Goal: Task Accomplishment & Management: Manage account settings

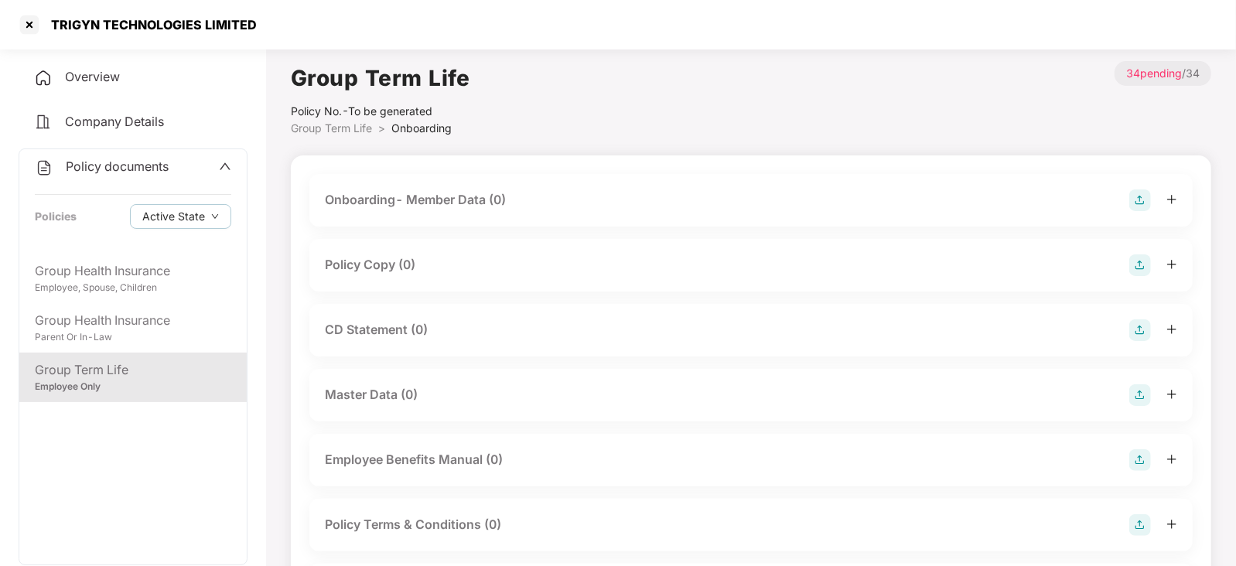
click at [26, 34] on div at bounding box center [29, 24] width 25 height 25
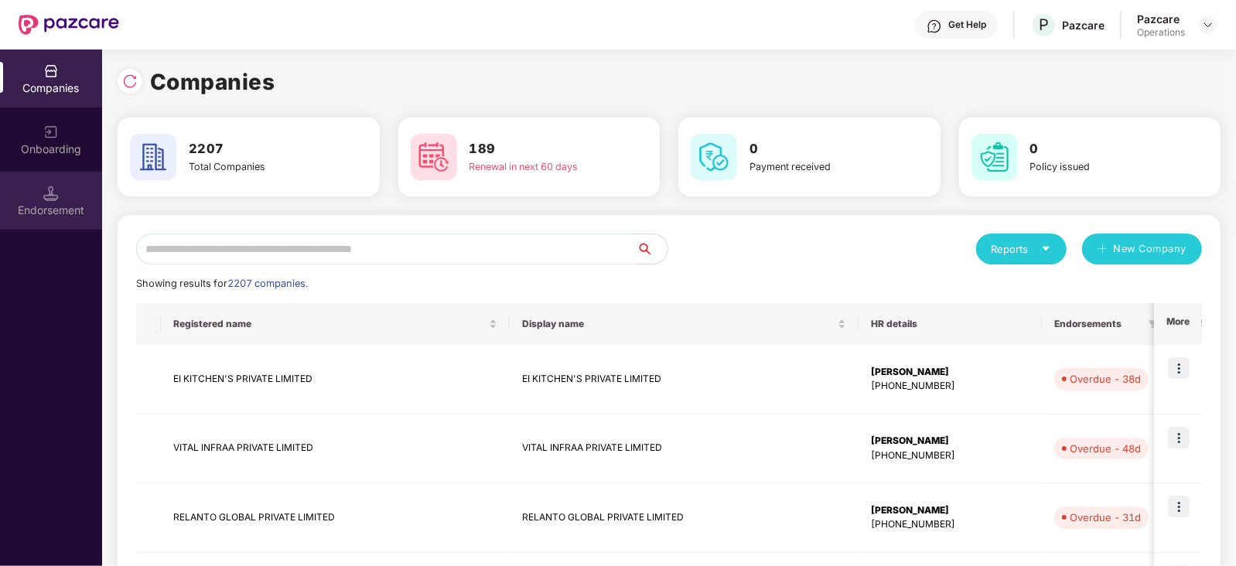
click at [68, 200] on div "Endorsement" at bounding box center [51, 201] width 102 height 58
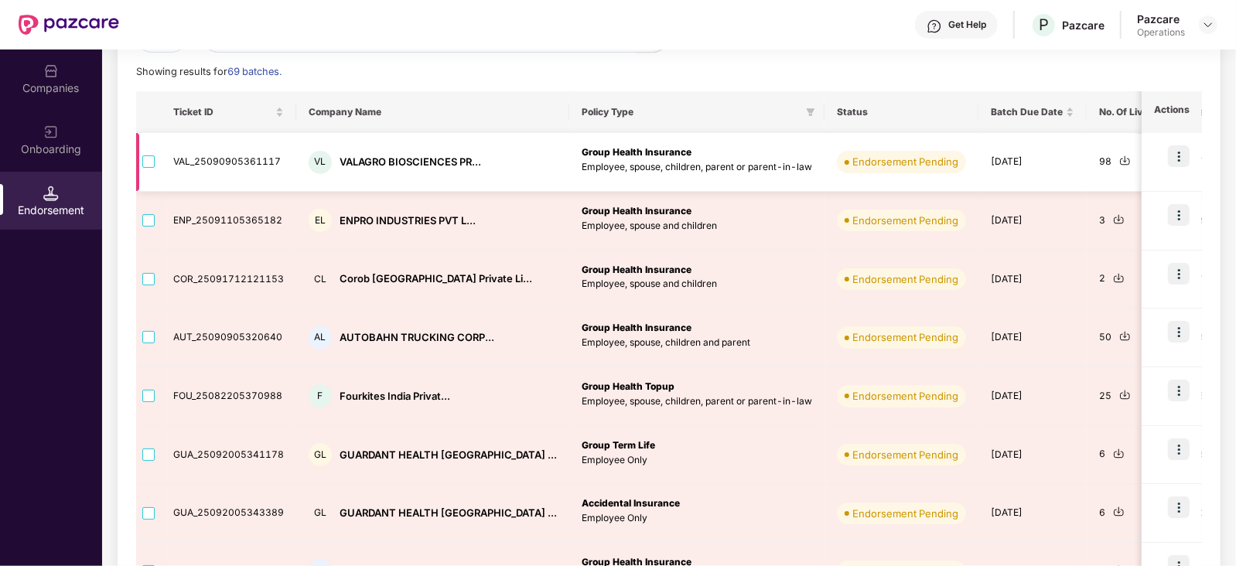
scroll to position [193, 0]
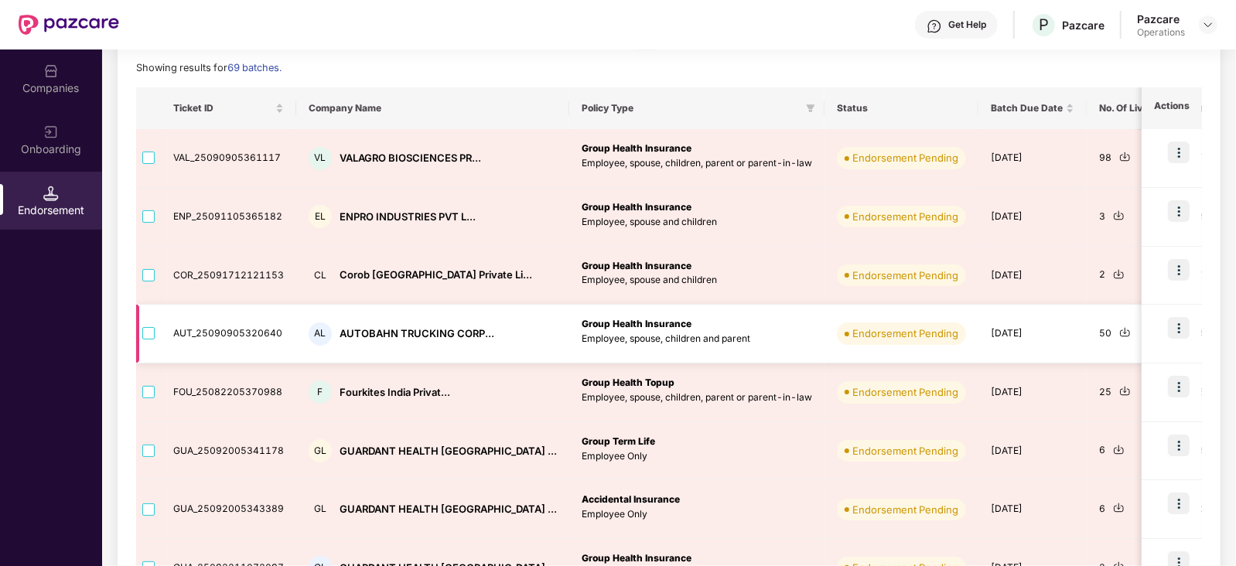
click at [384, 342] on div "AL AUTOBAHN TRUCKING CORP..." at bounding box center [433, 333] width 248 height 23
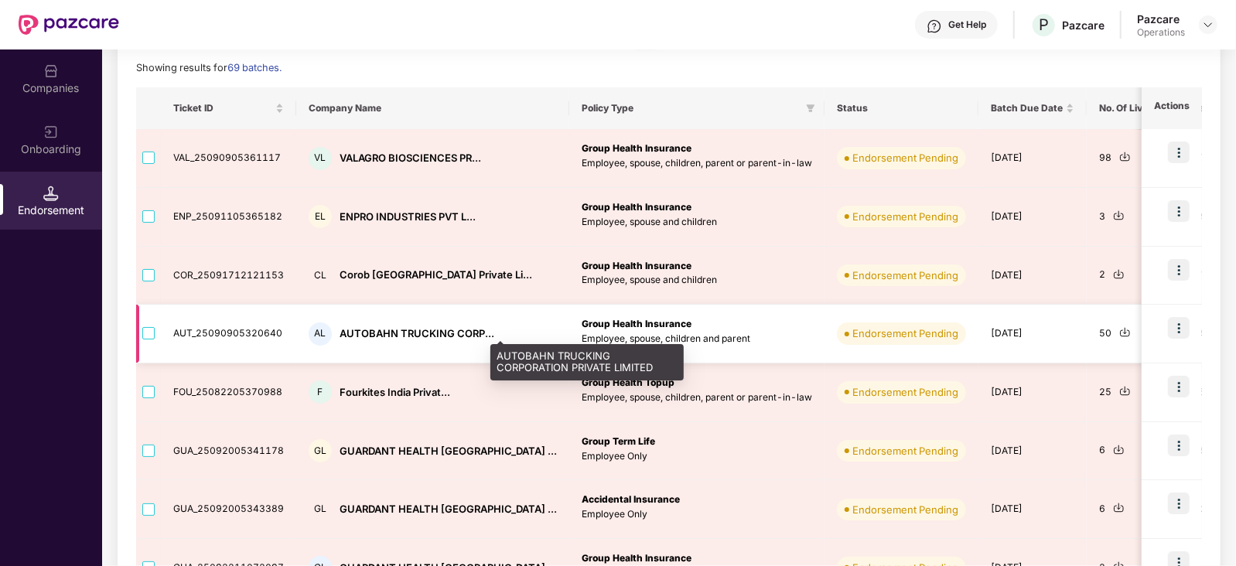
click at [381, 328] on div "AUTOBAHN TRUCKING CORP..." at bounding box center [416, 333] width 155 height 15
copy div "AUTOBAHN"
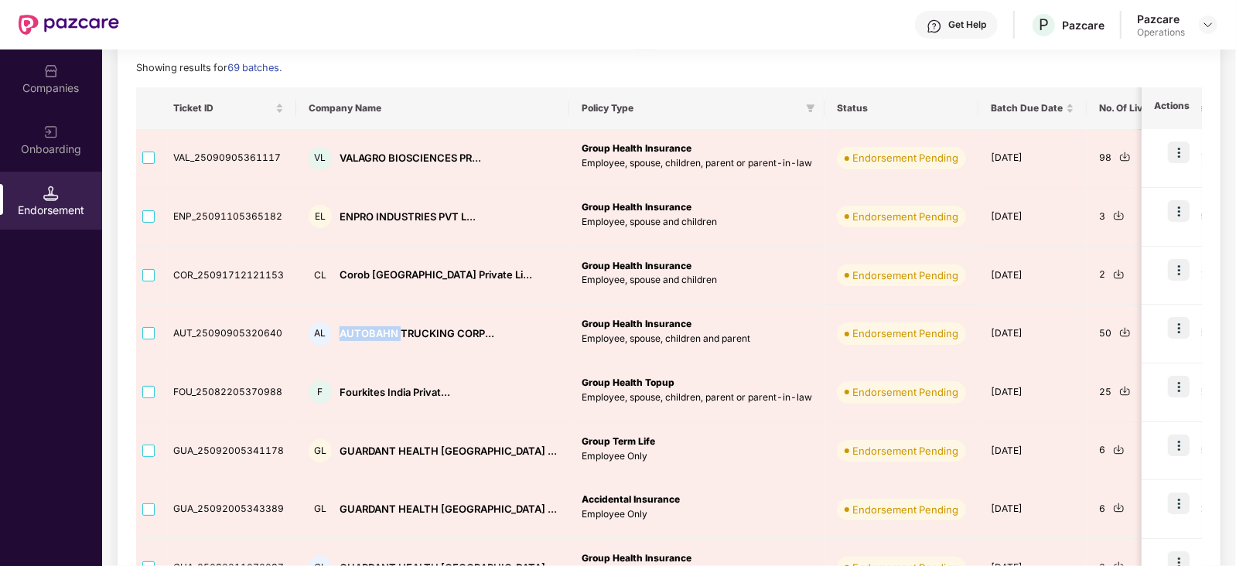
click at [53, 73] on img at bounding box center [50, 70] width 15 height 15
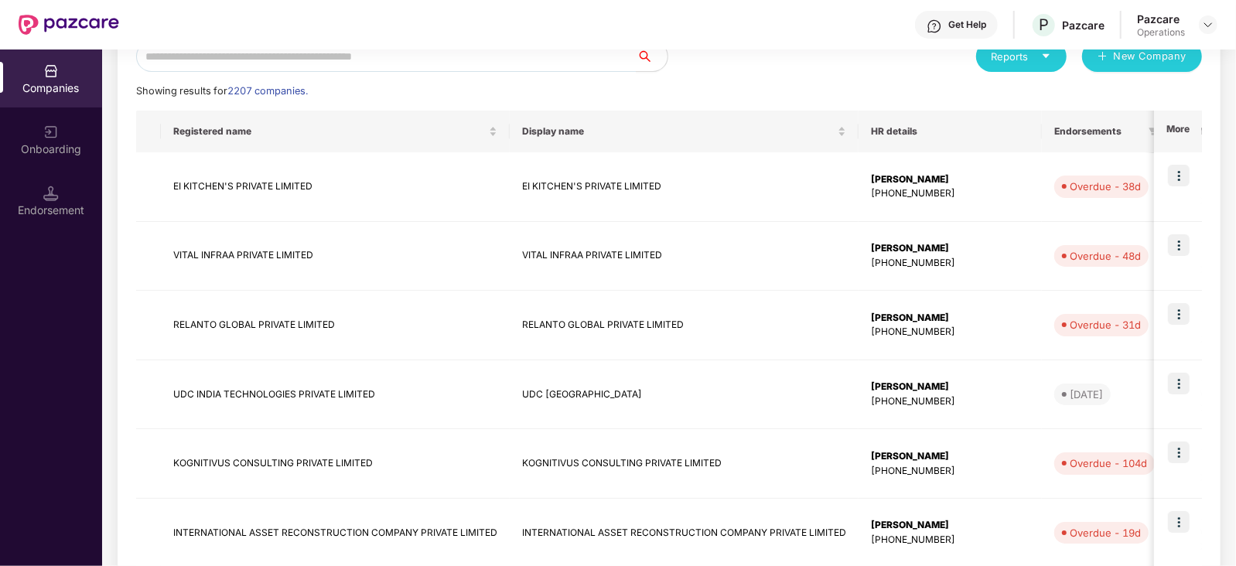
scroll to position [0, 0]
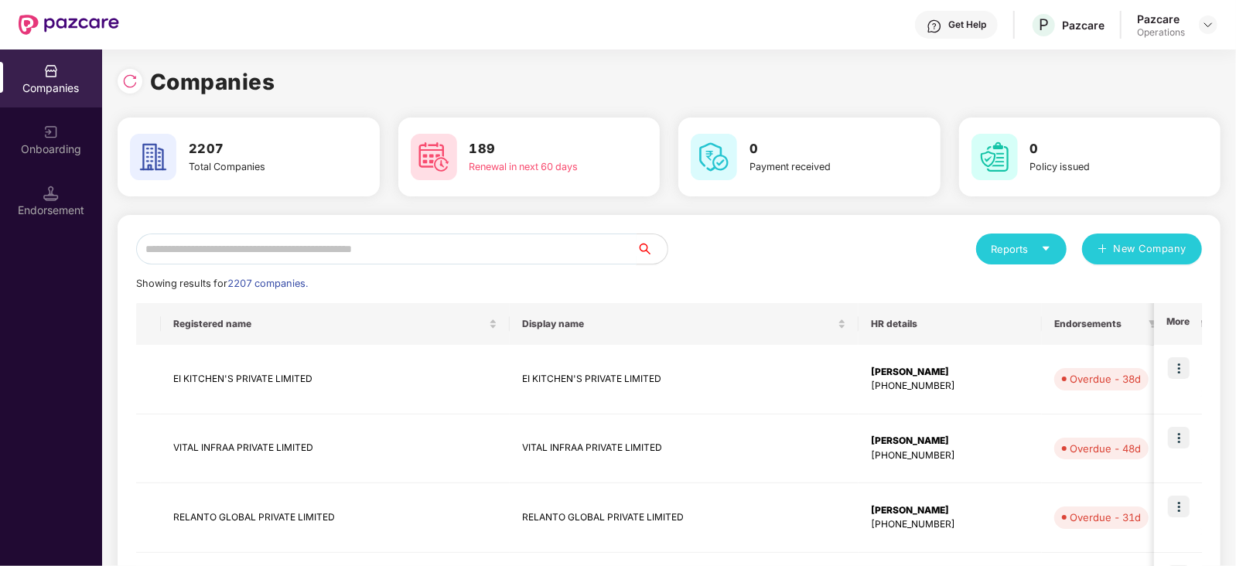
click at [263, 260] on input "text" at bounding box center [386, 249] width 500 height 31
paste input "********"
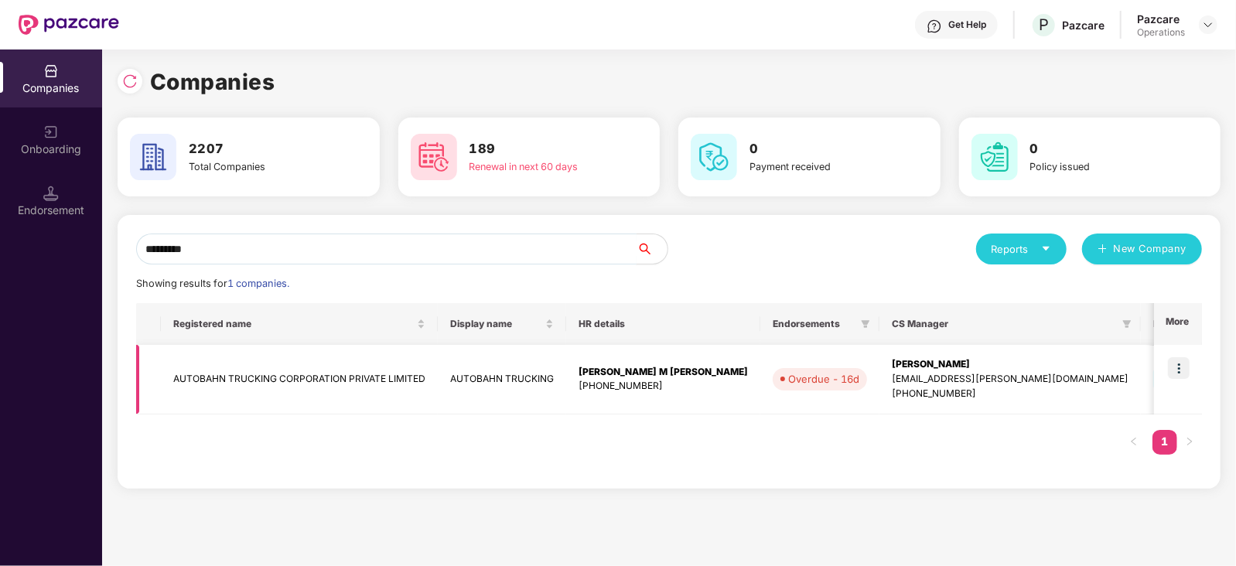
type input "********"
click at [1183, 370] on img at bounding box center [1179, 368] width 22 height 22
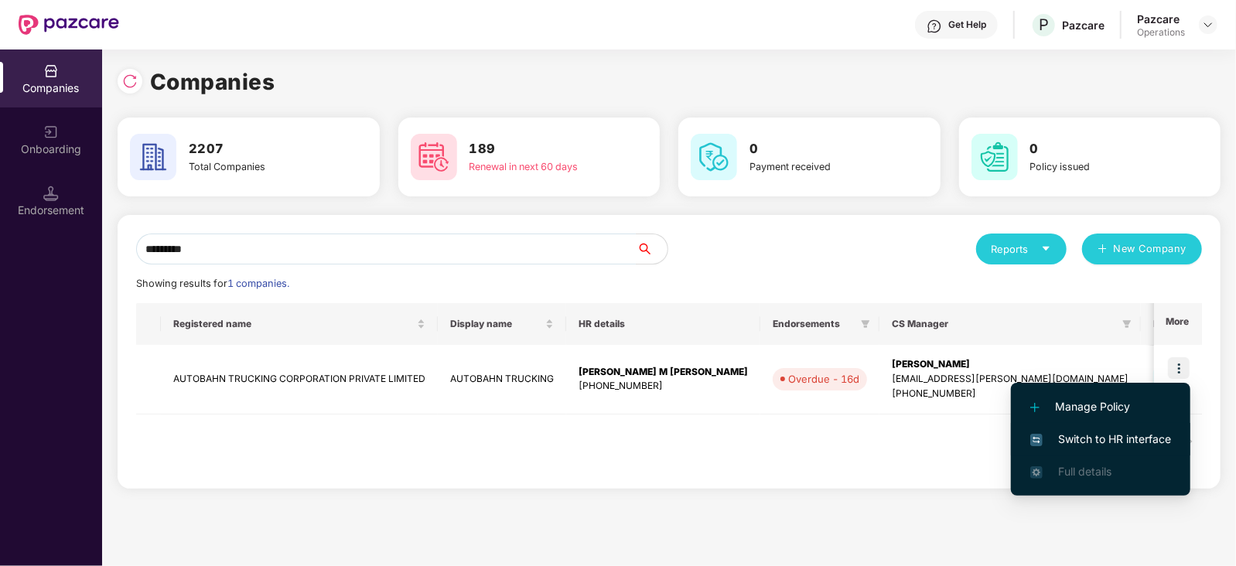
click at [1133, 447] on span "Switch to HR interface" at bounding box center [1100, 439] width 141 height 17
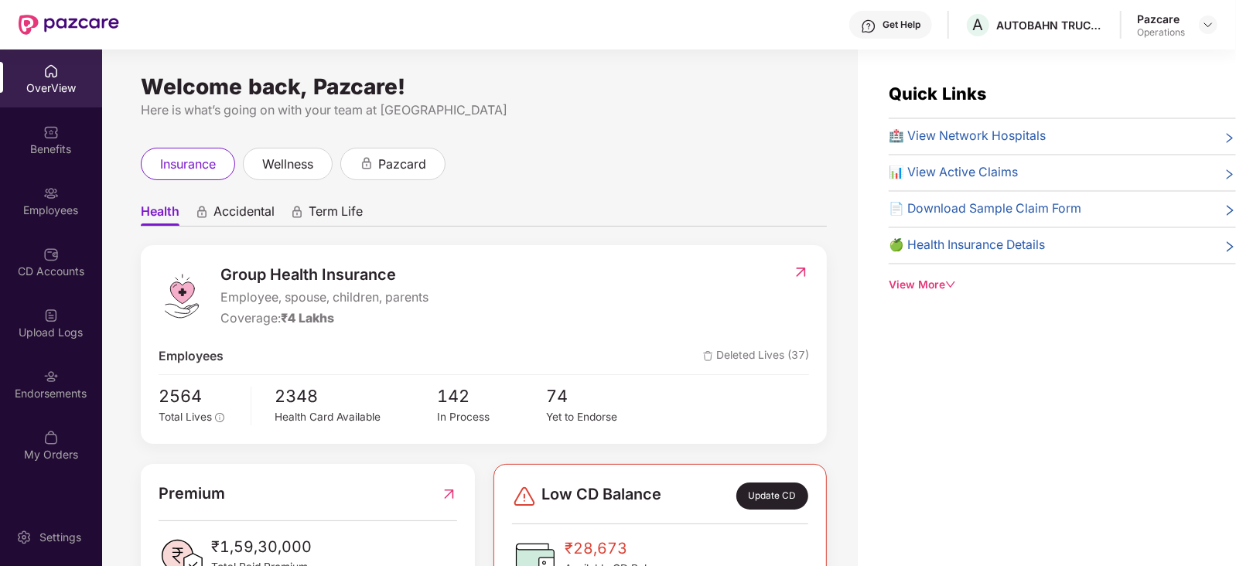
drag, startPoint x: 61, startPoint y: 376, endPoint x: 134, endPoint y: 352, distance: 76.5
click at [60, 378] on div "Endorsements" at bounding box center [51, 384] width 102 height 58
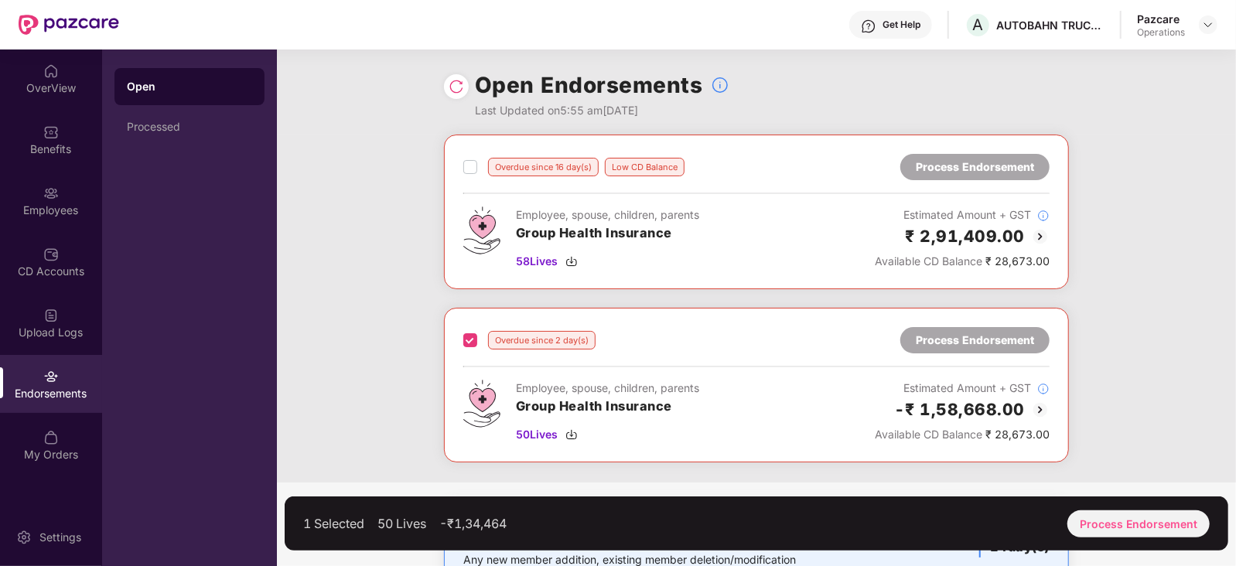
click at [469, 174] on label at bounding box center [470, 167] width 14 height 19
click at [1138, 526] on div "Process Endorsement" at bounding box center [1138, 523] width 142 height 27
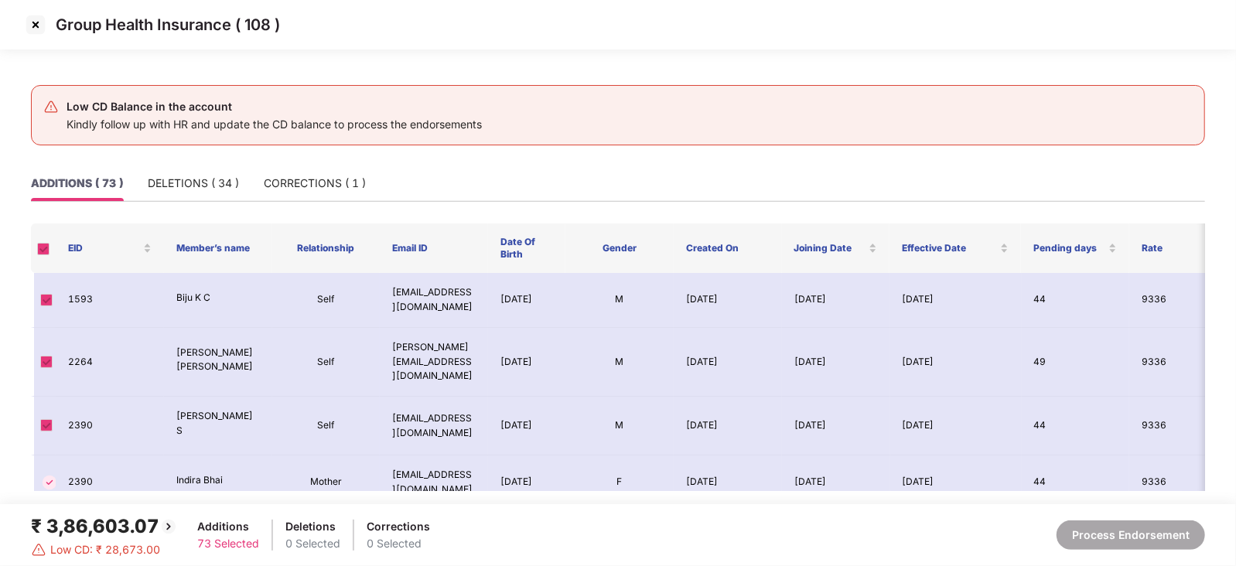
click at [37, 21] on img at bounding box center [35, 24] width 25 height 25
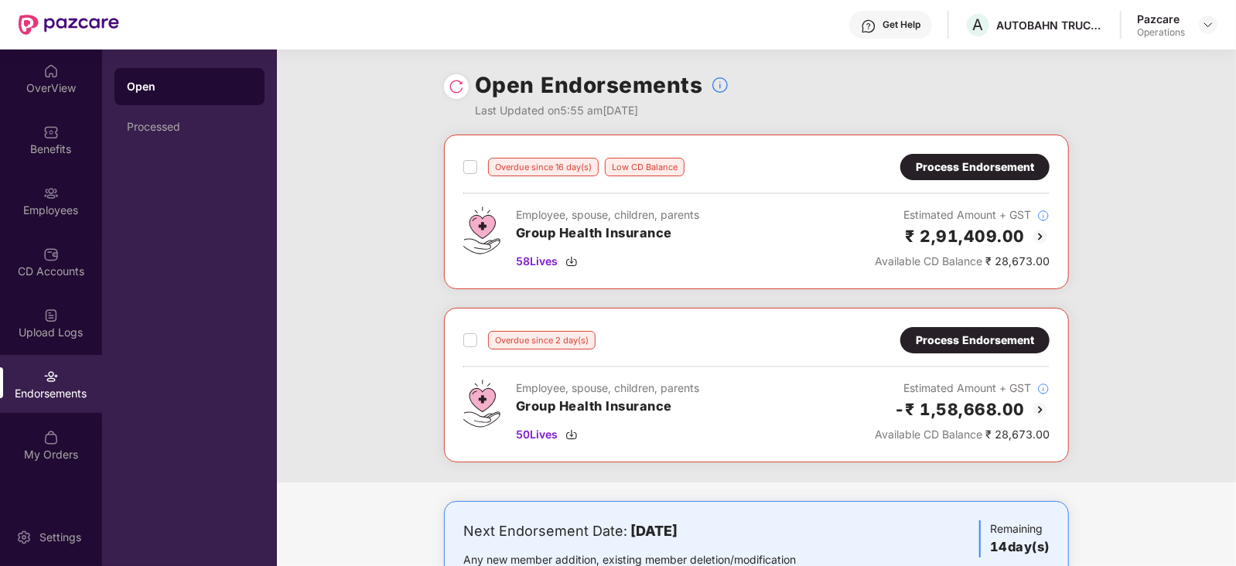
click at [464, 347] on label at bounding box center [470, 340] width 14 height 19
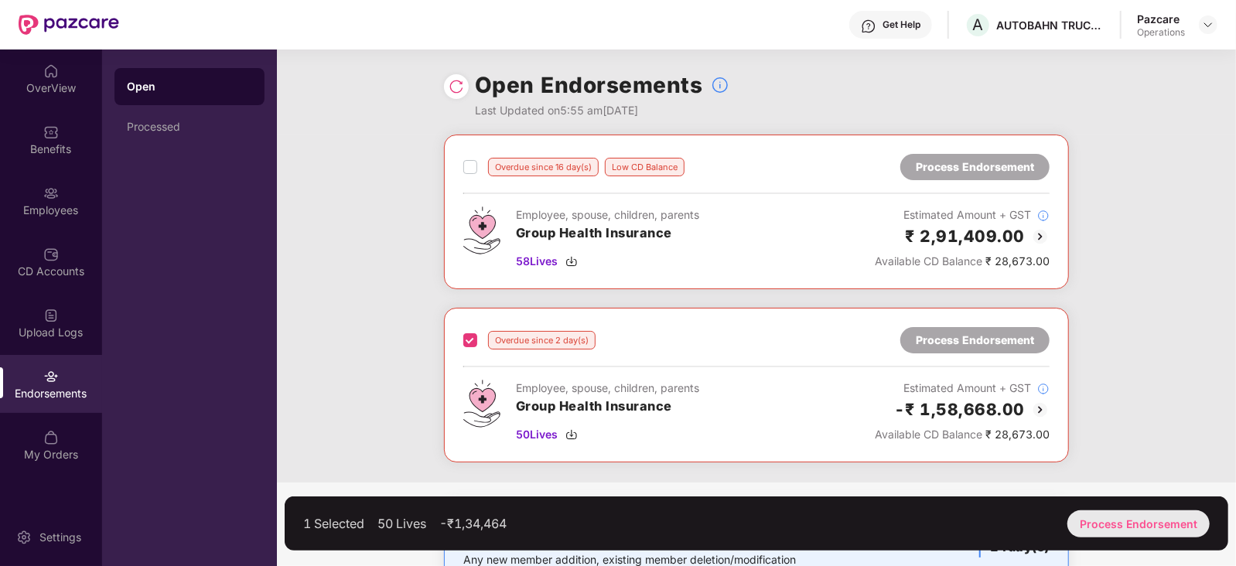
click at [1125, 513] on div "Process Endorsement" at bounding box center [1138, 523] width 142 height 27
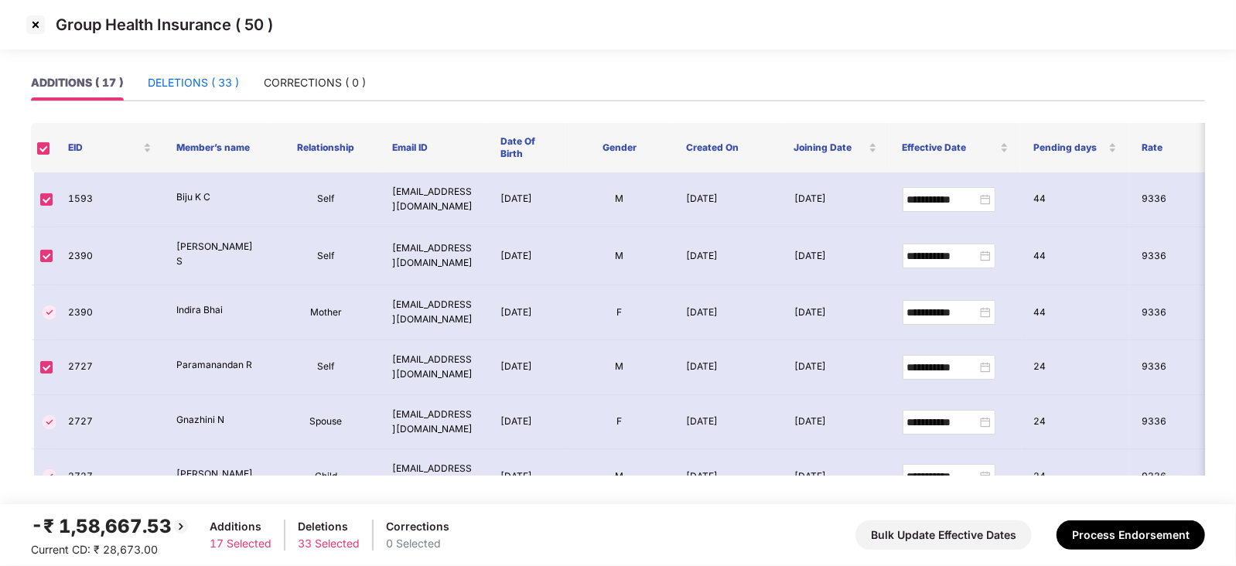
click at [209, 83] on div "DELETIONS ( 33 )" at bounding box center [193, 82] width 91 height 17
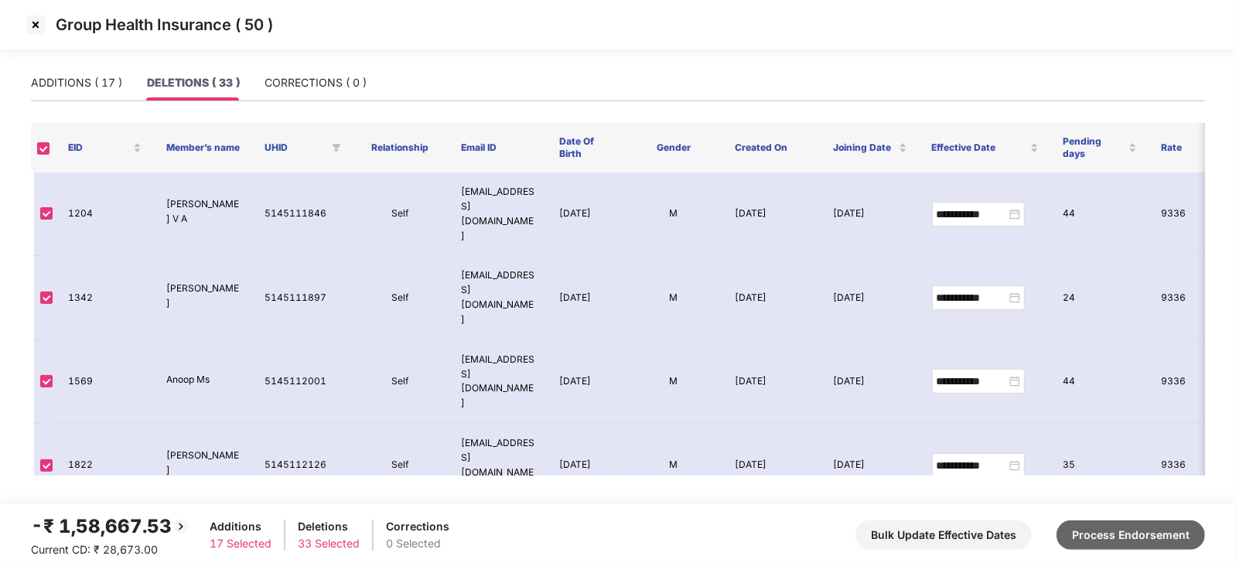
click at [1113, 530] on button "Process Endorsement" at bounding box center [1130, 534] width 148 height 29
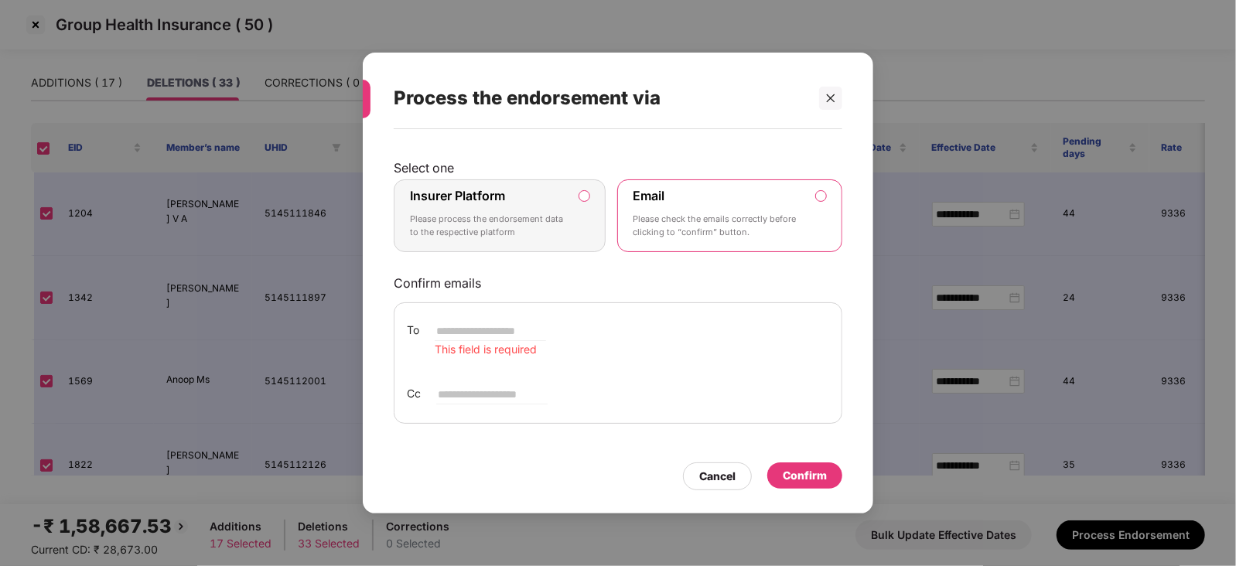
click at [577, 201] on label "Insurer Platform Please process the endorsement data to the respective platform" at bounding box center [500, 215] width 212 height 73
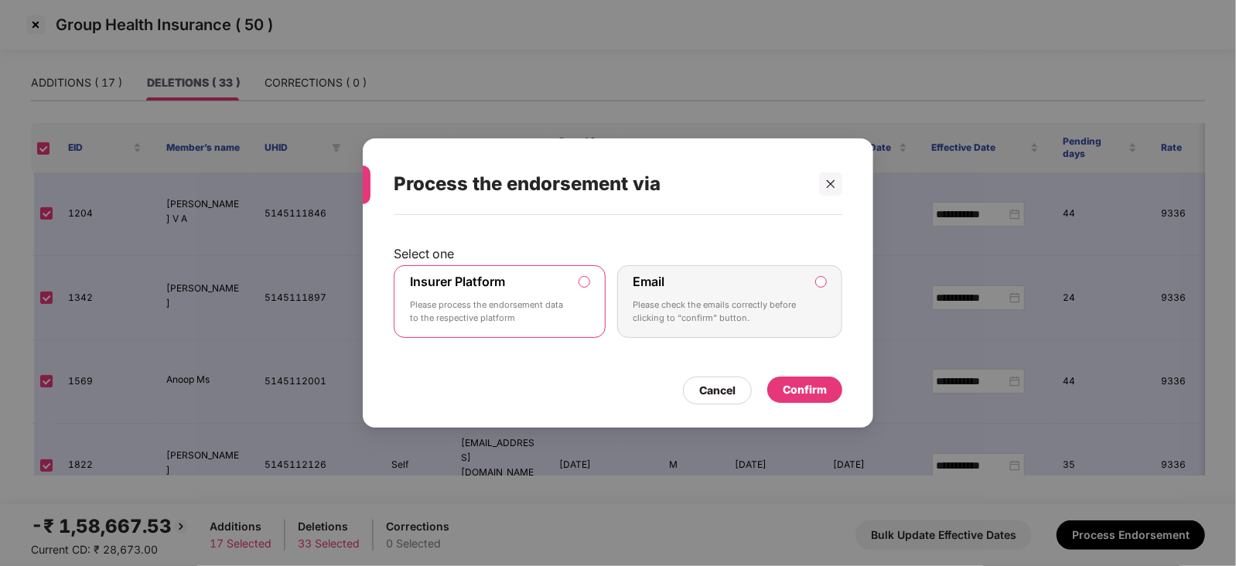
click at [796, 377] on div "Confirm" at bounding box center [804, 390] width 75 height 26
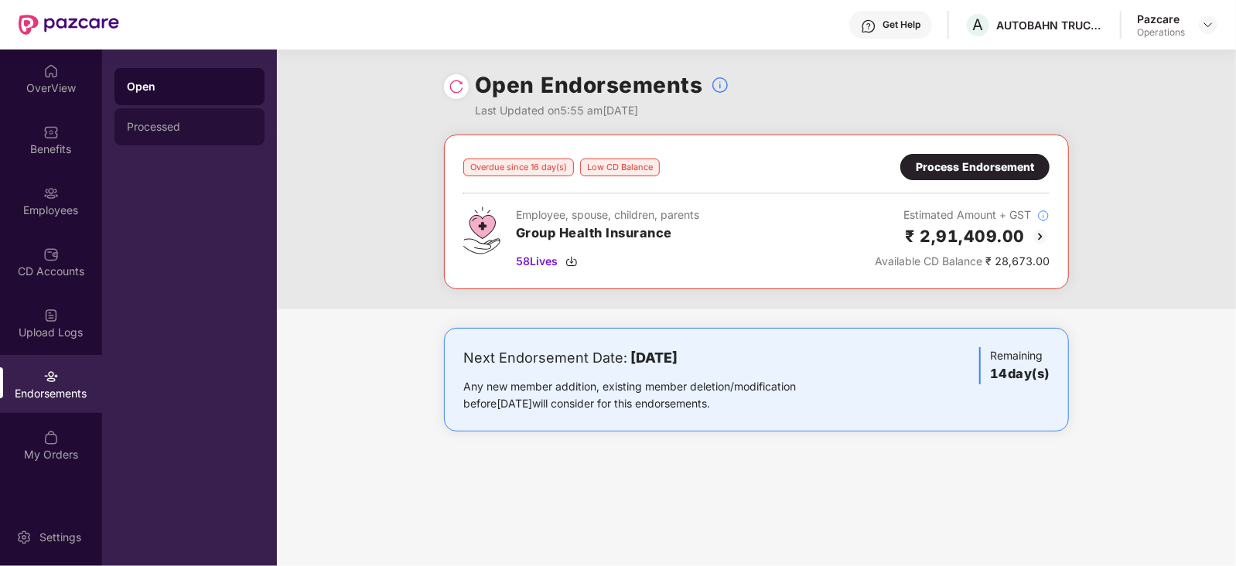
click at [143, 133] on div "Processed" at bounding box center [189, 126] width 150 height 37
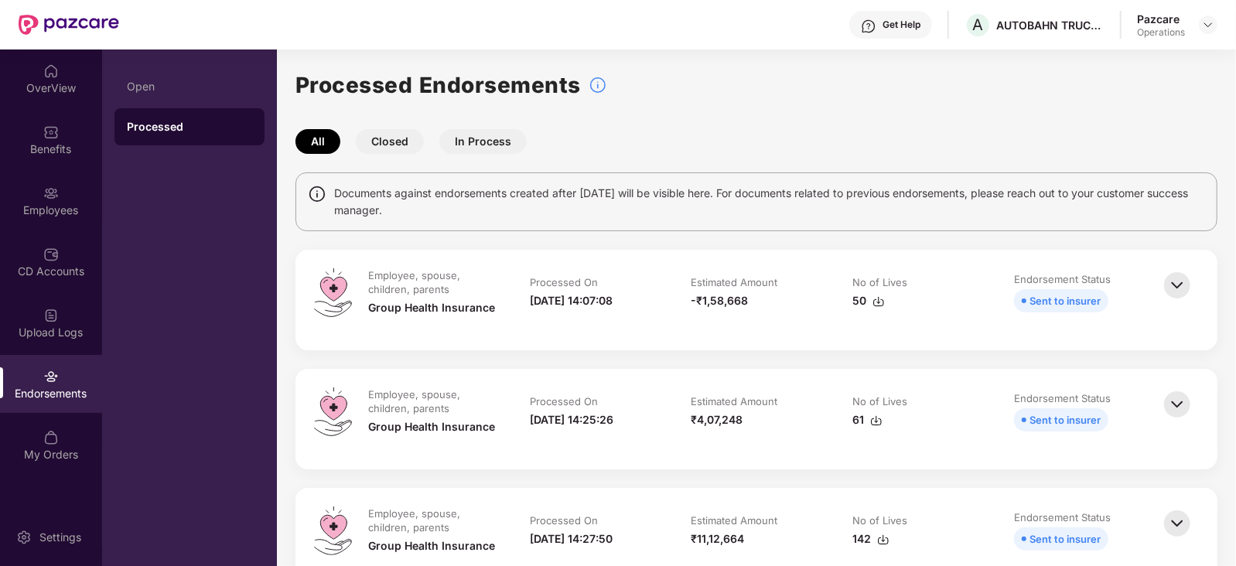
click at [880, 305] on img at bounding box center [878, 301] width 12 height 12
click at [1209, 17] on div at bounding box center [1208, 24] width 19 height 19
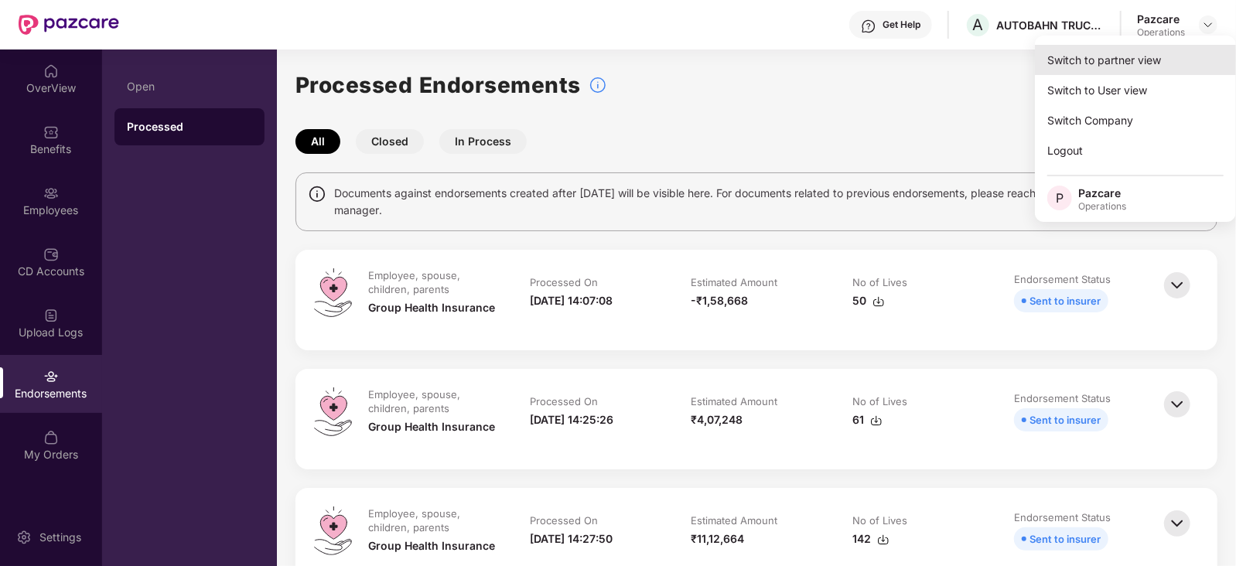
click at [1093, 68] on div "Switch to partner view" at bounding box center [1135, 60] width 201 height 30
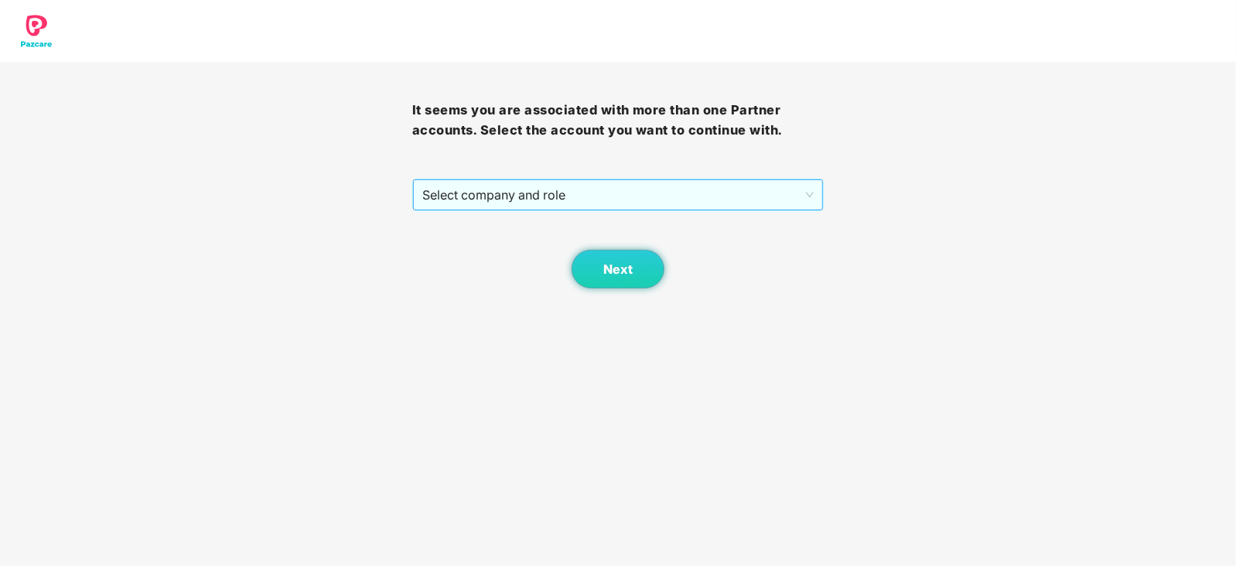
click at [561, 187] on span "Select company and role" at bounding box center [618, 194] width 392 height 29
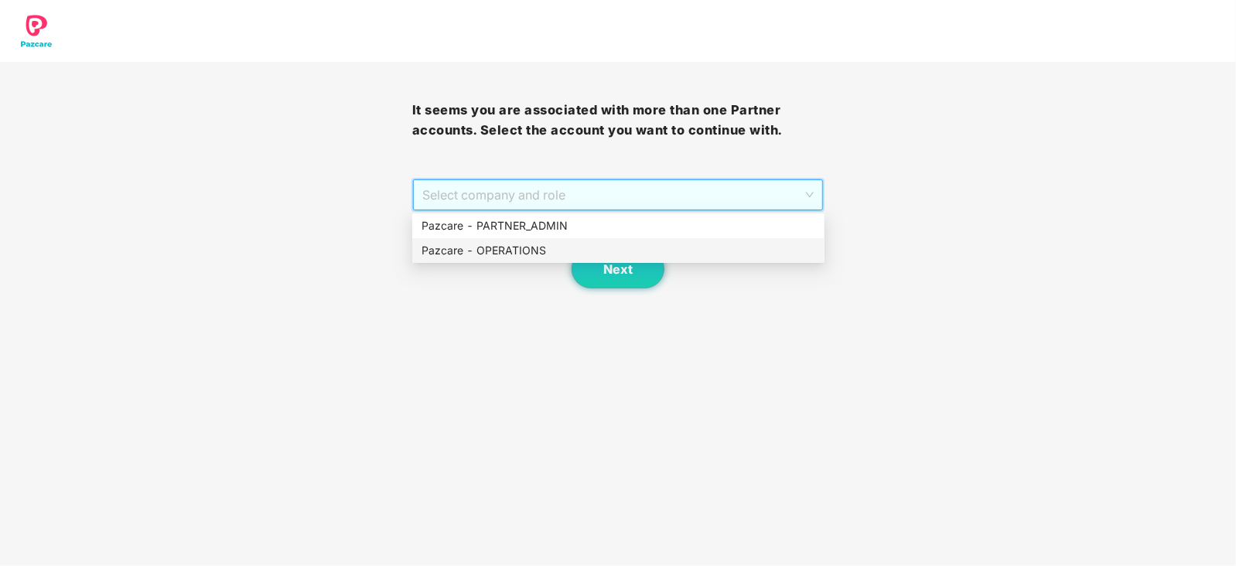
click at [496, 269] on div "Next" at bounding box center [618, 249] width 412 height 77
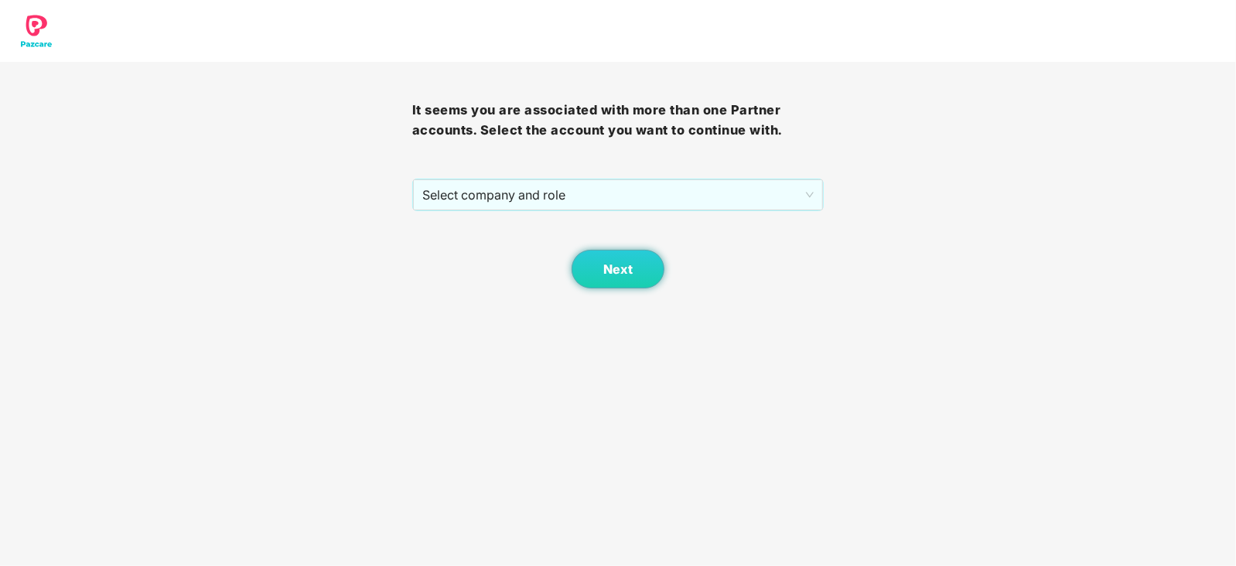
click at [496, 257] on div "Next" at bounding box center [618, 249] width 412 height 77
click at [527, 203] on span "Select company and role" at bounding box center [618, 194] width 392 height 29
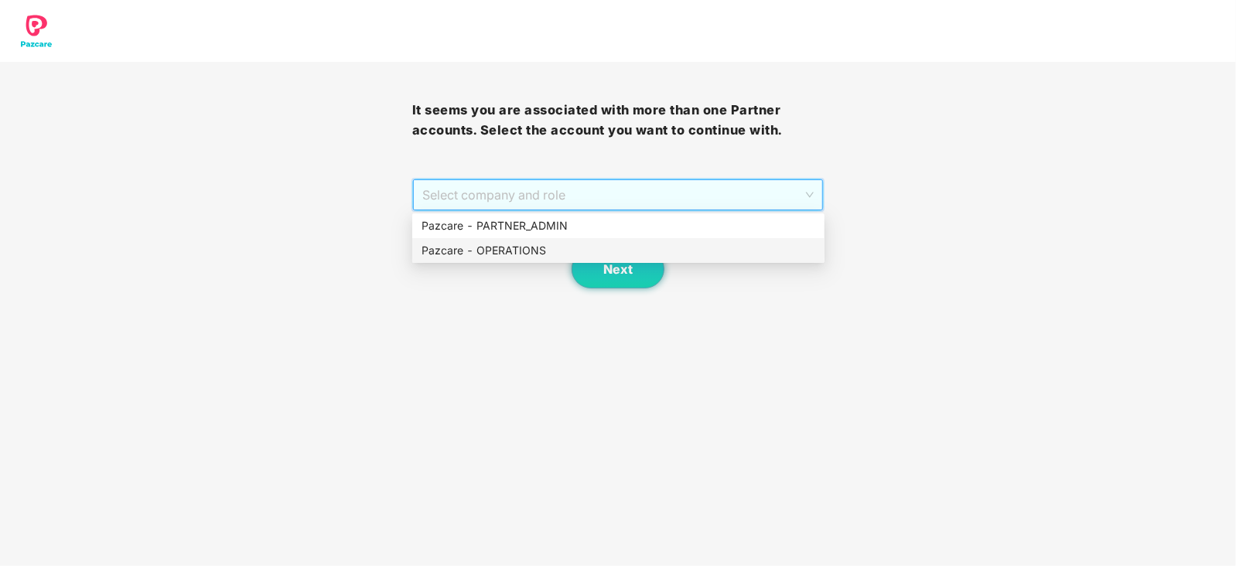
click at [528, 246] on div "Pazcare - OPERATIONS" at bounding box center [618, 250] width 394 height 17
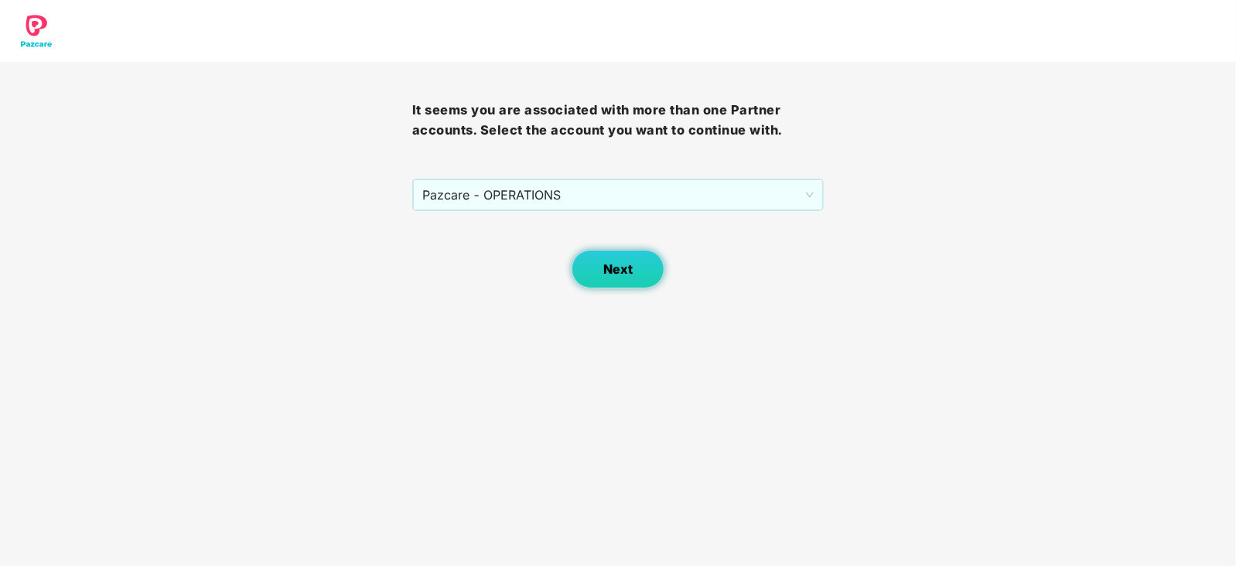
click at [607, 265] on span "Next" at bounding box center [617, 269] width 29 height 15
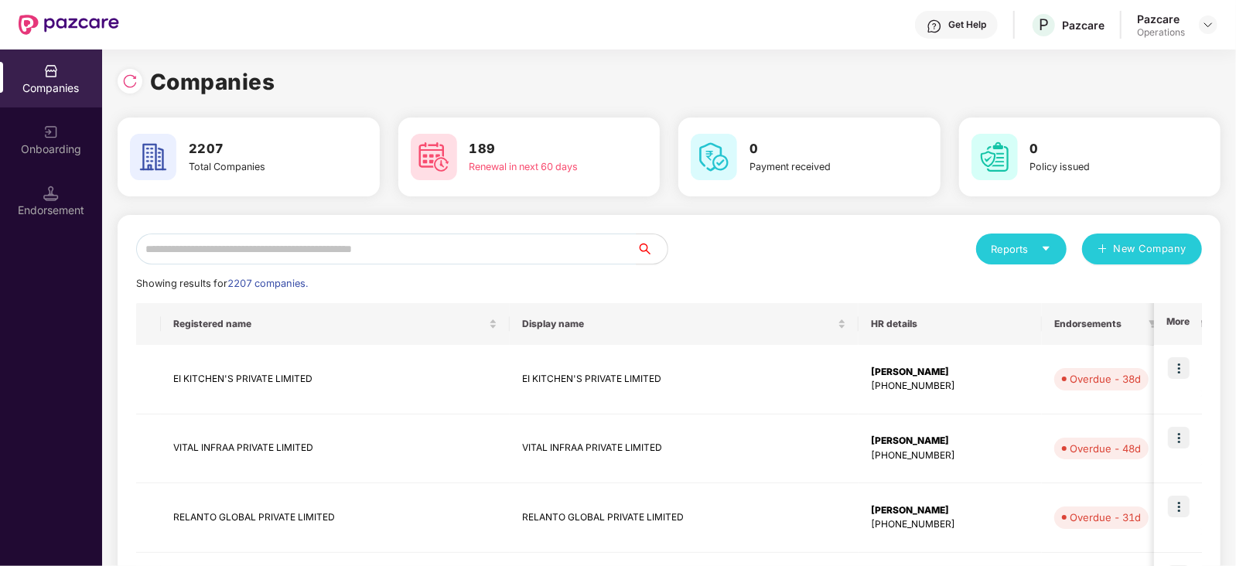
click at [78, 221] on div "Endorsement" at bounding box center [51, 201] width 102 height 58
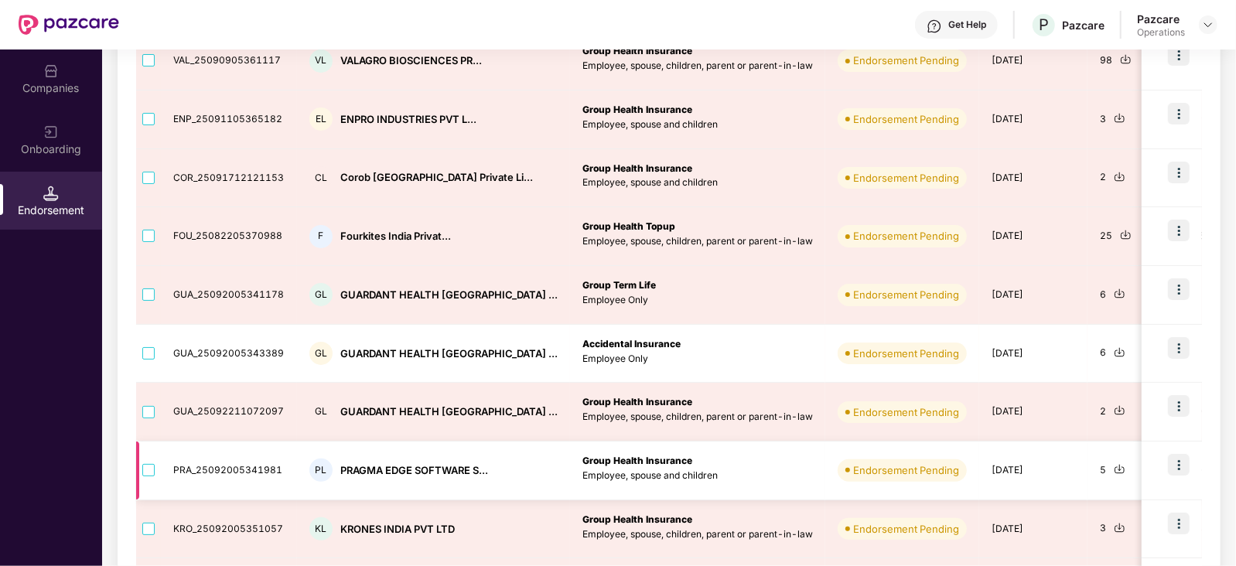
scroll to position [193, 0]
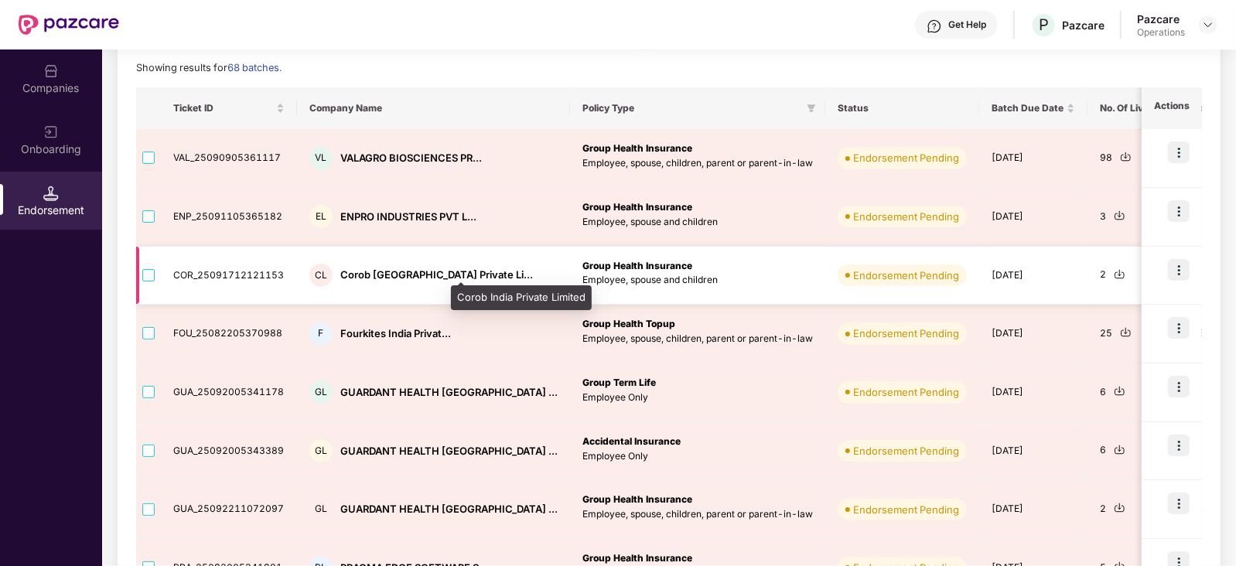
click at [360, 278] on div "Corob [GEOGRAPHIC_DATA] Private Li..." at bounding box center [436, 275] width 193 height 15
copy div "Corob"
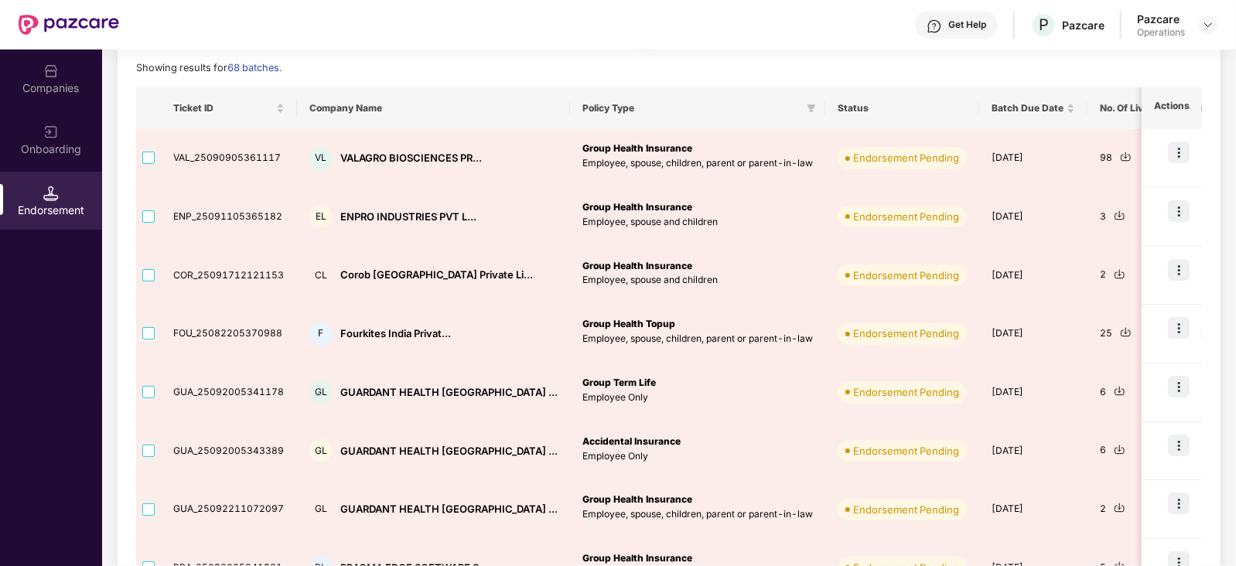
click at [73, 73] on div "Companies" at bounding box center [51, 78] width 102 height 58
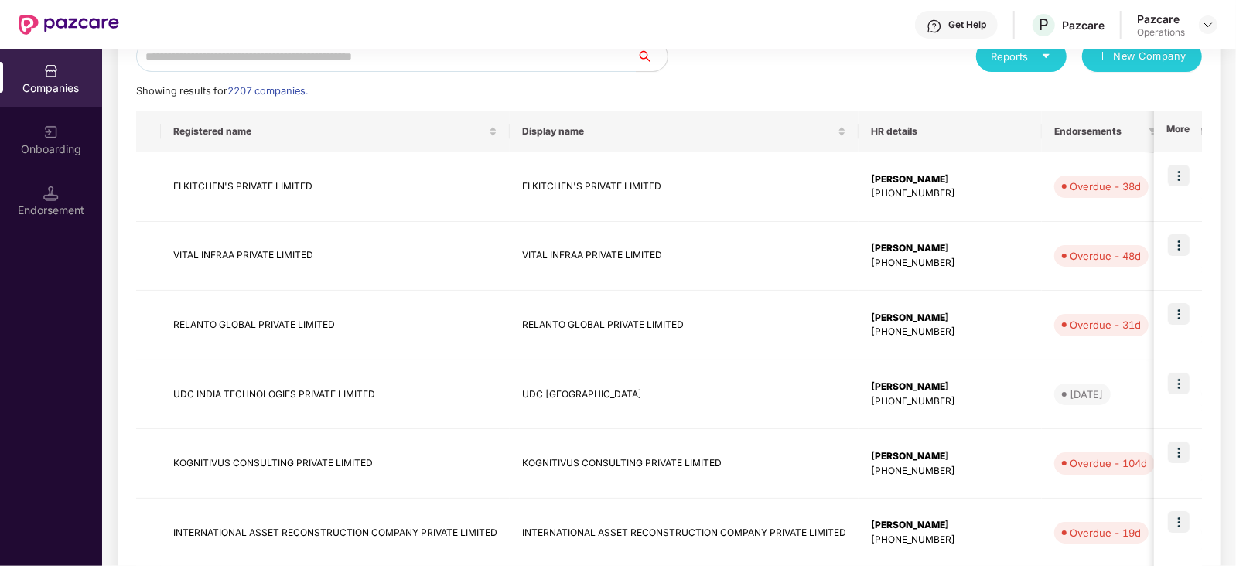
scroll to position [0, 0]
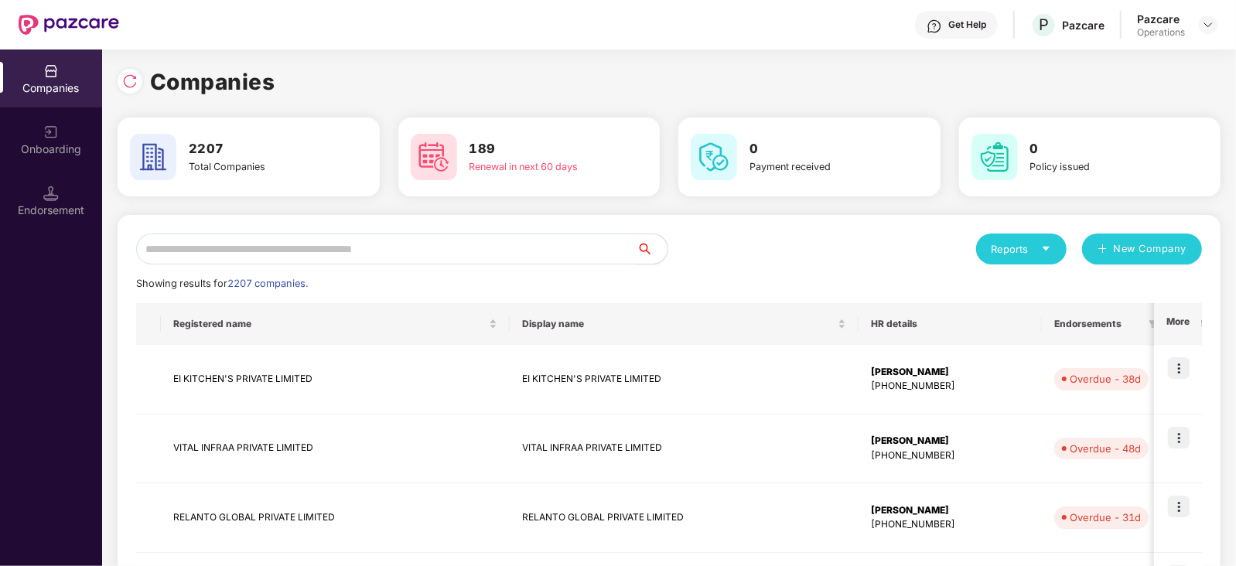
click at [274, 240] on input "text" at bounding box center [386, 249] width 500 height 31
paste input "*****"
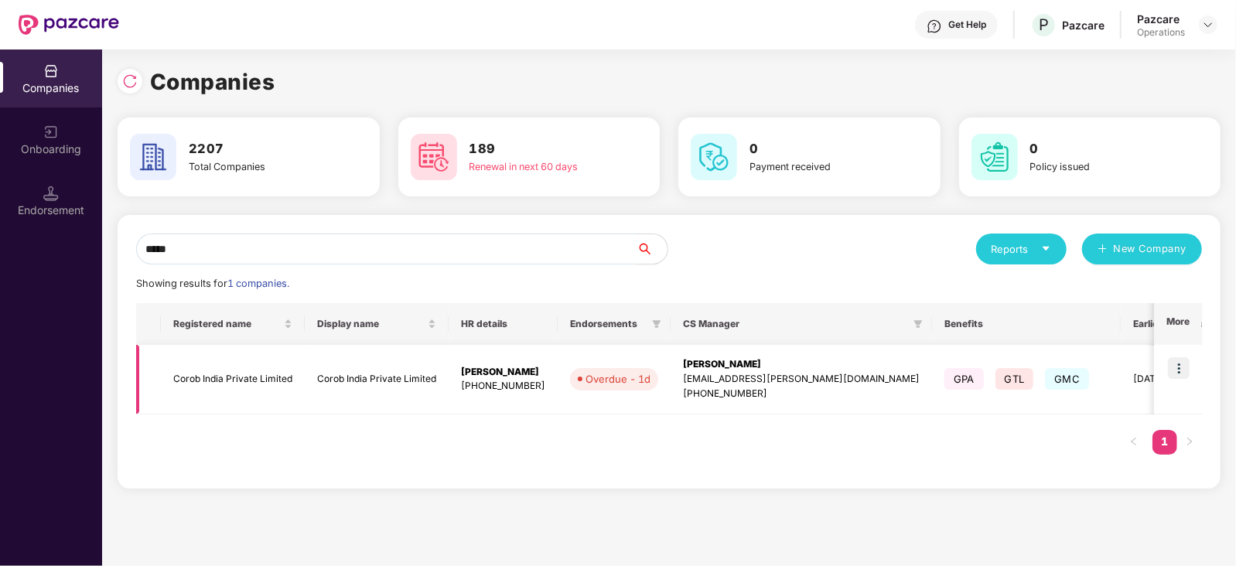
type input "*****"
click at [1182, 367] on img at bounding box center [1179, 368] width 22 height 22
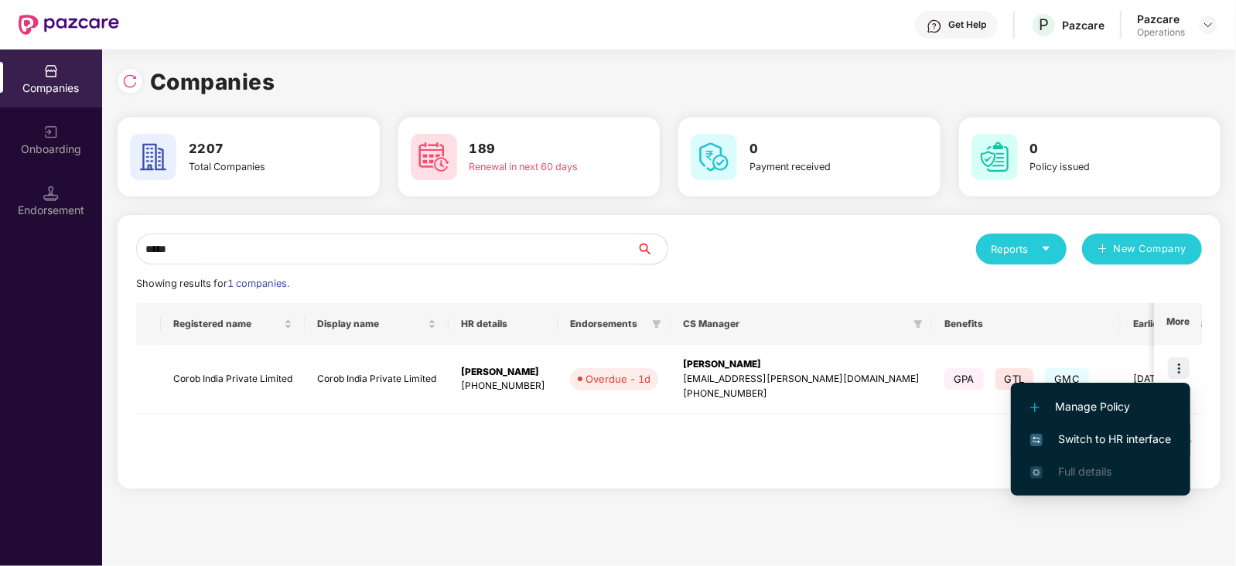
click at [1129, 442] on span "Switch to HR interface" at bounding box center [1100, 439] width 141 height 17
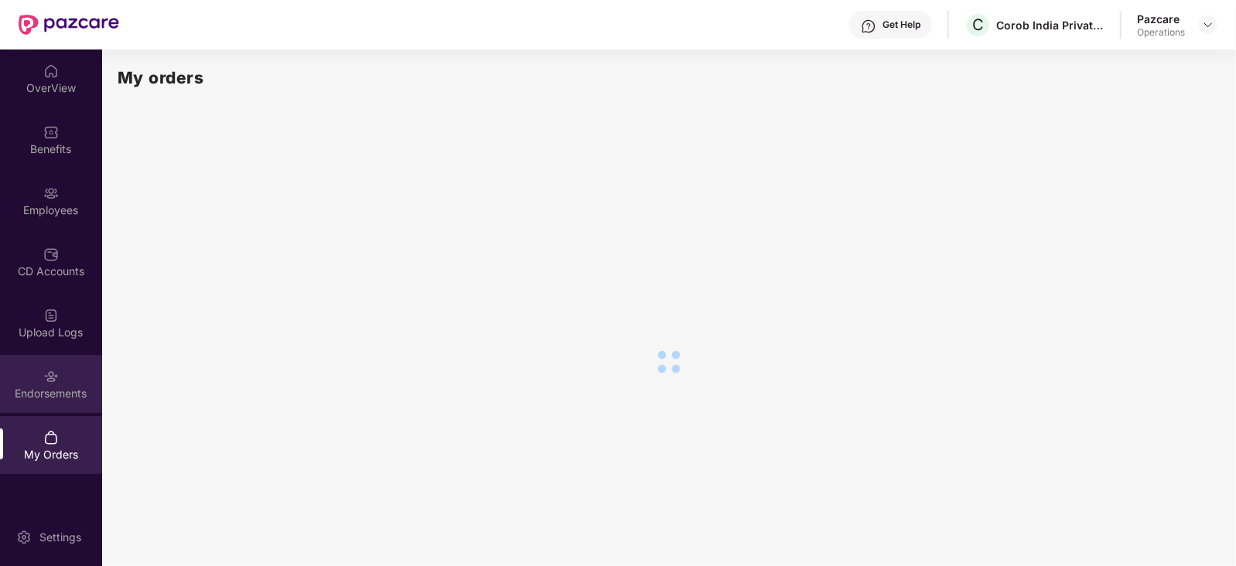
click at [80, 400] on div "Endorsements" at bounding box center [51, 393] width 102 height 15
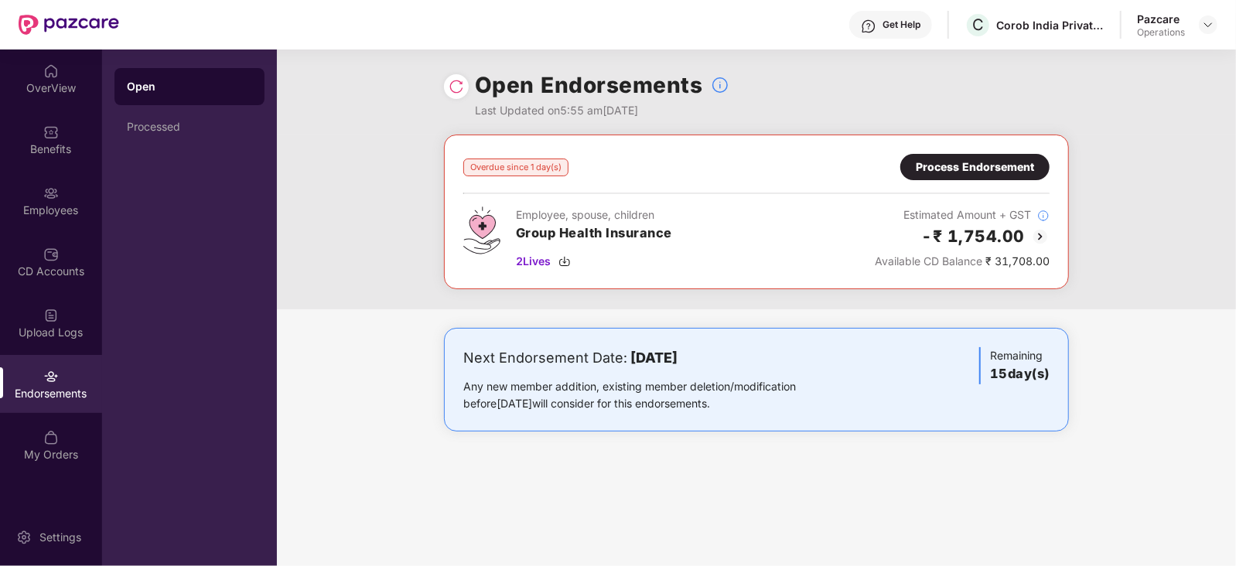
click at [949, 161] on div "Process Endorsement" at bounding box center [975, 167] width 118 height 17
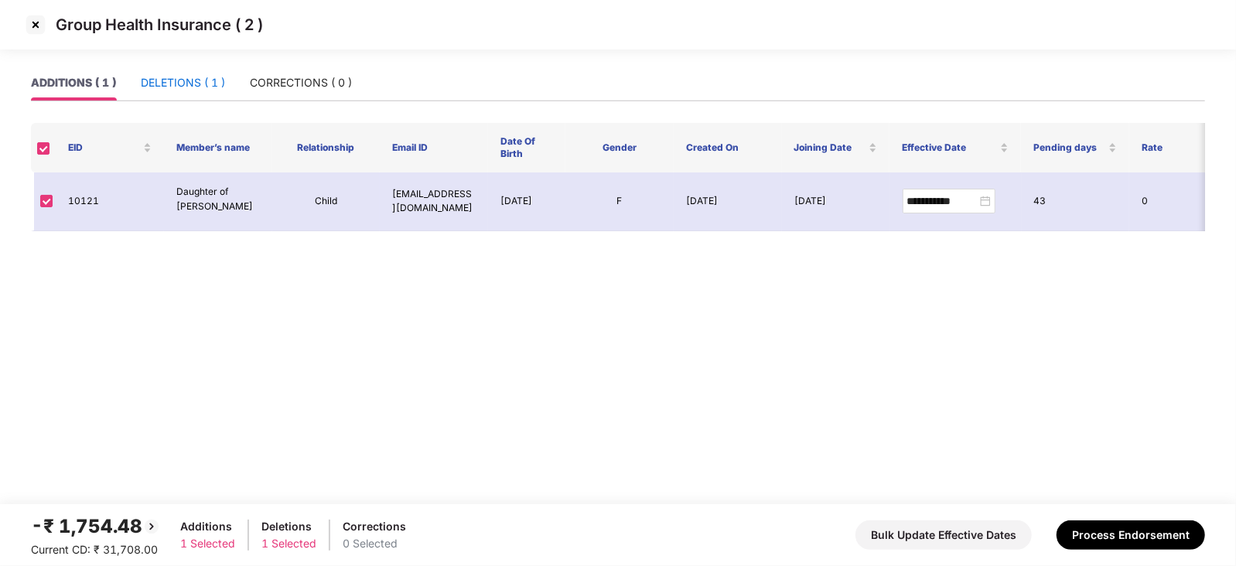
click at [197, 77] on div "DELETIONS ( 1 )" at bounding box center [183, 82] width 84 height 17
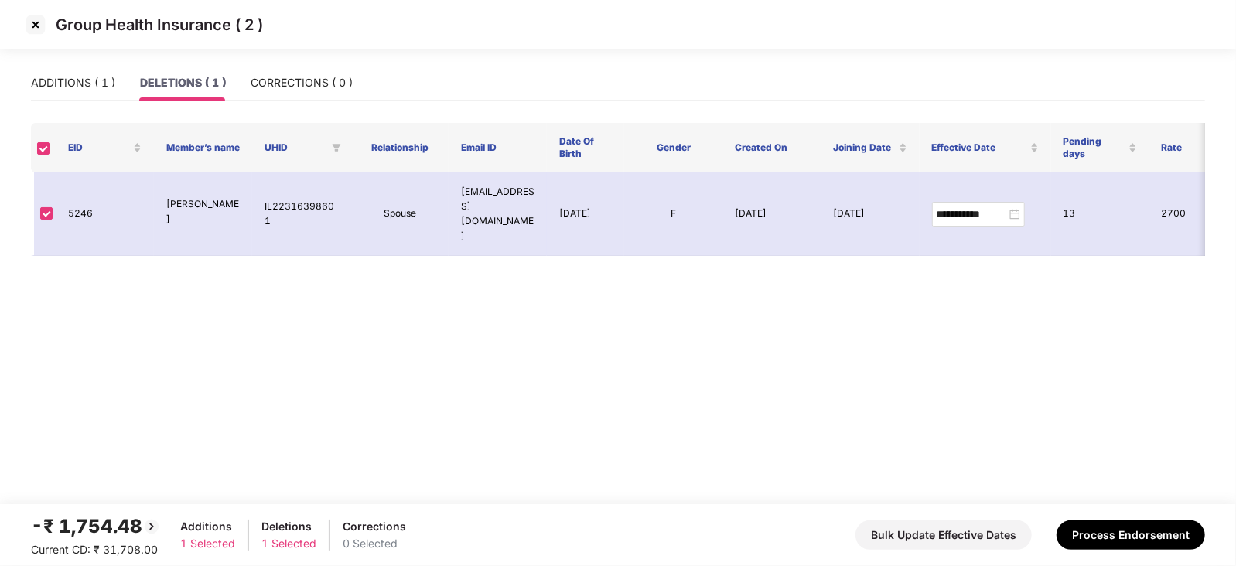
click at [1096, 517] on div "-₹ 1,754.48 Current CD: ₹ 31,708.00 Additions 1 Selected Deletions 1 Selected C…" at bounding box center [618, 535] width 1174 height 46
click at [1117, 554] on div "-₹ 1,754.48 Current CD: ₹ 31,708.00 Additions 1 Selected Deletions 1 Selected C…" at bounding box center [618, 535] width 1174 height 46
click at [1115, 540] on button "Process Endorsement" at bounding box center [1130, 534] width 148 height 29
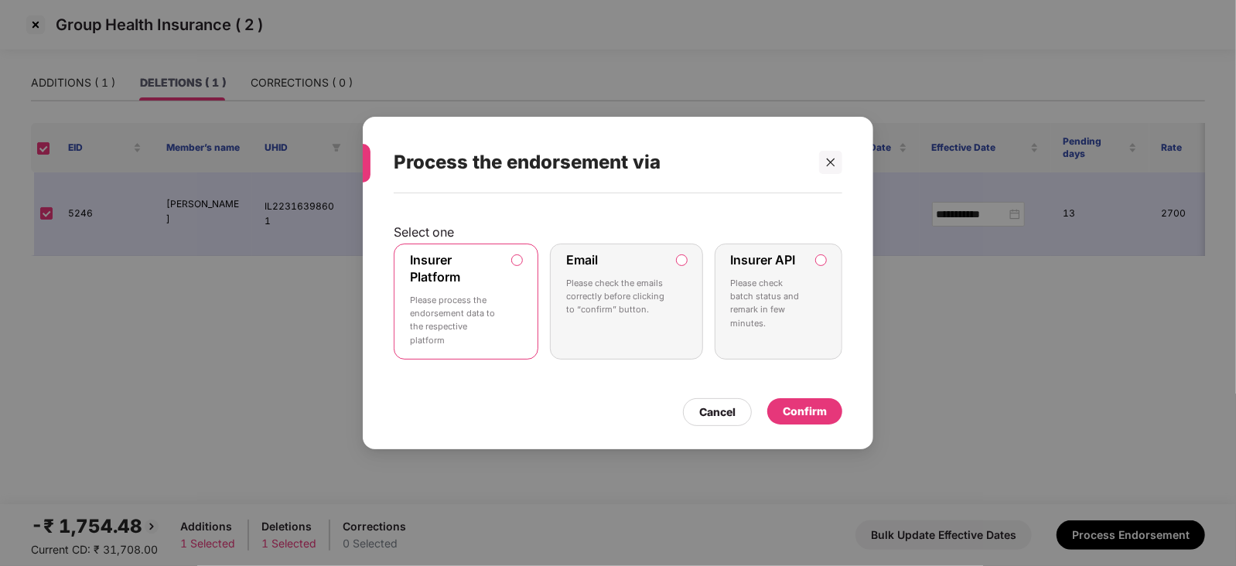
click at [828, 409] on div "Confirm" at bounding box center [804, 411] width 75 height 26
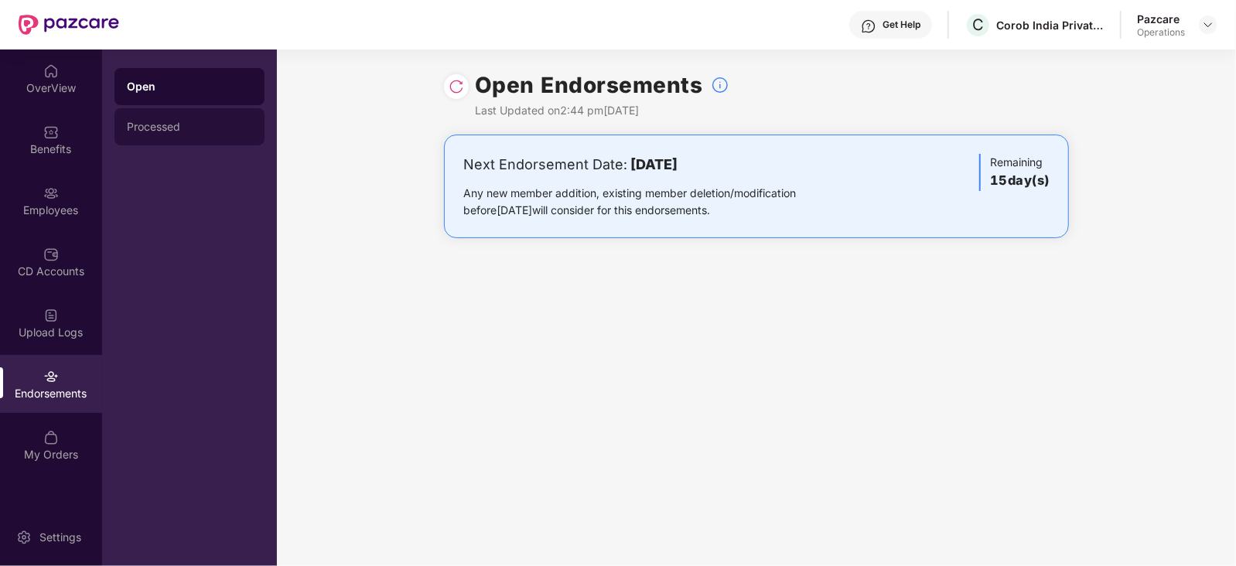
click at [143, 121] on div "Processed" at bounding box center [189, 127] width 125 height 12
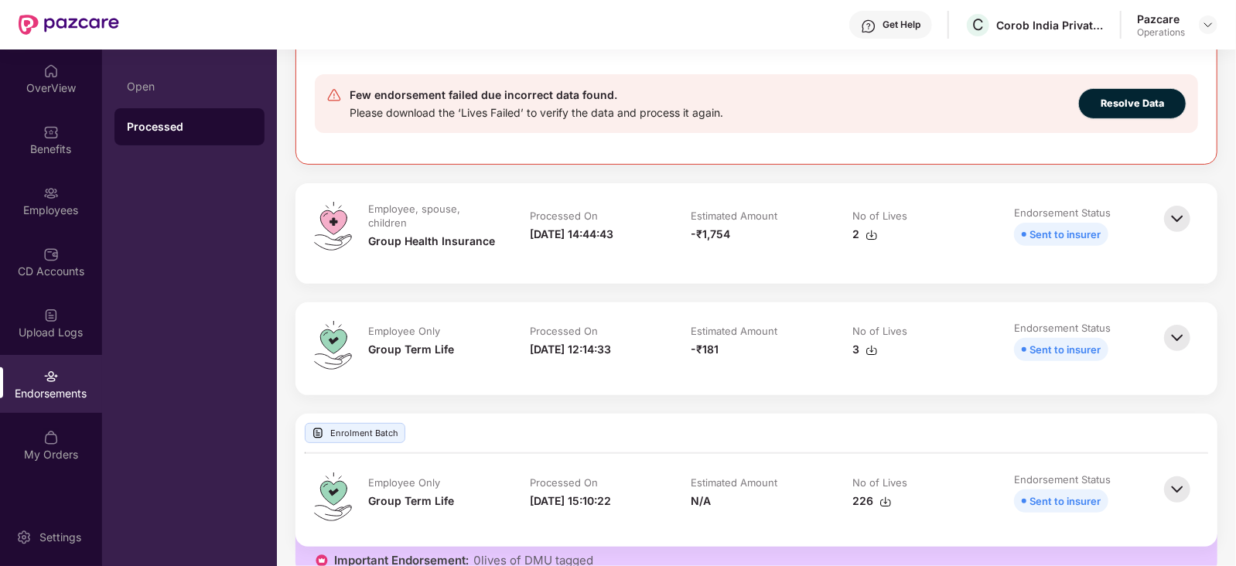
scroll to position [386, 0]
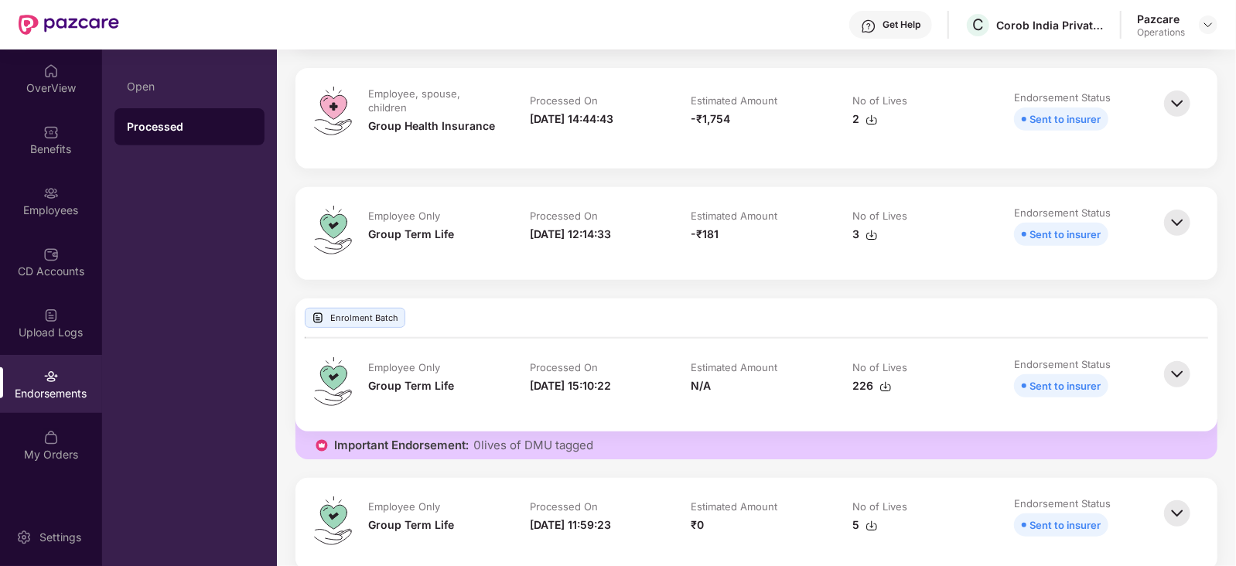
click at [873, 119] on img at bounding box center [871, 120] width 12 height 12
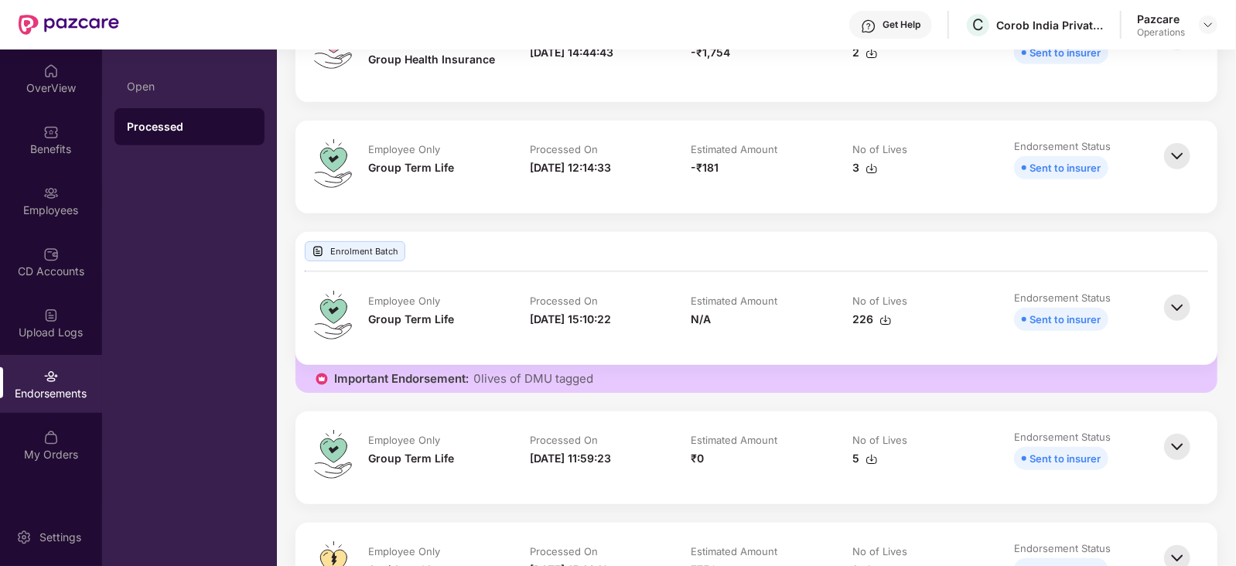
scroll to position [483, 0]
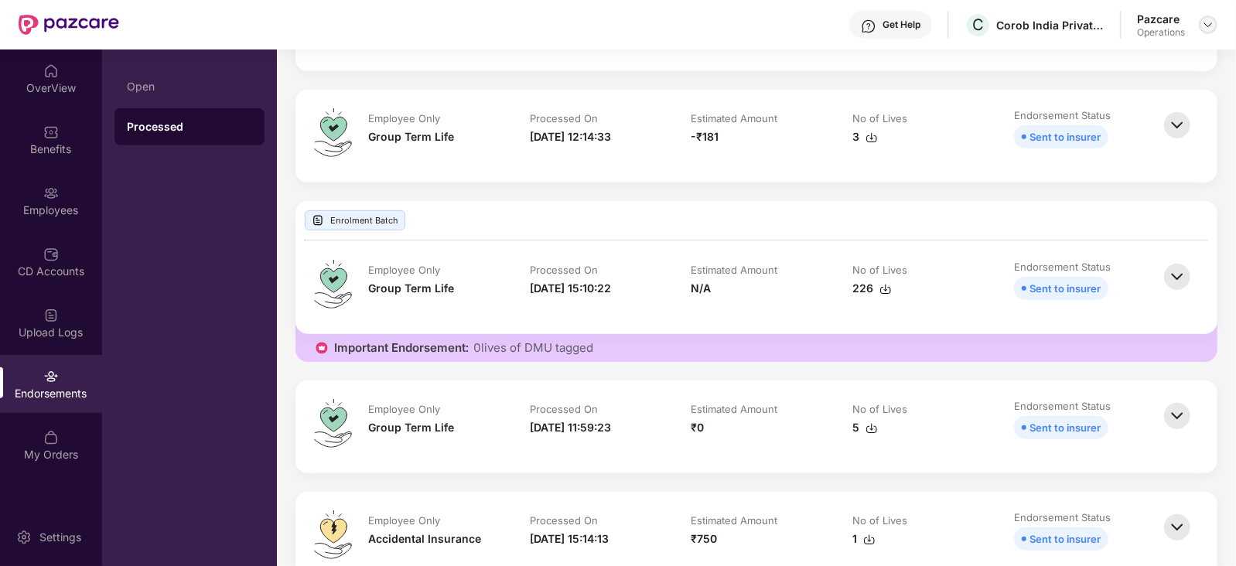
click at [1212, 16] on div at bounding box center [1208, 24] width 19 height 19
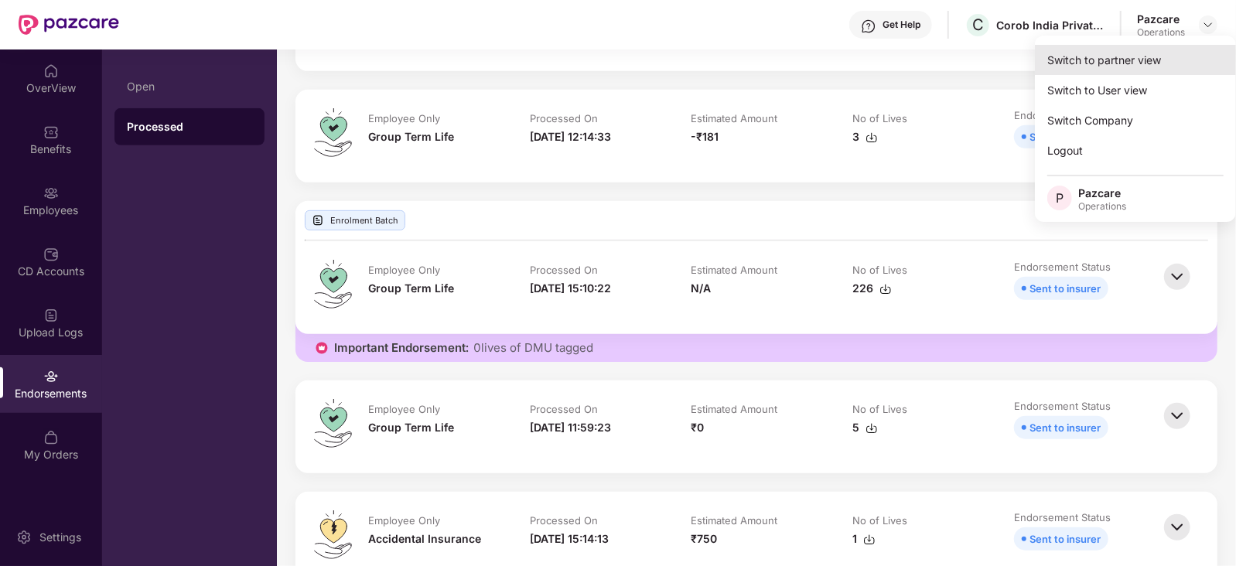
click at [1148, 60] on div "Switch to partner view" at bounding box center [1135, 60] width 201 height 30
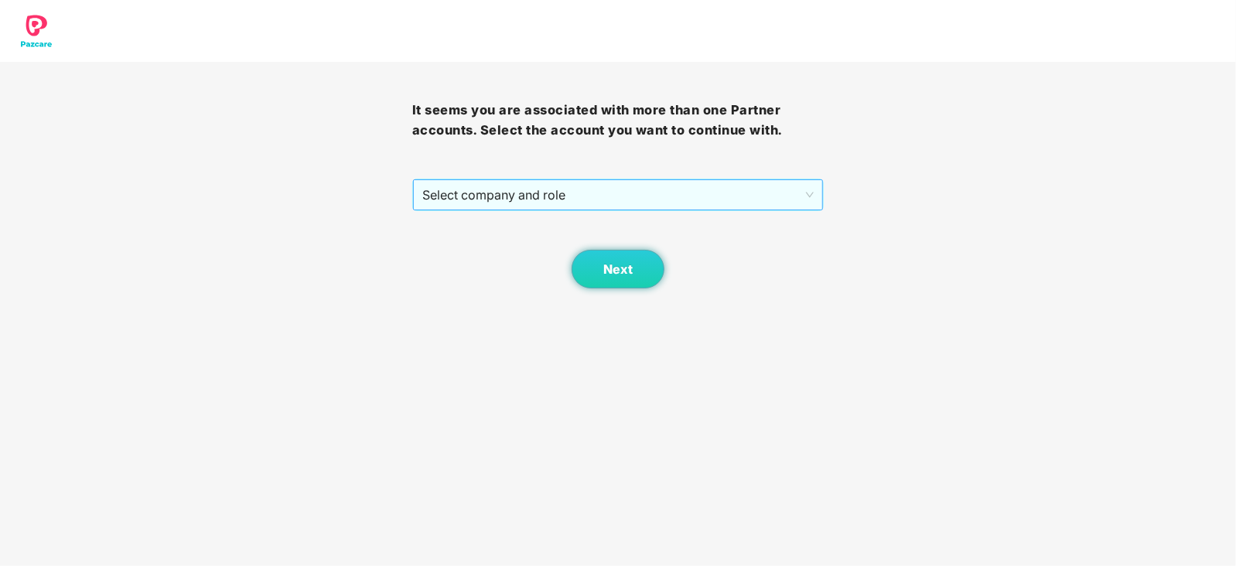
click at [464, 196] on span "Select company and role" at bounding box center [618, 194] width 392 height 29
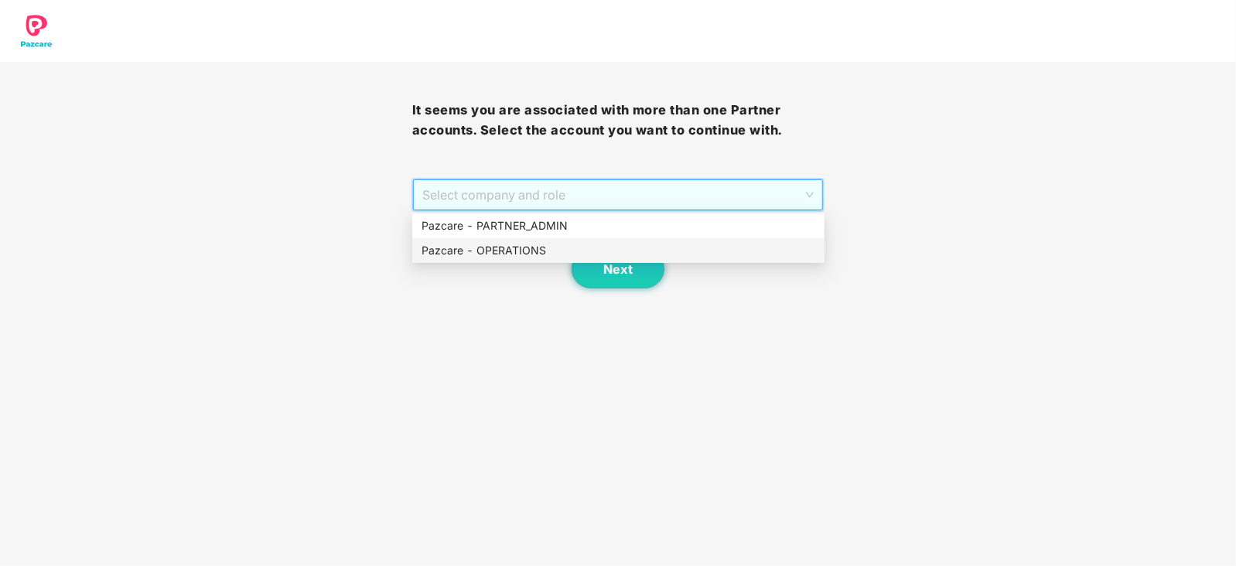
click at [460, 256] on div "Pazcare - OPERATIONS" at bounding box center [618, 250] width 394 height 17
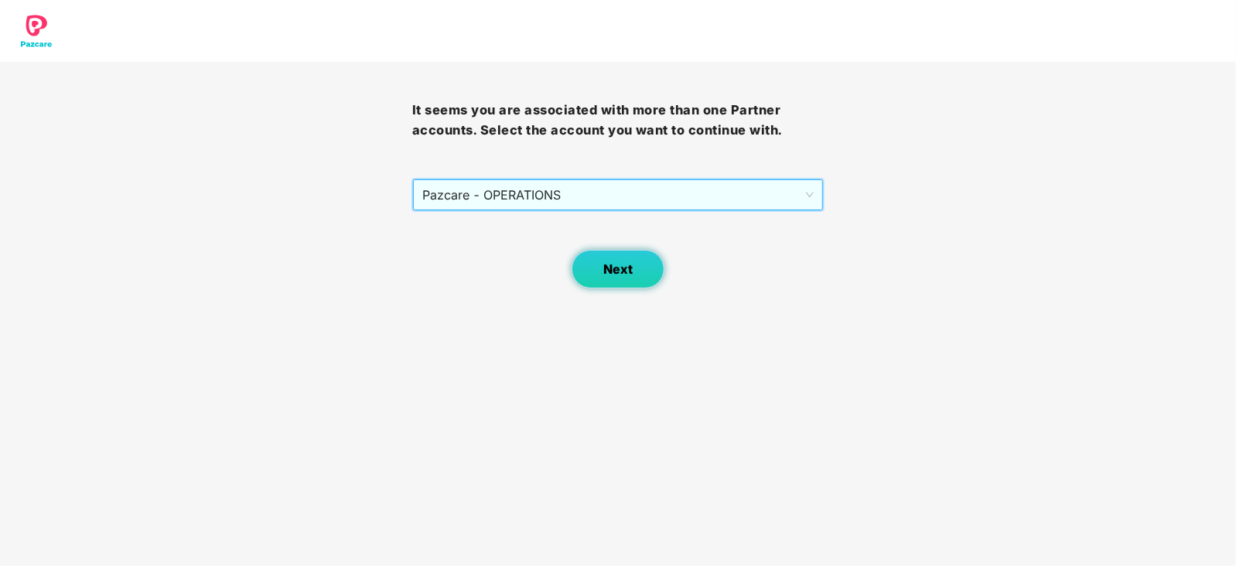
click at [634, 256] on button "Next" at bounding box center [617, 269] width 93 height 39
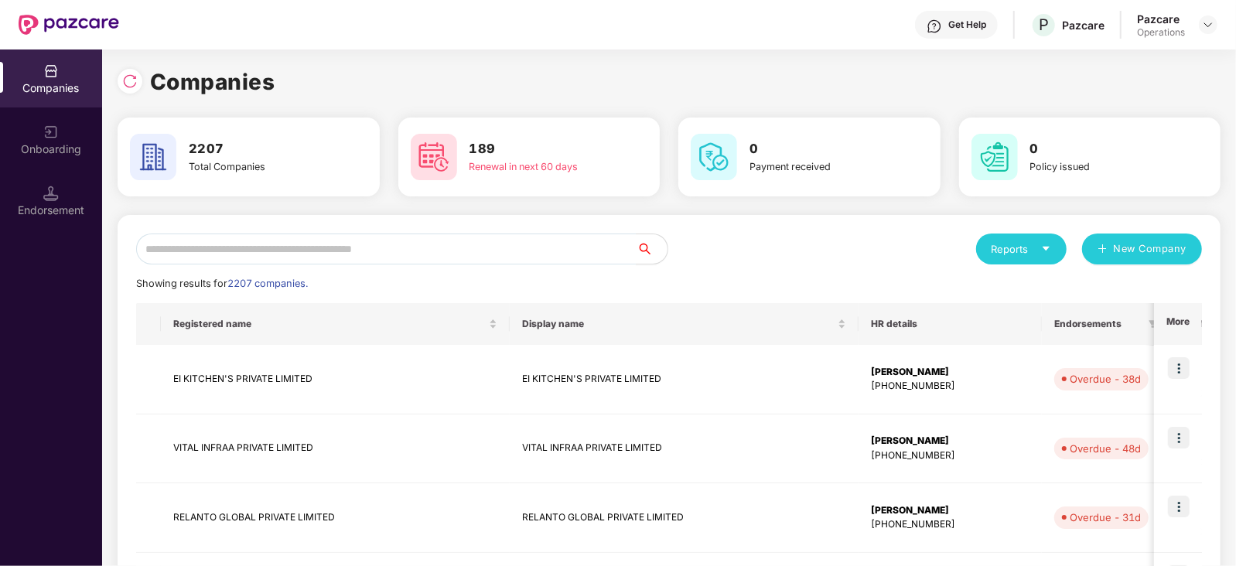
click at [38, 216] on div "Endorsement" at bounding box center [51, 210] width 102 height 15
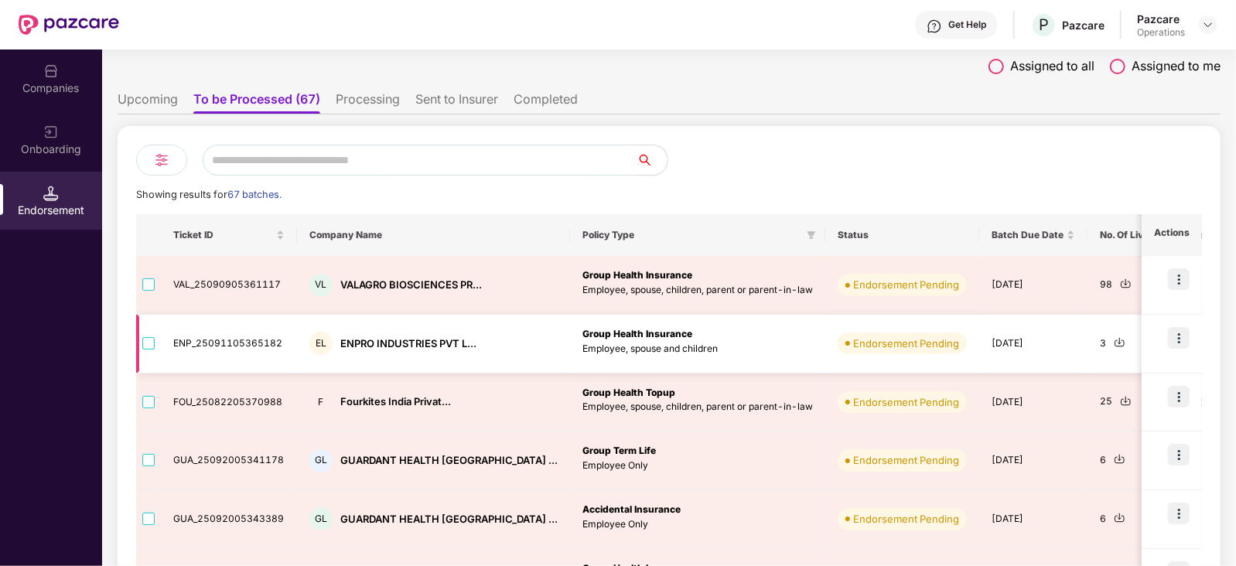
scroll to position [96, 0]
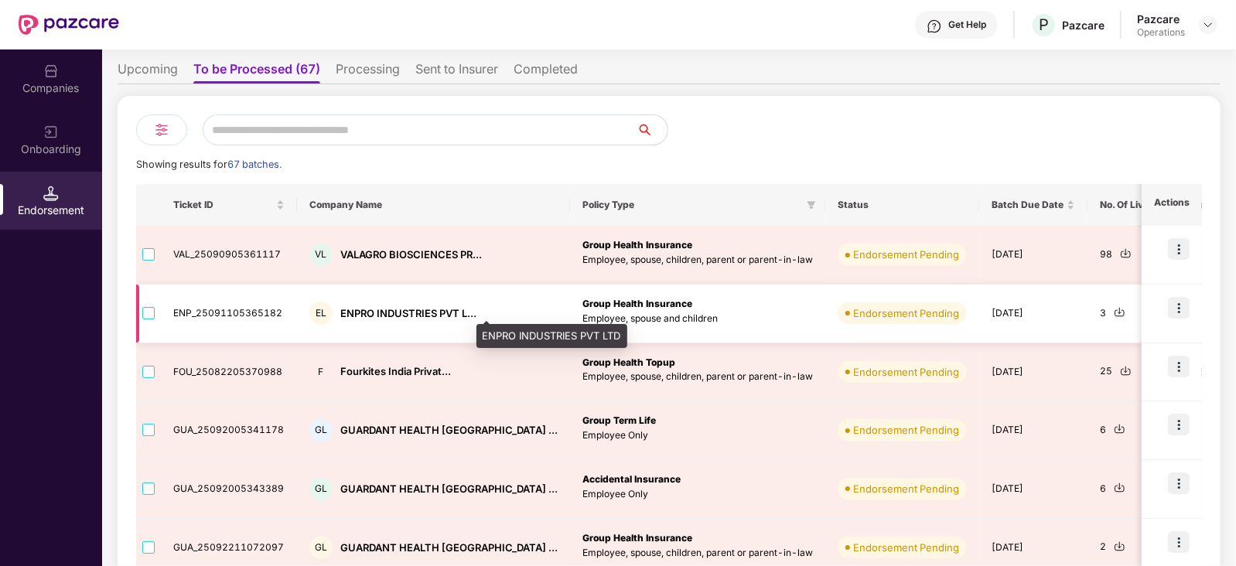
click at [351, 307] on div "ENPRO INDUSTRIES PVT L..." at bounding box center [408, 313] width 136 height 15
copy div "ENPRO"
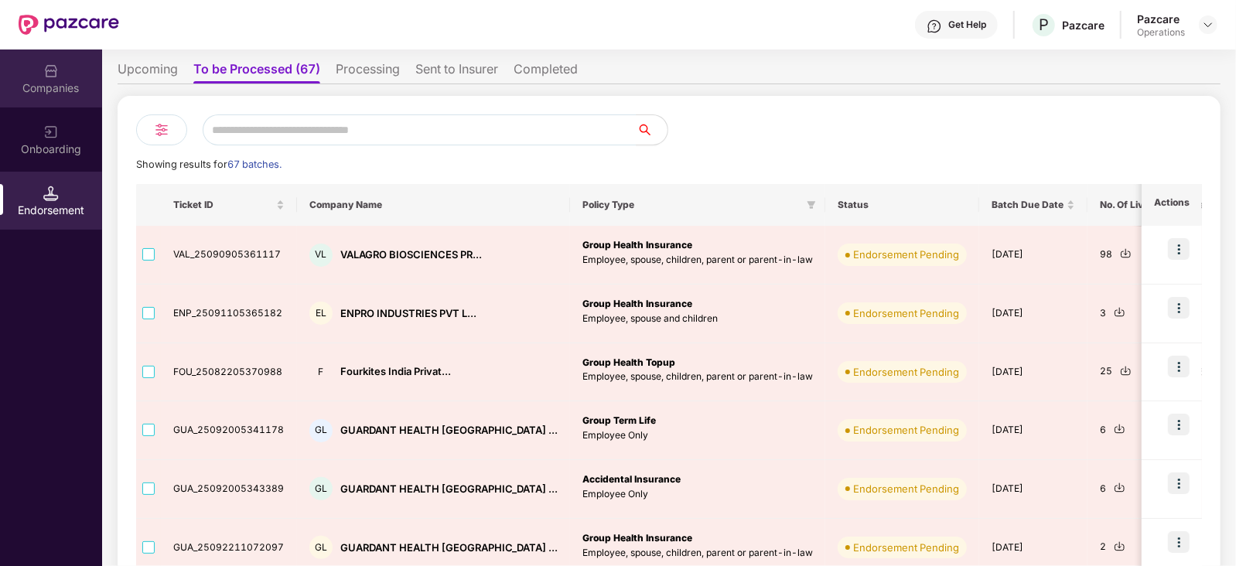
click at [70, 83] on div "Companies" at bounding box center [51, 87] width 102 height 15
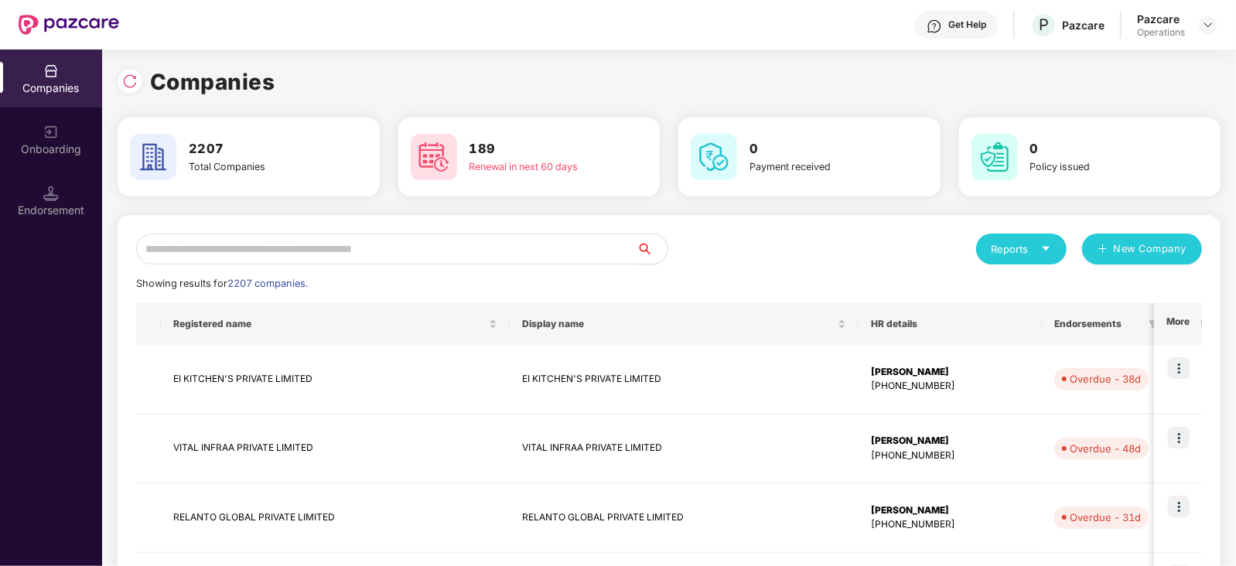
click at [259, 234] on input "text" at bounding box center [386, 249] width 500 height 31
paste input "*****"
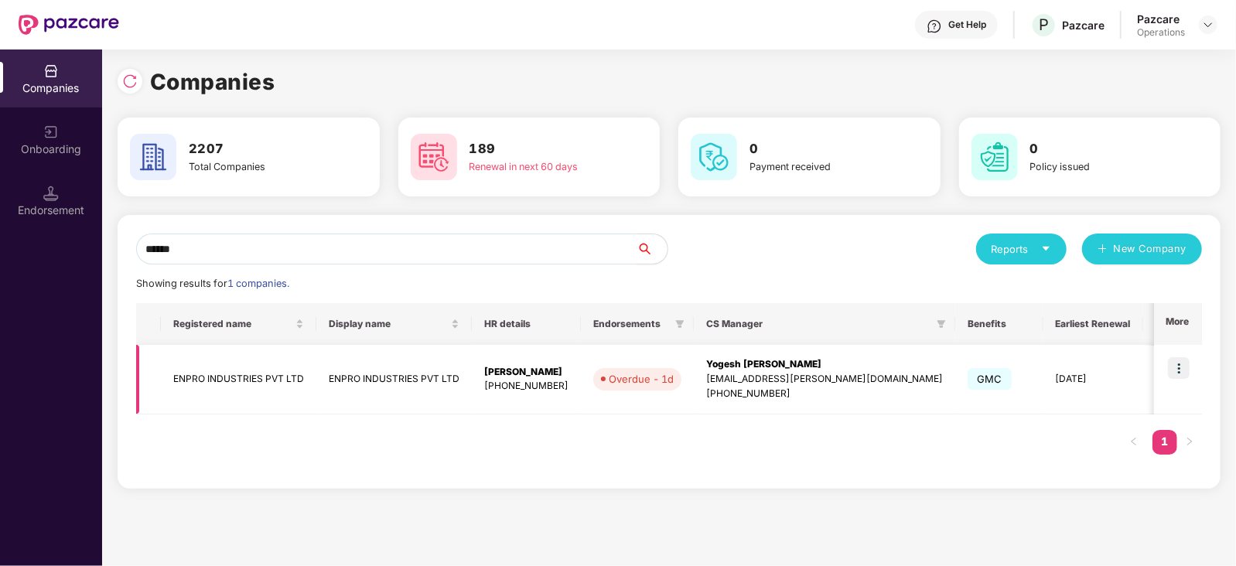
type input "*****"
click at [1172, 367] on img at bounding box center [1179, 368] width 22 height 22
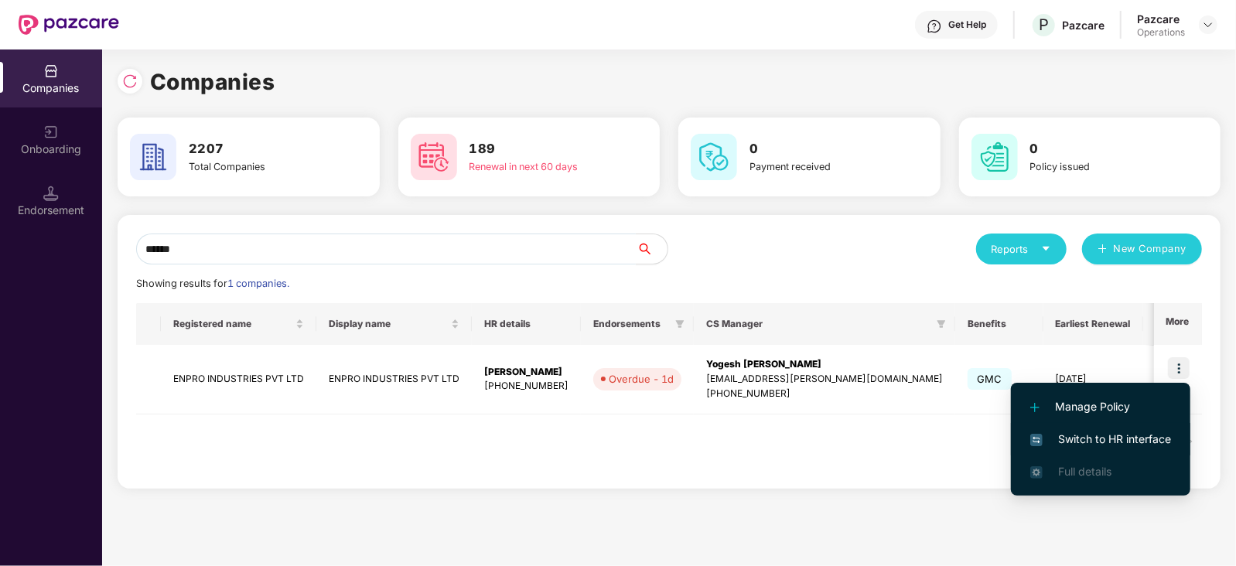
click at [1160, 439] on span "Switch to HR interface" at bounding box center [1100, 439] width 141 height 17
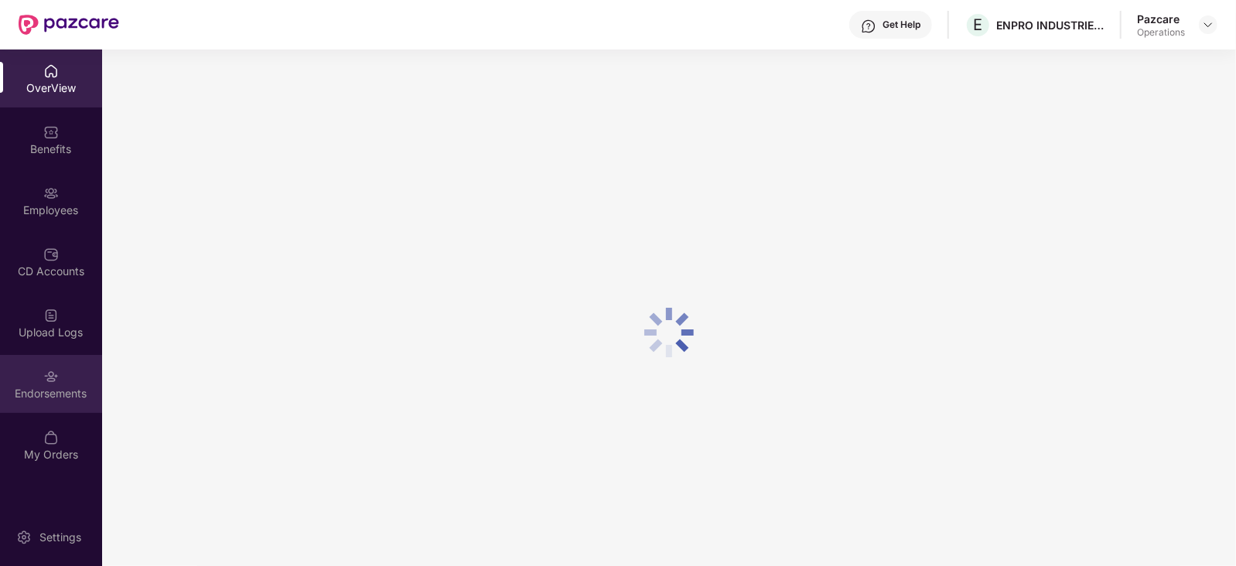
click at [46, 373] on img at bounding box center [50, 376] width 15 height 15
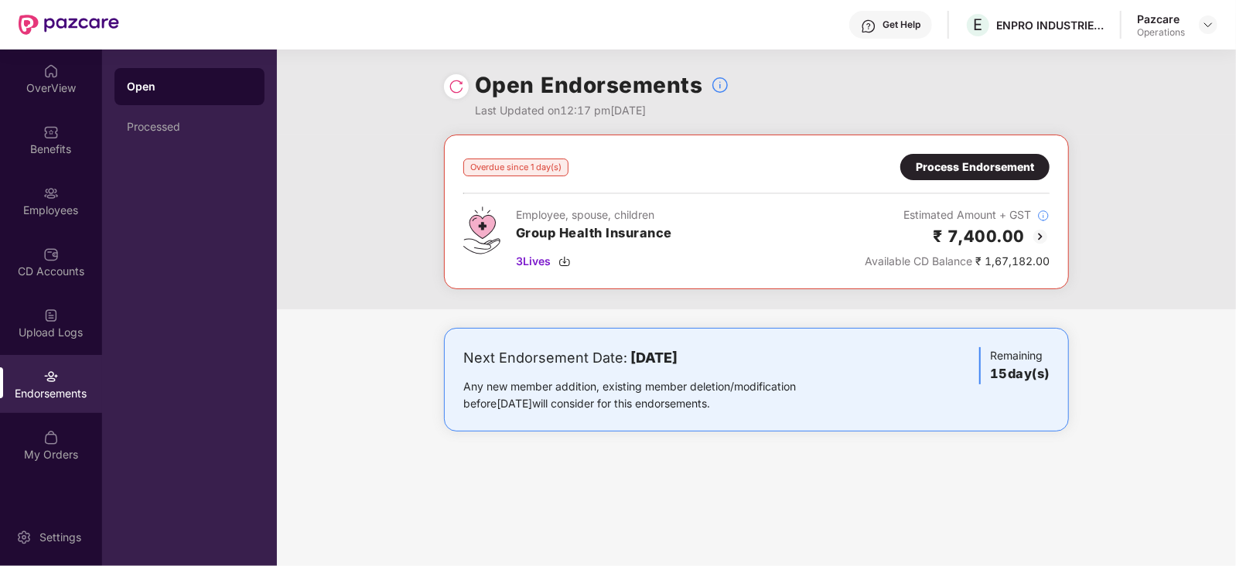
click at [1002, 172] on div "Process Endorsement" at bounding box center [975, 167] width 118 height 17
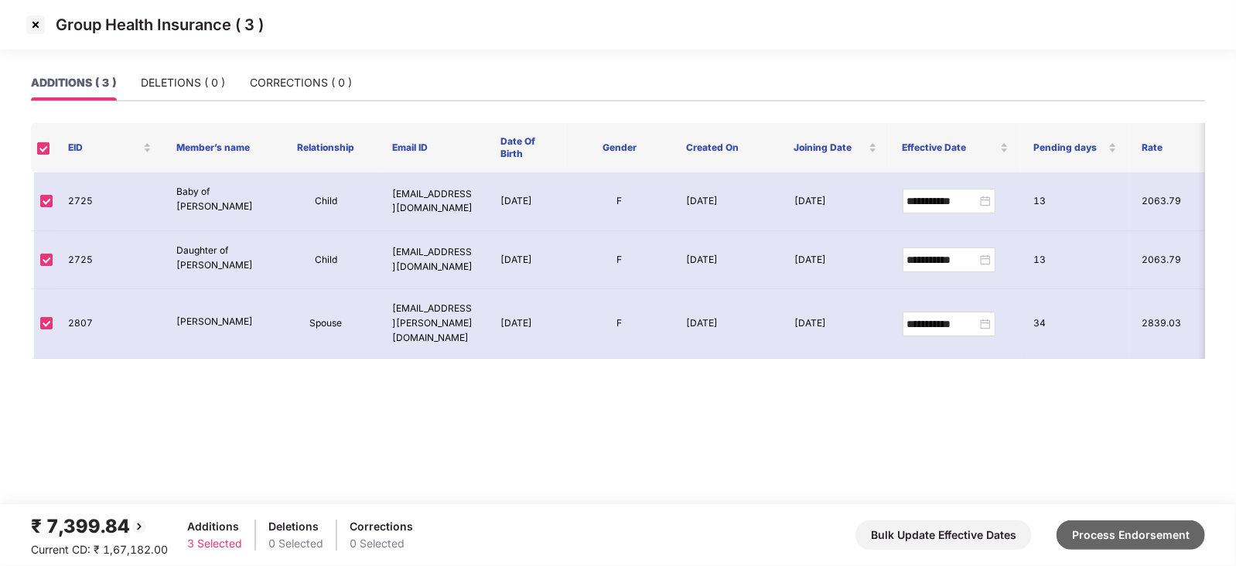
click at [1086, 521] on button "Process Endorsement" at bounding box center [1130, 534] width 148 height 29
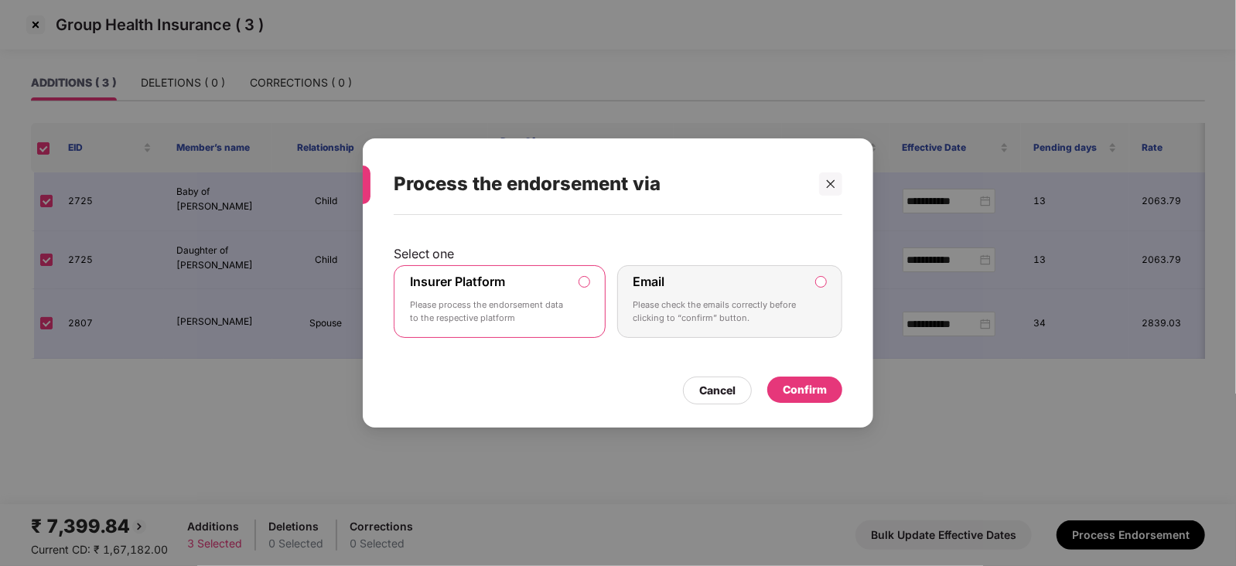
click at [820, 377] on div "Confirm" at bounding box center [804, 390] width 75 height 26
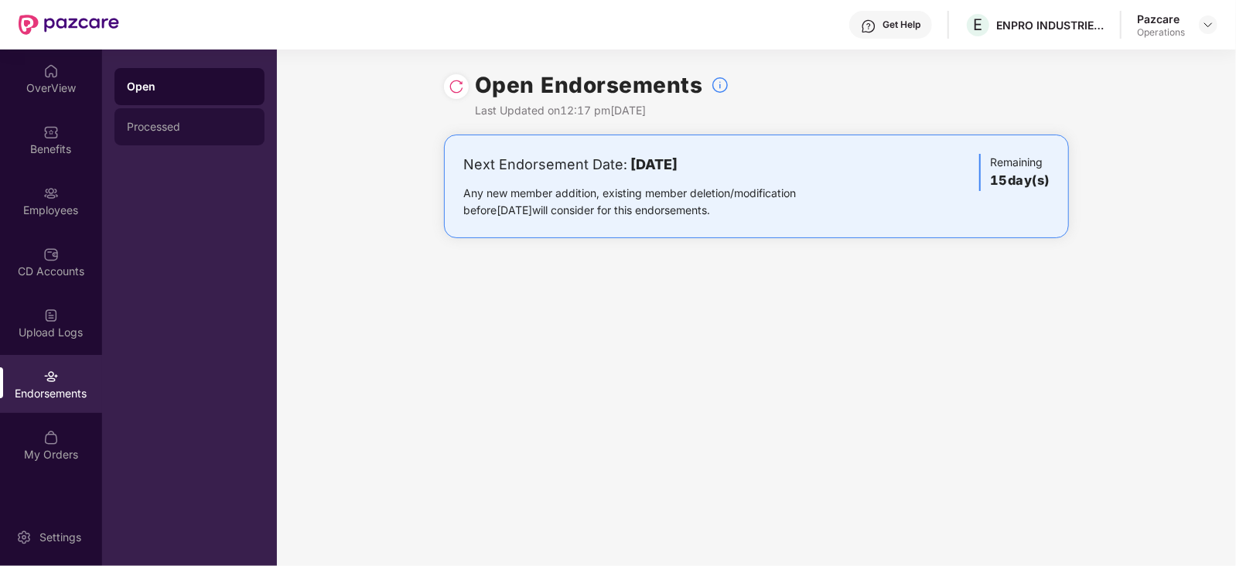
click at [159, 122] on div "Processed" at bounding box center [189, 127] width 125 height 12
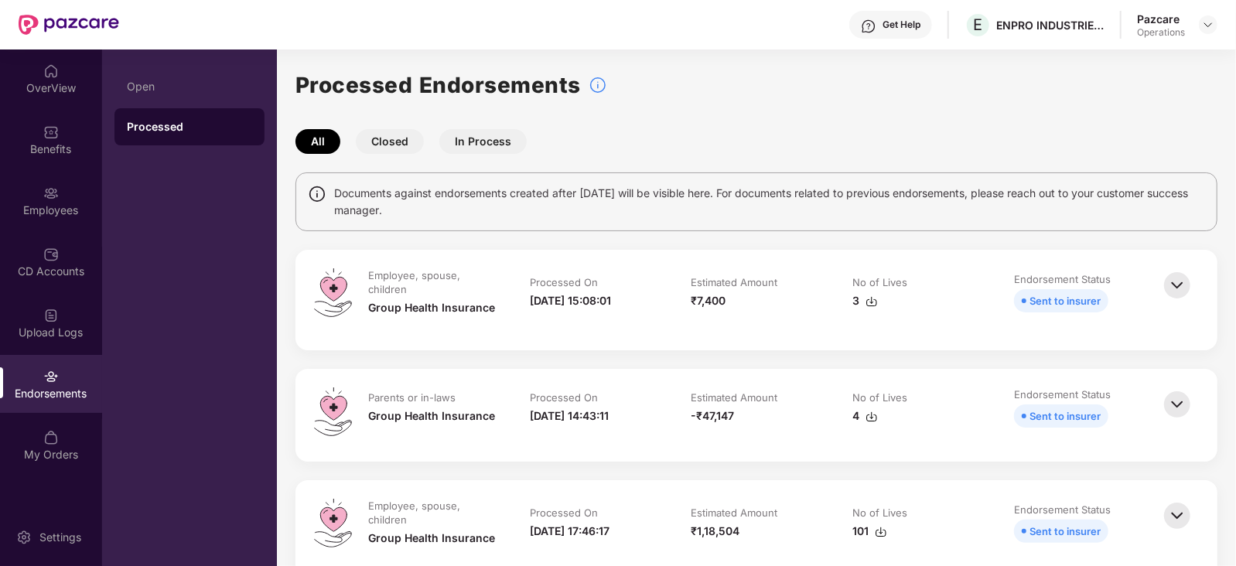
click at [865, 305] on img at bounding box center [871, 301] width 12 height 12
click at [1202, 24] on img at bounding box center [1208, 25] width 12 height 12
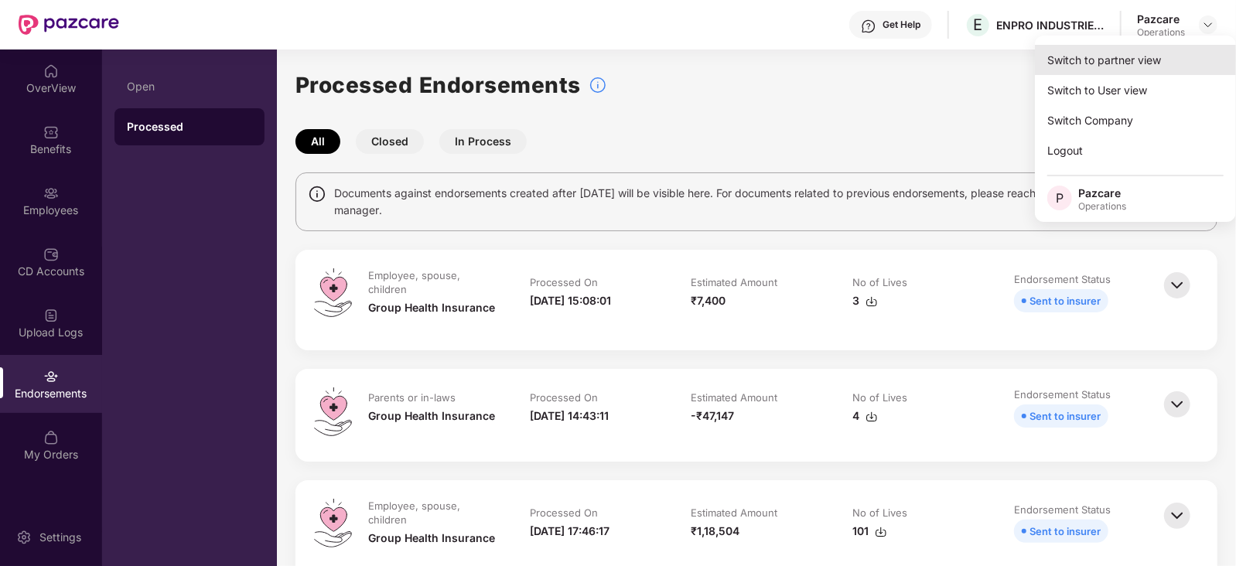
click at [1171, 46] on div "Switch to partner view" at bounding box center [1135, 60] width 201 height 30
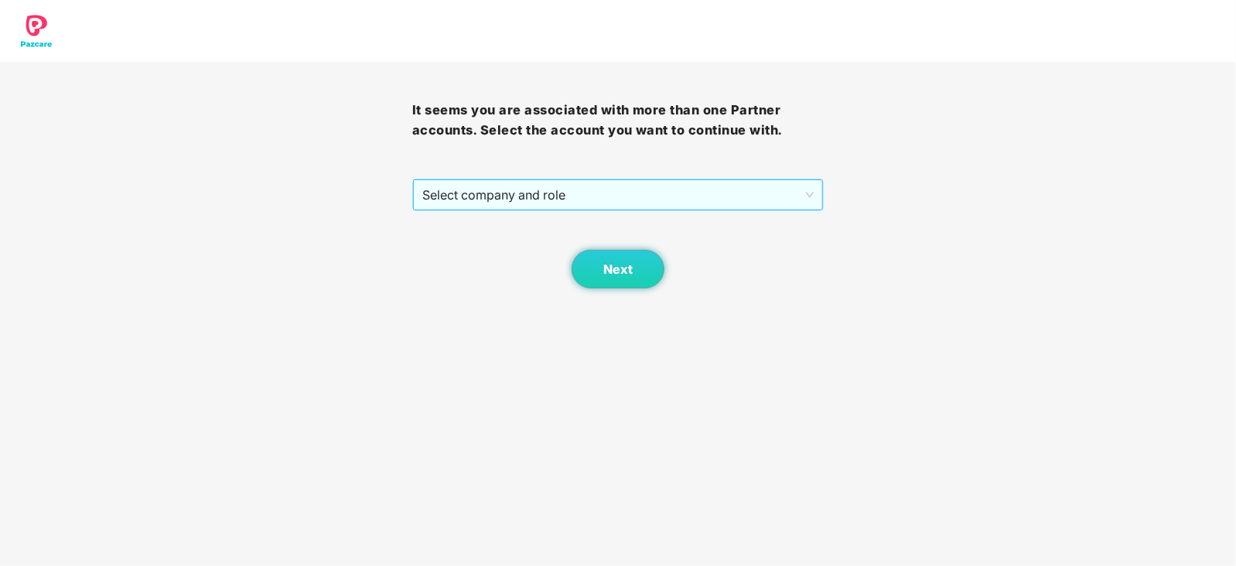
click at [520, 192] on span "Select company and role" at bounding box center [618, 194] width 392 height 29
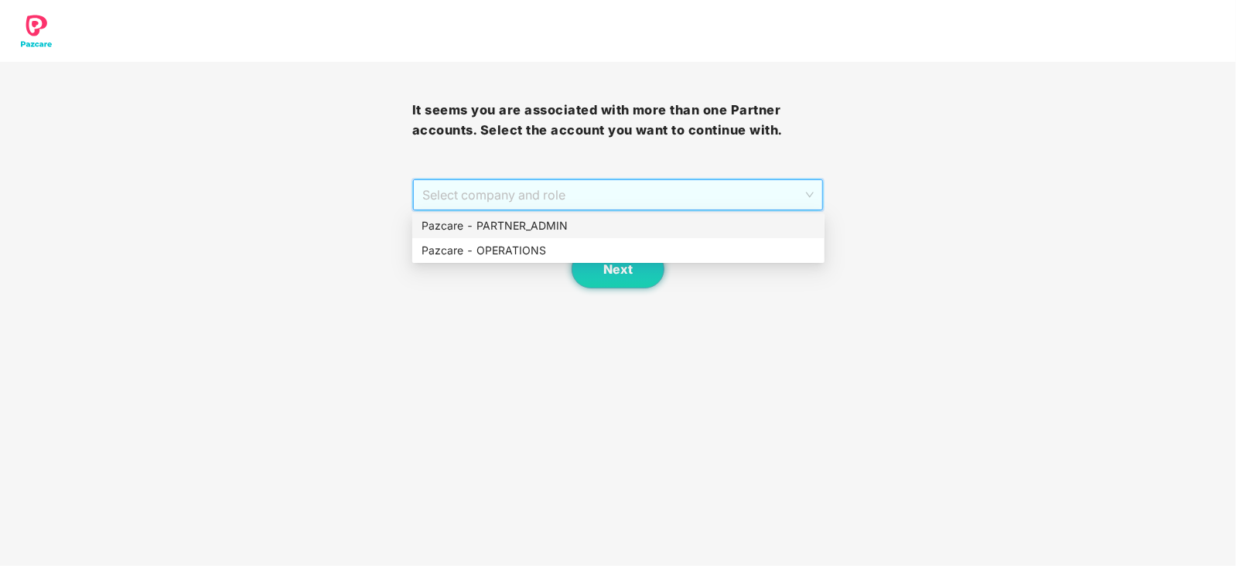
drag, startPoint x: 512, startPoint y: 233, endPoint x: 510, endPoint y: 246, distance: 13.3
click at [510, 241] on div "Pazcare - PARTNER_ADMIN Pazcare - OPERATIONS" at bounding box center [618, 237] width 412 height 49
click at [513, 254] on div "Pazcare - OPERATIONS" at bounding box center [618, 250] width 394 height 17
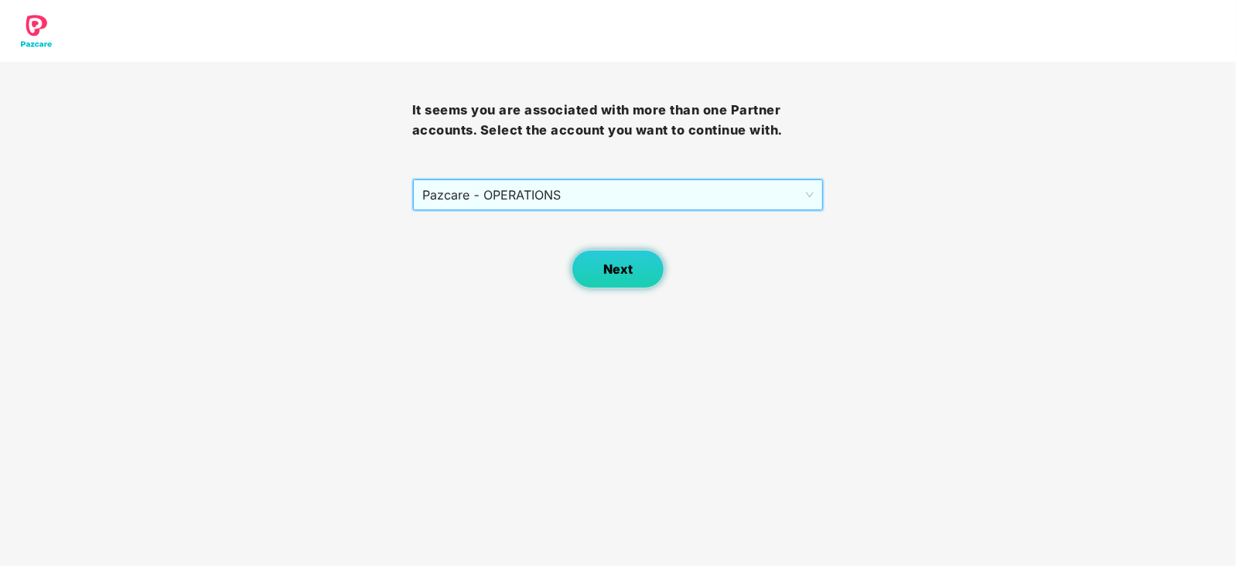
click at [599, 263] on button "Next" at bounding box center [617, 269] width 93 height 39
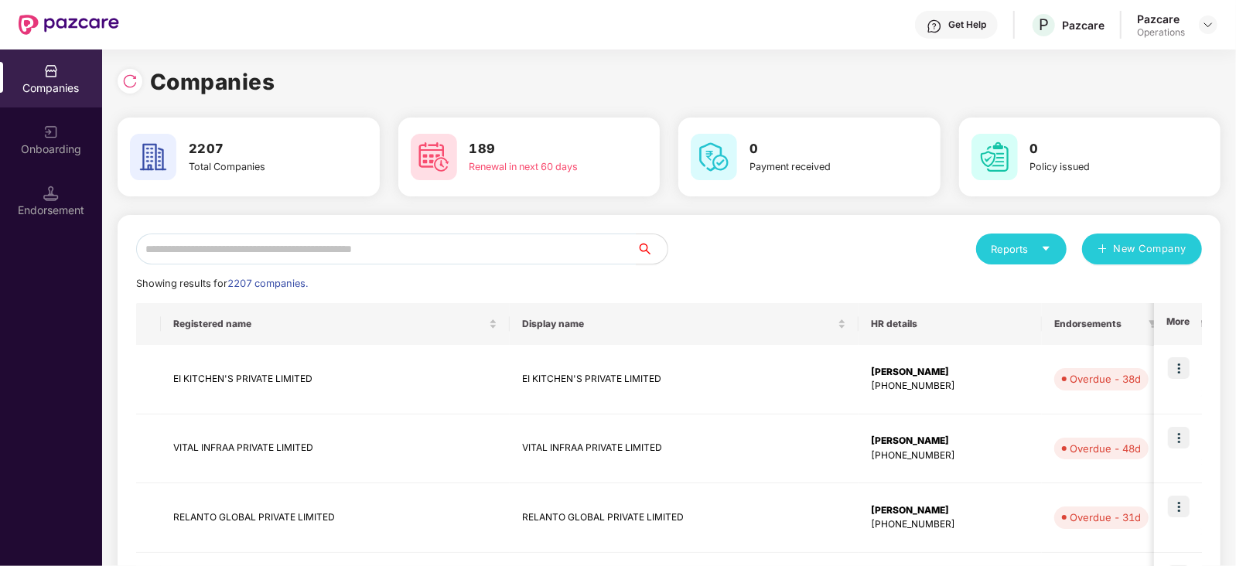
click at [53, 186] on img at bounding box center [50, 193] width 15 height 15
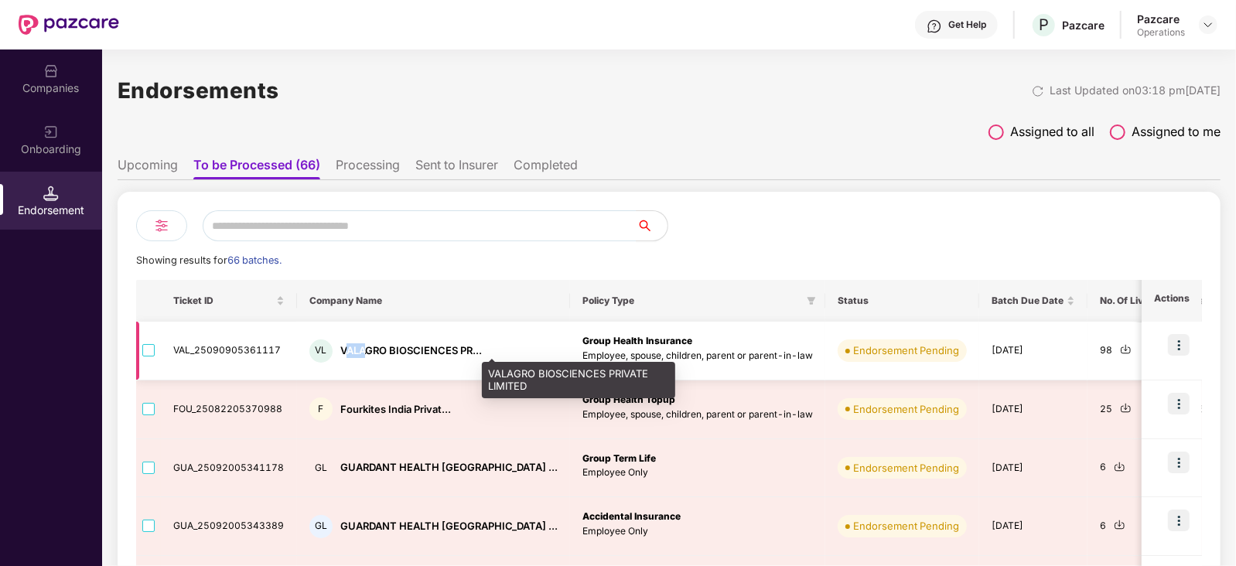
drag, startPoint x: 343, startPoint y: 350, endPoint x: 366, endPoint y: 350, distance: 22.4
click at [366, 350] on div "VALAGRO BIOSCIENCES PR..." at bounding box center [411, 350] width 142 height 15
drag, startPoint x: 338, startPoint y: 353, endPoint x: 387, endPoint y: 353, distance: 48.7
click at [387, 353] on div "VALAGRO BIOSCIENCES PR..." at bounding box center [411, 350] width 142 height 15
copy div "VALAGRO"
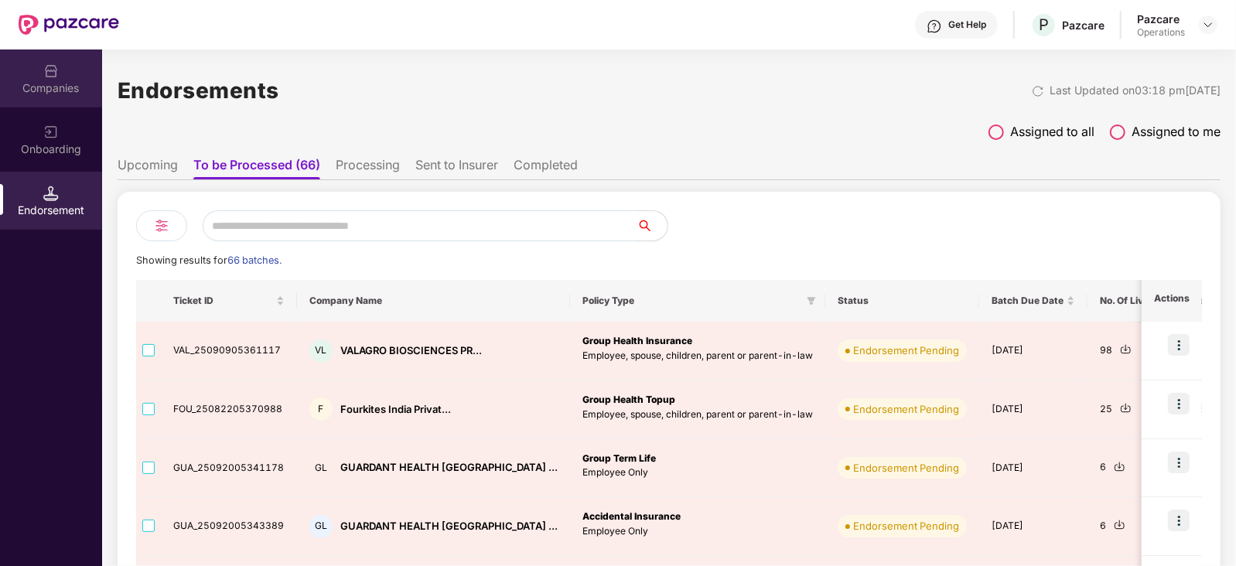
click at [67, 75] on div "Companies" at bounding box center [51, 78] width 102 height 58
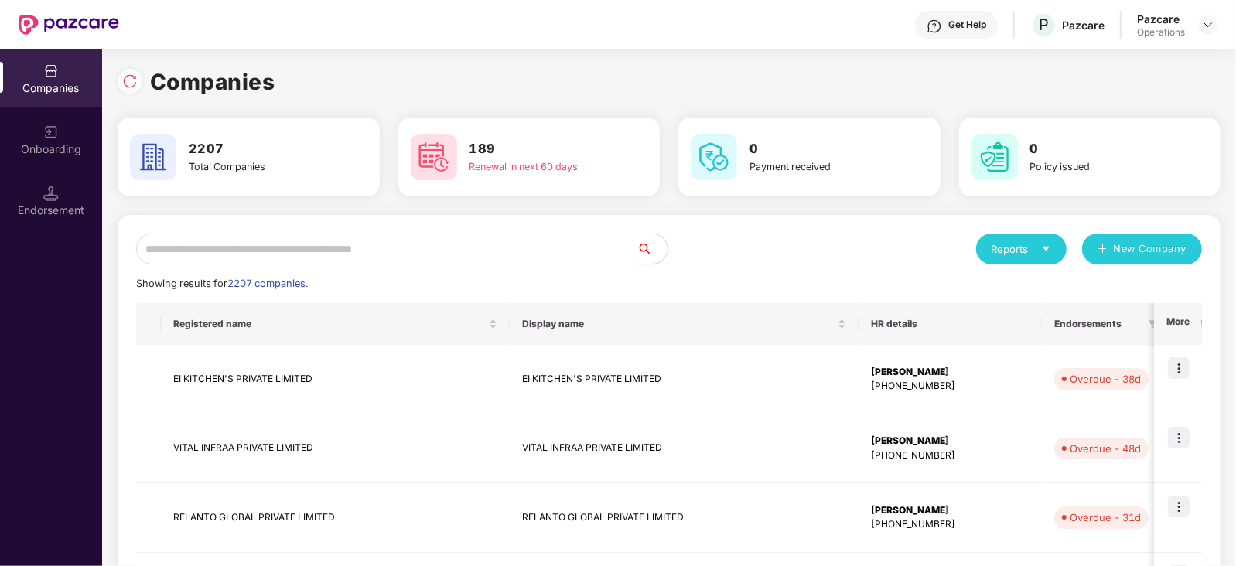
click at [276, 249] on input "text" at bounding box center [386, 249] width 500 height 31
paste input "*******"
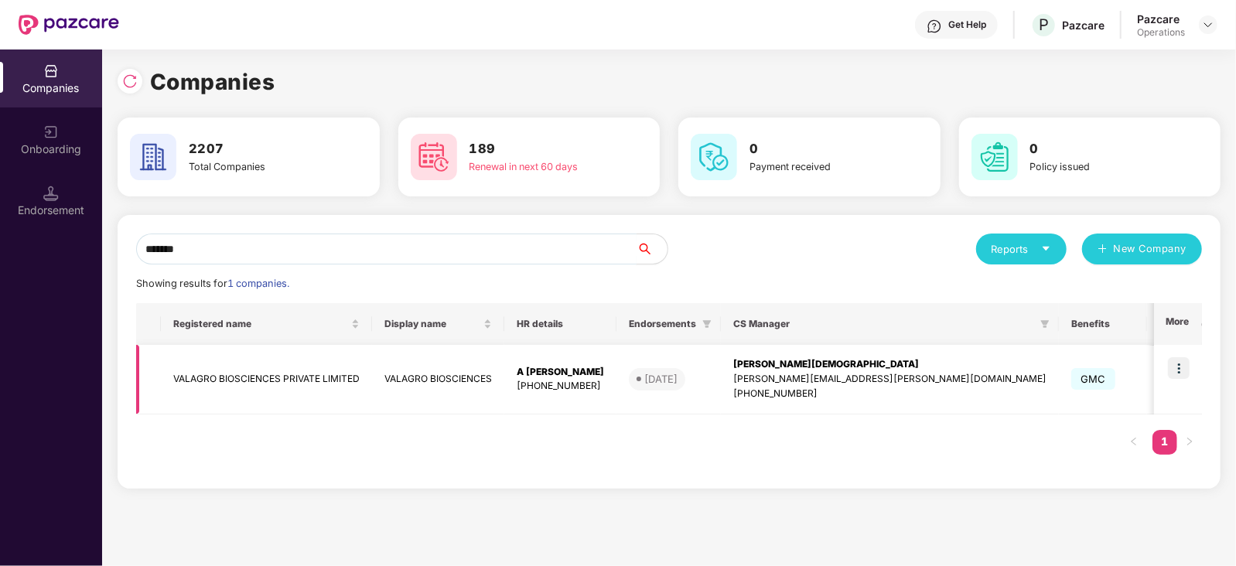
type input "*******"
click at [1172, 366] on img at bounding box center [1179, 368] width 22 height 22
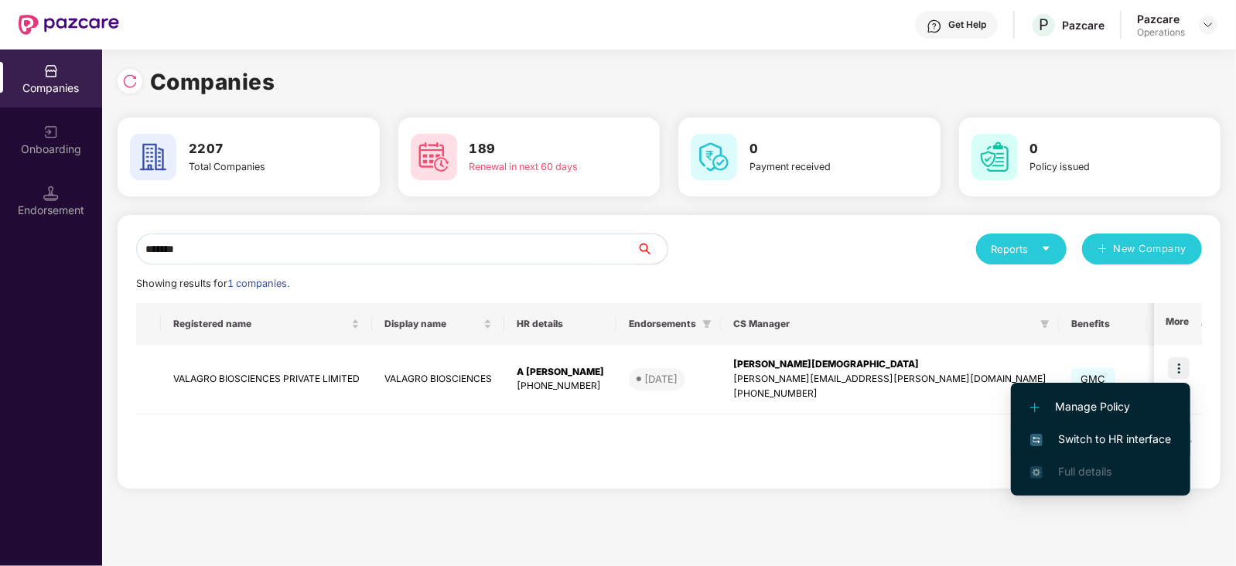
click at [1134, 436] on span "Switch to HR interface" at bounding box center [1100, 439] width 141 height 17
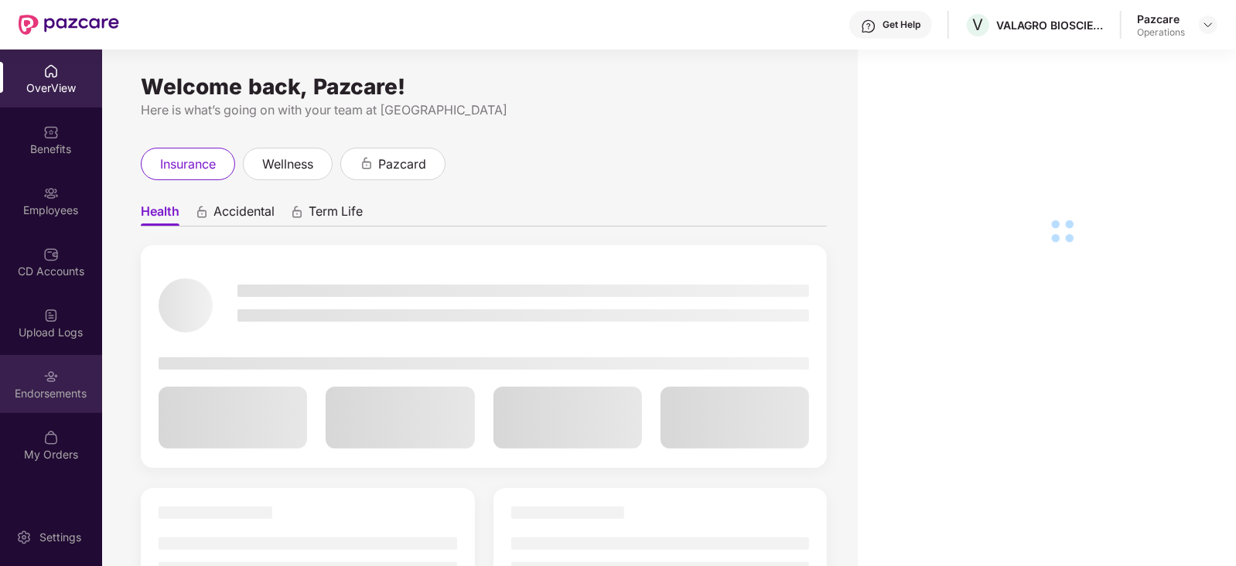
click at [52, 387] on div "Endorsements" at bounding box center [51, 393] width 102 height 15
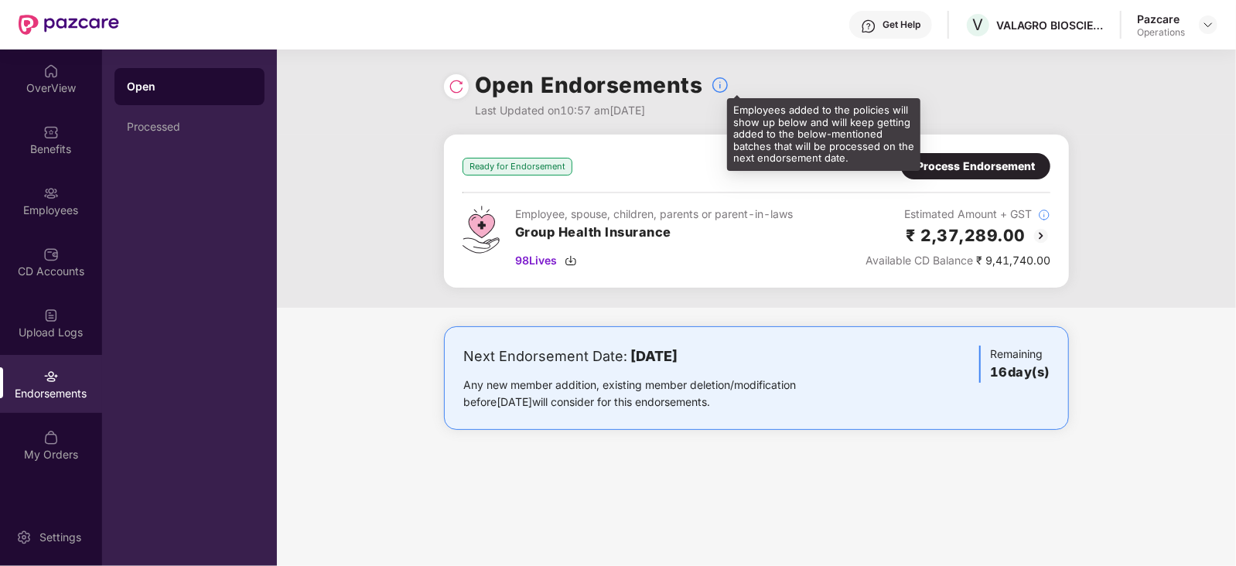
click at [916, 156] on div "Employees added to the policies will show up below and will keep getting added …" at bounding box center [823, 134] width 193 height 73
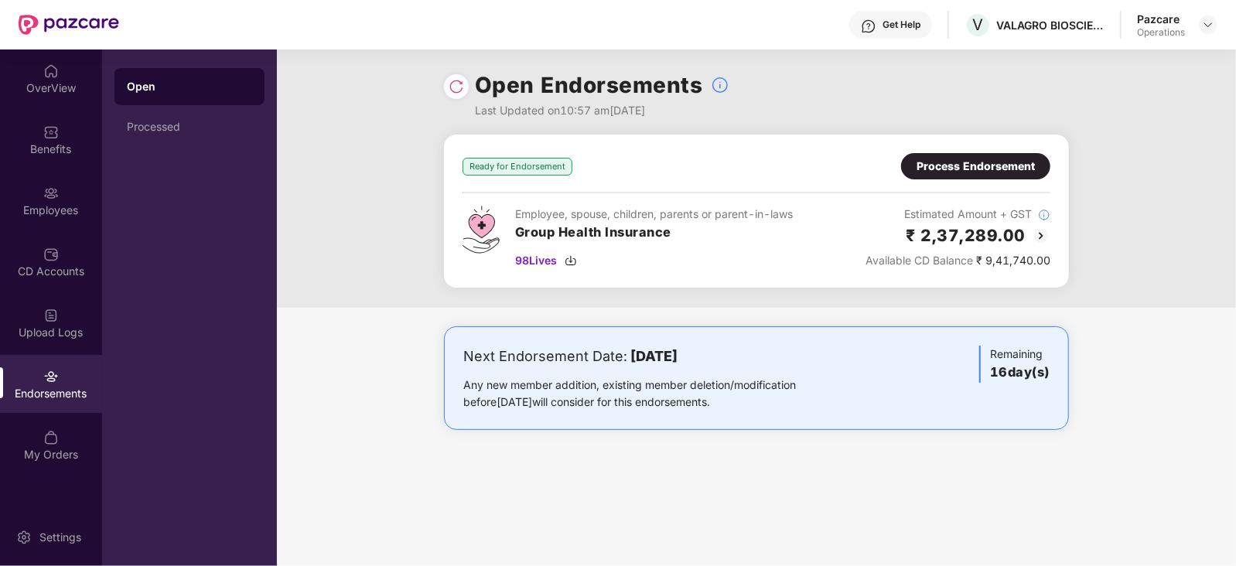
click at [943, 160] on div "Process Endorsement" at bounding box center [975, 166] width 118 height 17
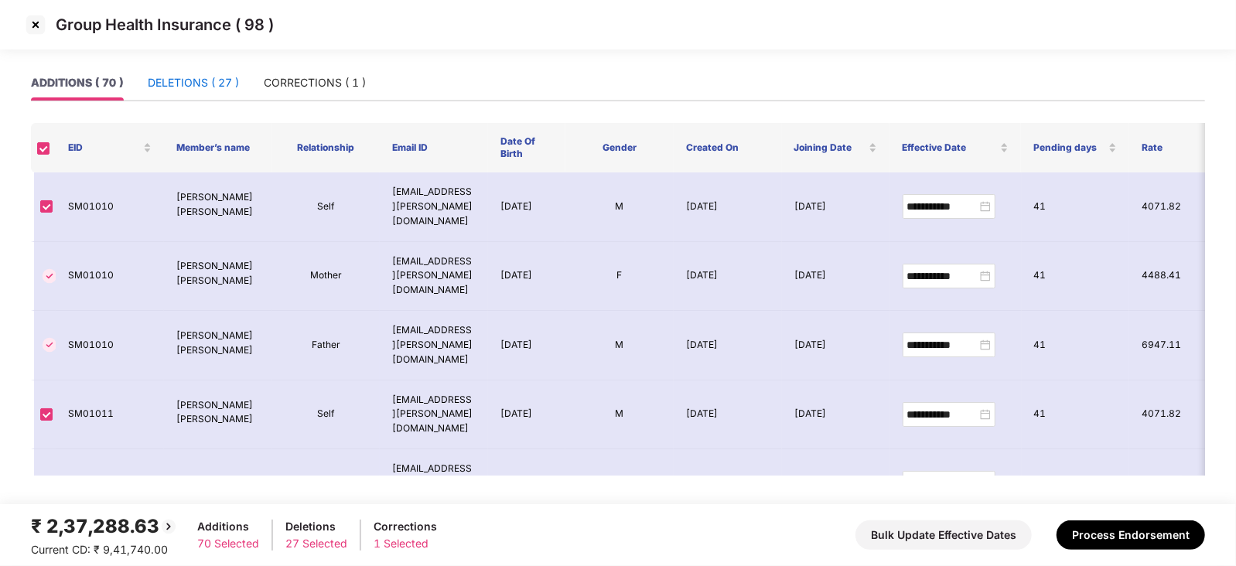
click at [217, 87] on div "DELETIONS ( 27 )" at bounding box center [193, 82] width 91 height 17
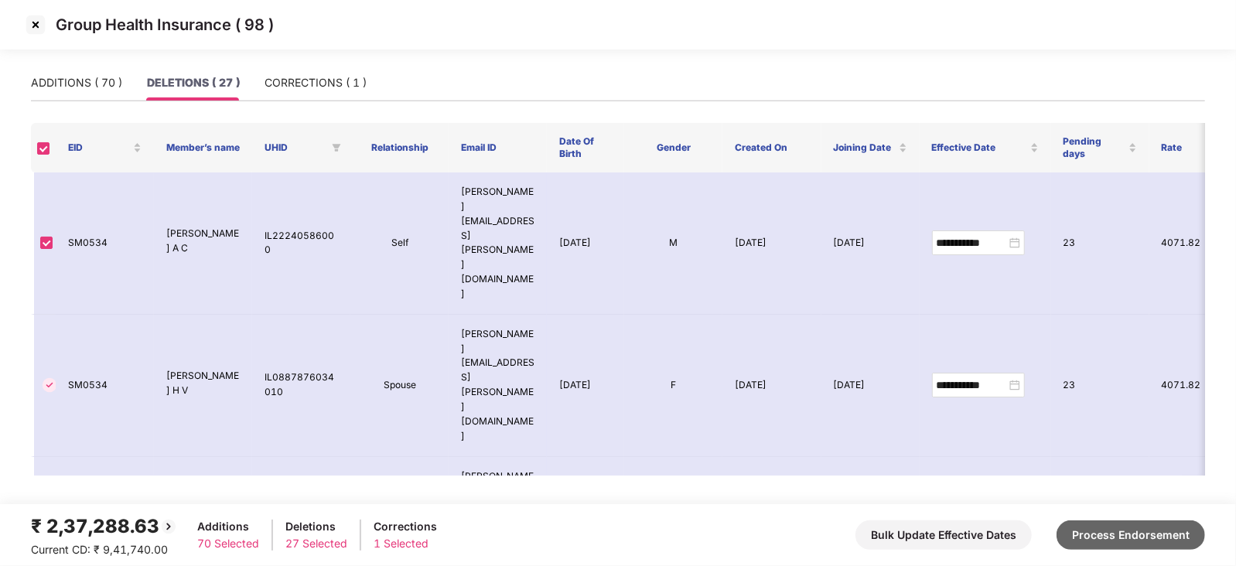
click at [1139, 524] on button "Process Endorsement" at bounding box center [1130, 534] width 148 height 29
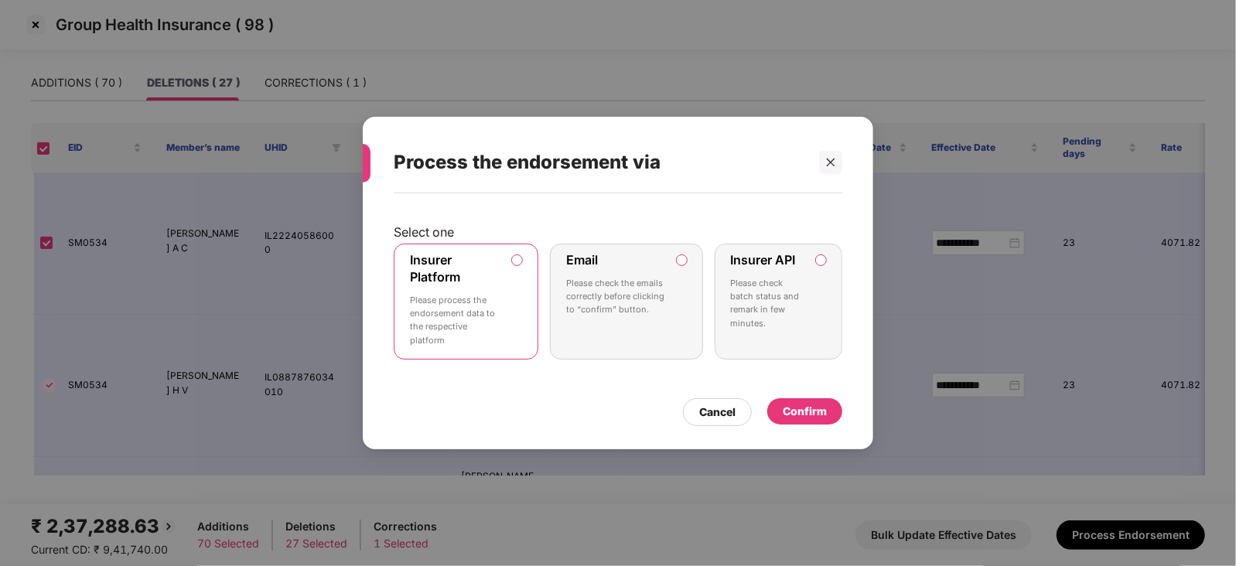
click at [805, 424] on div "Confirm" at bounding box center [804, 412] width 75 height 28
click at [803, 422] on div "Confirm" at bounding box center [804, 411] width 75 height 26
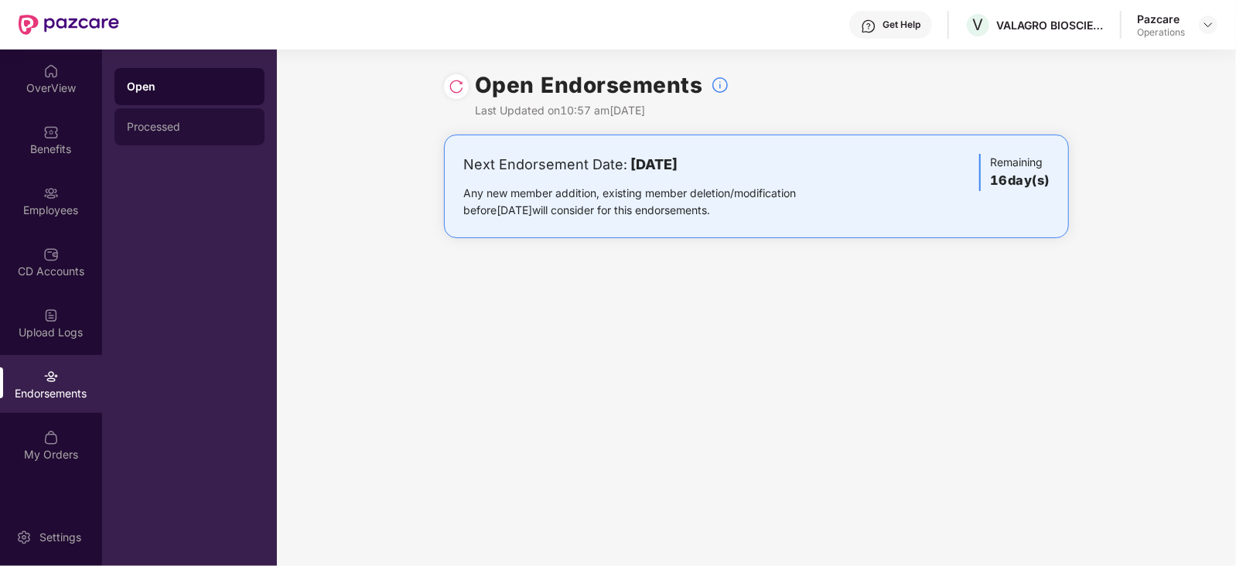
click at [201, 128] on div "Processed" at bounding box center [189, 127] width 125 height 12
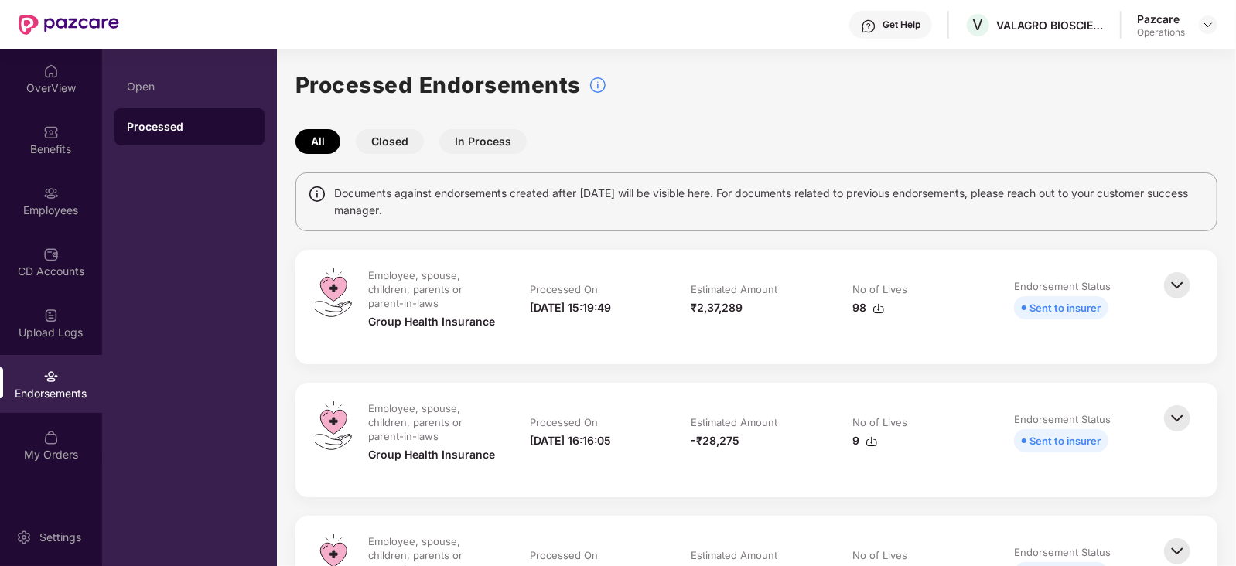
click at [872, 312] on img at bounding box center [878, 308] width 12 height 12
click at [1209, 27] on img at bounding box center [1208, 25] width 12 height 12
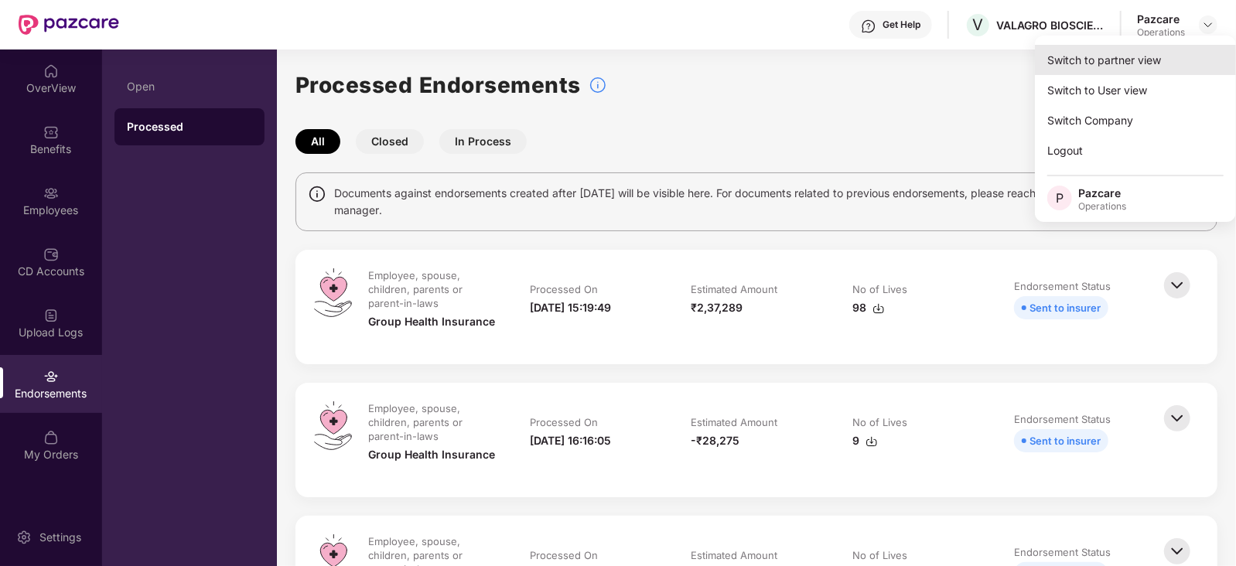
click at [1118, 64] on div "Switch to partner view" at bounding box center [1135, 60] width 201 height 30
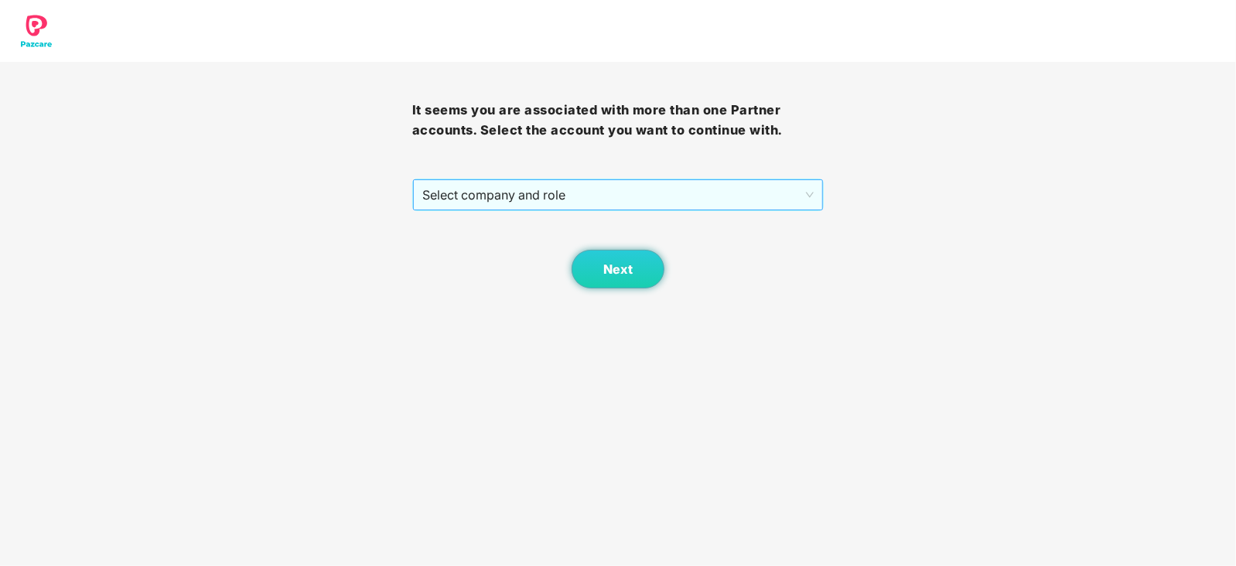
click at [516, 210] on div "Select company and role" at bounding box center [618, 195] width 412 height 32
click at [508, 203] on span "Select company and role" at bounding box center [618, 194] width 392 height 29
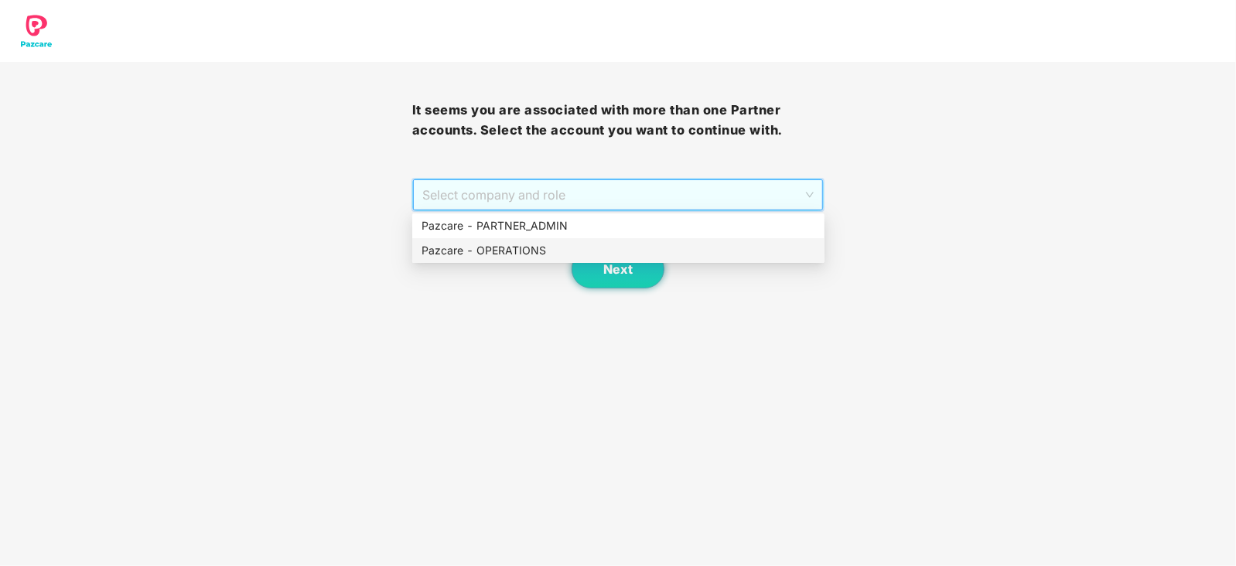
click at [479, 251] on div "Pazcare - OPERATIONS" at bounding box center [618, 250] width 394 height 17
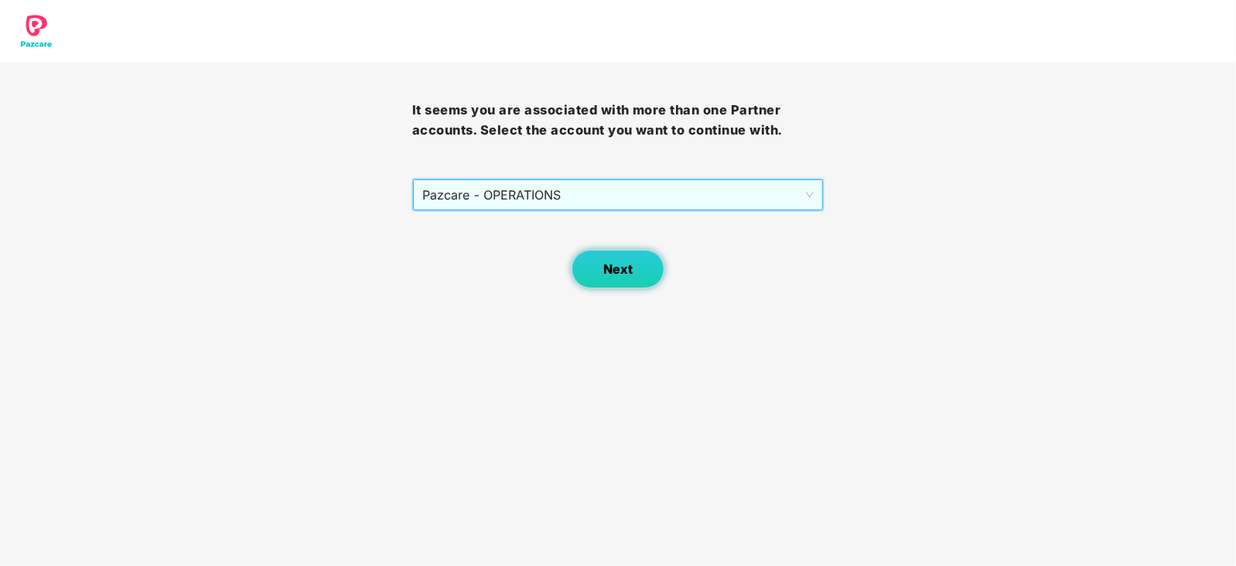
click at [585, 259] on button "Next" at bounding box center [617, 269] width 93 height 39
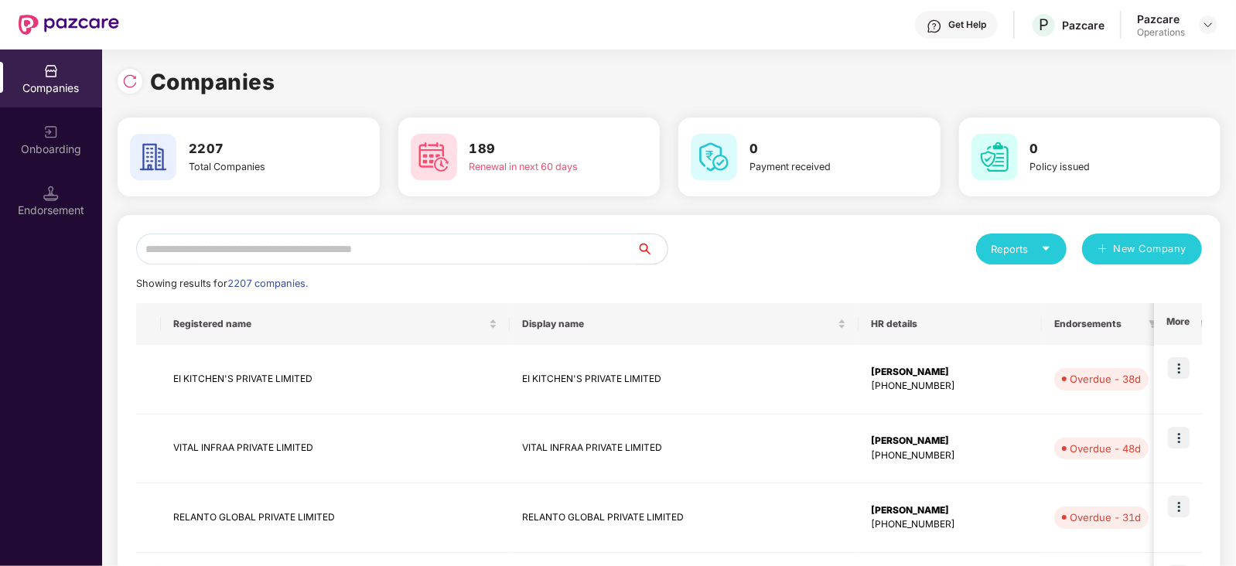
click at [497, 256] on input "text" at bounding box center [386, 249] width 500 height 31
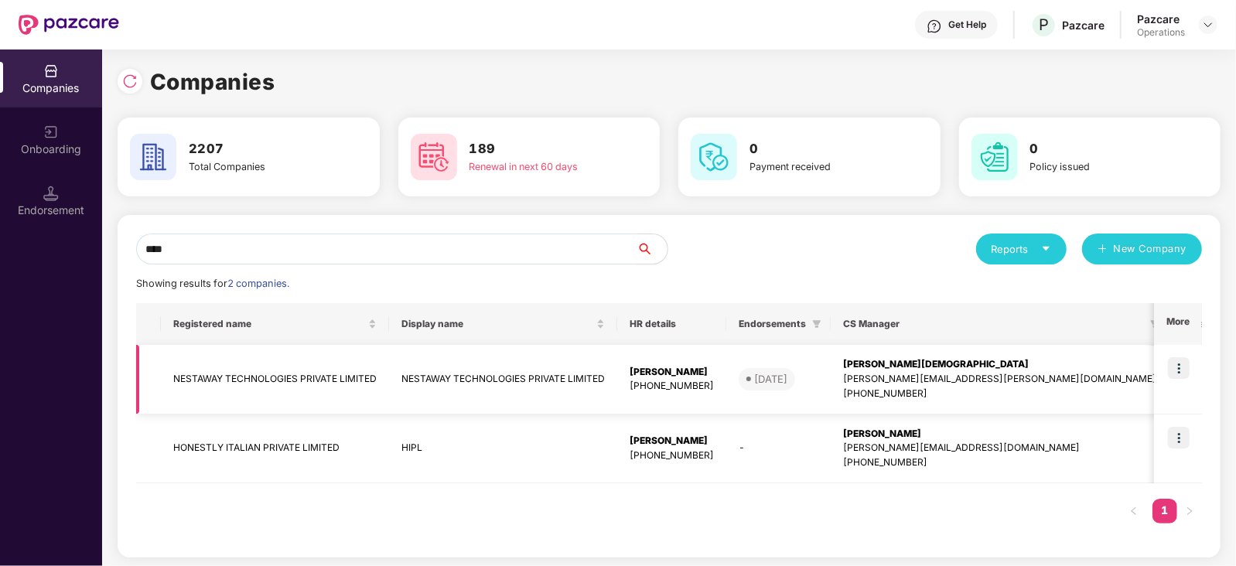
type input "****"
click at [267, 382] on td "NESTAWAY TECHNOLOGIES PRIVATE LIMITED" at bounding box center [275, 380] width 228 height 70
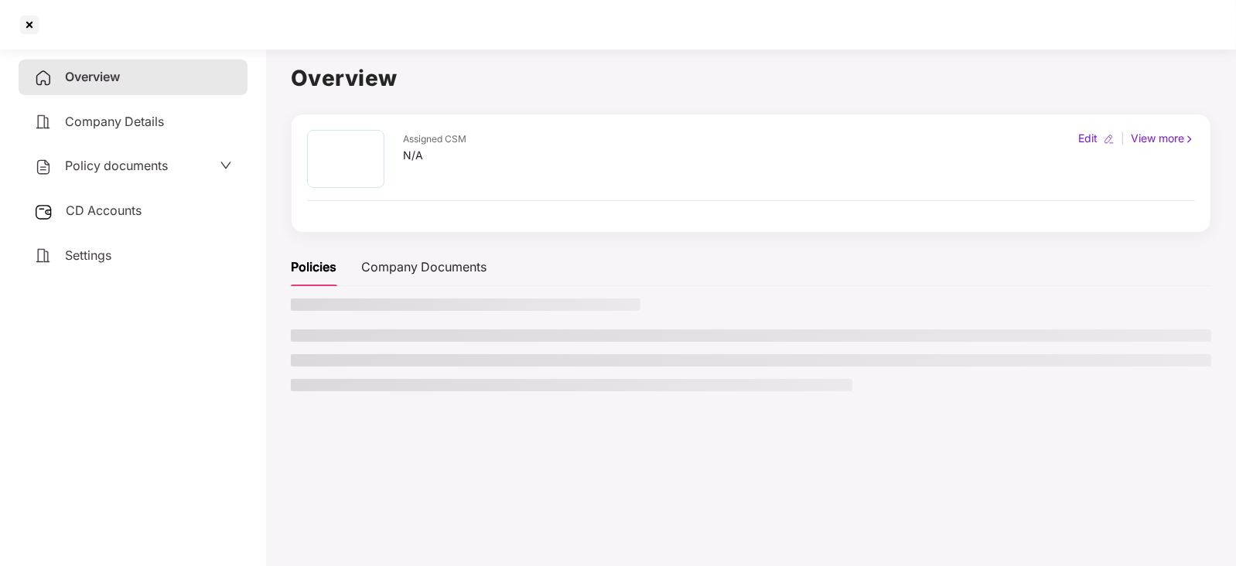
click at [93, 208] on span "CD Accounts" at bounding box center [104, 210] width 76 height 15
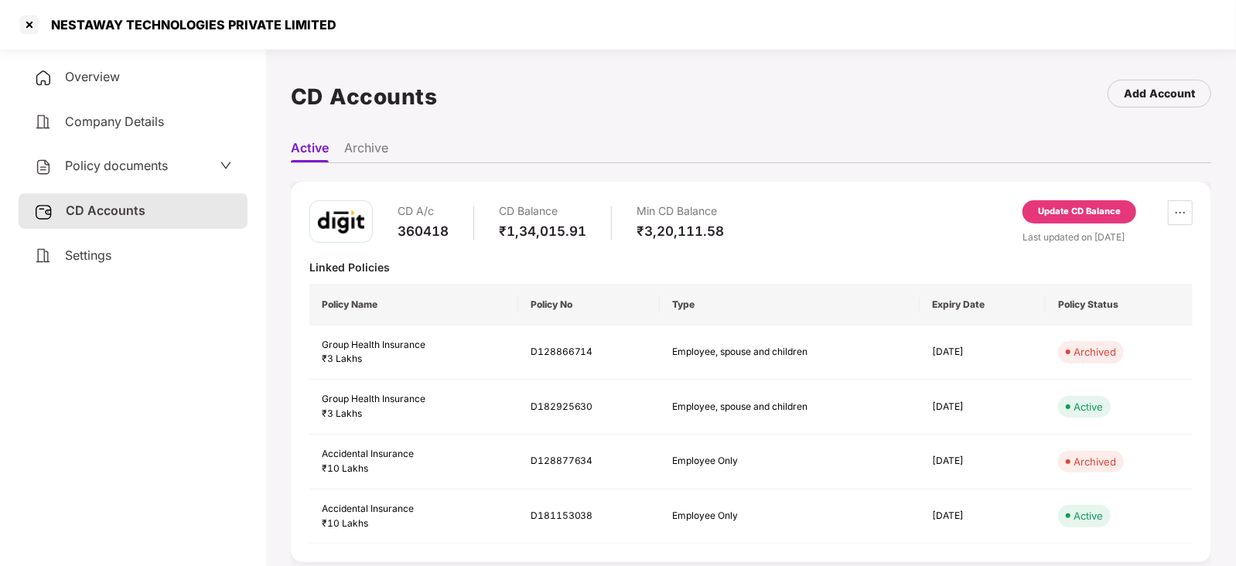
click at [1054, 214] on div "Update CD Balance" at bounding box center [1079, 212] width 83 height 14
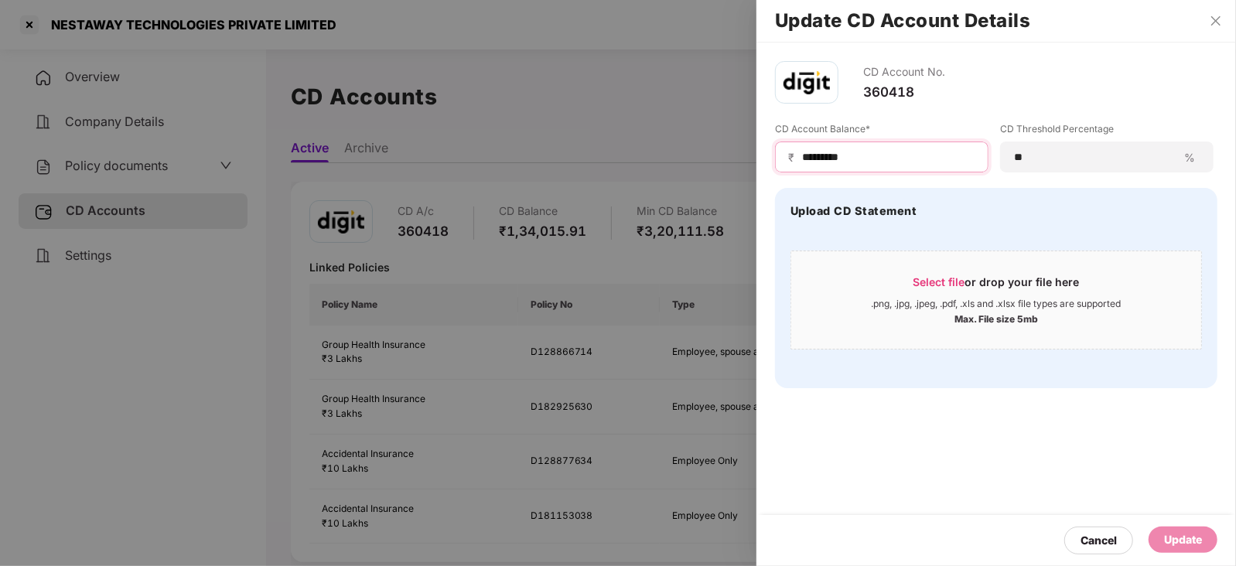
drag, startPoint x: 871, startPoint y: 157, endPoint x: 772, endPoint y: 152, distance: 99.1
click at [776, 150] on div "₹ *********" at bounding box center [881, 157] width 213 height 31
paste input
type input "********"
click at [1189, 531] on div "Update" at bounding box center [1183, 539] width 38 height 17
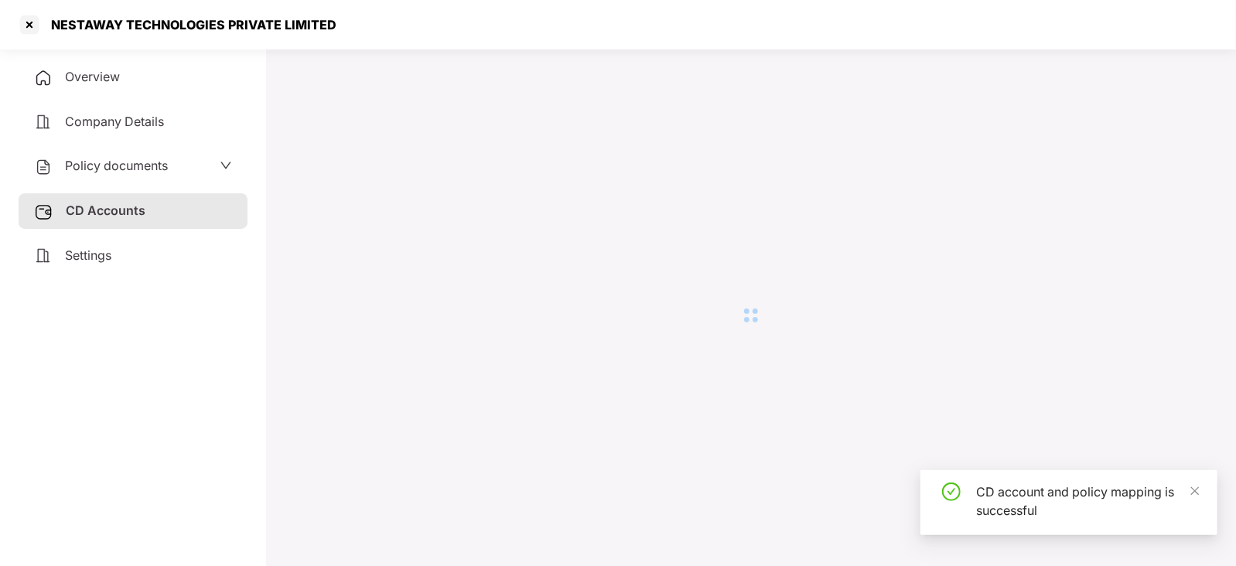
click at [166, 179] on div "Policy documents" at bounding box center [133, 166] width 229 height 36
click at [159, 171] on span "Policy documents" at bounding box center [116, 165] width 103 height 15
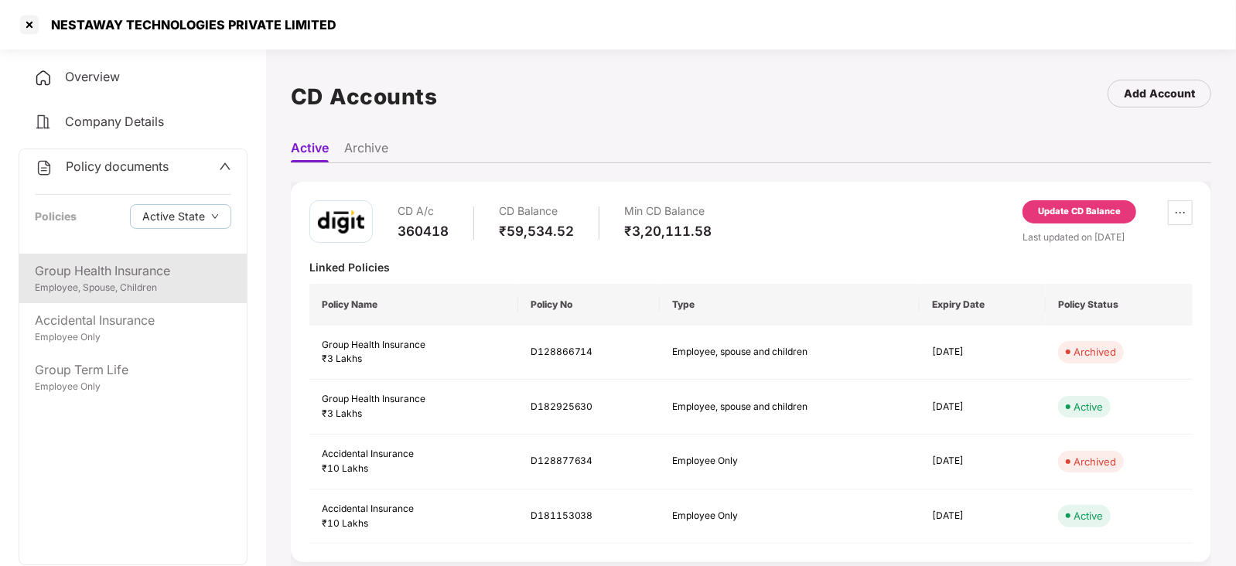
click at [143, 272] on div "Group Health Insurance" at bounding box center [133, 270] width 196 height 19
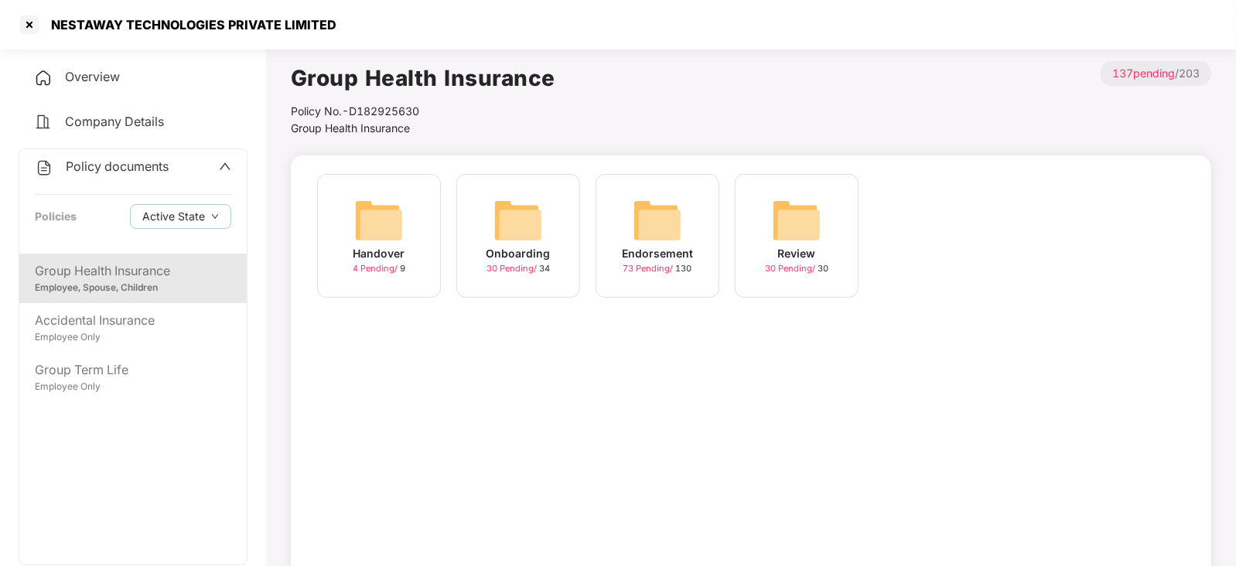
click at [651, 215] on img at bounding box center [657, 220] width 49 height 49
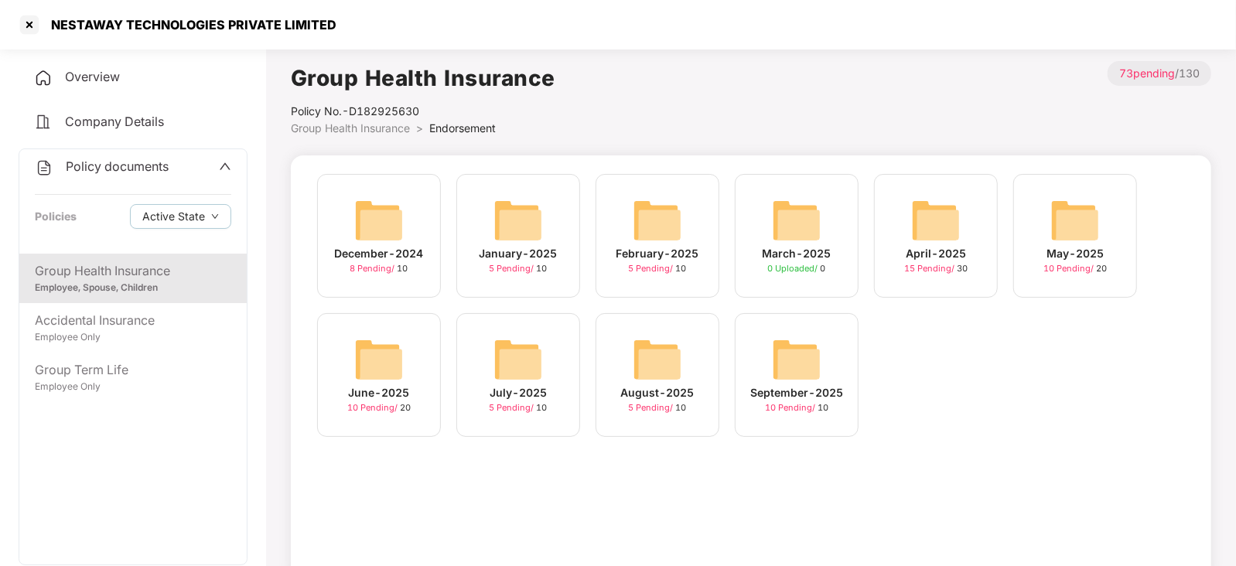
click at [820, 365] on img at bounding box center [796, 359] width 49 height 49
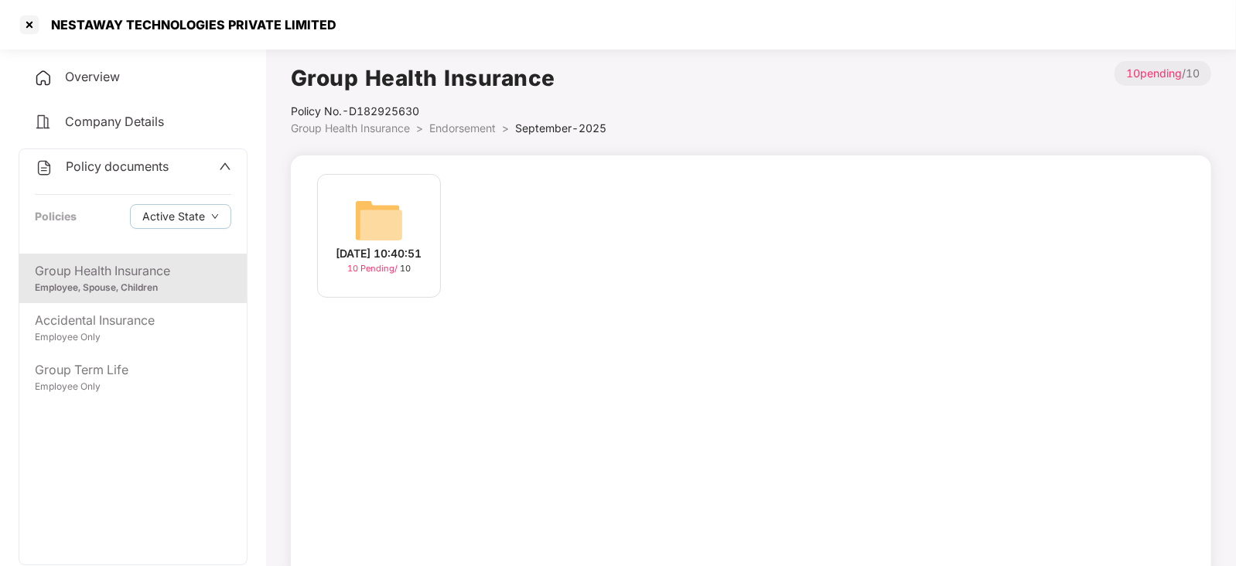
click at [382, 215] on img at bounding box center [378, 220] width 49 height 49
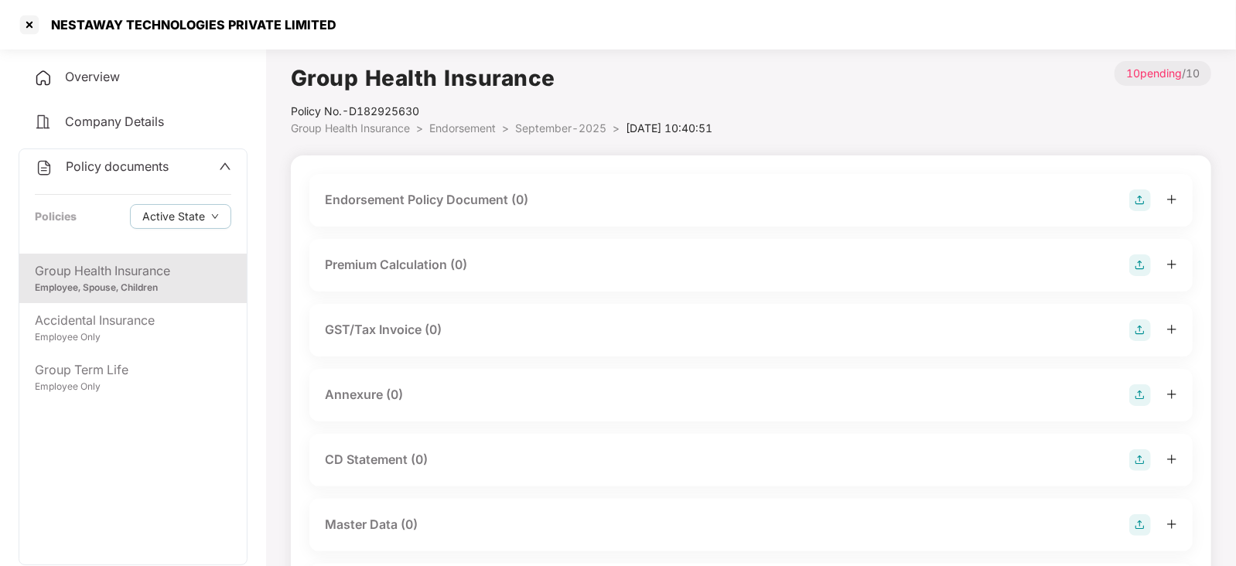
drag, startPoint x: 1110, startPoint y: 203, endPoint x: 1127, endPoint y: 203, distance: 17.0
click at [1117, 203] on div "Endorsement Policy Document (0)" at bounding box center [751, 200] width 852 height 22
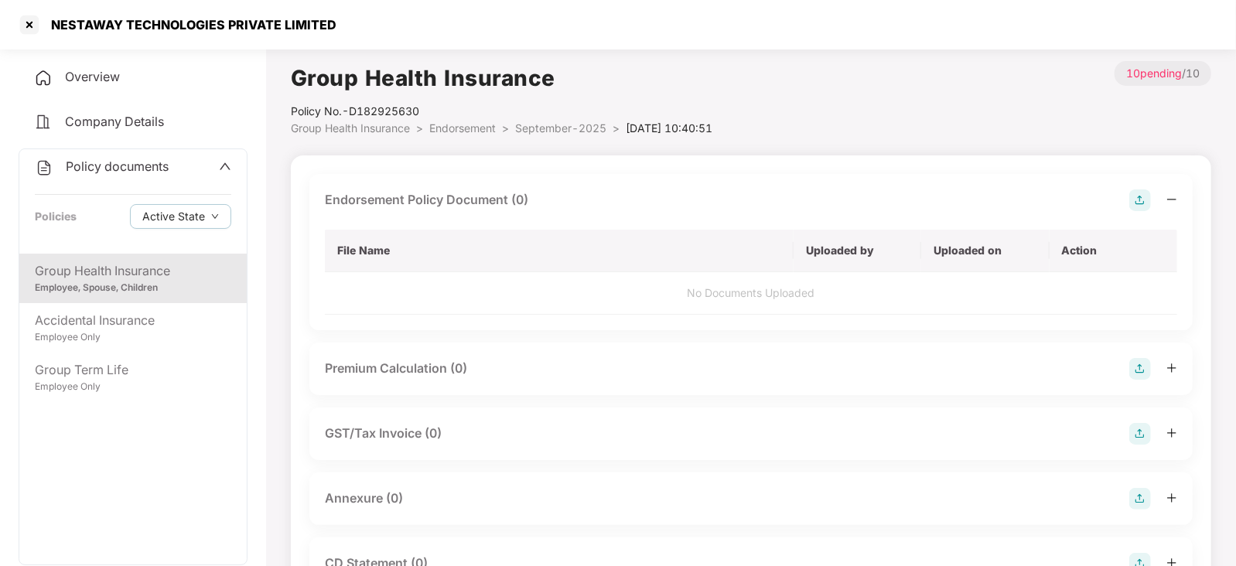
click at [1129, 202] on img at bounding box center [1140, 200] width 22 height 22
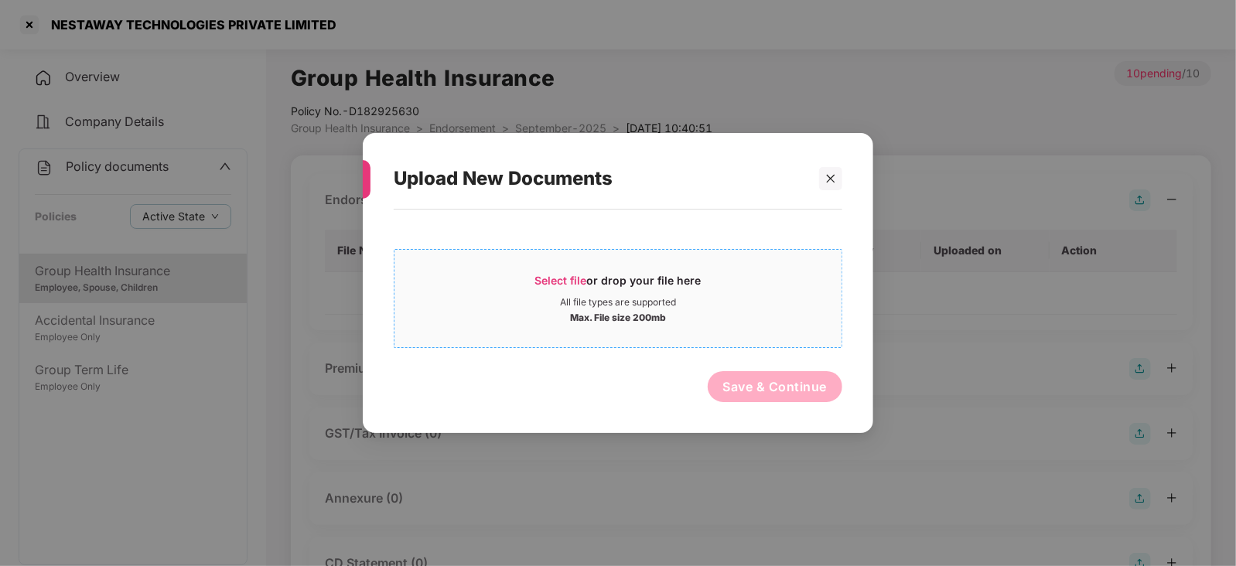
click at [589, 276] on div "Select file or drop your file here" at bounding box center [618, 284] width 166 height 23
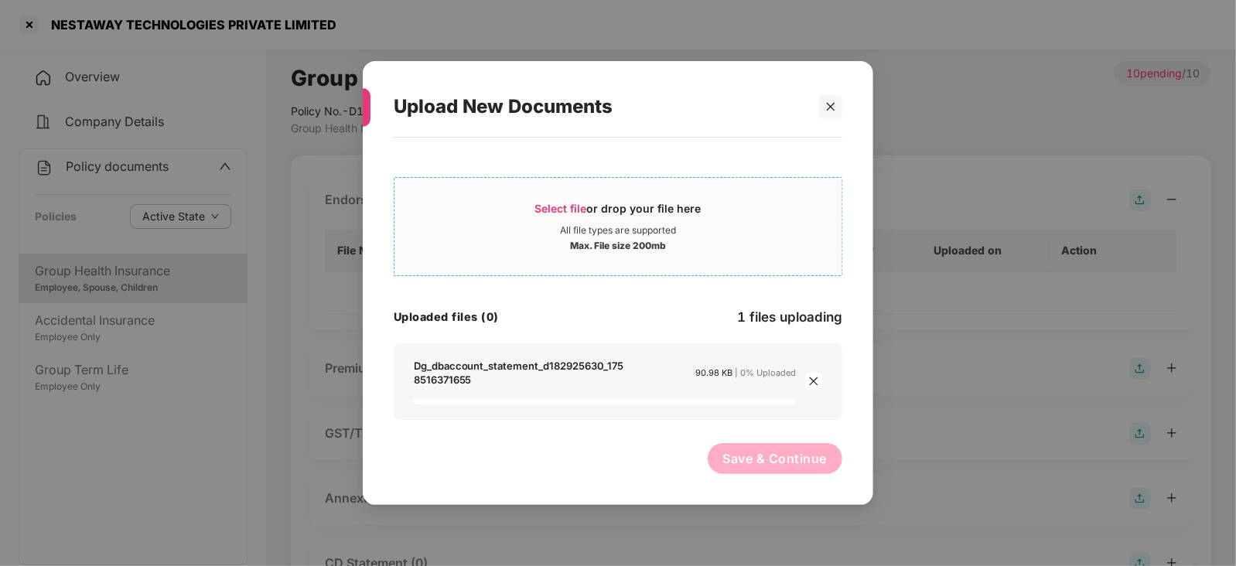
click at [566, 201] on div "Select file or drop your file here" at bounding box center [618, 212] width 166 height 23
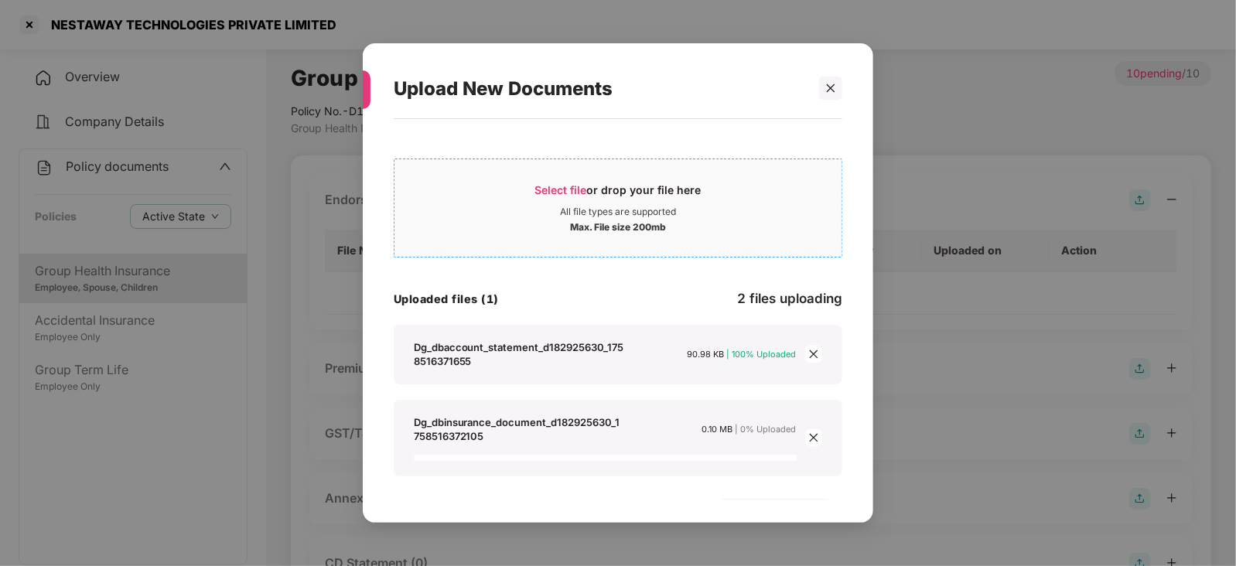
click at [548, 187] on span "Select file" at bounding box center [561, 189] width 52 height 13
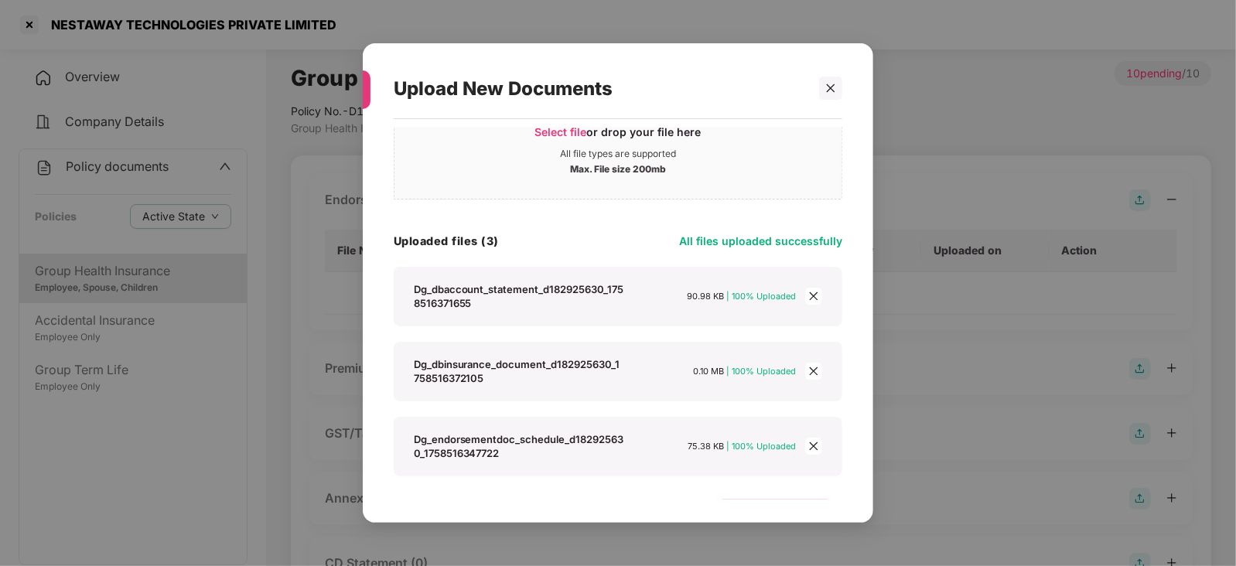
scroll to position [96, 0]
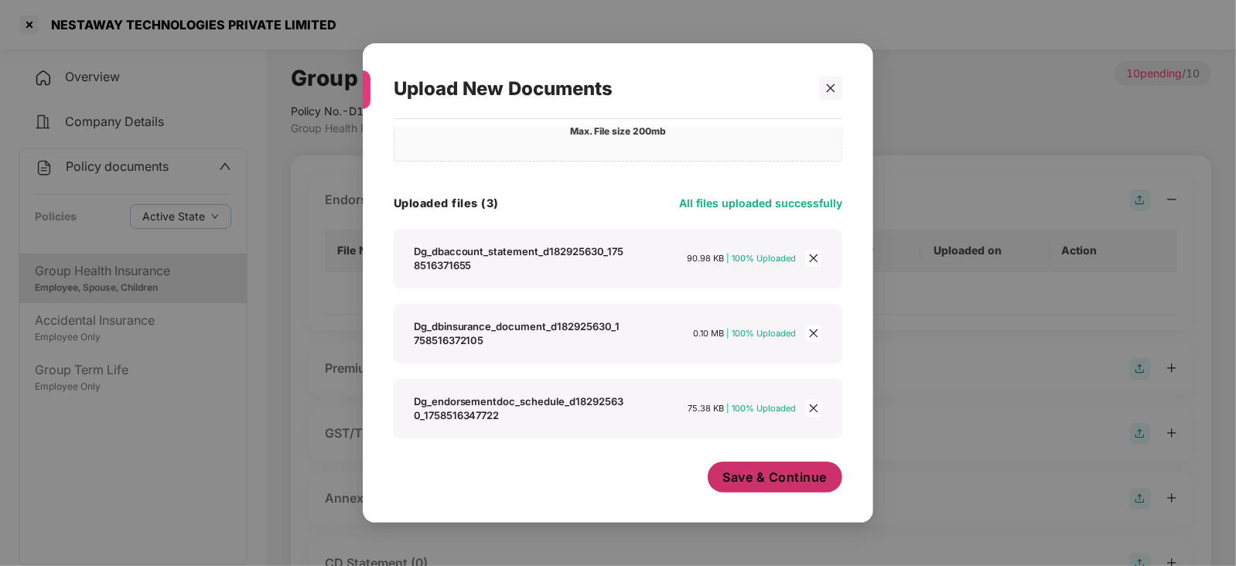
click at [749, 474] on span "Save & Continue" at bounding box center [775, 477] width 104 height 17
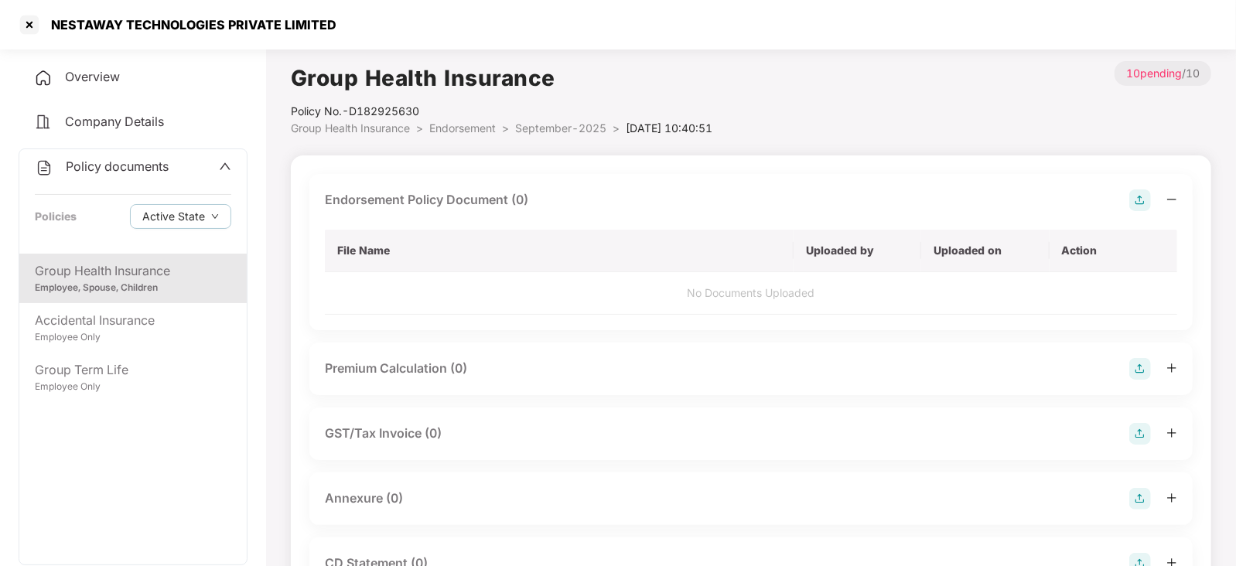
scroll to position [0, 0]
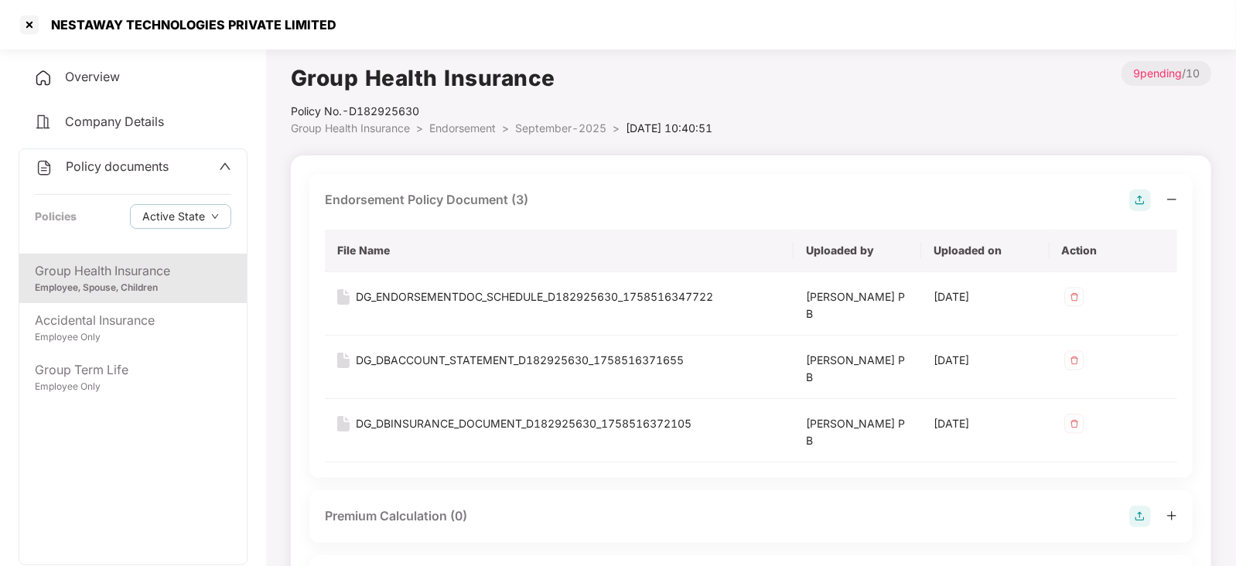
click at [1129, 530] on div "Premium Calculation (0)" at bounding box center [750, 516] width 883 height 53
click at [1125, 510] on div "Premium Calculation (0)" at bounding box center [751, 517] width 852 height 22
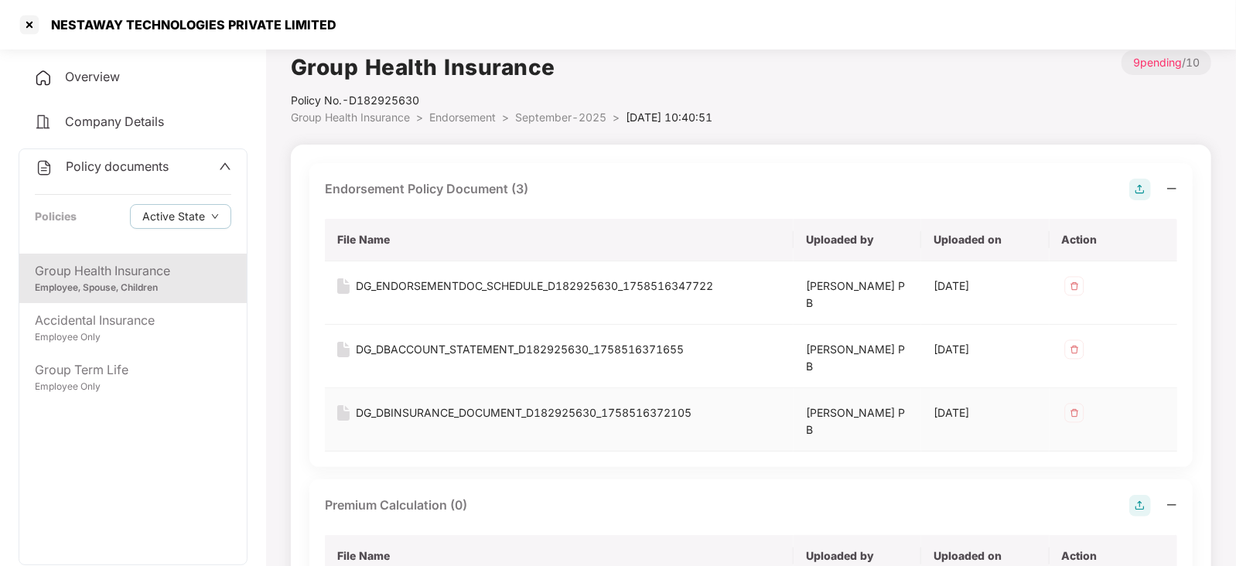
scroll to position [193, 0]
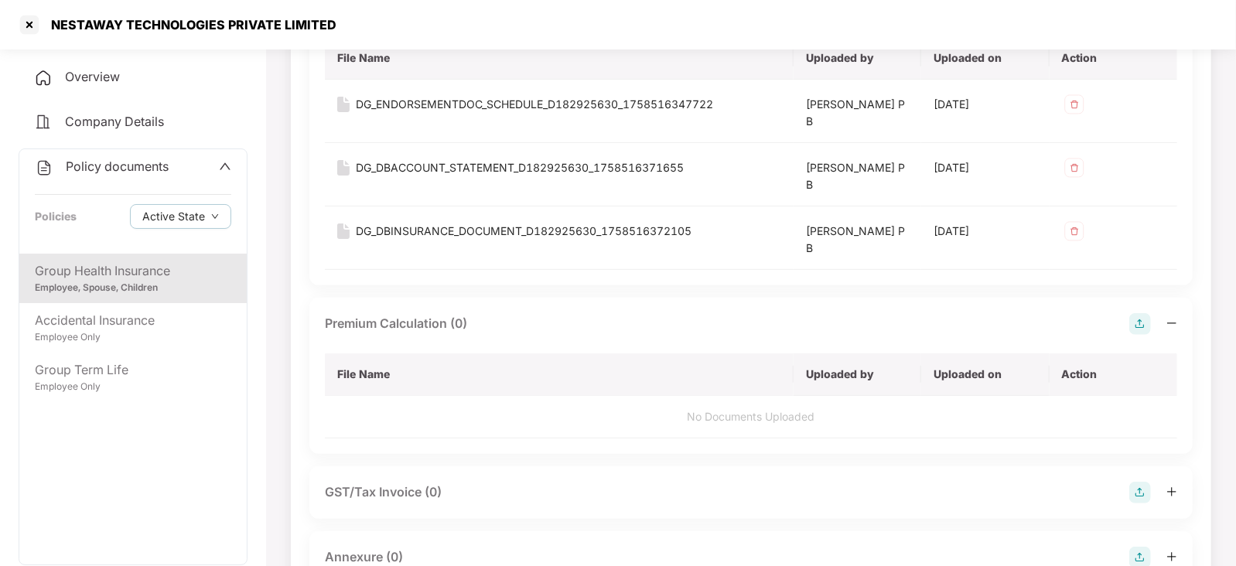
click at [1148, 315] on img at bounding box center [1140, 324] width 22 height 22
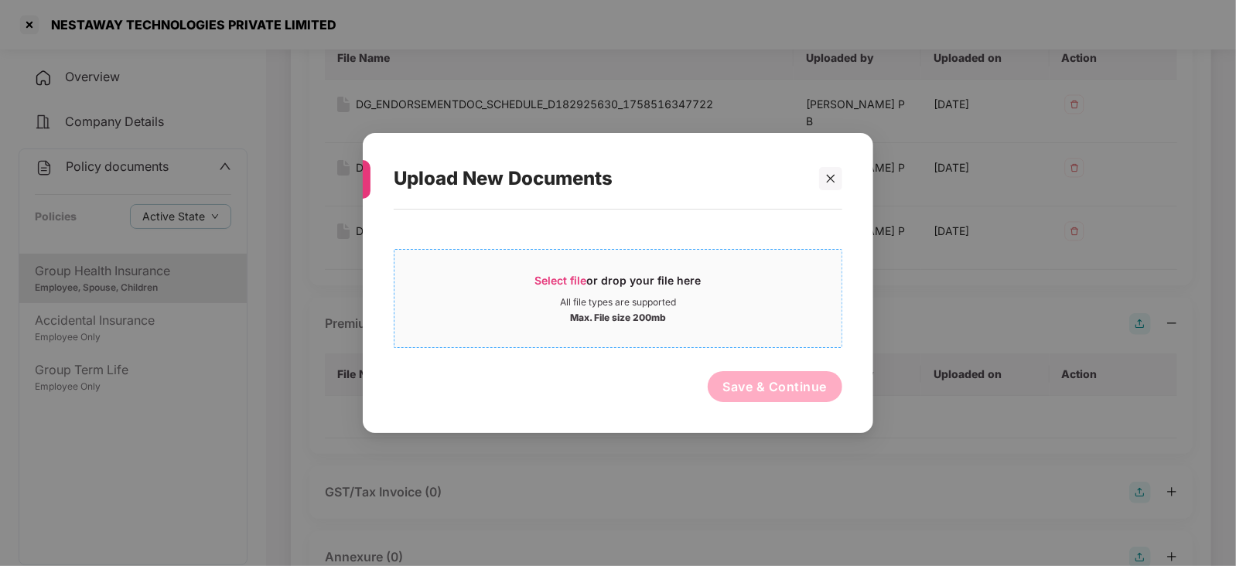
click at [527, 280] on div "Select file or drop your file here" at bounding box center [617, 284] width 447 height 23
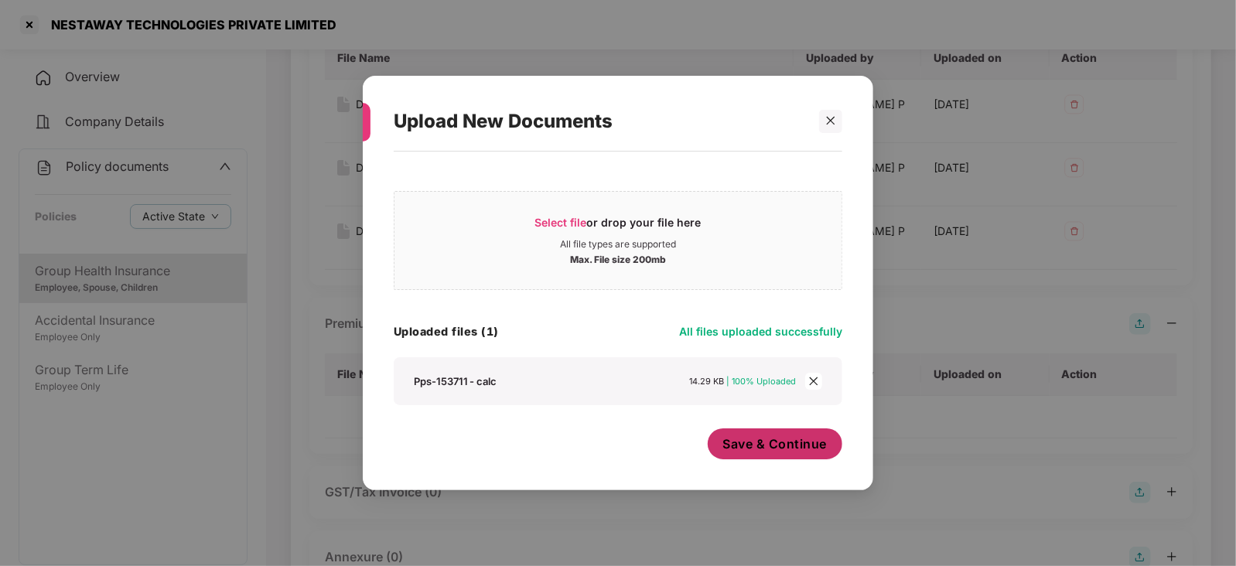
click at [774, 458] on button "Save & Continue" at bounding box center [775, 443] width 135 height 31
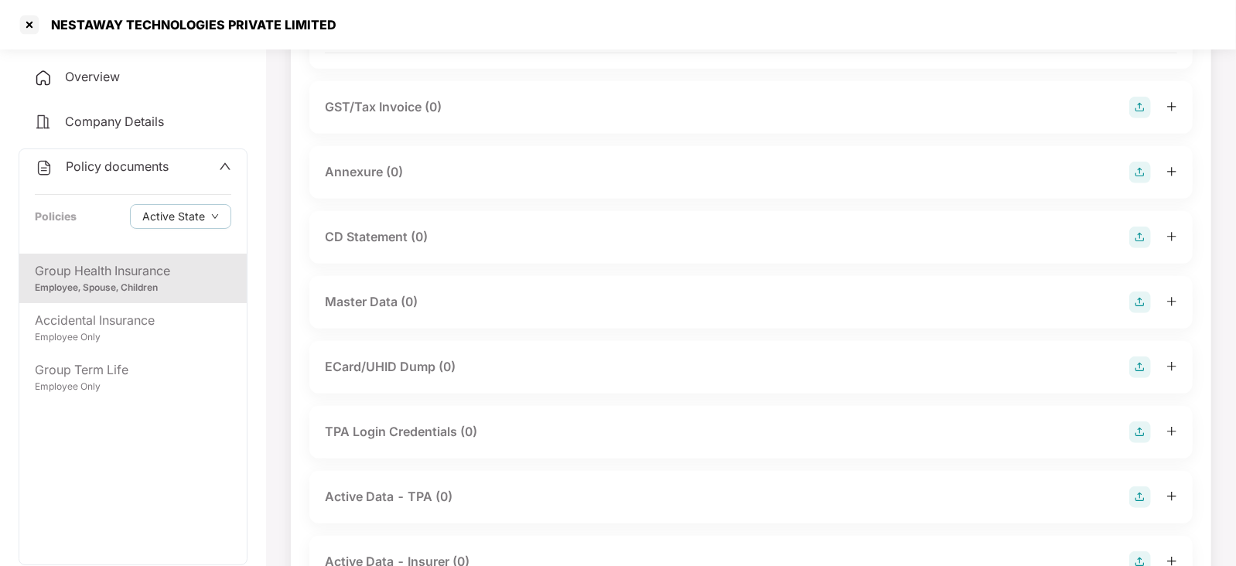
scroll to position [580, 0]
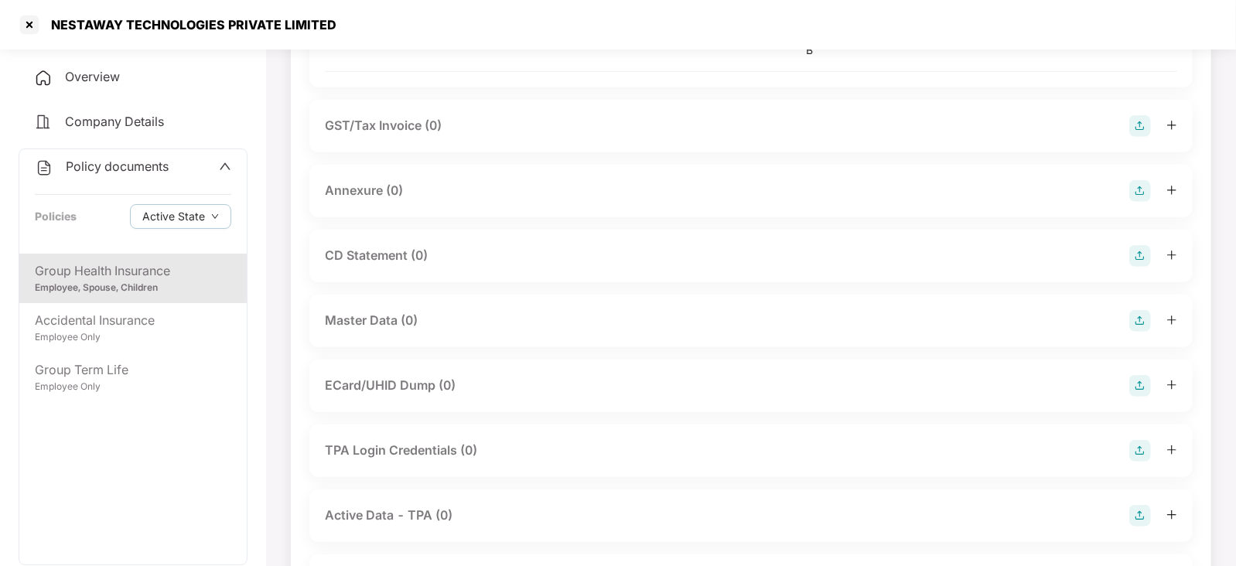
click at [1138, 205] on div "Annexure (0)" at bounding box center [750, 191] width 883 height 53
click at [1138, 195] on img at bounding box center [1140, 191] width 22 height 22
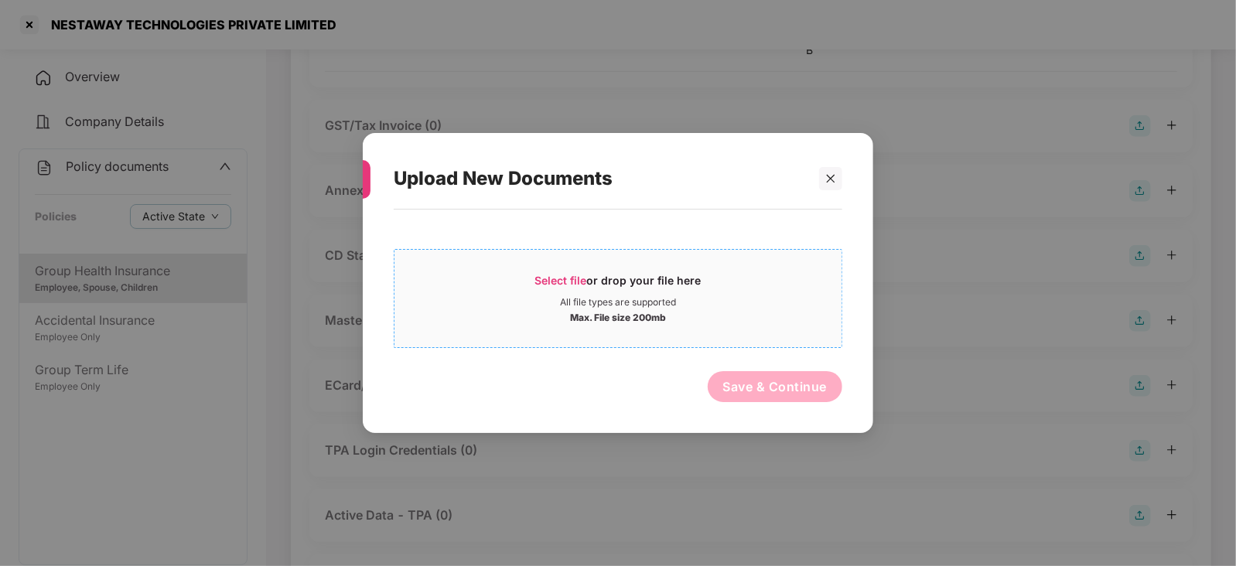
click at [574, 271] on span "Select file or drop your file here All file types are supported Max. File size …" at bounding box center [617, 298] width 447 height 74
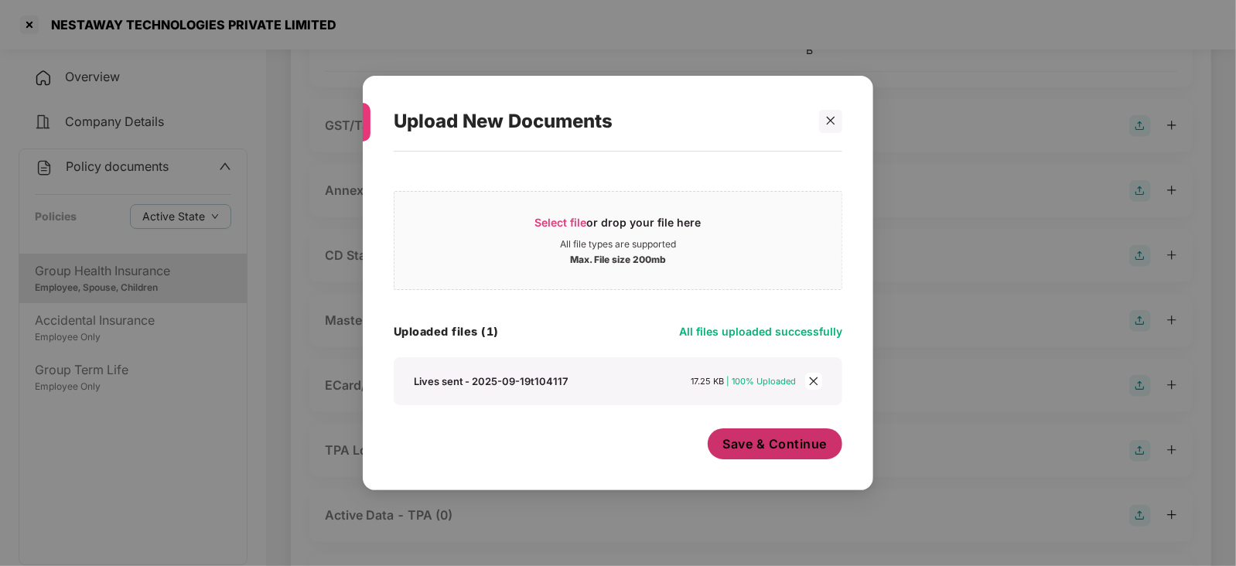
click at [774, 454] on button "Save & Continue" at bounding box center [775, 443] width 135 height 31
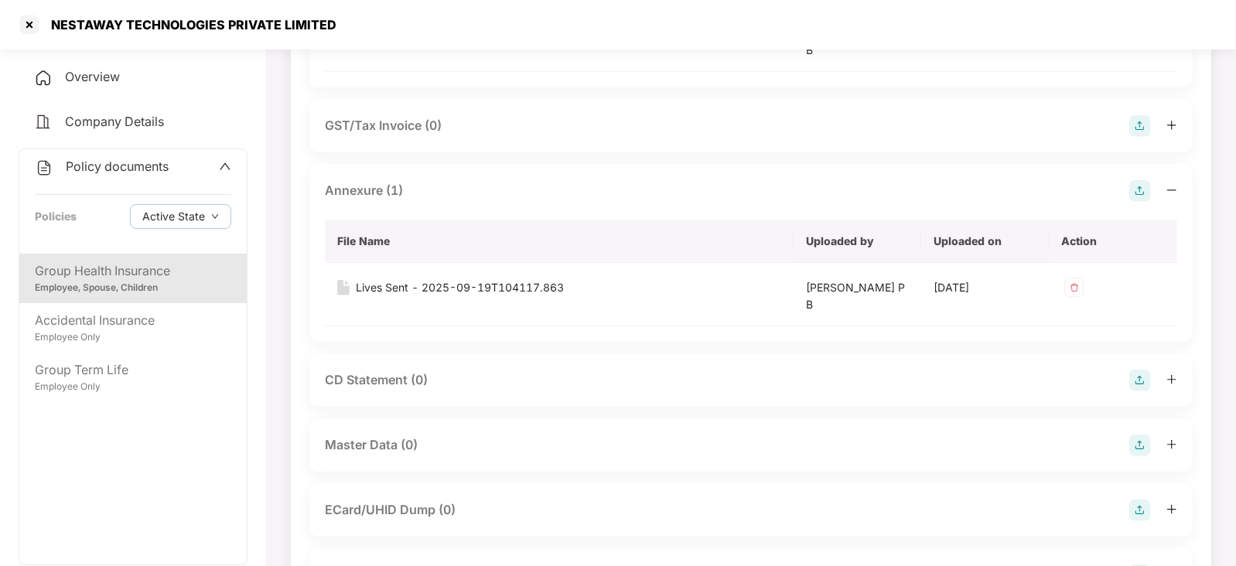
click at [1137, 380] on img at bounding box center [1140, 381] width 22 height 22
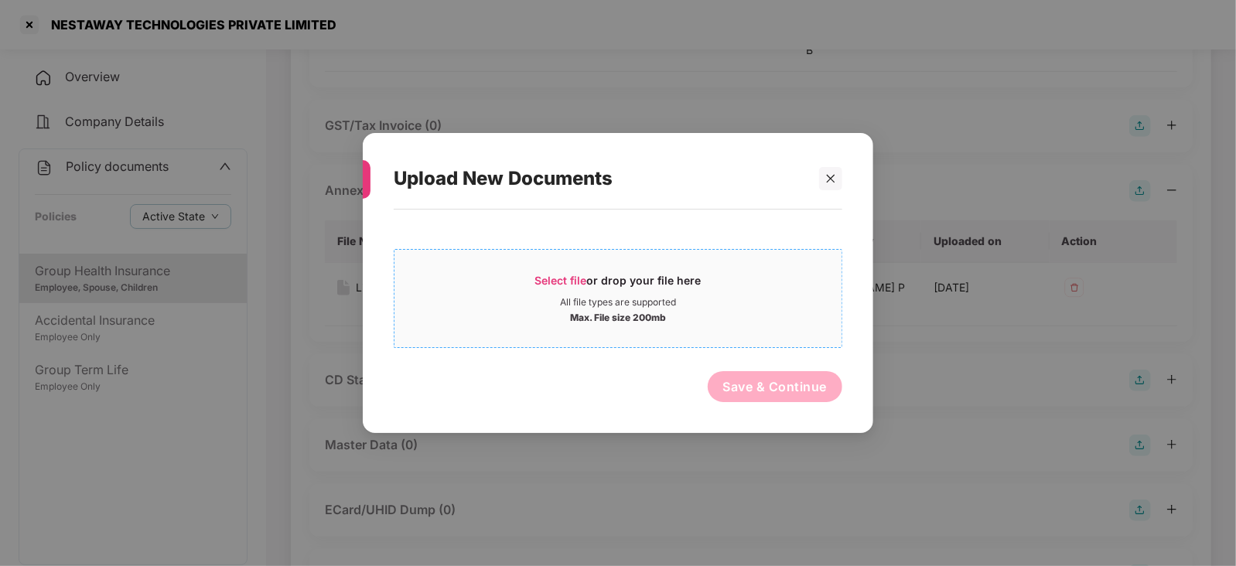
click at [564, 281] on span "Select file" at bounding box center [561, 280] width 52 height 13
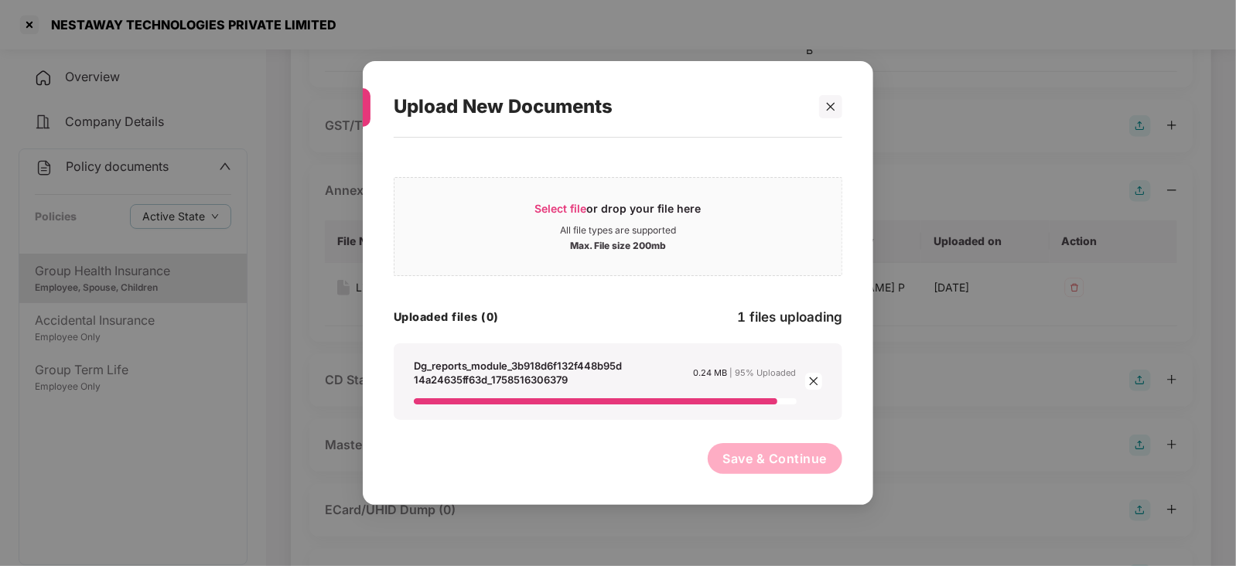
click at [762, 450] on span "Save & Continue" at bounding box center [775, 458] width 104 height 17
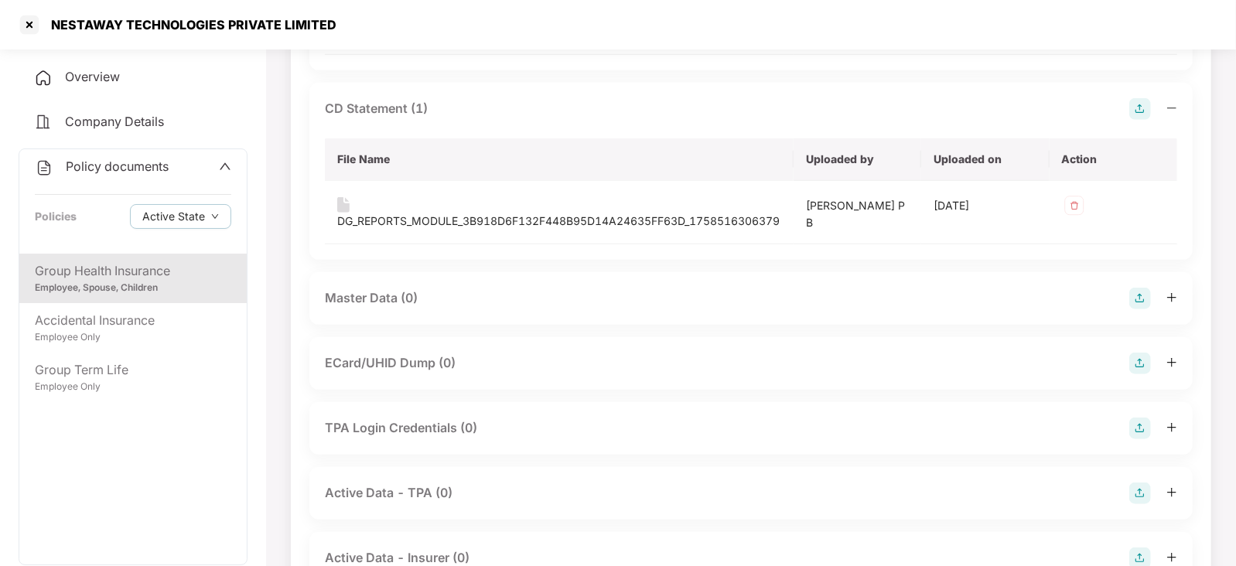
scroll to position [870, 0]
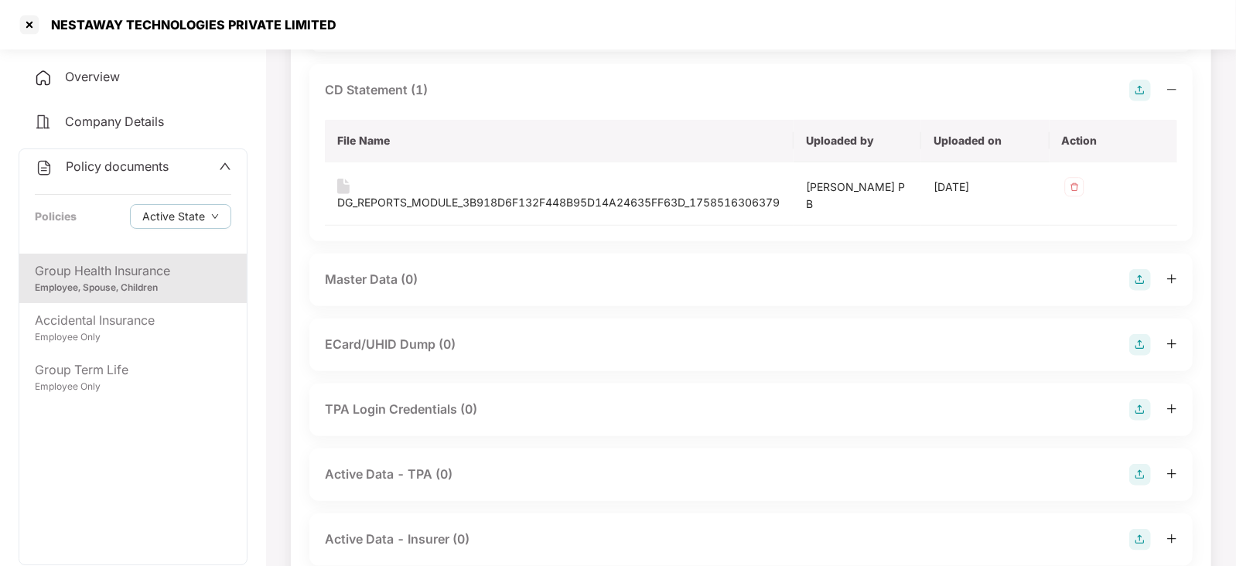
click at [1141, 286] on img at bounding box center [1140, 280] width 22 height 22
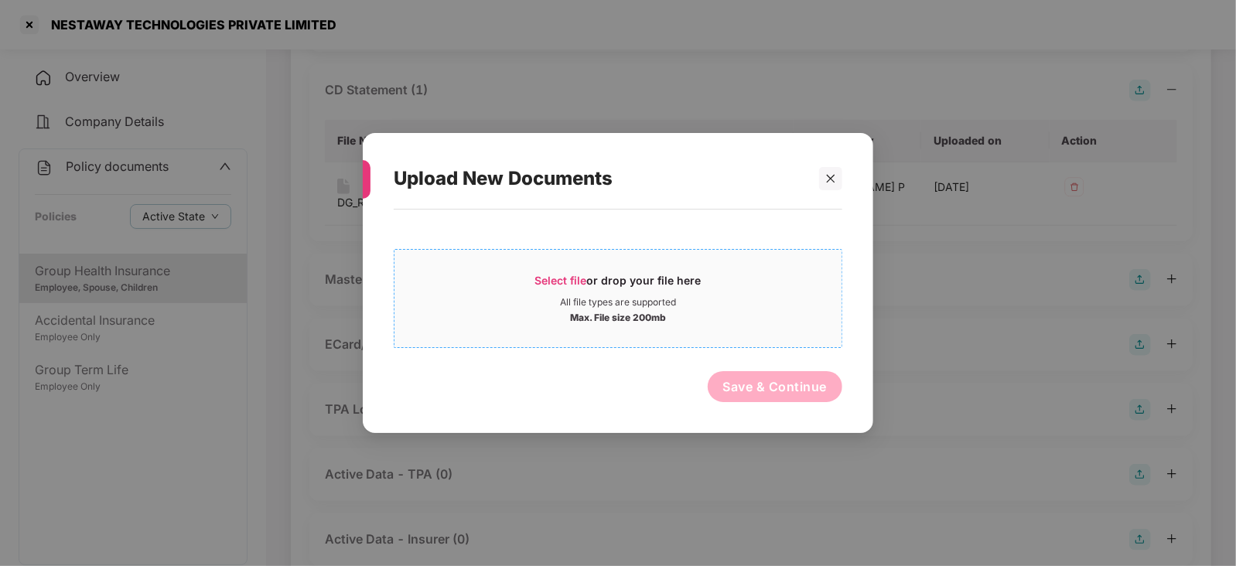
click at [547, 287] on div "Select file or drop your file here" at bounding box center [618, 284] width 166 height 23
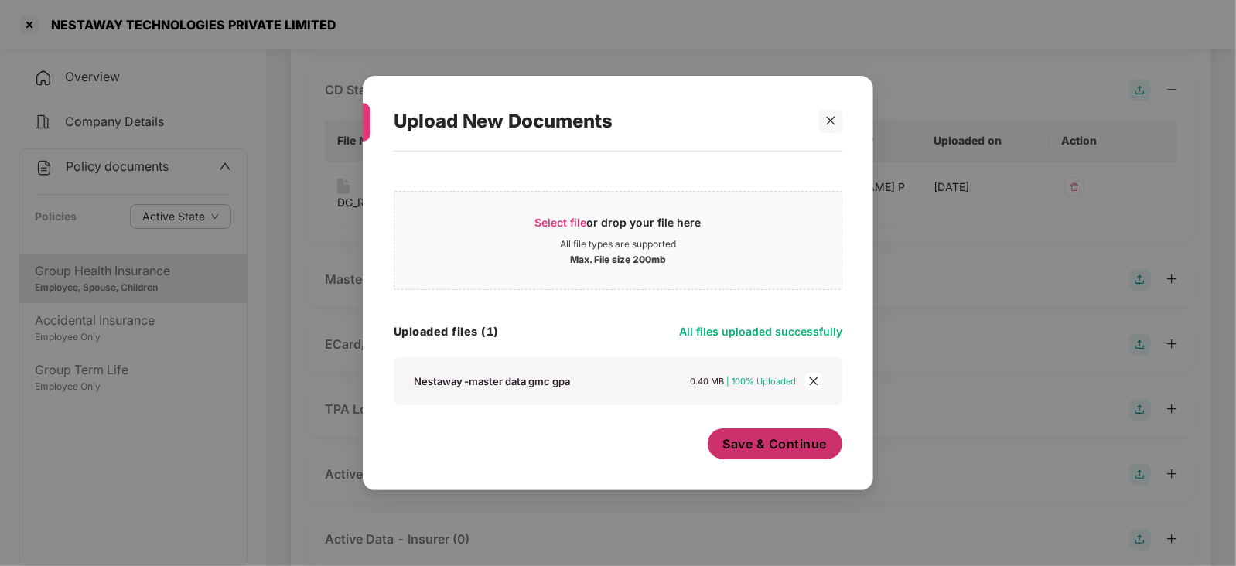
click at [740, 446] on span "Save & Continue" at bounding box center [775, 443] width 104 height 17
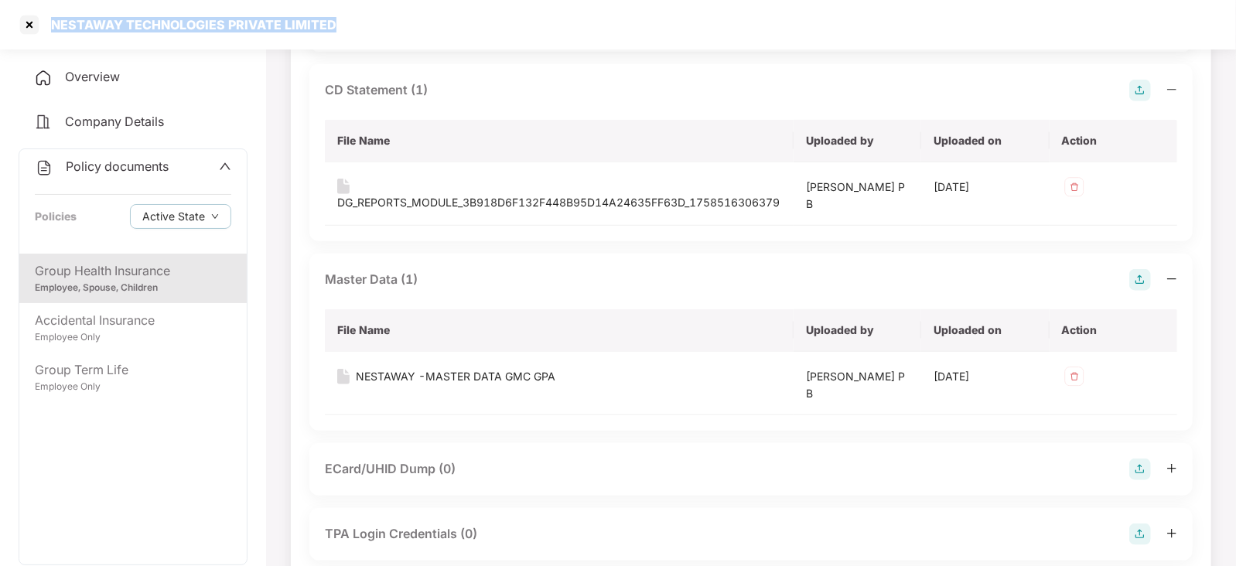
drag, startPoint x: 52, startPoint y: 19, endPoint x: 300, endPoint y: 21, distance: 248.2
click at [343, 15] on div "NESTAWAY TECHNOLOGIES PRIVATE LIMITED" at bounding box center [618, 24] width 1236 height 49
copy div "NESTAWAY TECHNOLOGIES PRIVATE LIMITED"
click at [29, 18] on div at bounding box center [29, 24] width 25 height 25
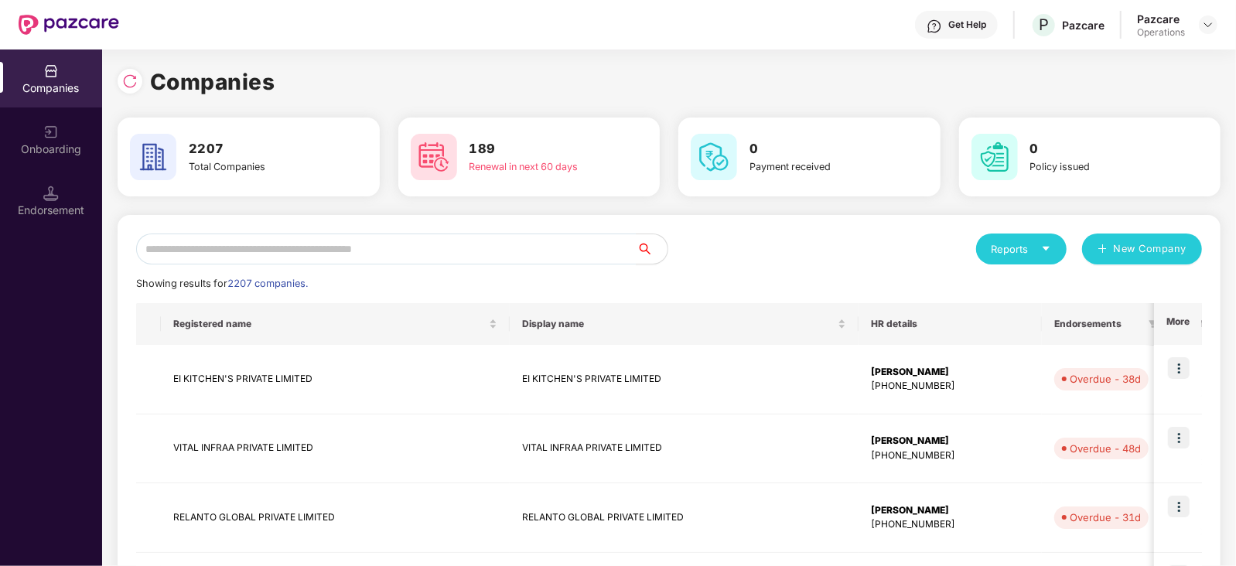
scroll to position [0, 0]
click at [360, 239] on input "text" at bounding box center [386, 249] width 500 height 31
paste input "**********"
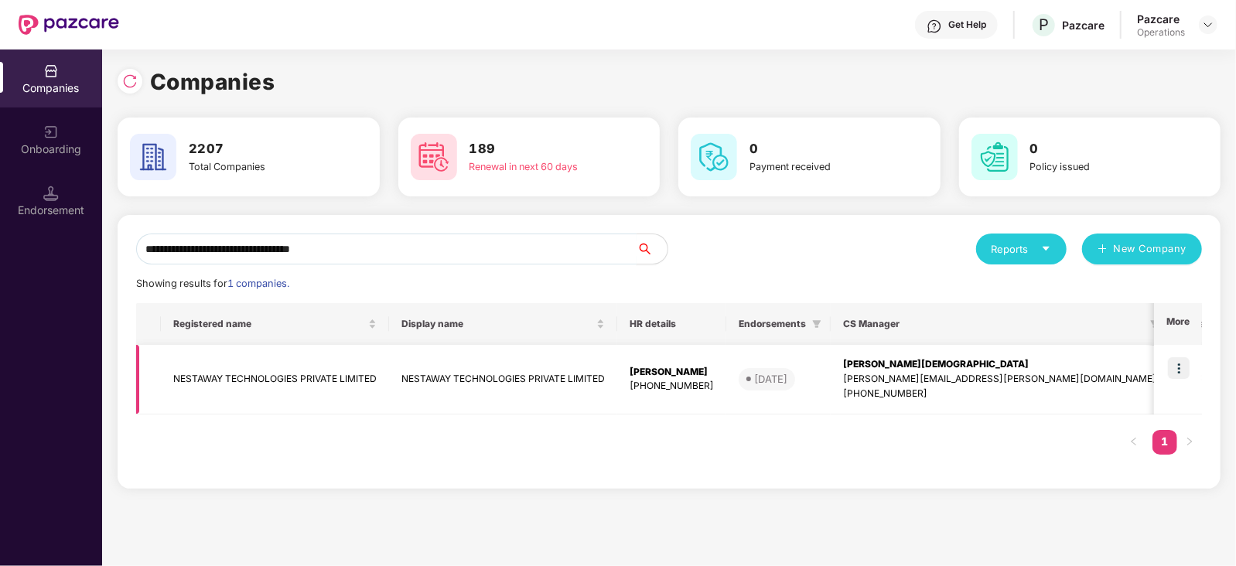
type input "**********"
click at [1187, 367] on img at bounding box center [1179, 368] width 22 height 22
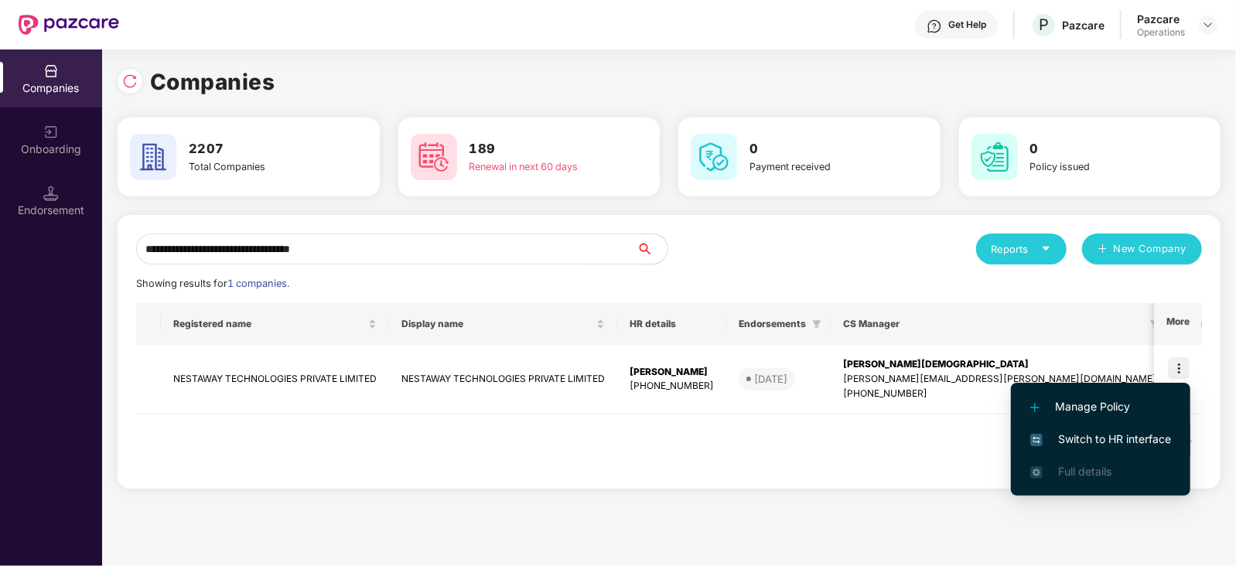
click at [1131, 438] on span "Switch to HR interface" at bounding box center [1100, 439] width 141 height 17
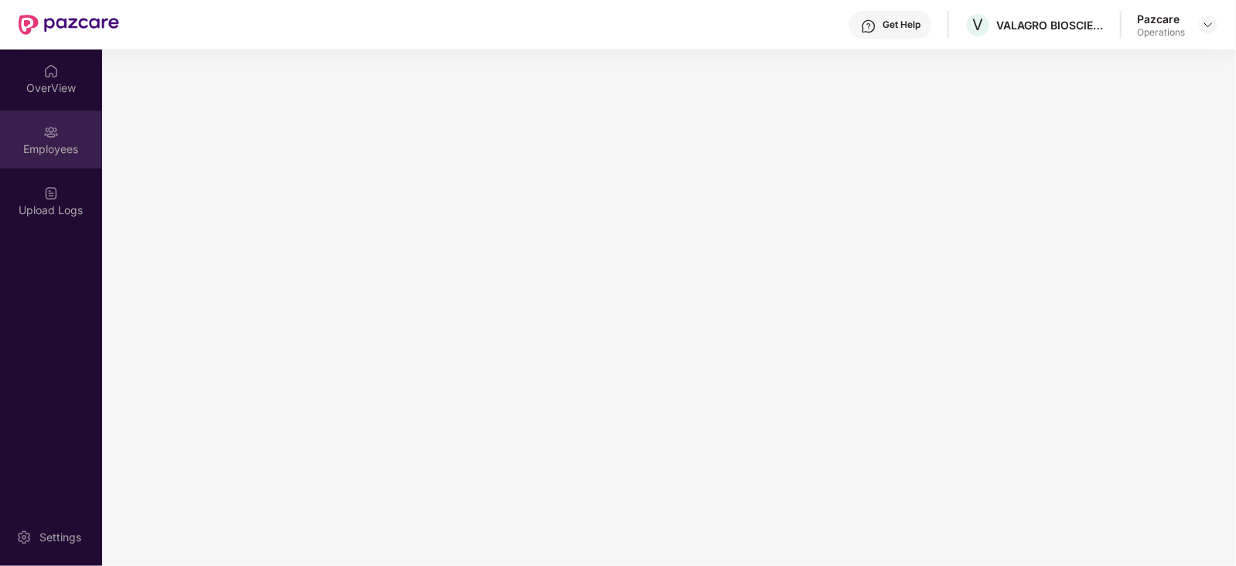
click at [35, 146] on div "Employees" at bounding box center [51, 149] width 102 height 15
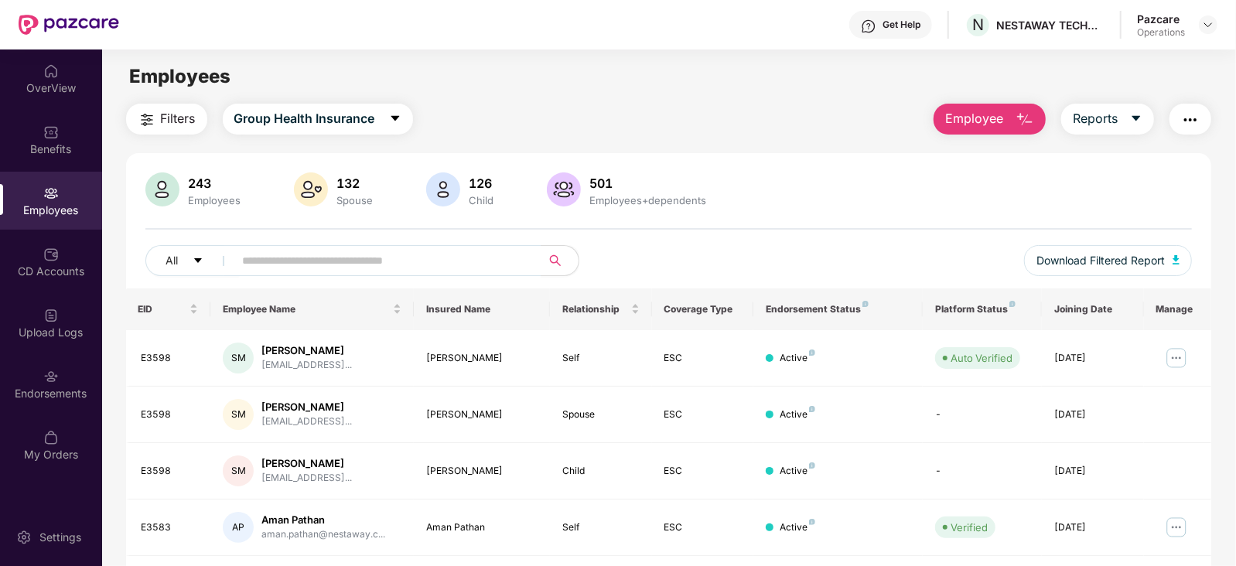
click at [169, 121] on span "Filters" at bounding box center [178, 118] width 35 height 19
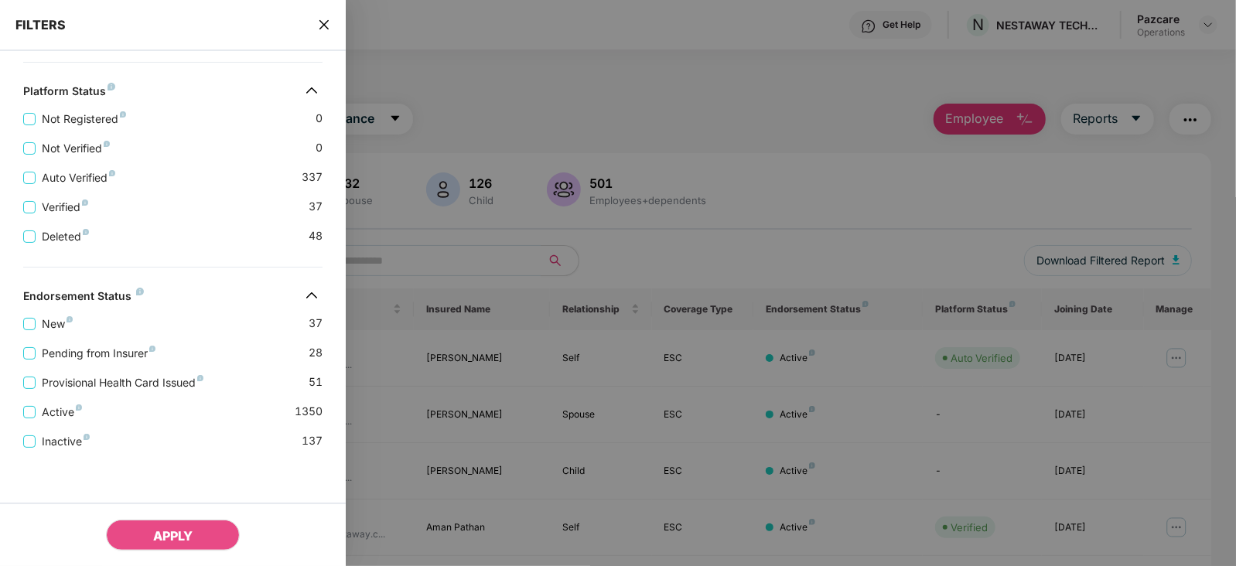
scroll to position [578, 0]
click at [128, 353] on span "Pending from Insurer" at bounding box center [99, 353] width 126 height 17
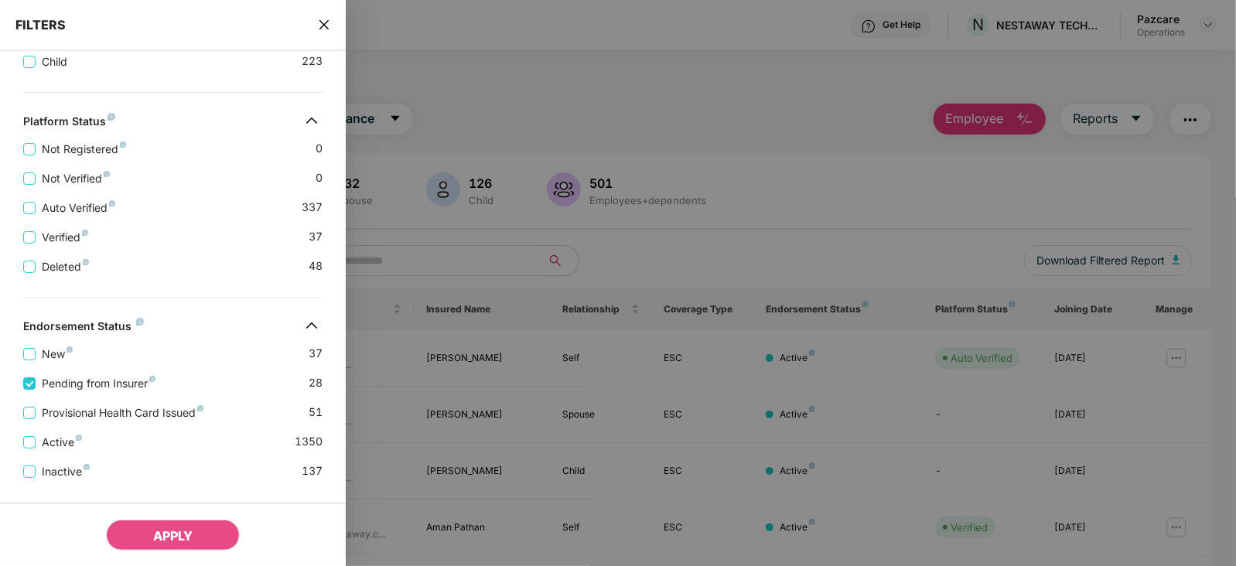
click at [129, 405] on span "Provisional Health Card Issued" at bounding box center [123, 412] width 174 height 17
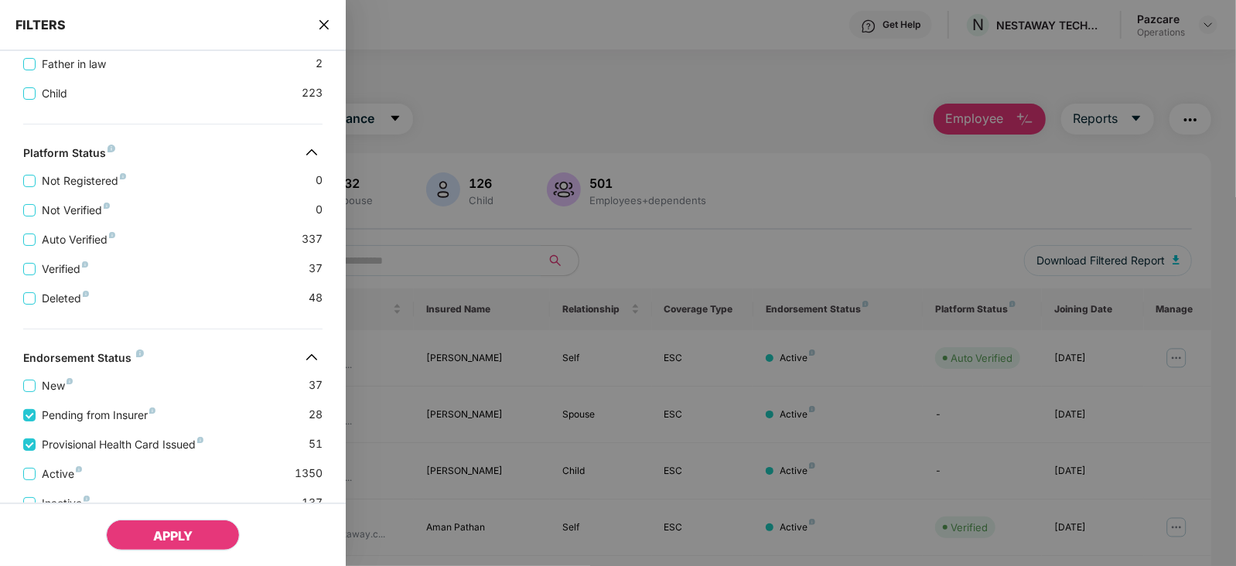
click at [147, 542] on button "APPLY" at bounding box center [173, 535] width 134 height 31
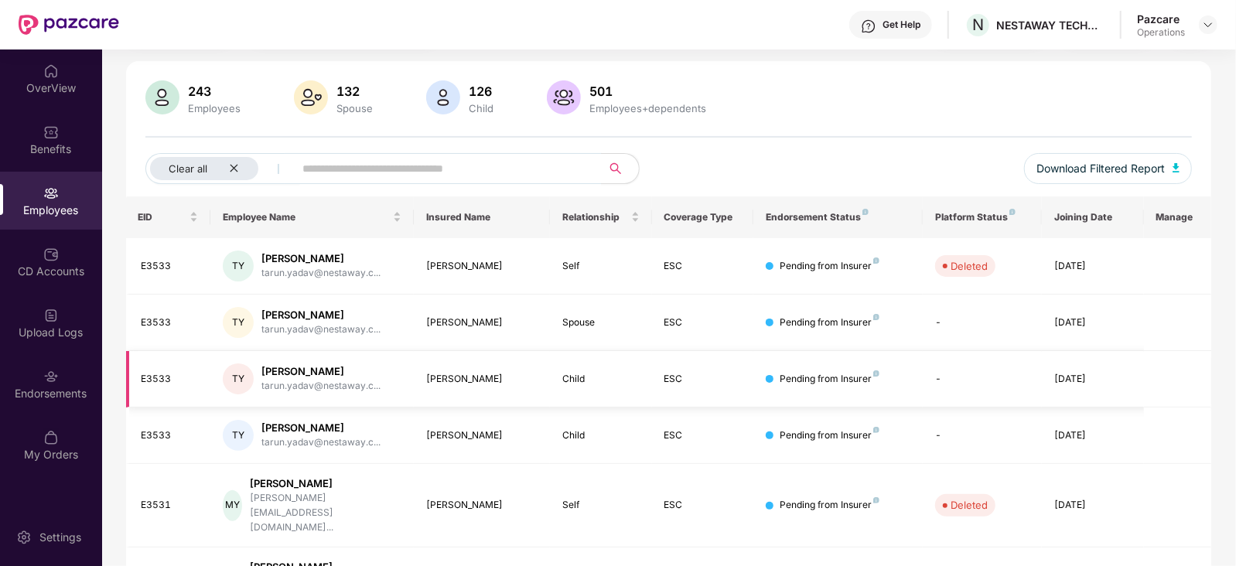
scroll to position [0, 0]
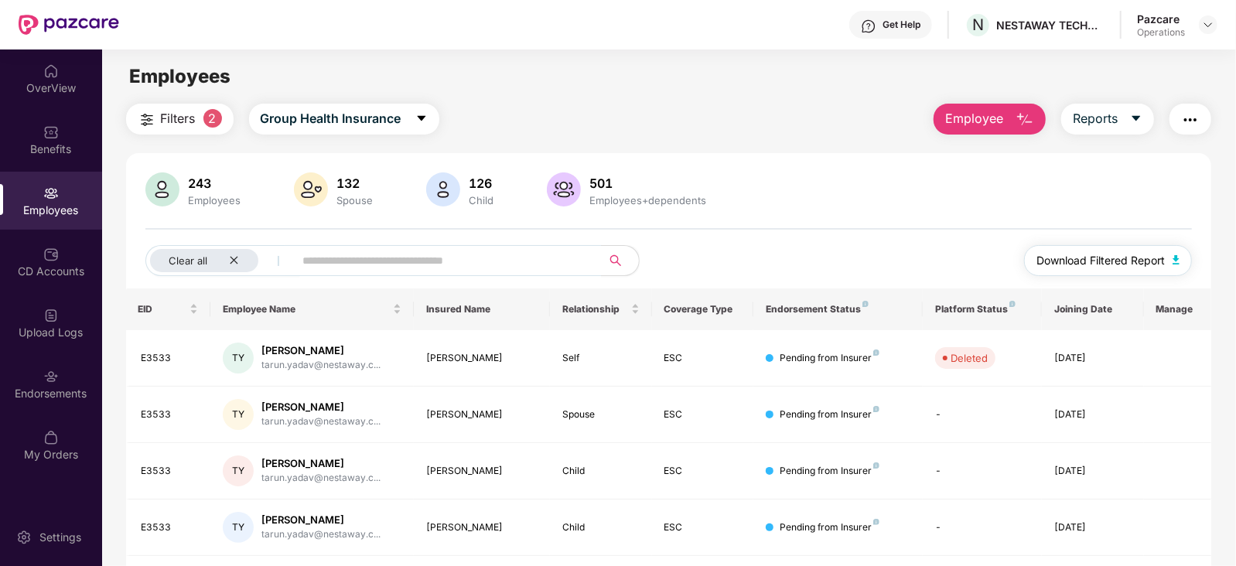
click at [1182, 262] on button "Download Filtered Report" at bounding box center [1108, 260] width 169 height 31
click at [1189, 118] on img "button" at bounding box center [1190, 120] width 19 height 19
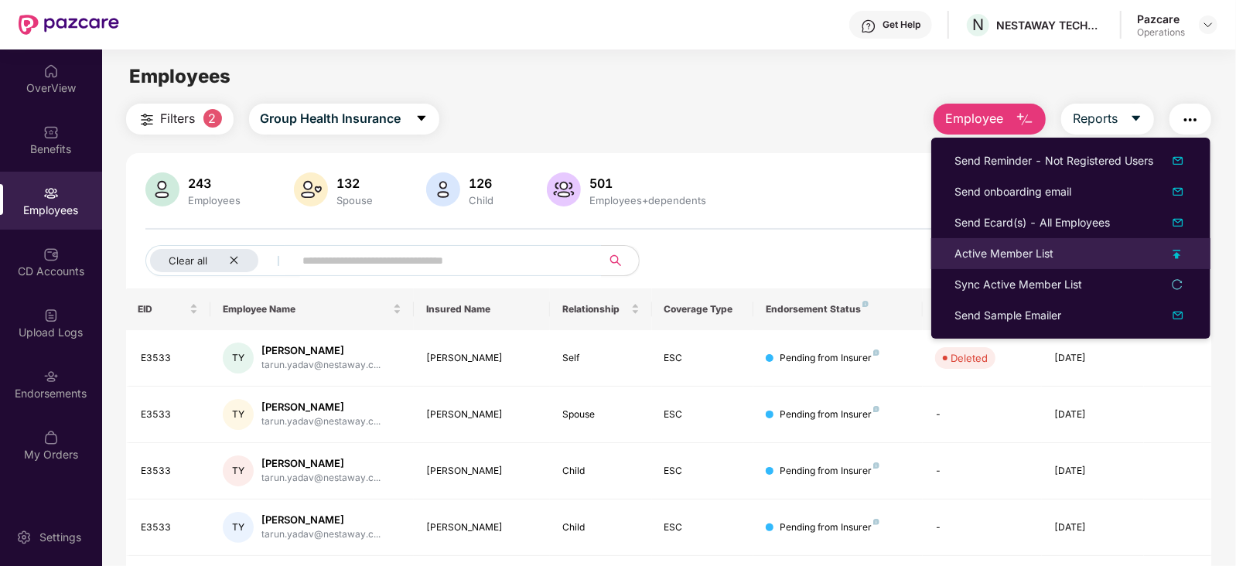
click at [1002, 253] on div "Active Member List" at bounding box center [1003, 253] width 99 height 17
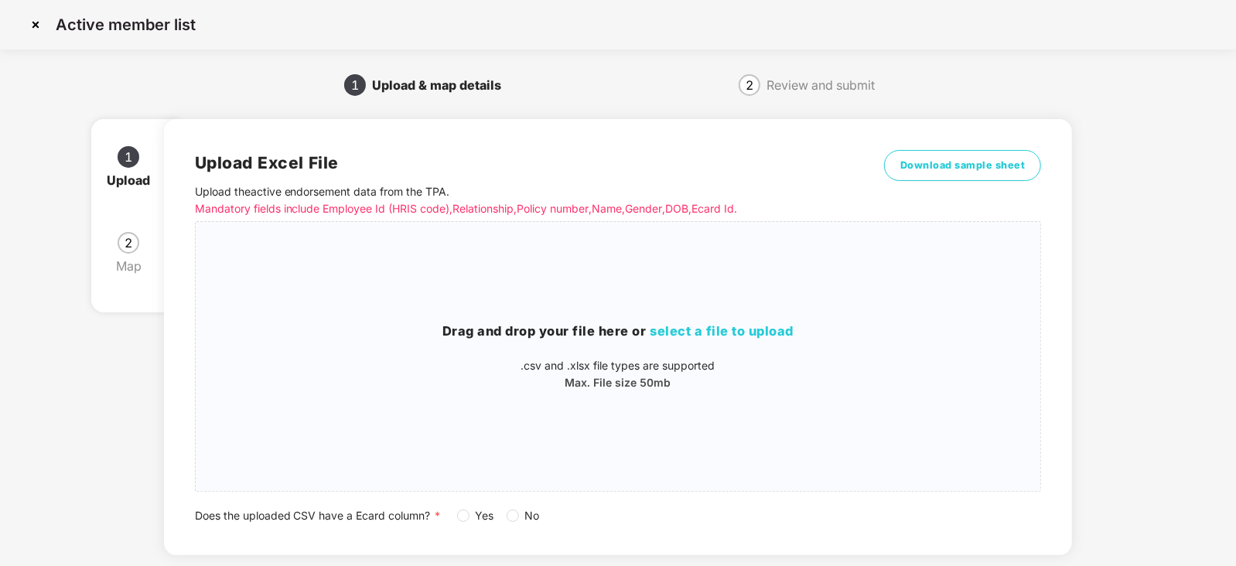
click at [474, 517] on span "Yes" at bounding box center [484, 515] width 31 height 17
click at [715, 318] on div "Drag and drop your file here or select a file to upload .csv and .xlsx file typ…" at bounding box center [618, 356] width 845 height 244
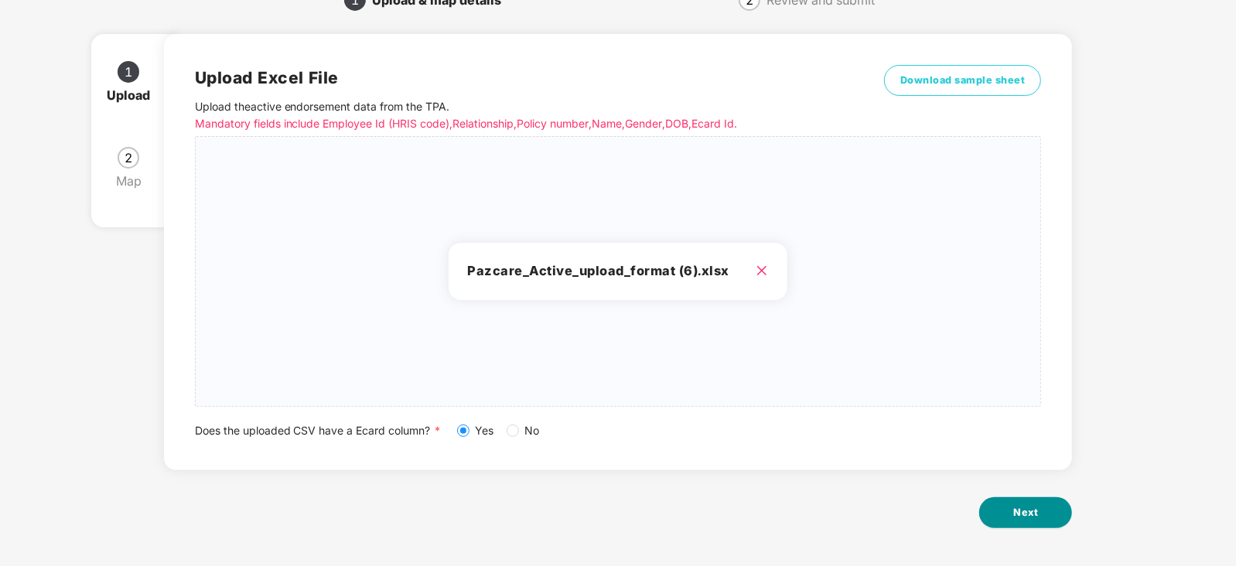
scroll to position [86, 0]
click at [1024, 516] on span "Next" at bounding box center [1025, 511] width 25 height 15
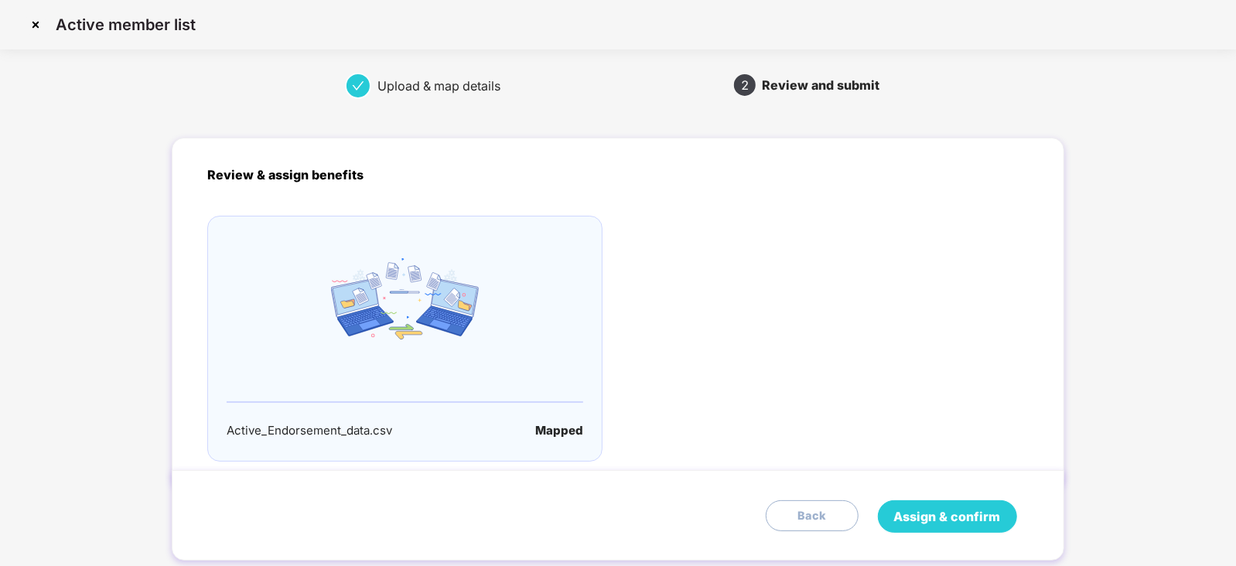
click at [978, 508] on span "Assign & confirm" at bounding box center [947, 516] width 107 height 19
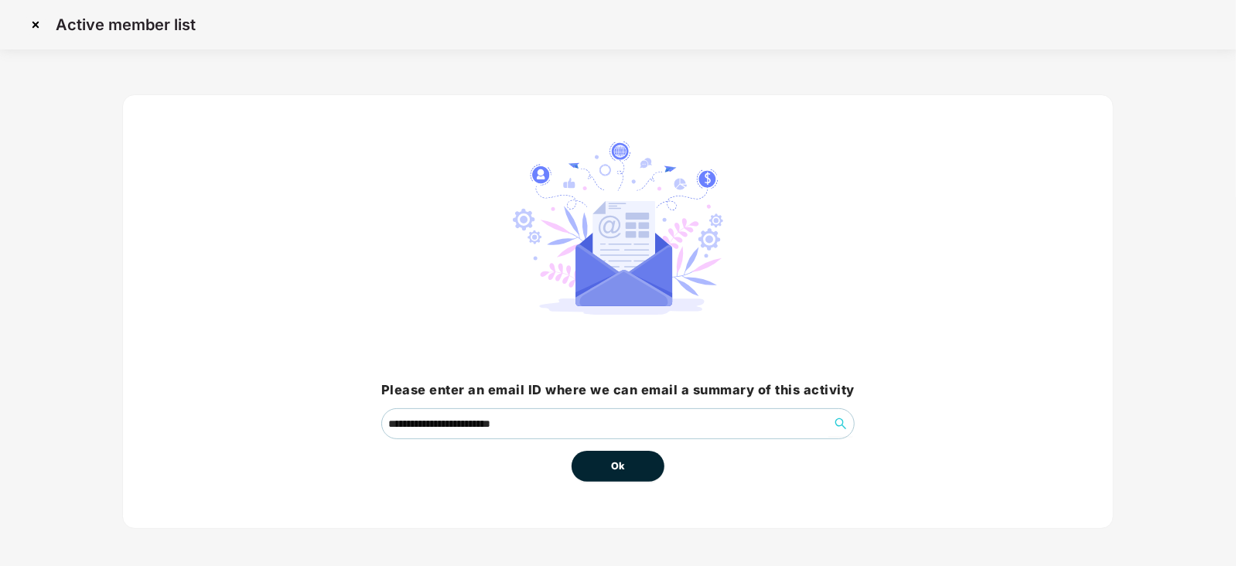
click at [619, 472] on span "Ok" at bounding box center [618, 466] width 14 height 15
click at [621, 470] on span "Ok" at bounding box center [618, 466] width 14 height 15
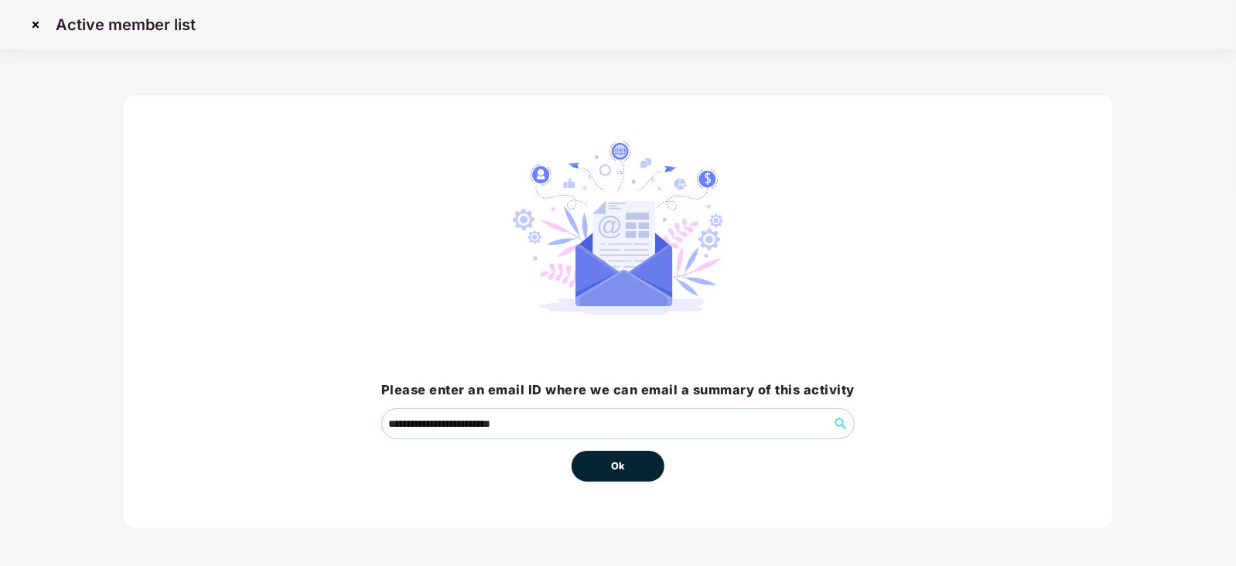
click at [621, 470] on span "Ok" at bounding box center [618, 466] width 14 height 15
click at [609, 466] on button "Ok" at bounding box center [617, 466] width 93 height 31
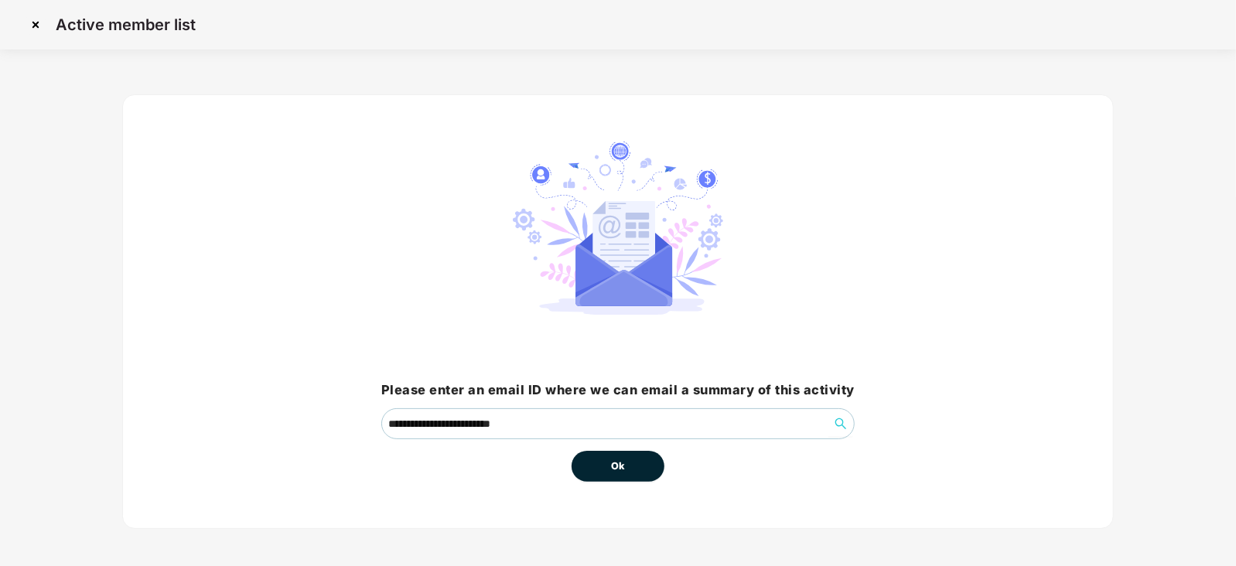
click at [609, 466] on button "Ok" at bounding box center [617, 466] width 93 height 31
click at [621, 465] on span "Ok" at bounding box center [618, 466] width 14 height 15
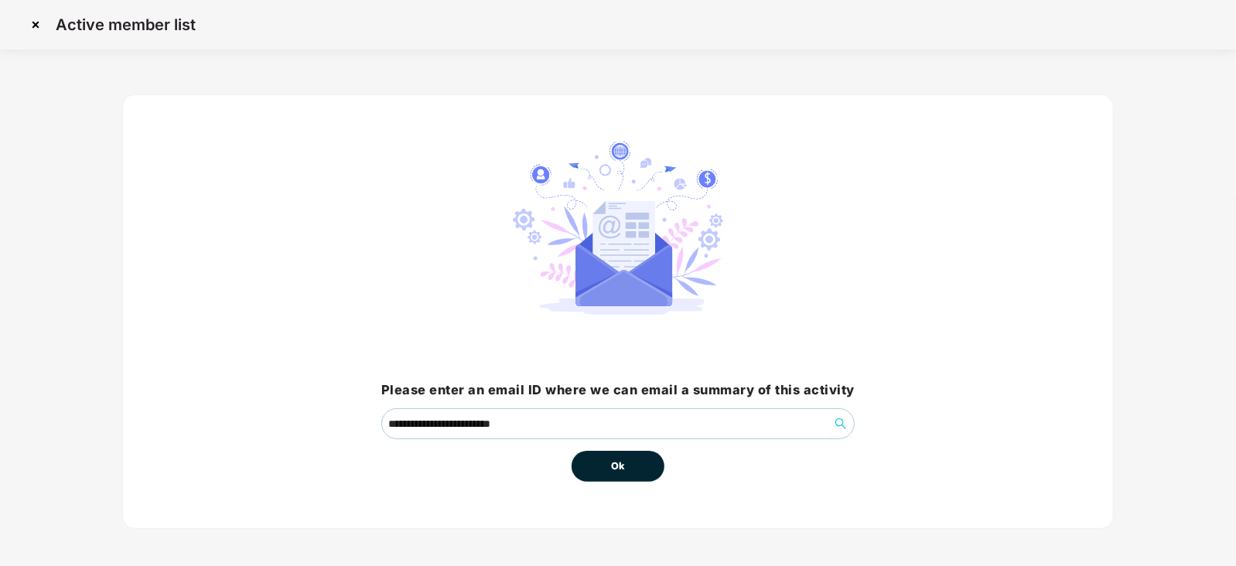
click at [625, 464] on button "Ok" at bounding box center [617, 466] width 93 height 31
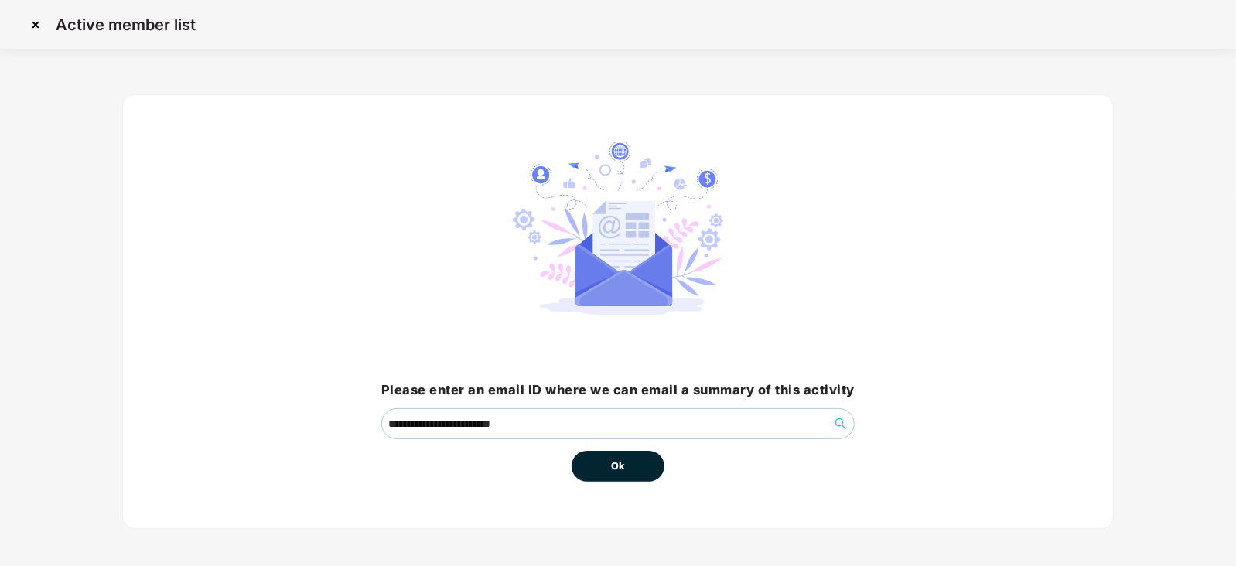
click at [625, 464] on button "Ok" at bounding box center [617, 466] width 93 height 31
click at [621, 466] on span "Ok" at bounding box center [618, 466] width 14 height 15
drag, startPoint x: 590, startPoint y: 466, endPoint x: 602, endPoint y: 467, distance: 12.4
click at [598, 469] on button "Ok" at bounding box center [617, 466] width 93 height 31
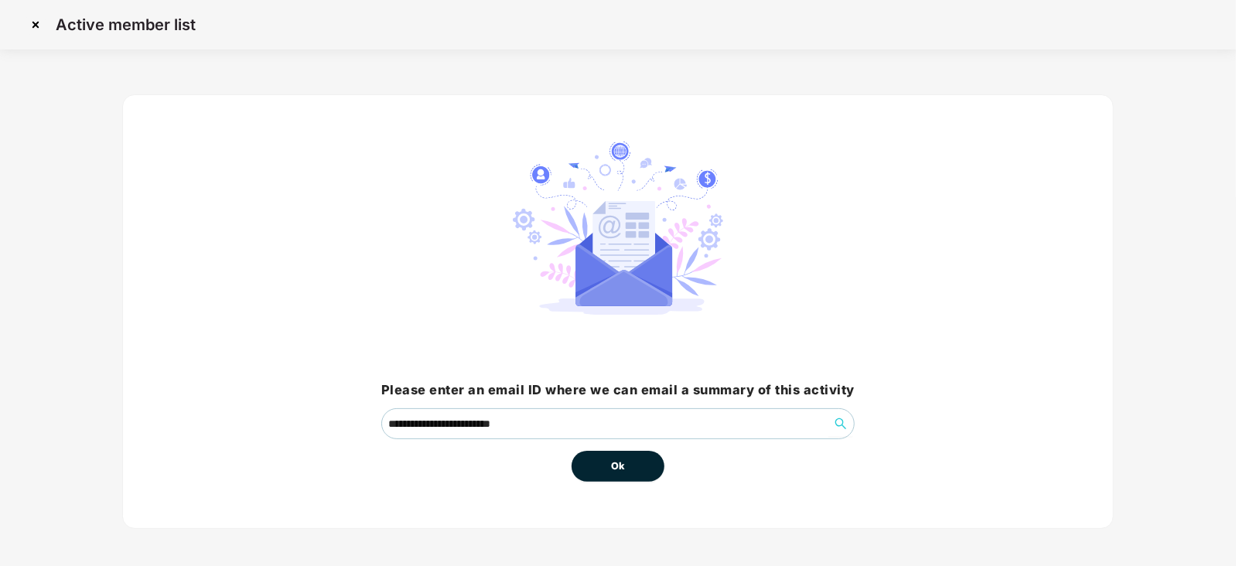
click at [611, 462] on span "Ok" at bounding box center [618, 466] width 14 height 15
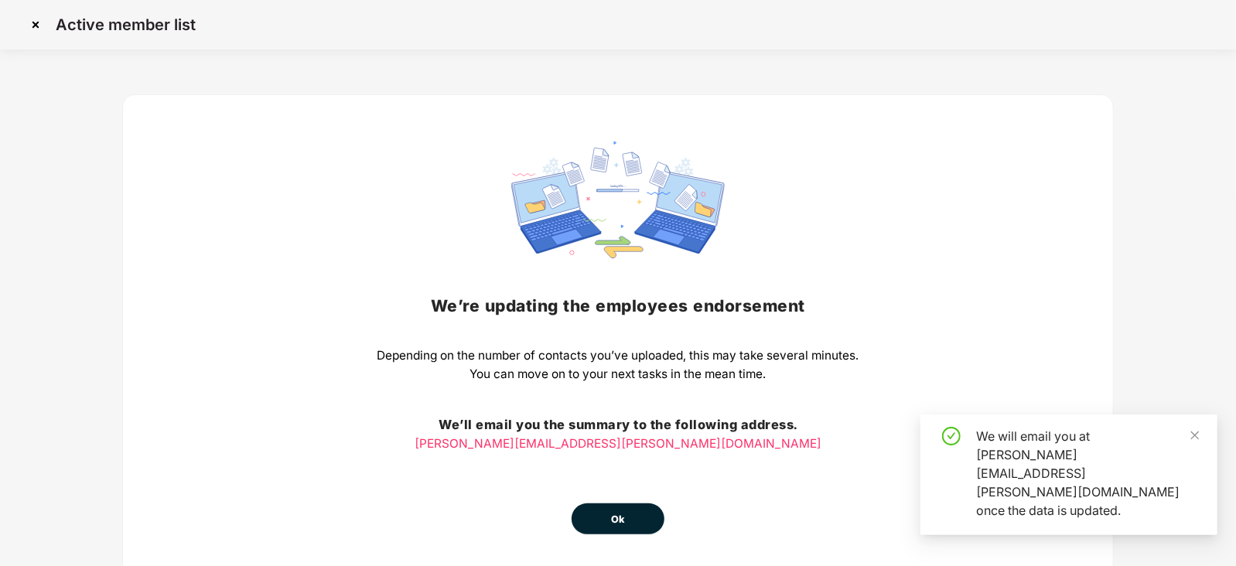
click at [614, 509] on button "Ok" at bounding box center [617, 518] width 93 height 31
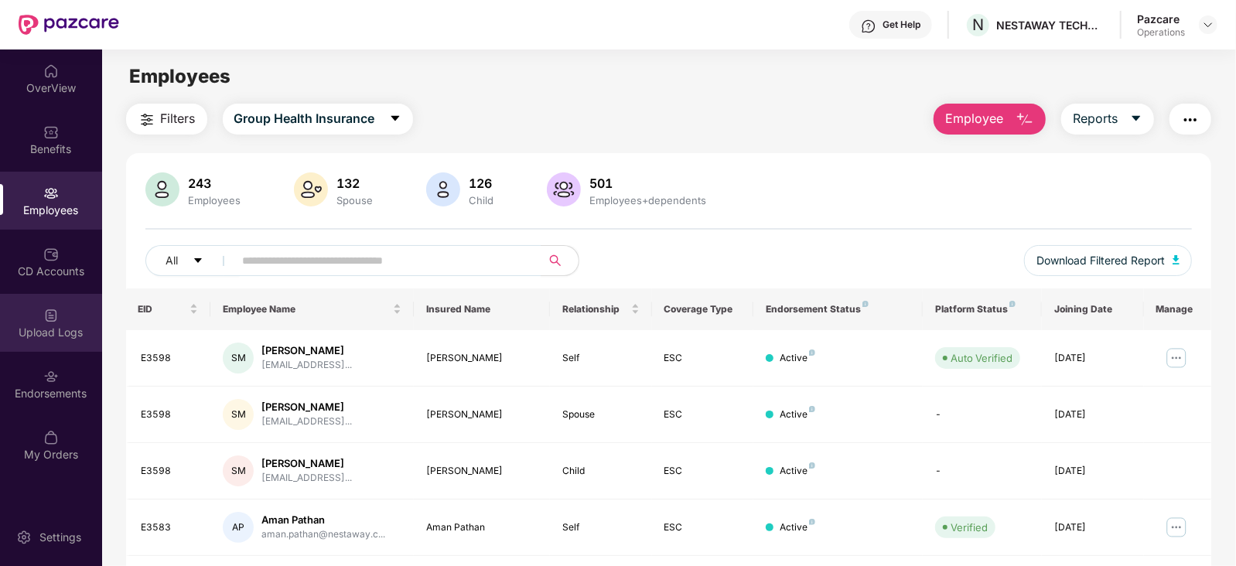
click at [42, 342] on div "Upload Logs" at bounding box center [51, 323] width 102 height 58
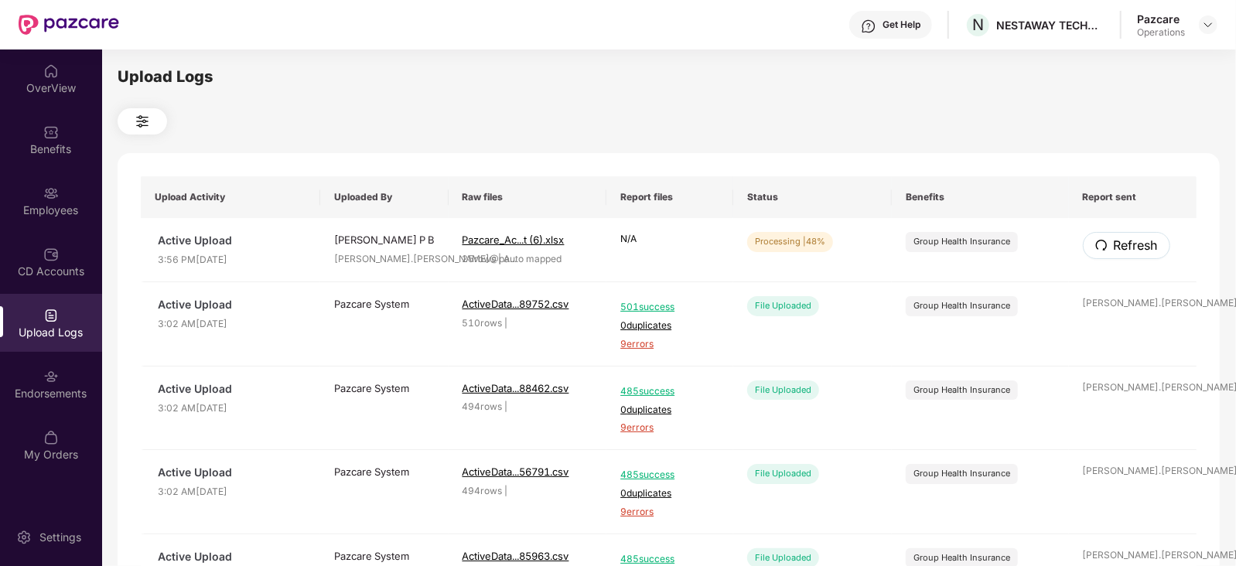
click at [1148, 249] on span "Refresh" at bounding box center [1136, 245] width 44 height 19
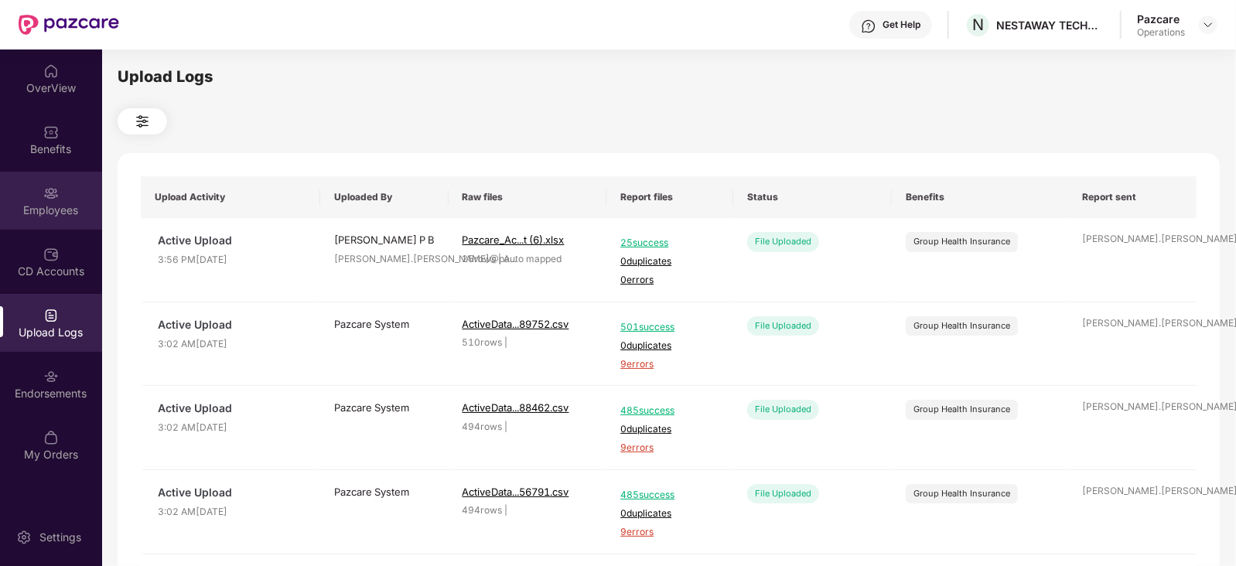
click at [38, 193] on div "Employees" at bounding box center [51, 201] width 102 height 58
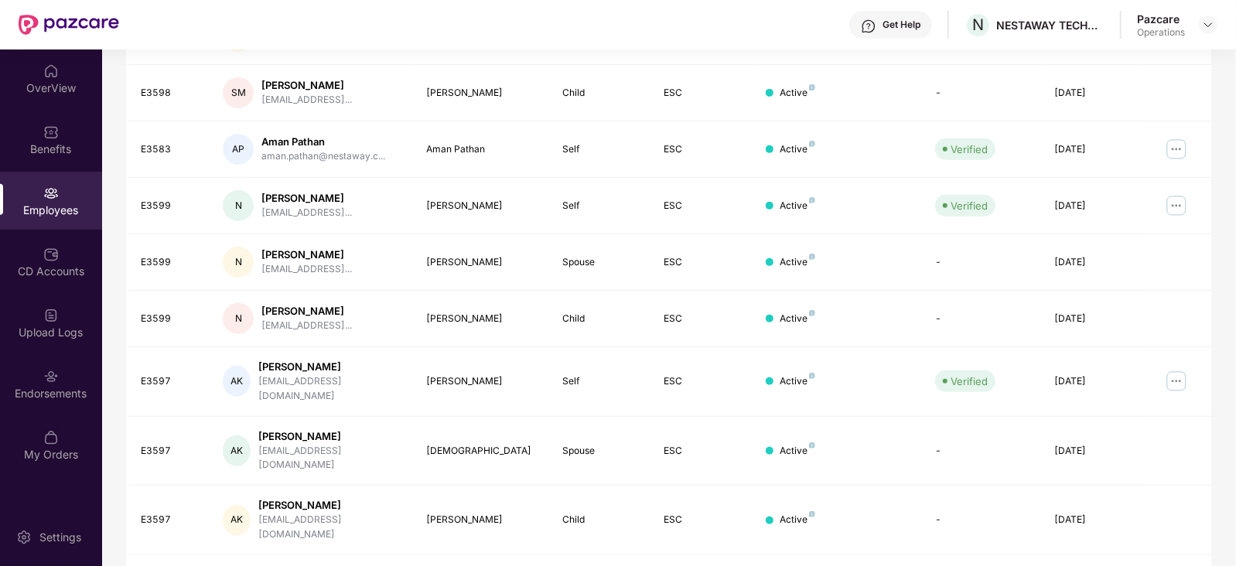
scroll to position [382, 0]
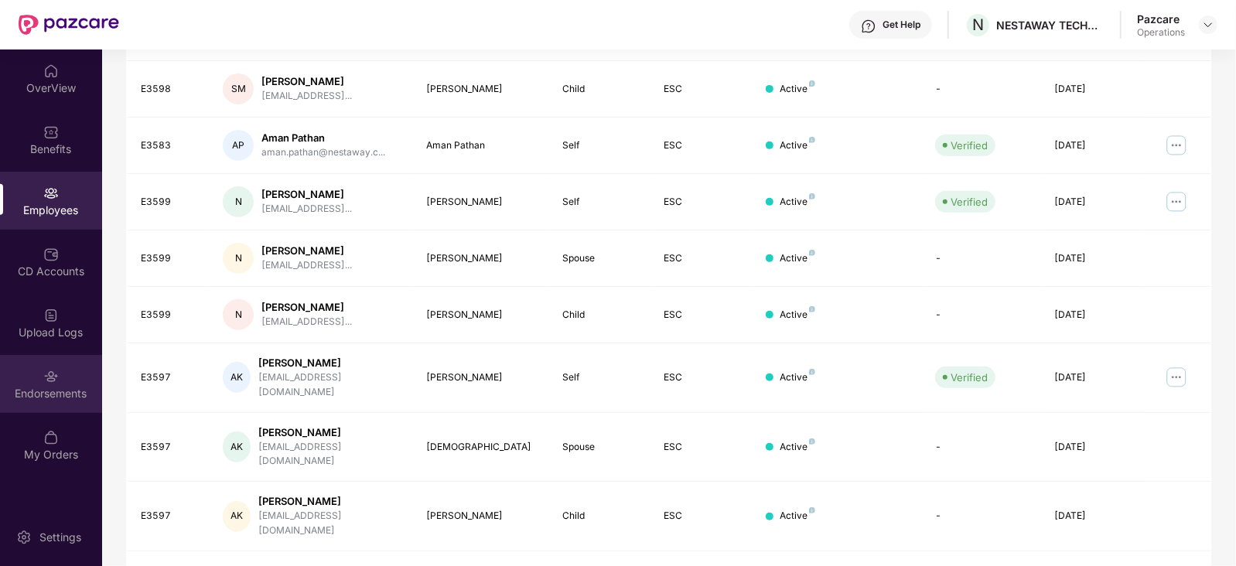
click at [36, 404] on div "Endorsements" at bounding box center [51, 384] width 102 height 58
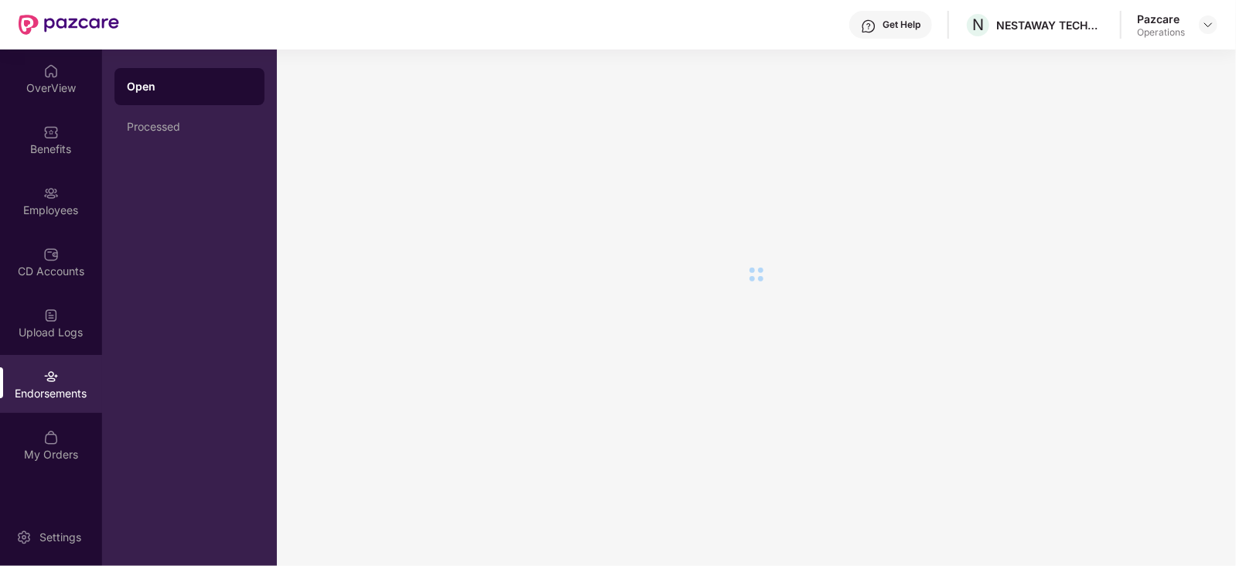
scroll to position [0, 0]
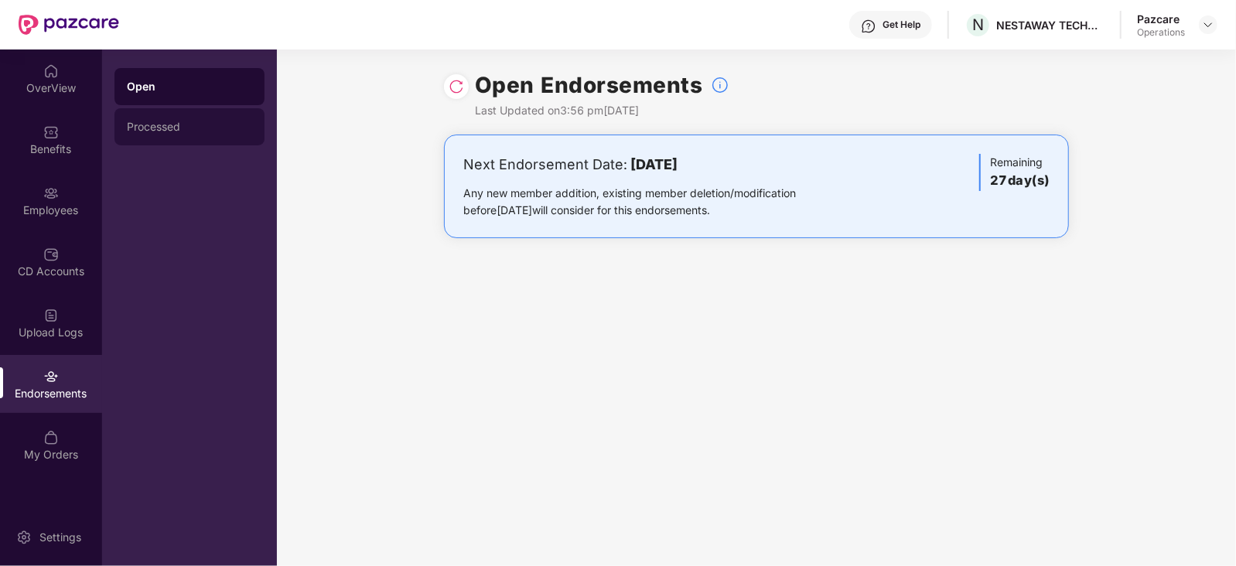
click at [128, 132] on div "Processed" at bounding box center [189, 127] width 125 height 12
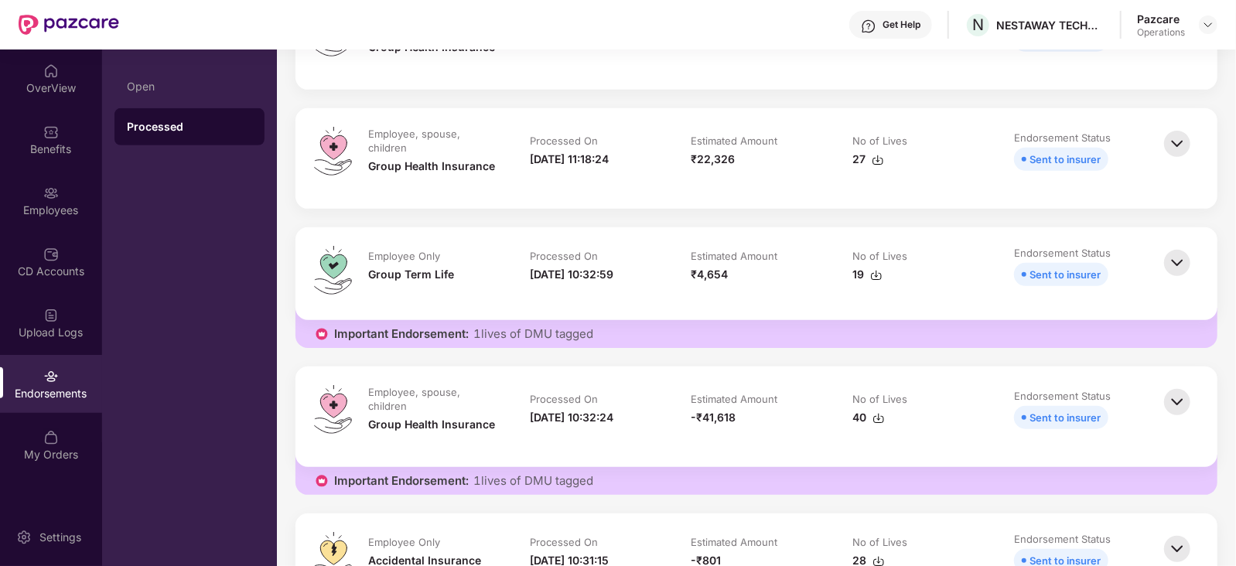
scroll to position [290, 0]
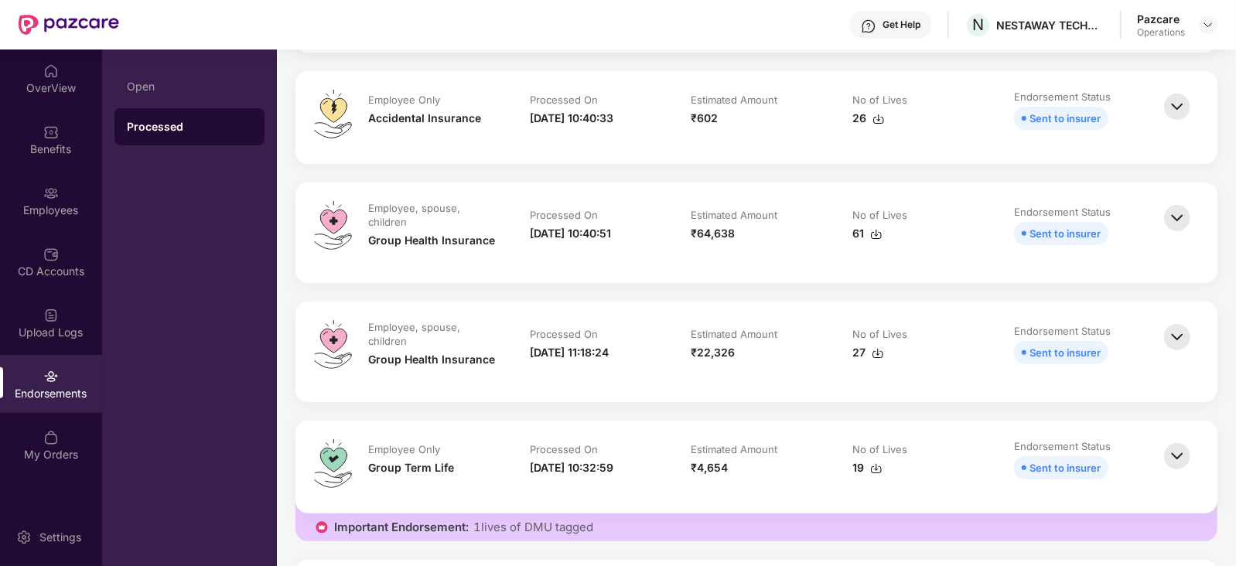
click at [1184, 224] on img at bounding box center [1177, 218] width 34 height 34
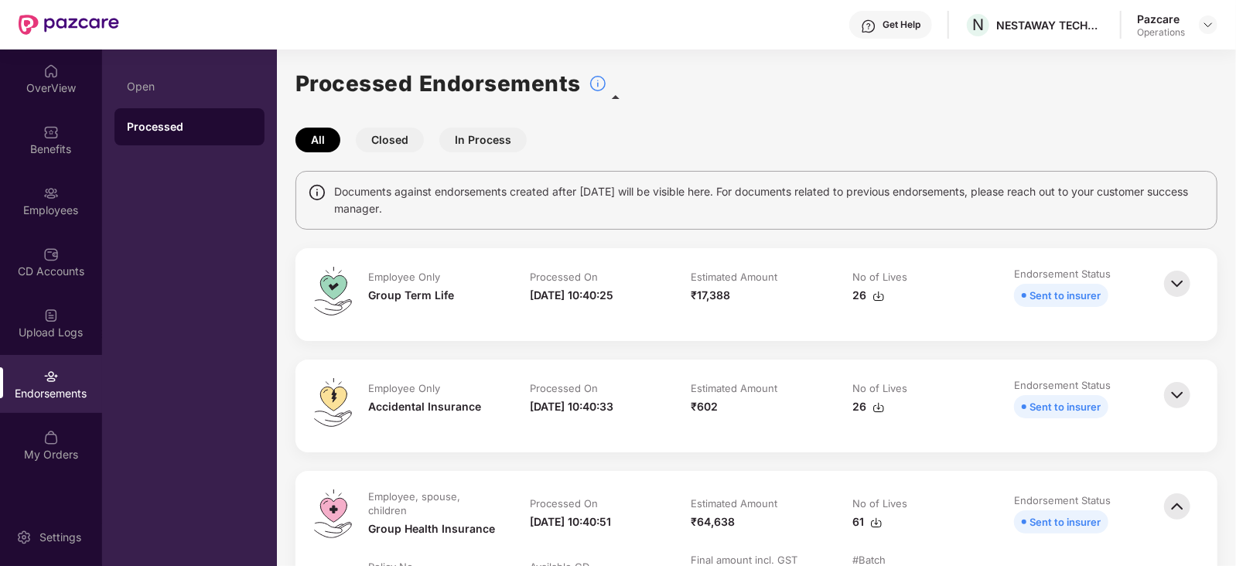
scroll to position [0, 0]
click at [1213, 22] on img at bounding box center [1208, 25] width 12 height 12
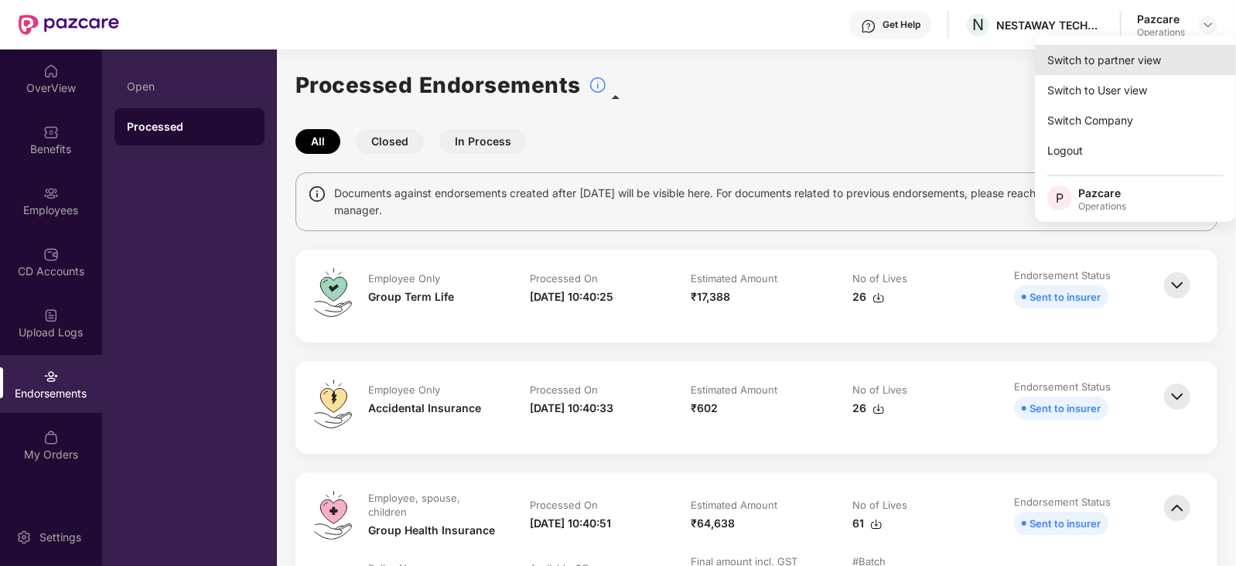
click at [1163, 67] on div "Switch to partner view" at bounding box center [1135, 60] width 201 height 30
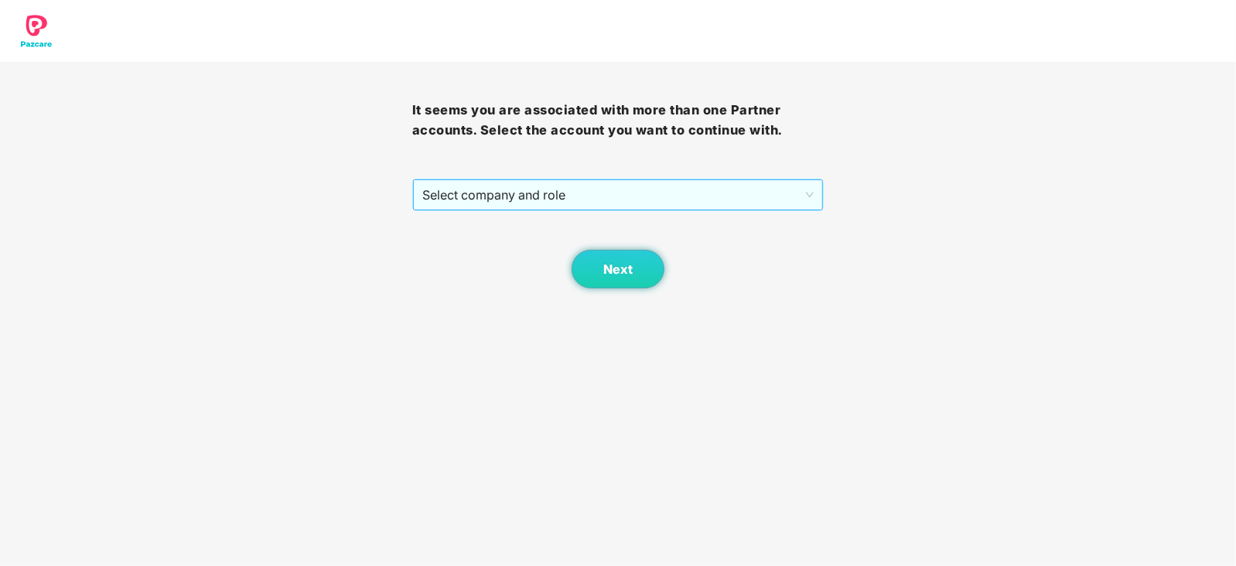
click at [661, 183] on span "Select company and role" at bounding box center [618, 194] width 392 height 29
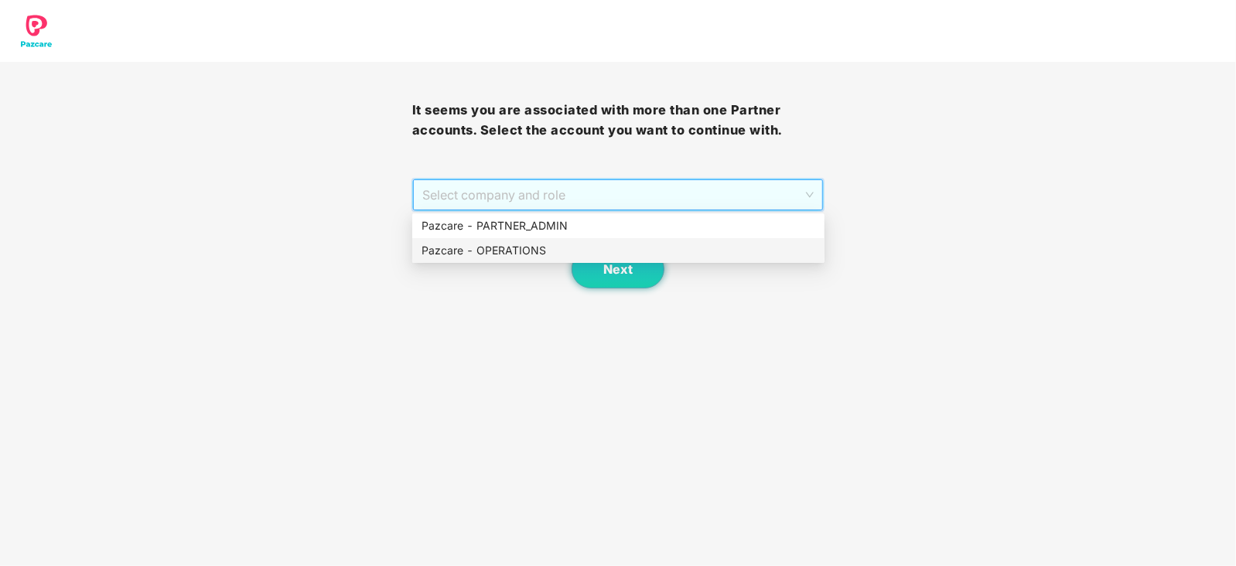
click at [520, 249] on div "Pazcare - OPERATIONS" at bounding box center [618, 250] width 394 height 17
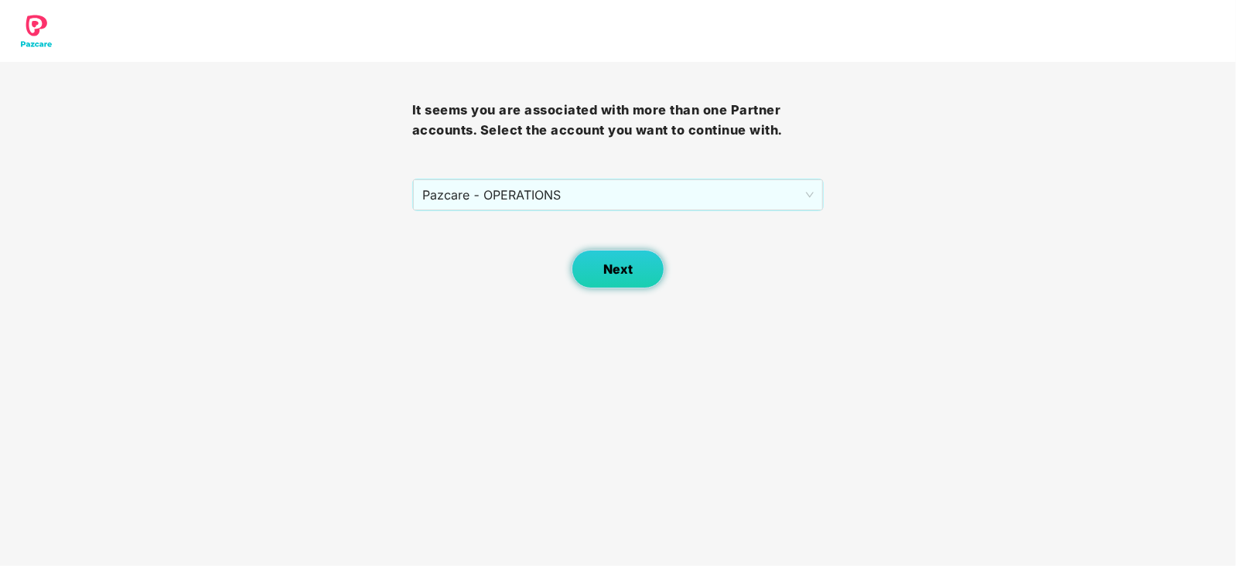
click at [592, 278] on button "Next" at bounding box center [617, 269] width 93 height 39
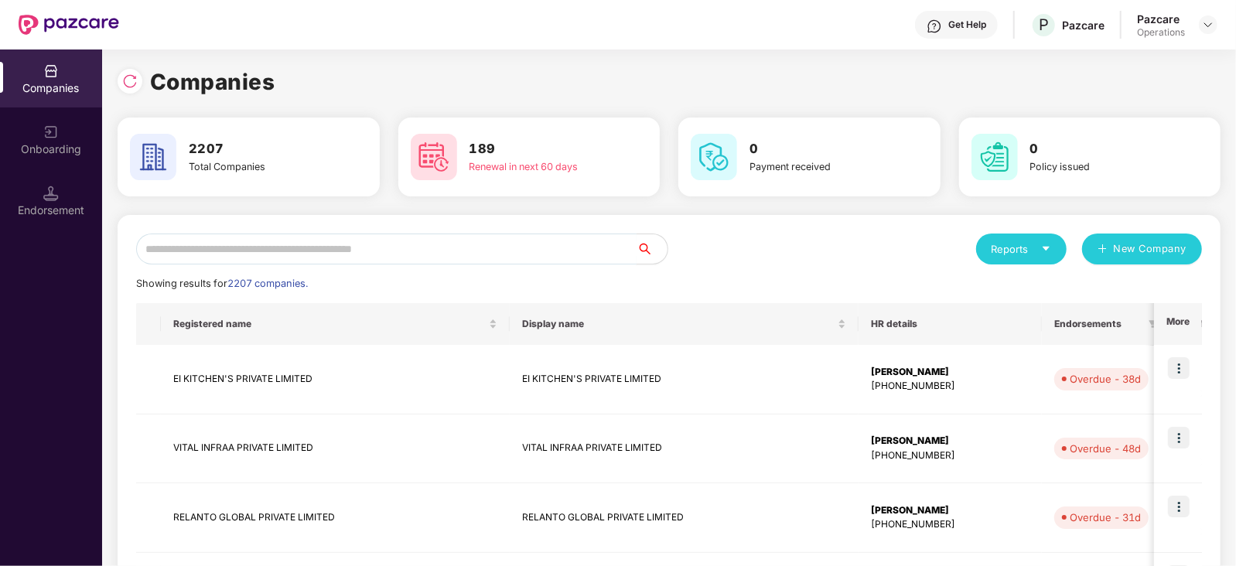
drag, startPoint x: 426, startPoint y: 258, endPoint x: 446, endPoint y: 248, distance: 22.1
click at [428, 261] on input "text" at bounding box center [386, 249] width 500 height 31
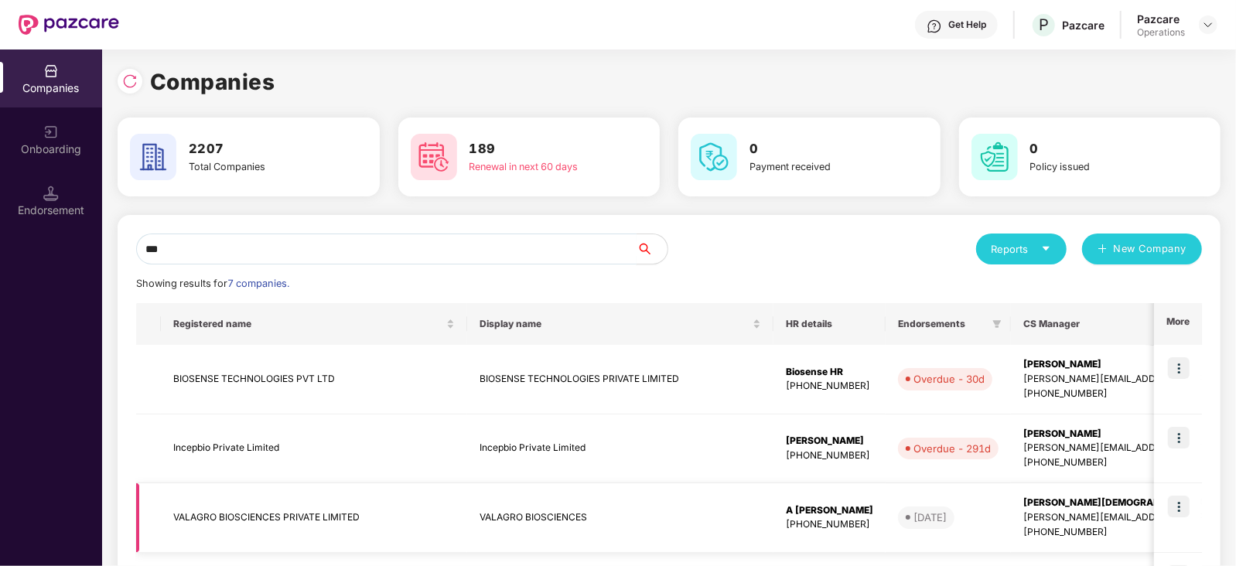
type input "***"
click at [299, 513] on td "VALAGRO BIOSCIENCES PRIVATE LIMITED" at bounding box center [314, 518] width 306 height 70
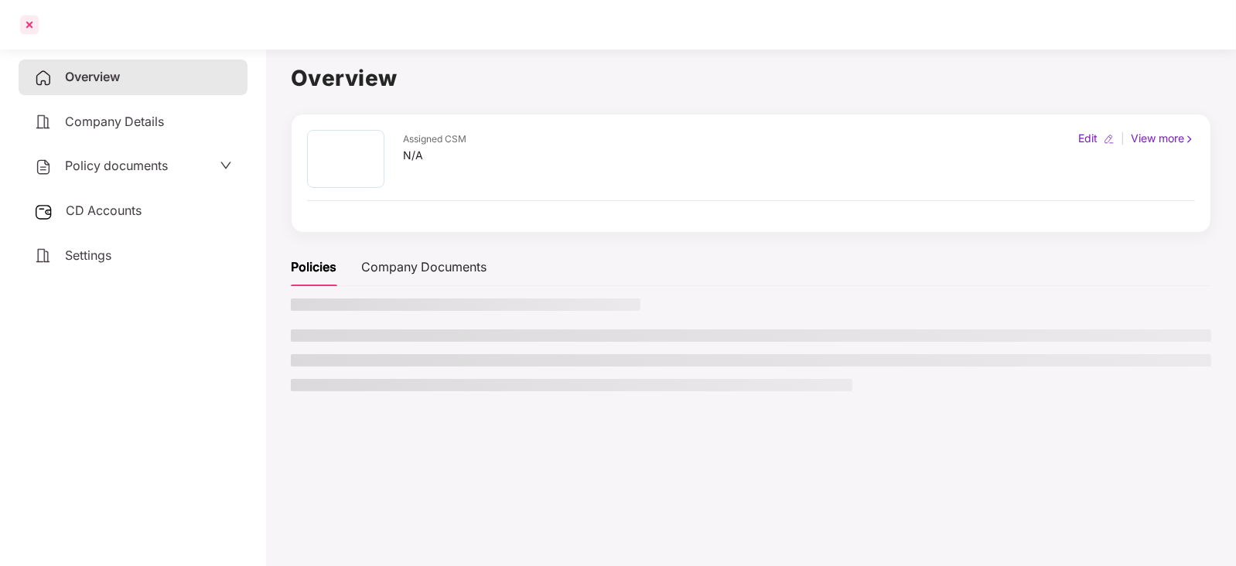
click at [26, 29] on div at bounding box center [29, 24] width 25 height 25
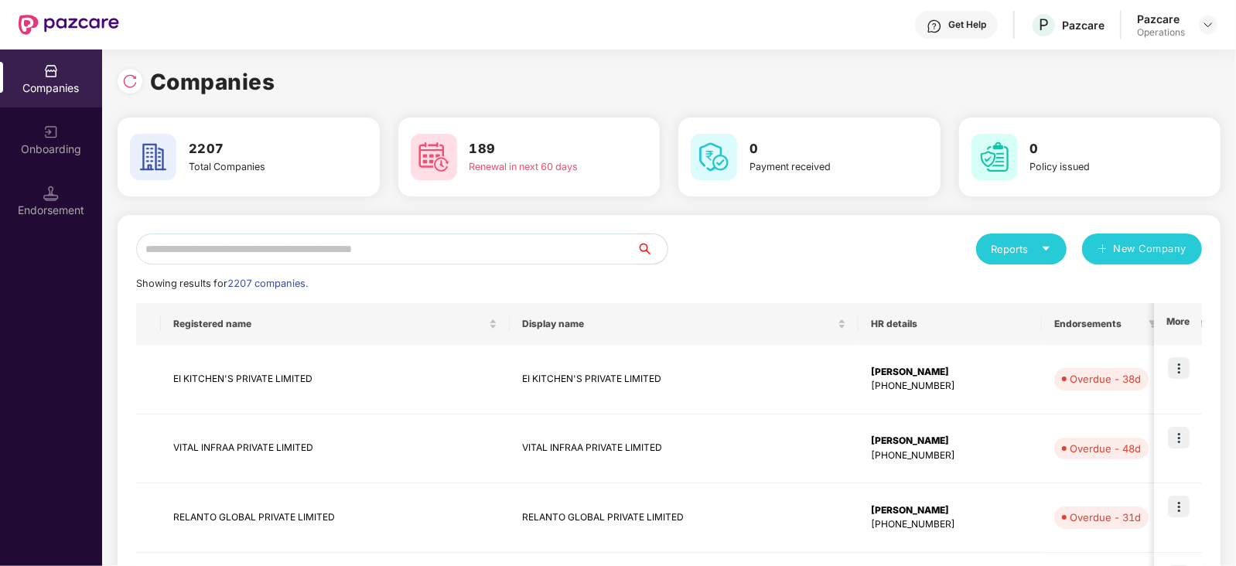
click at [253, 259] on input "text" at bounding box center [386, 249] width 500 height 31
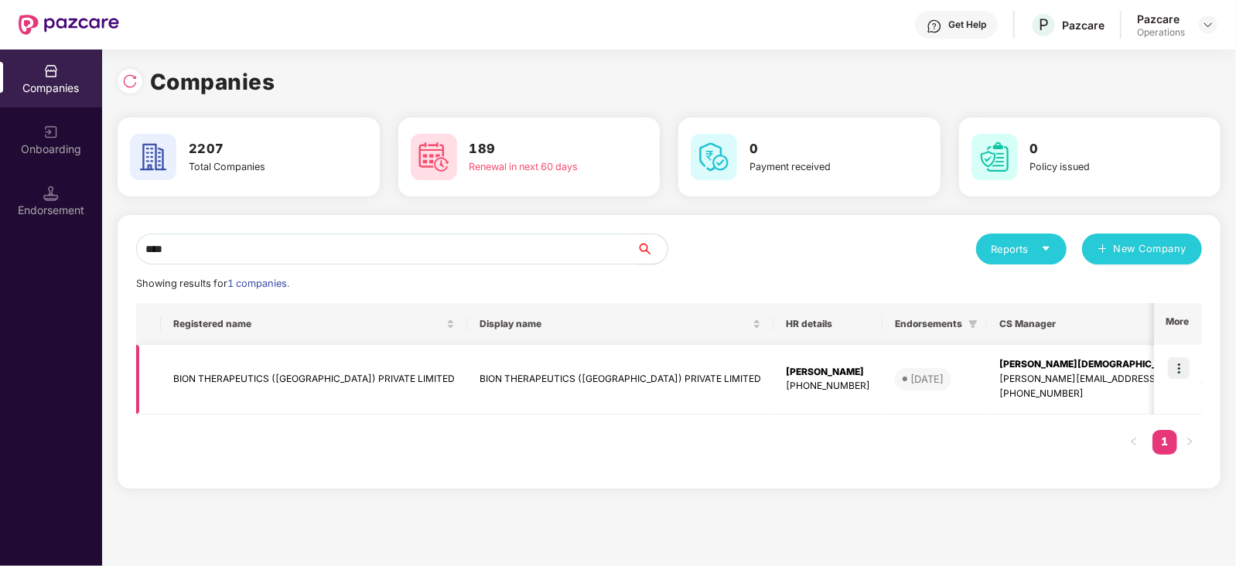
type input "****"
click at [278, 380] on td "BION THERAPEUTICS ([GEOGRAPHIC_DATA]) PRIVATE LIMITED" at bounding box center [314, 380] width 306 height 70
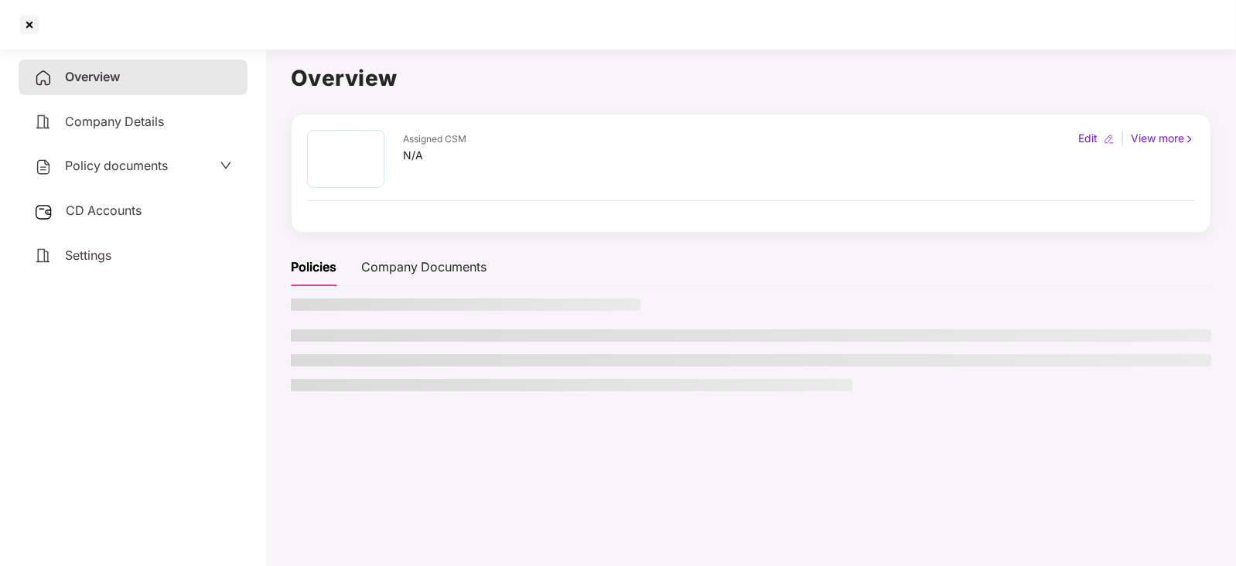
click at [125, 214] on span "CD Accounts" at bounding box center [104, 210] width 76 height 15
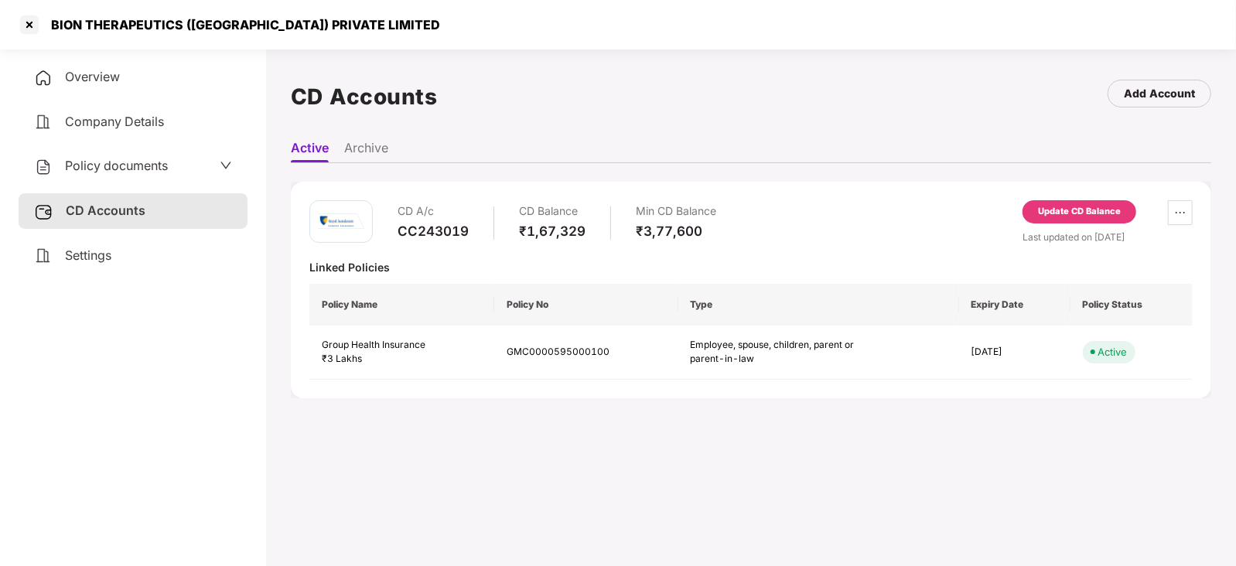
click at [1056, 214] on div "Update CD Balance" at bounding box center [1079, 212] width 83 height 14
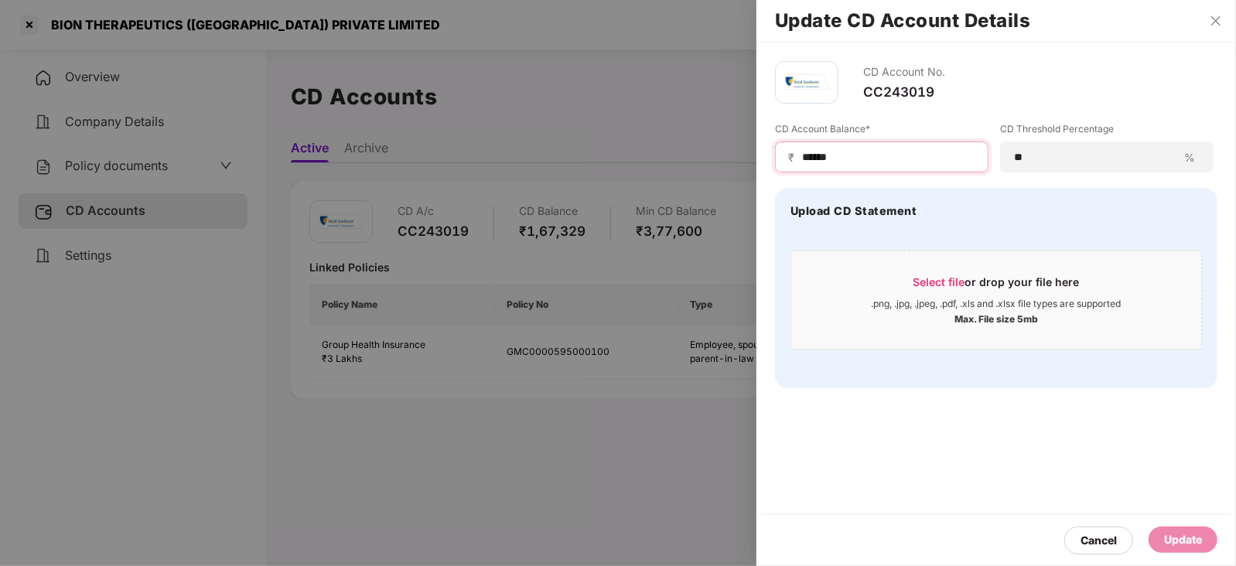
drag, startPoint x: 844, startPoint y: 152, endPoint x: 769, endPoint y: 154, distance: 75.0
click at [769, 154] on div "CD Account No. CC243019 CD Account Balance* ₹ ****** CD Threshold Percentage **…" at bounding box center [995, 225] width 479 height 364
paste input
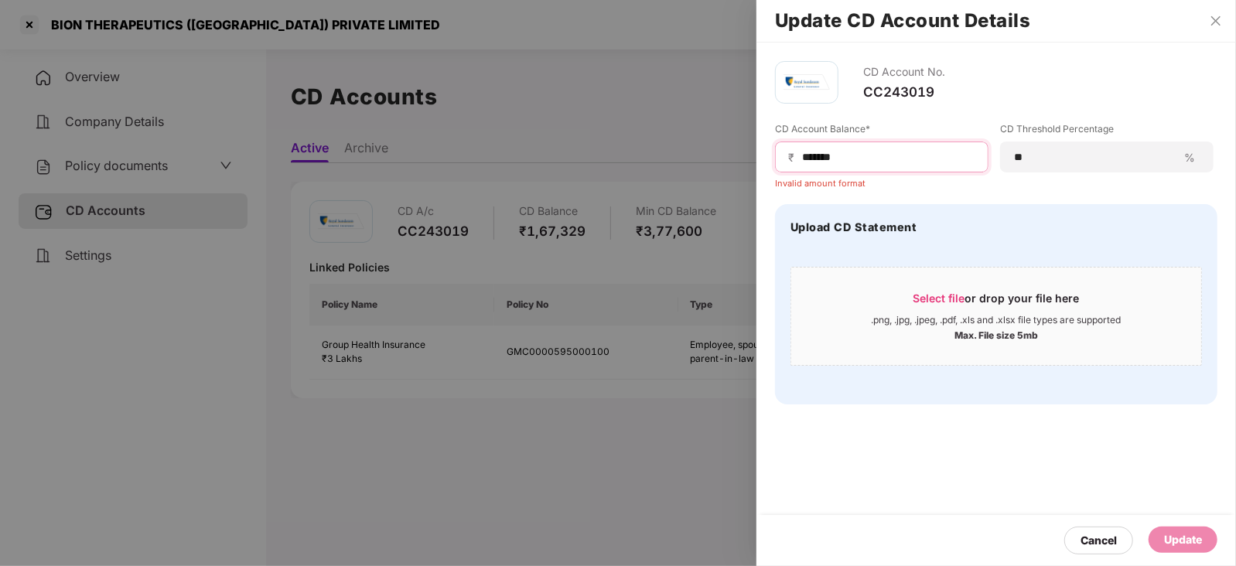
click at [800, 162] on input "******" at bounding box center [887, 157] width 175 height 16
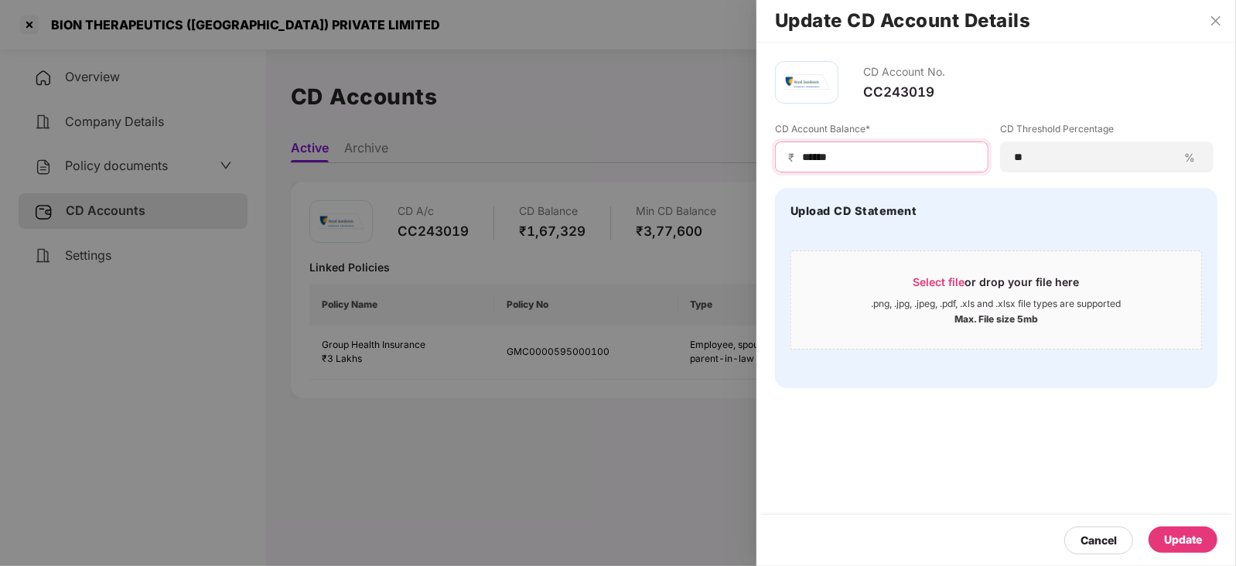
type input "******"
click at [1179, 539] on div "Update" at bounding box center [1183, 539] width 38 height 17
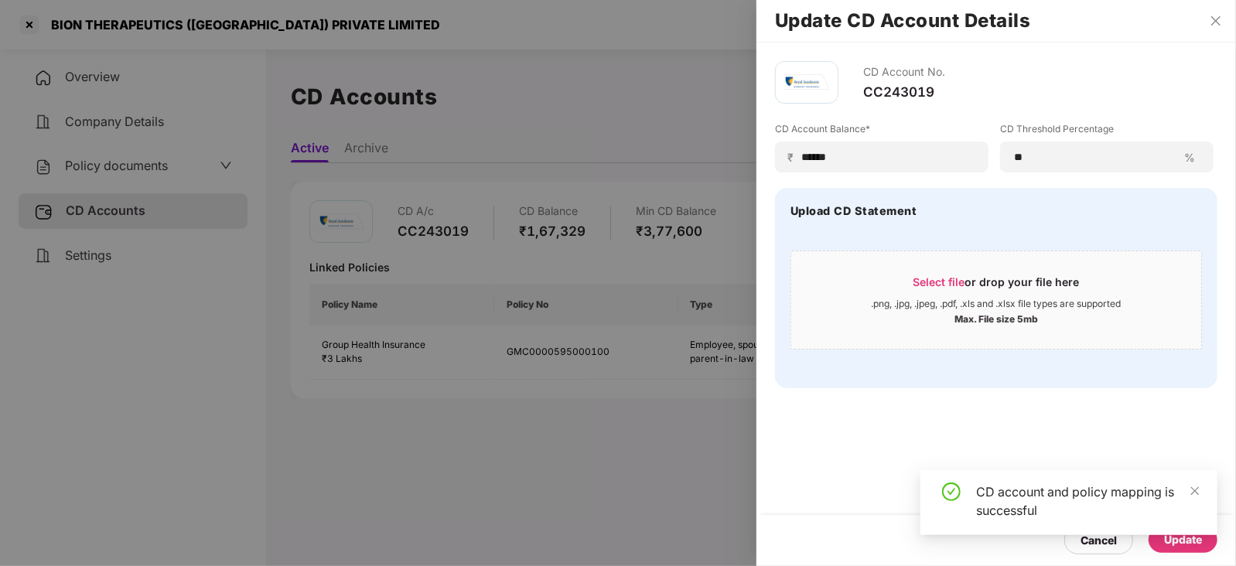
click at [151, 152] on div at bounding box center [618, 283] width 1236 height 566
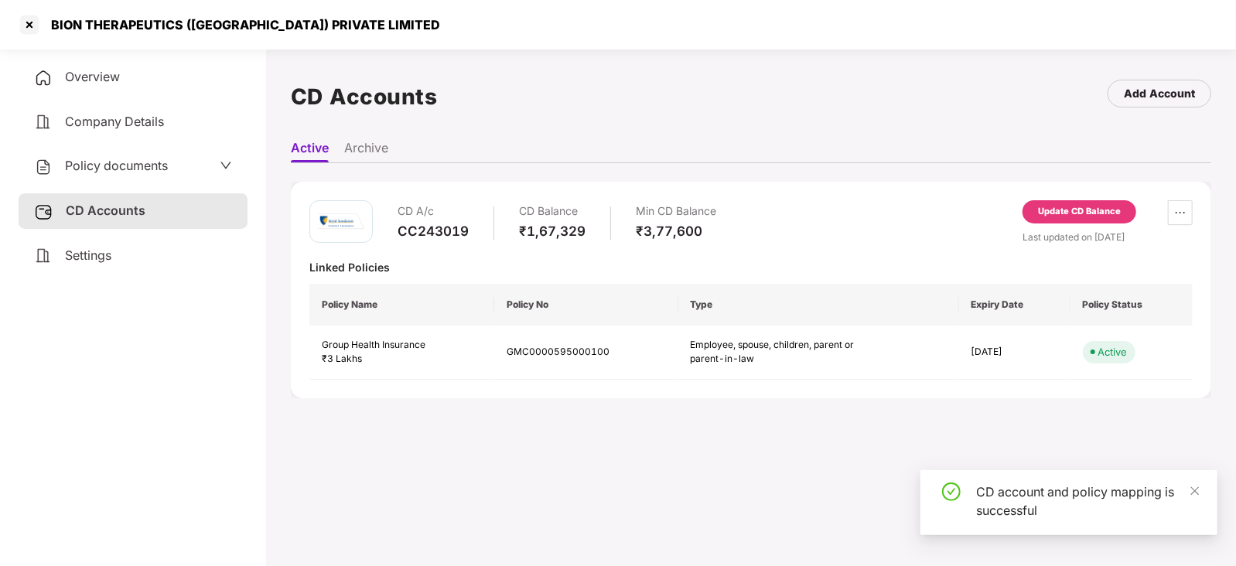
click at [148, 161] on span "Policy documents" at bounding box center [116, 165] width 103 height 15
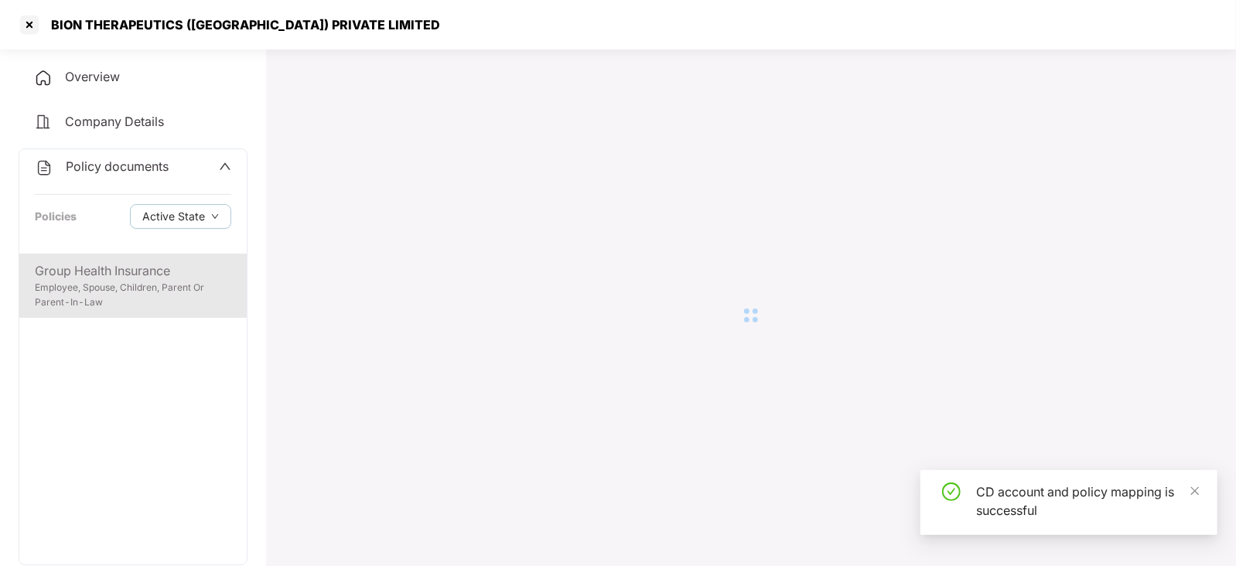
click at [151, 263] on div "Group Health Insurance" at bounding box center [133, 270] width 196 height 19
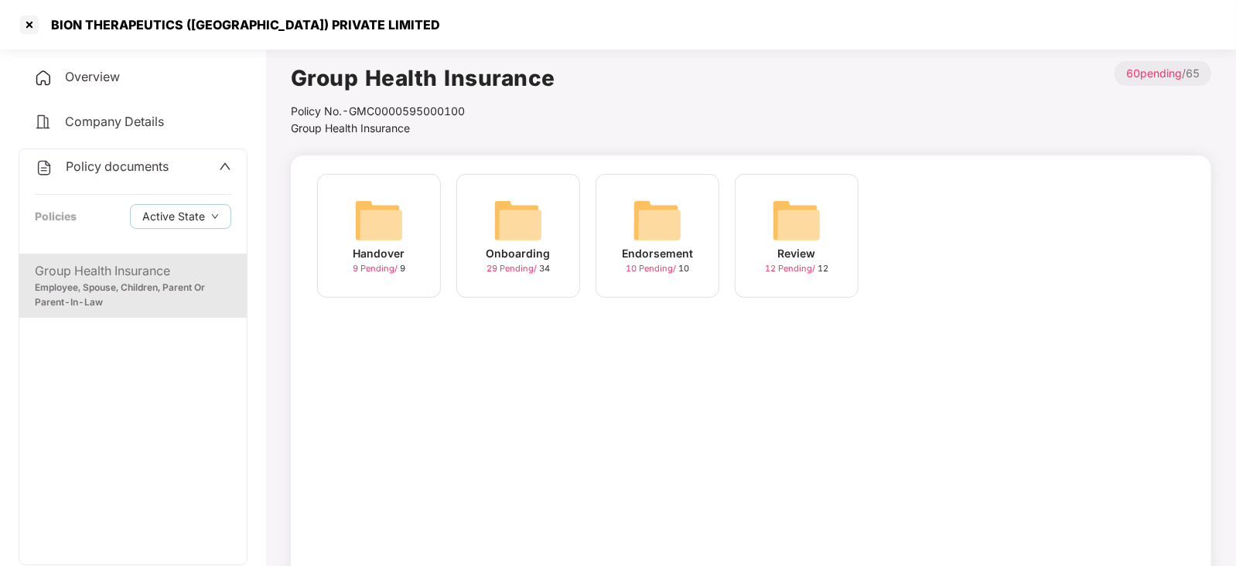
click at [657, 237] on img at bounding box center [657, 220] width 49 height 49
click at [780, 214] on img at bounding box center [796, 220] width 49 height 49
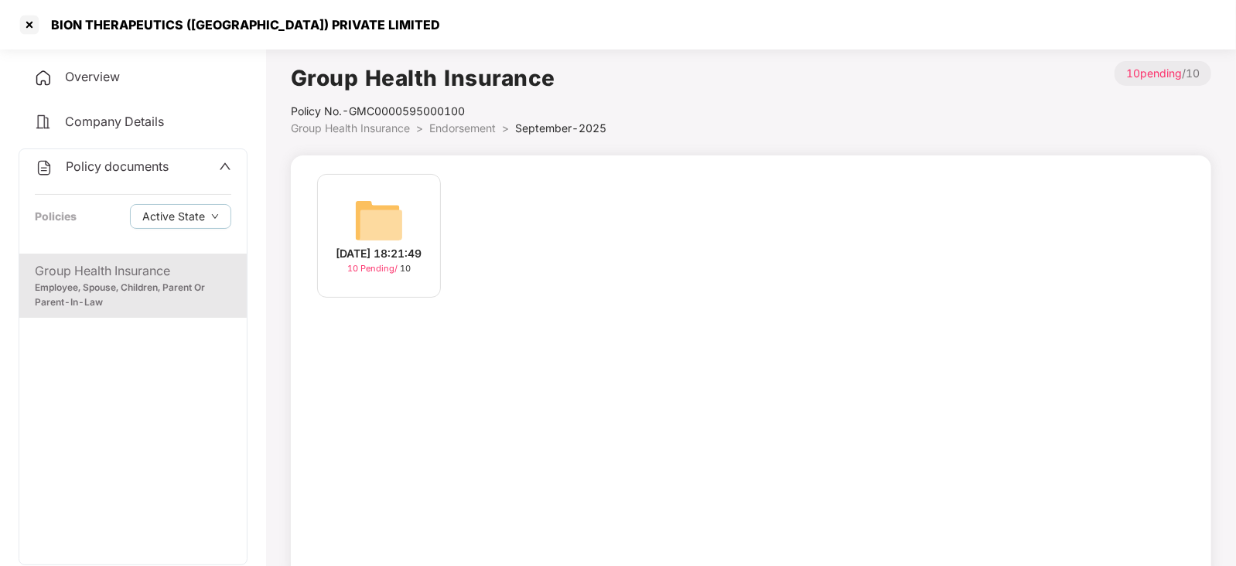
click at [398, 218] on img at bounding box center [378, 220] width 49 height 49
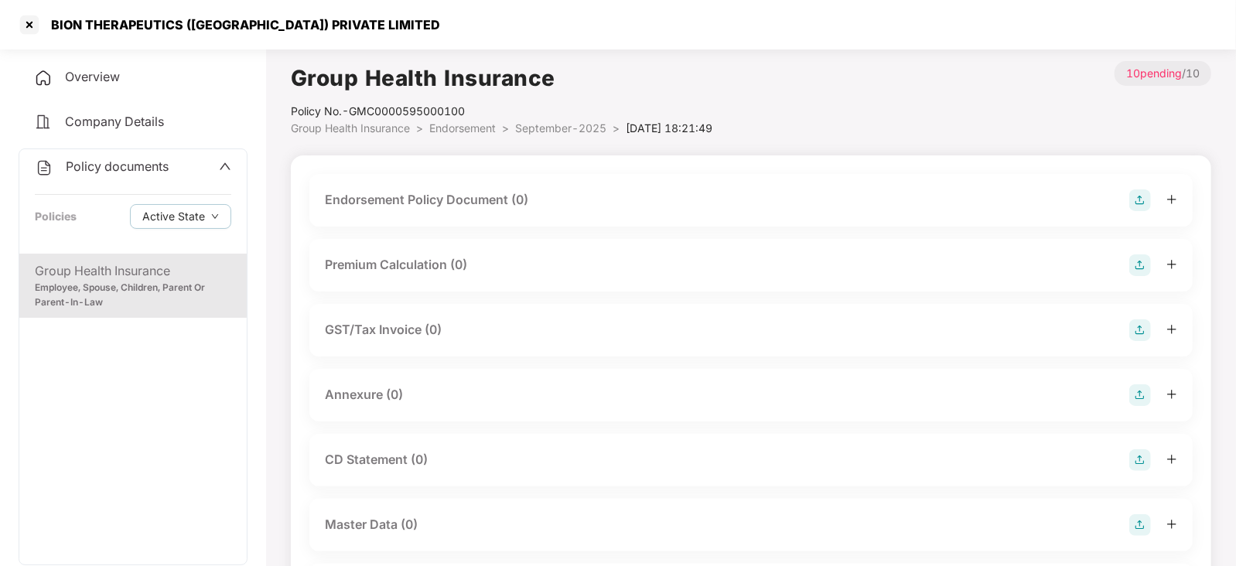
click at [1148, 196] on img at bounding box center [1140, 200] width 22 height 22
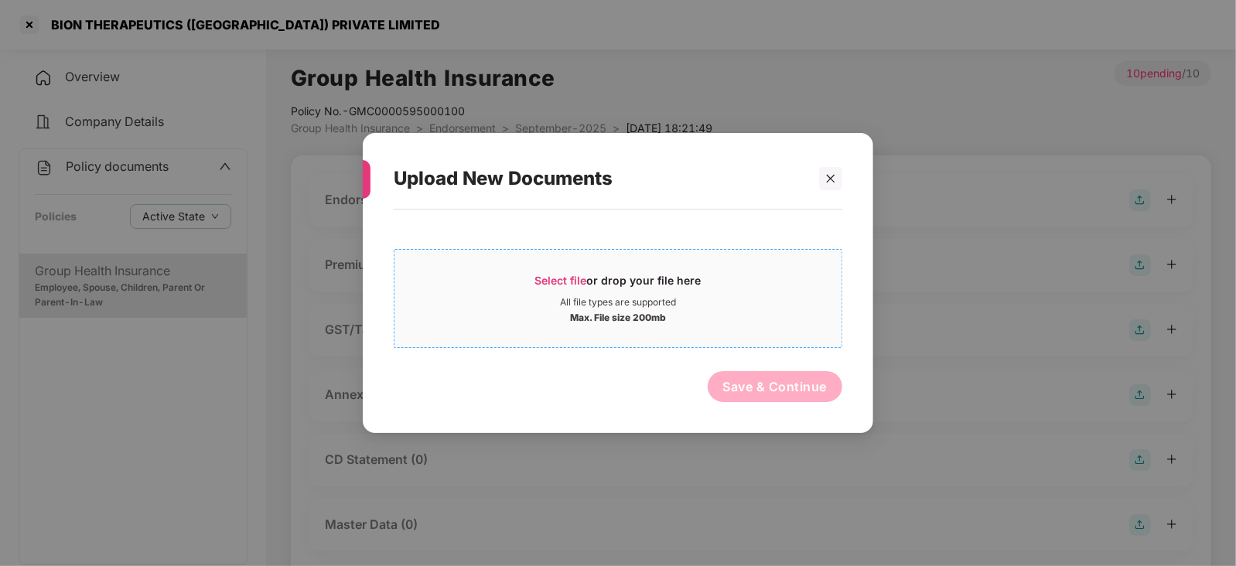
click at [576, 280] on span "Select file" at bounding box center [561, 280] width 52 height 13
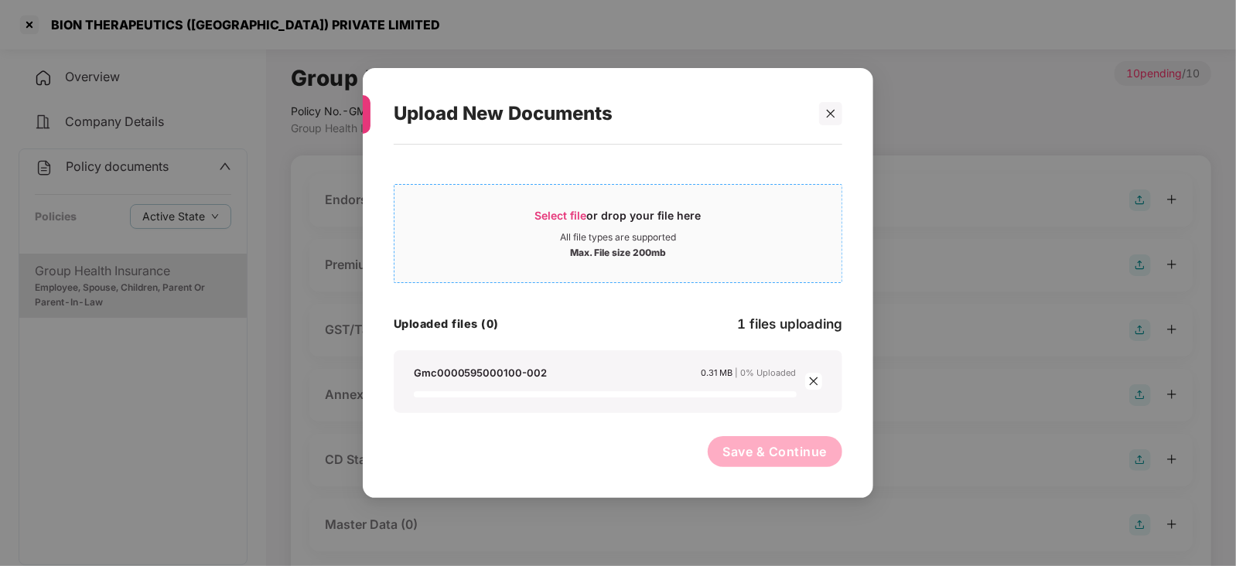
click at [575, 200] on span "Select file or drop your file here All file types are supported Max. File size …" at bounding box center [617, 233] width 447 height 74
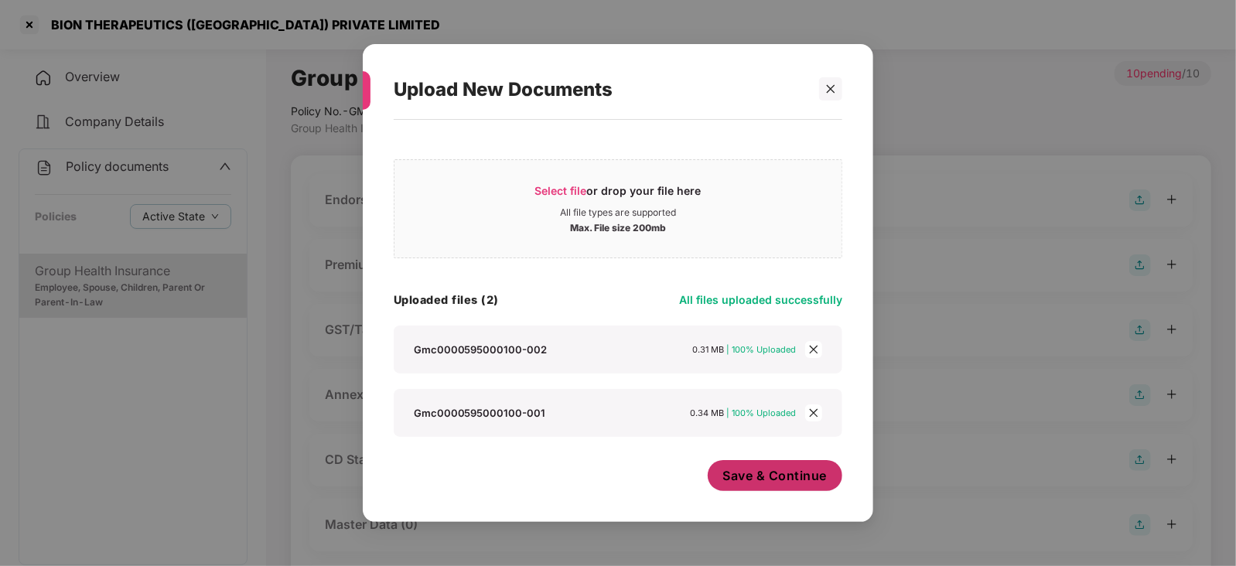
scroll to position [2, 0]
click at [783, 467] on span "Save & Continue" at bounding box center [775, 475] width 104 height 17
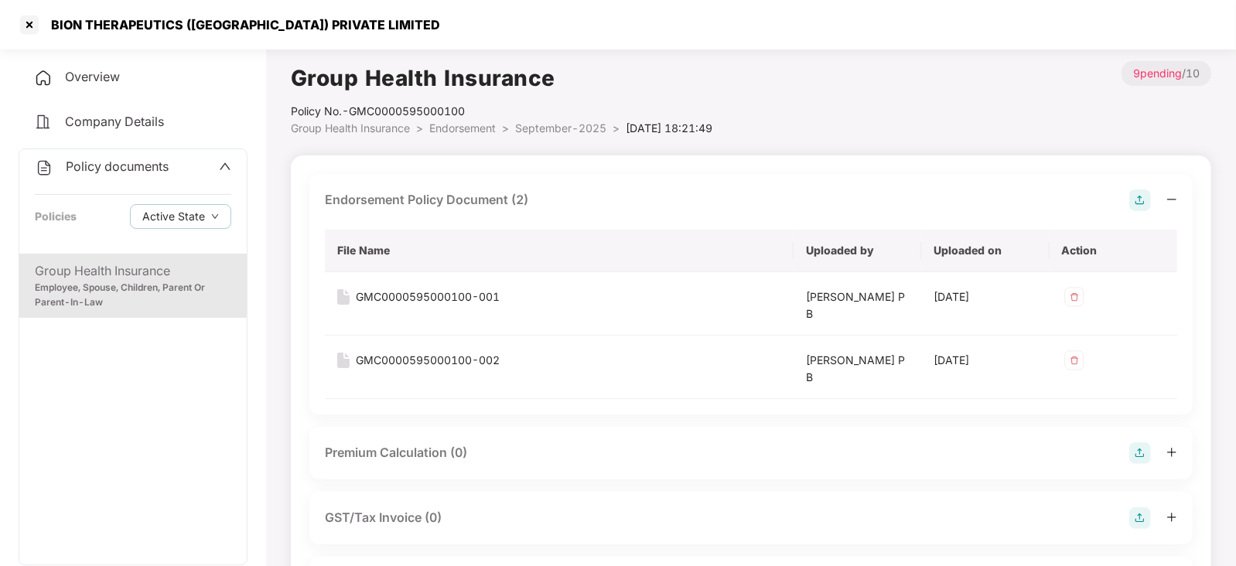
click at [1130, 450] on img at bounding box center [1140, 453] width 22 height 22
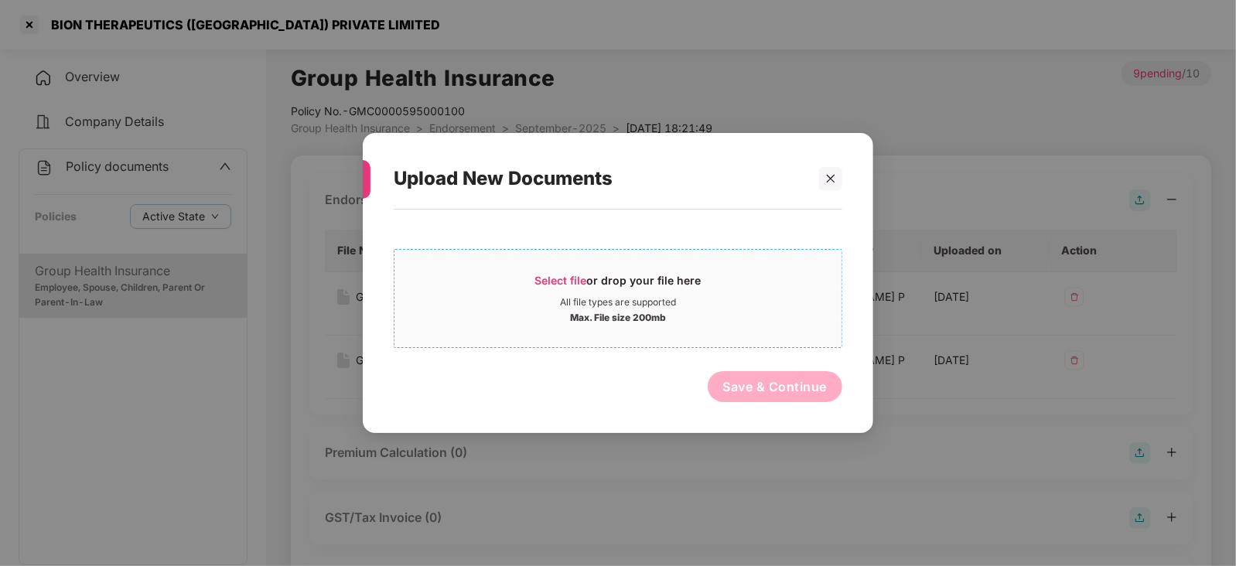
click at [582, 285] on span "Select file" at bounding box center [561, 280] width 52 height 13
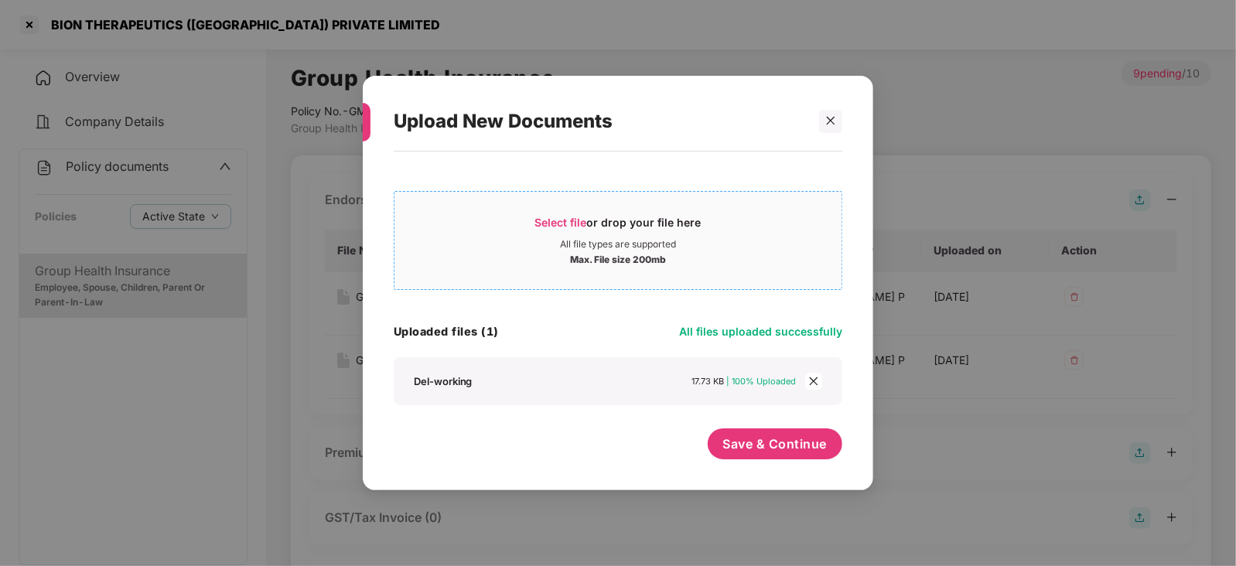
click at [574, 210] on span "Select file or drop your file here All file types are supported Max. File size …" at bounding box center [617, 240] width 447 height 74
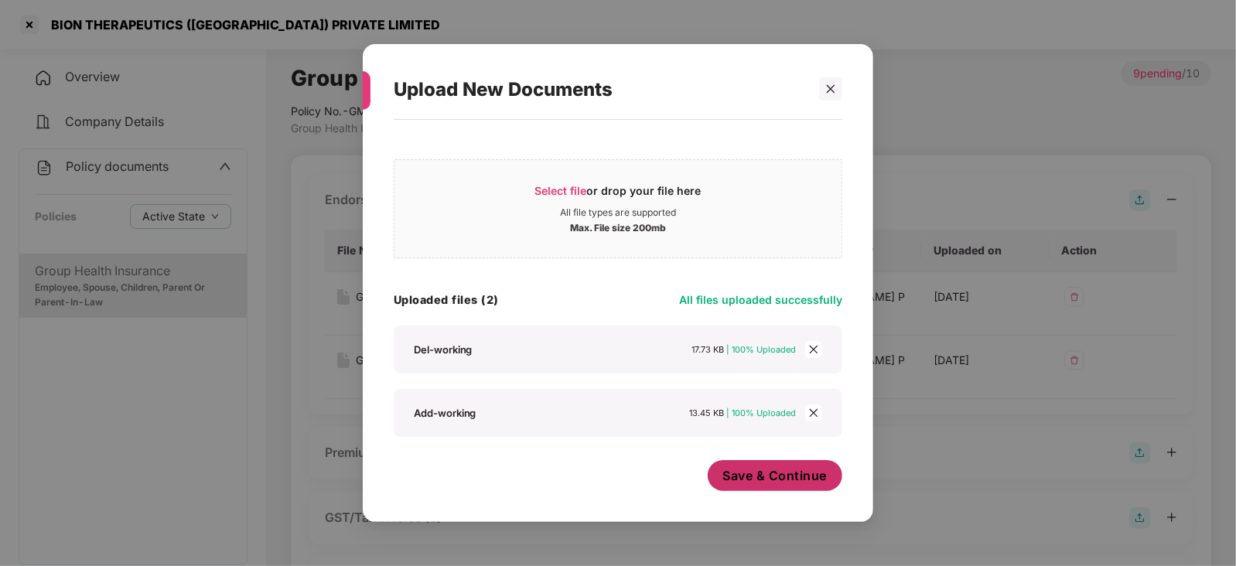
click at [773, 474] on span "Save & Continue" at bounding box center [775, 475] width 104 height 17
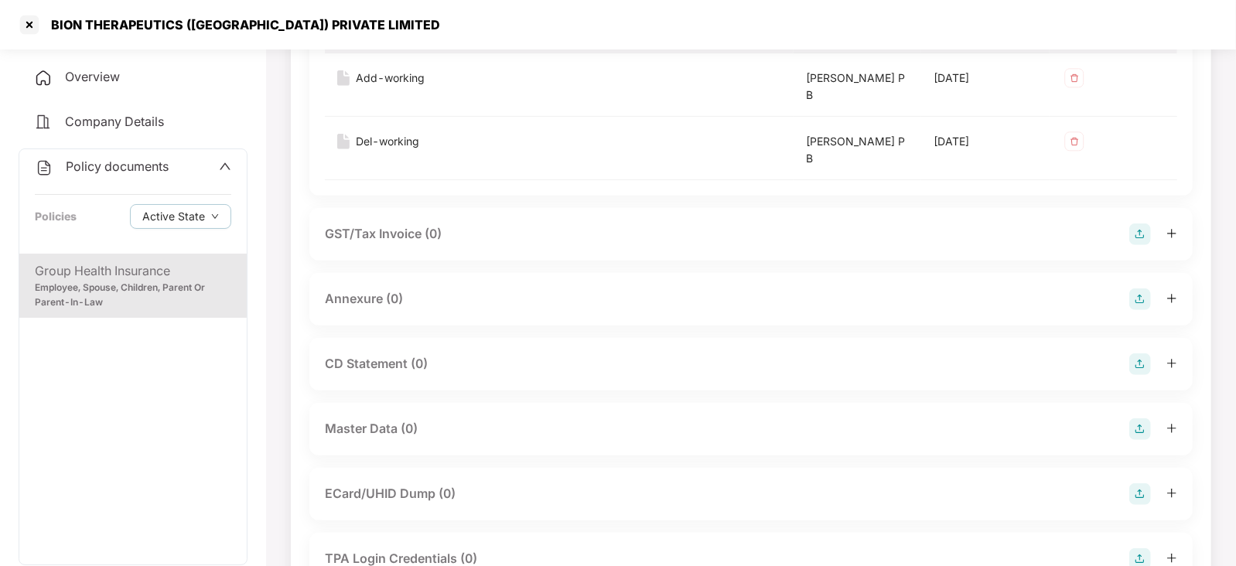
scroll to position [580, 0]
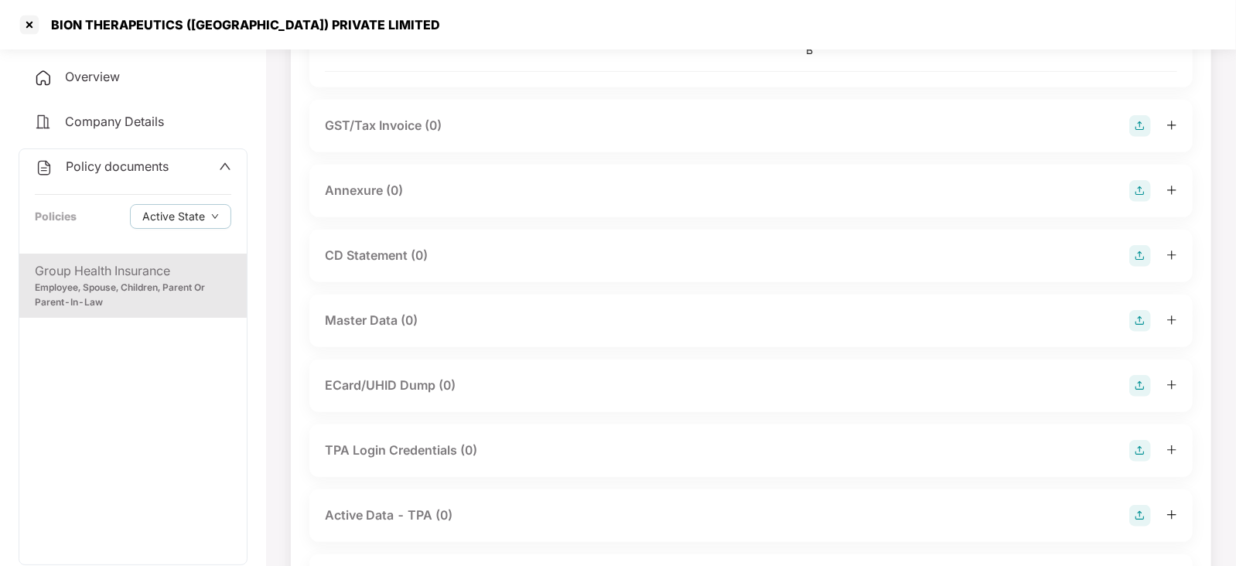
click at [1138, 191] on img at bounding box center [1140, 191] width 22 height 22
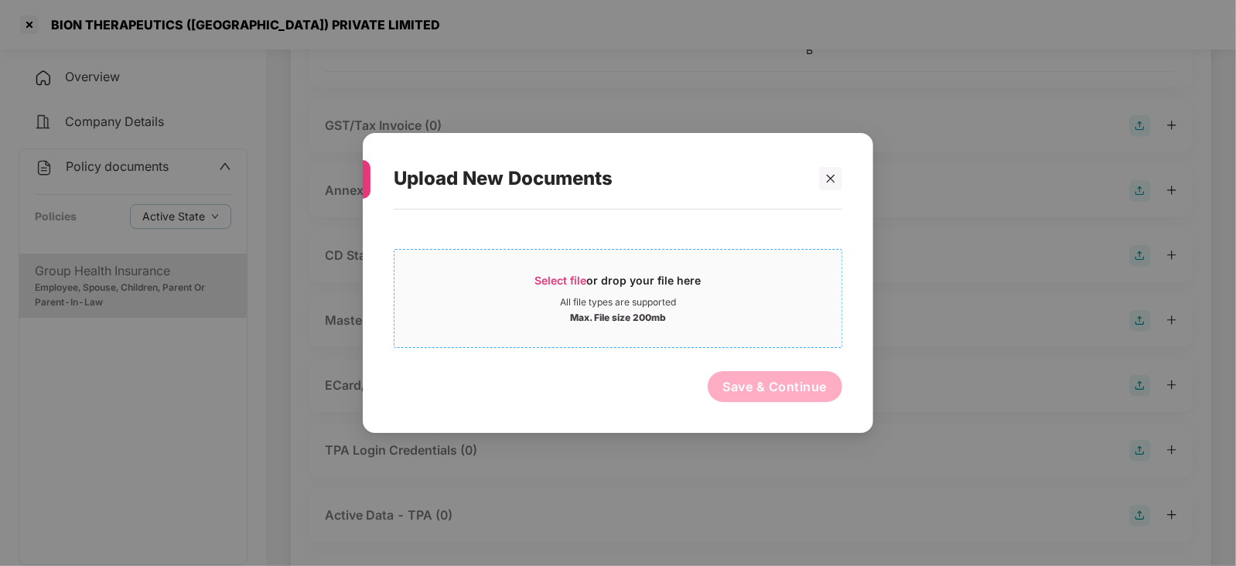
click at [533, 283] on div "Select file or drop your file here" at bounding box center [617, 284] width 447 height 23
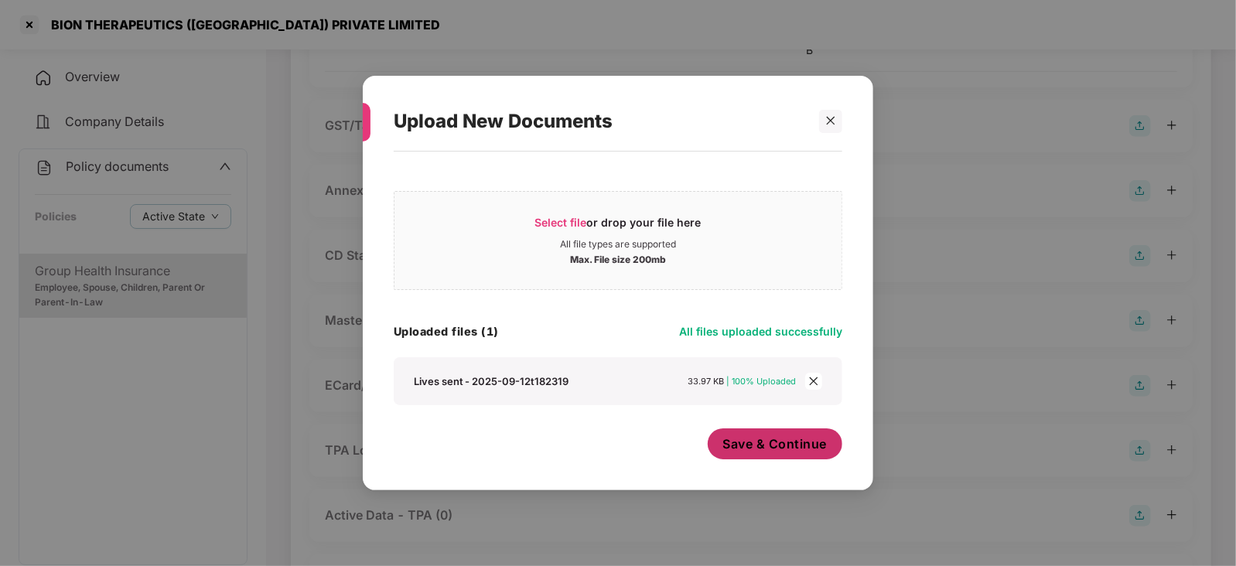
click at [744, 462] on div "Save & Continue" at bounding box center [775, 447] width 135 height 39
click at [763, 438] on span "Save & Continue" at bounding box center [775, 443] width 104 height 17
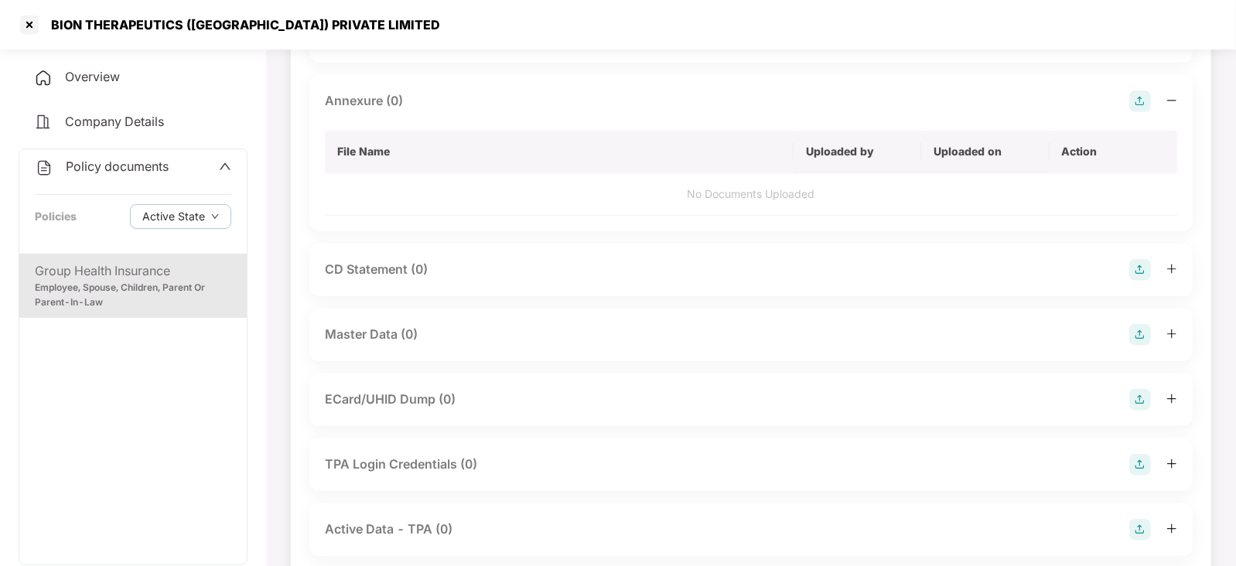
scroll to position [676, 0]
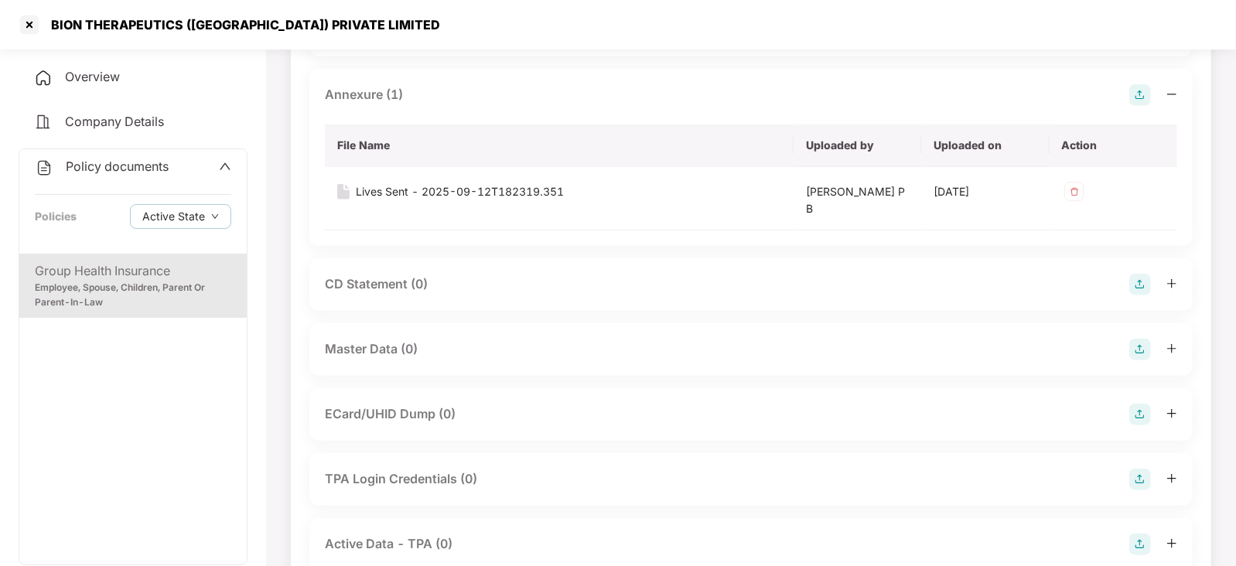
click at [1145, 346] on img at bounding box center [1140, 350] width 22 height 22
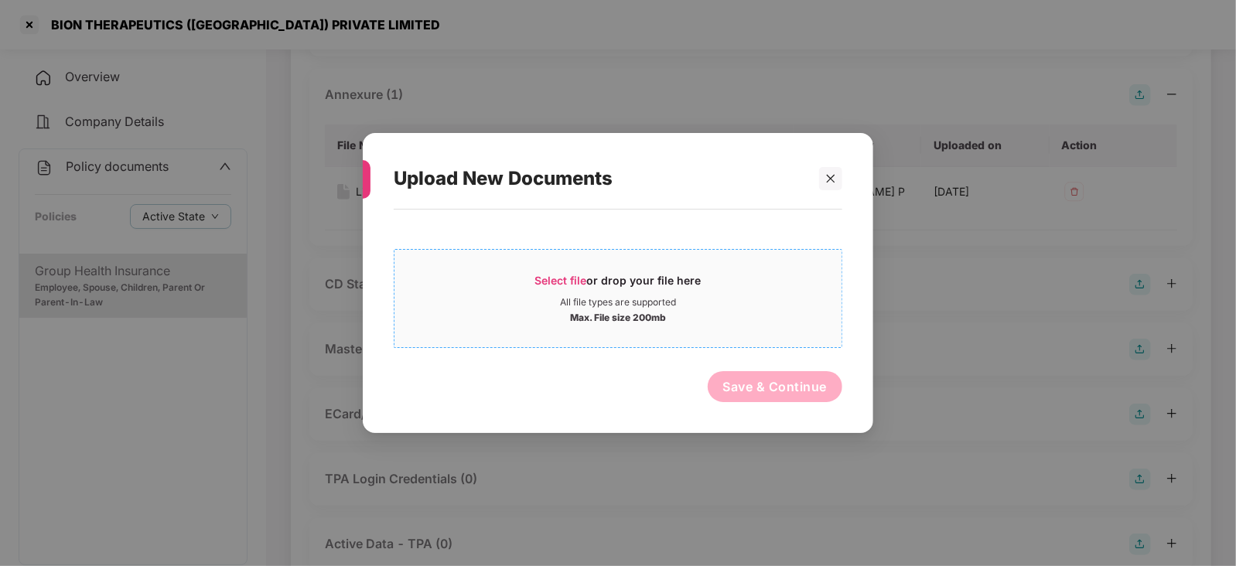
click at [570, 276] on span "Select file" at bounding box center [561, 280] width 52 height 13
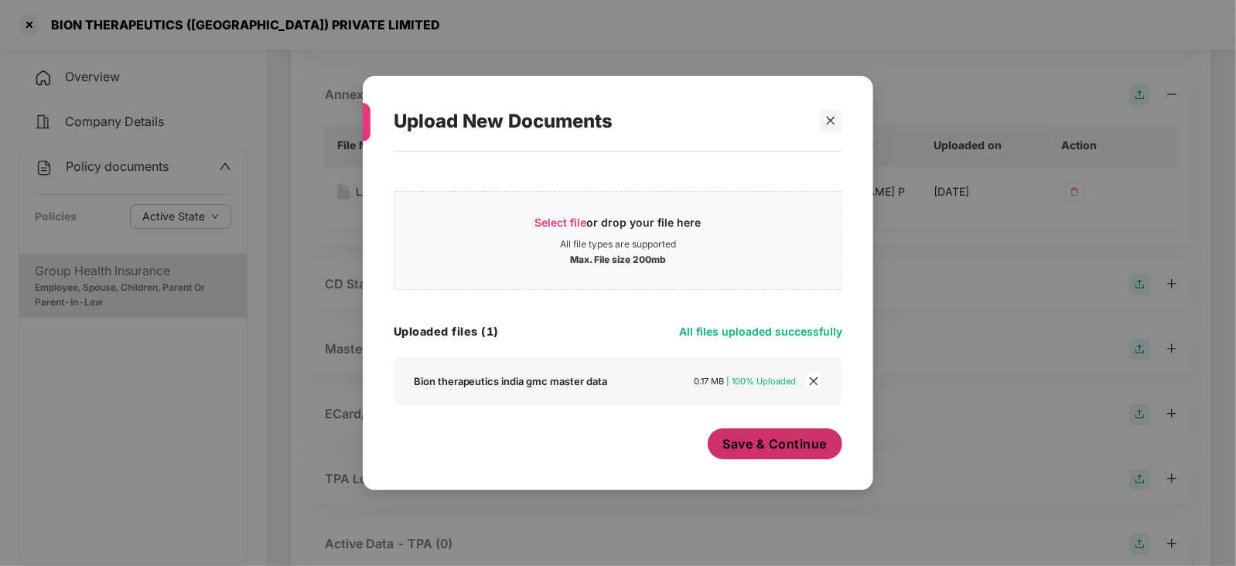
click at [769, 463] on div "Save & Continue" at bounding box center [775, 447] width 135 height 39
click at [767, 450] on span "Save & Continue" at bounding box center [775, 443] width 104 height 17
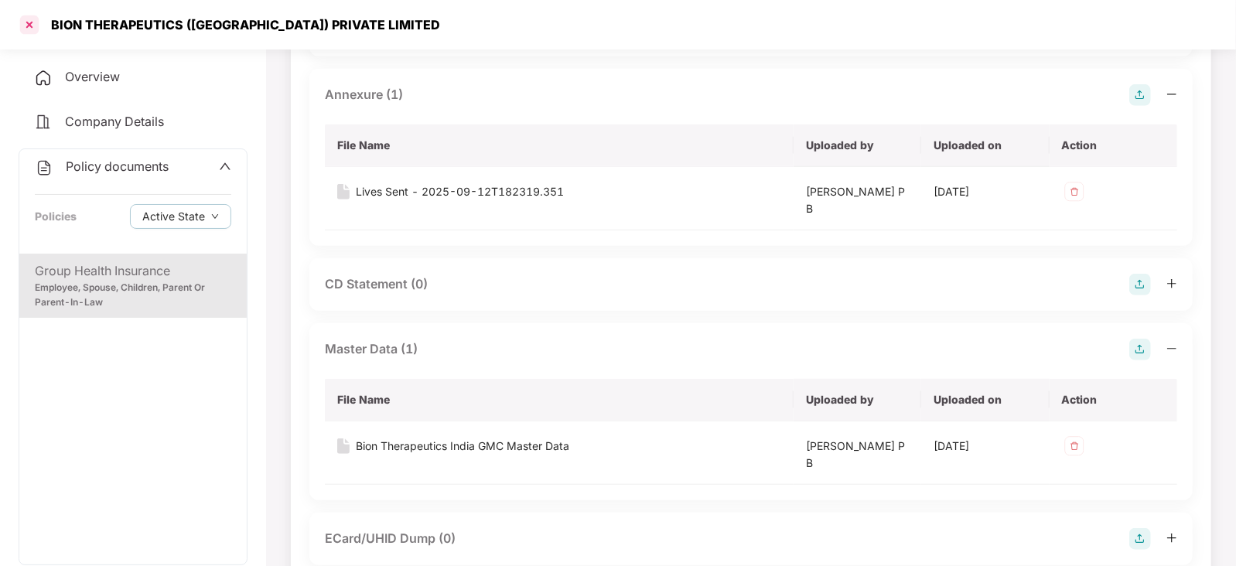
click at [26, 15] on div at bounding box center [29, 24] width 25 height 25
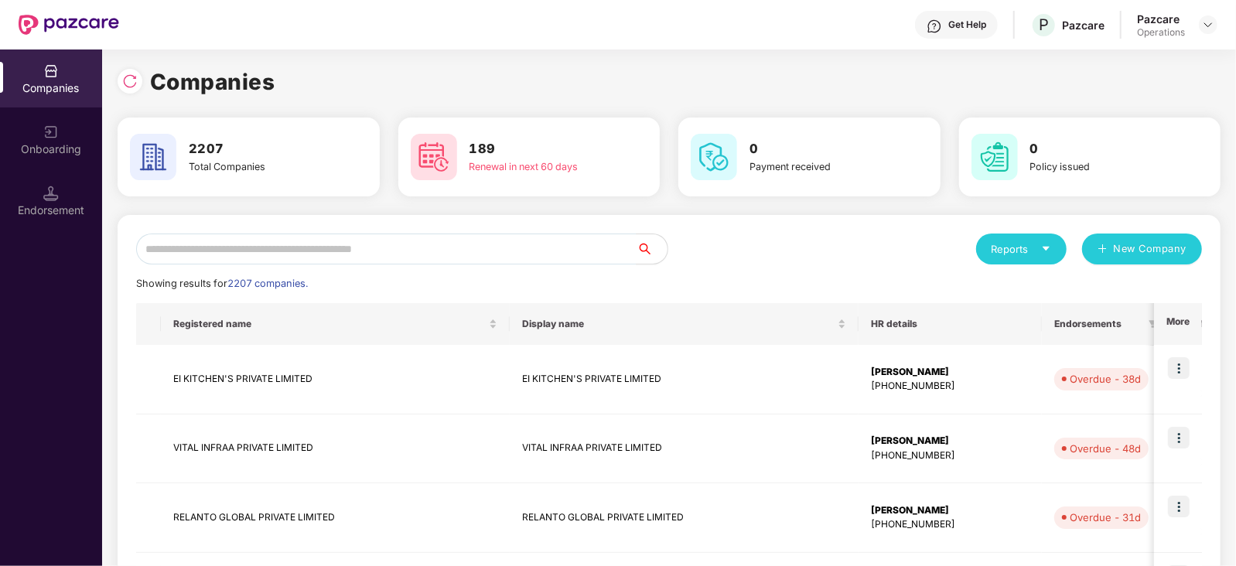
scroll to position [0, 0]
click at [285, 253] on input "text" at bounding box center [386, 249] width 500 height 31
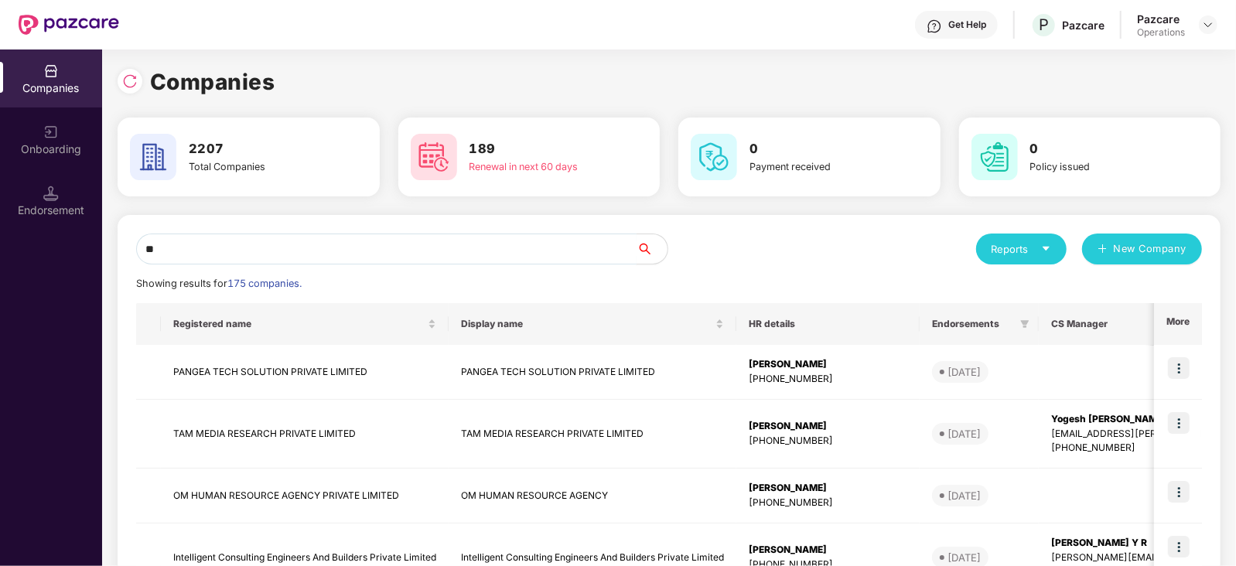
type input "*"
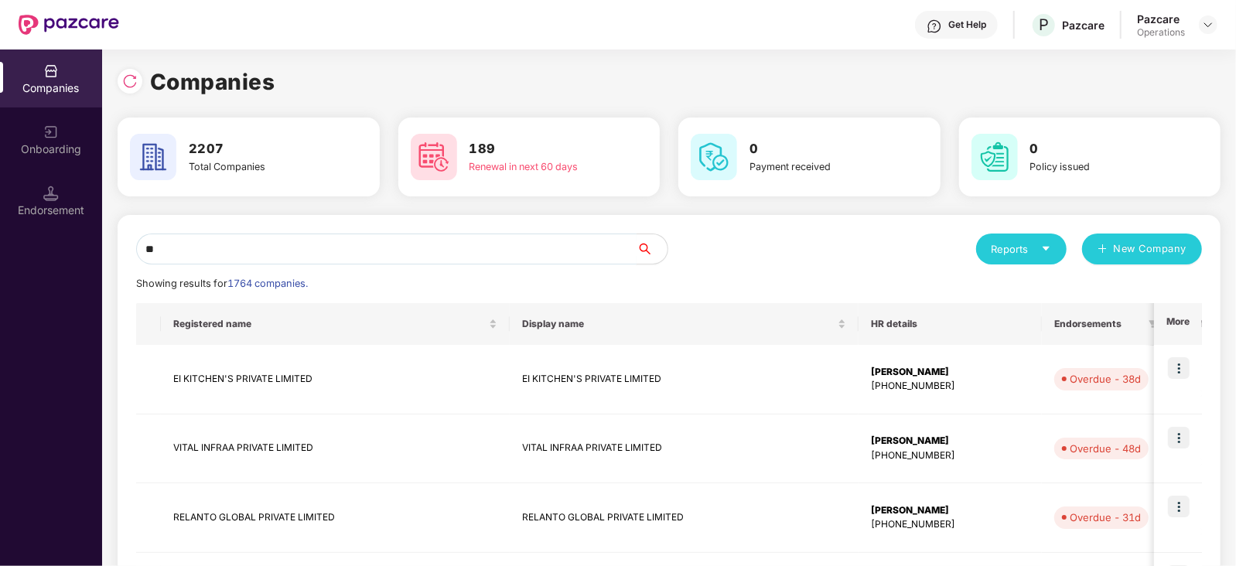
type input "*"
click at [339, 257] on input "text" at bounding box center [386, 249] width 500 height 31
paste input "**********"
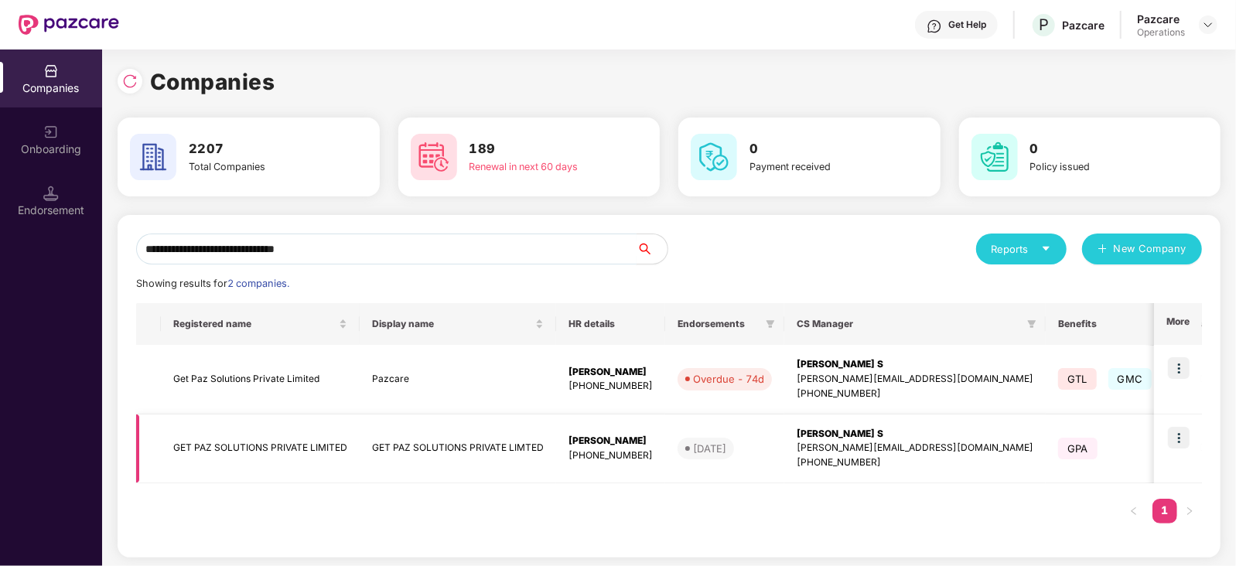
type input "**********"
click at [246, 452] on td "GET PAZ SOLUTIONS PRIVATE LIMITED" at bounding box center [260, 449] width 199 height 70
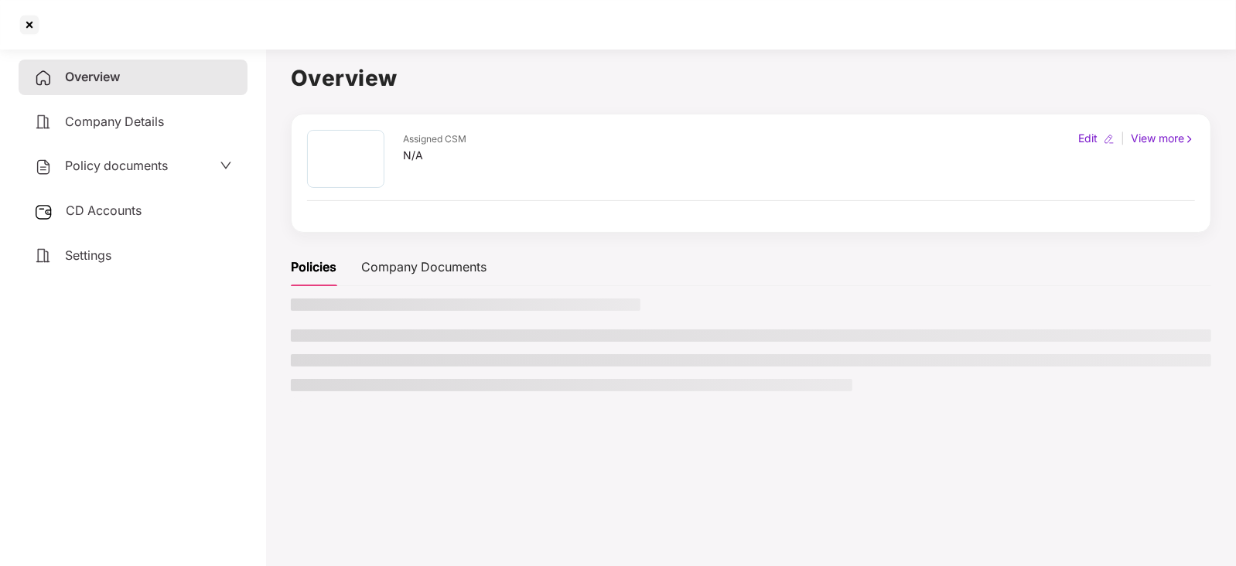
click at [142, 207] on span "CD Accounts" at bounding box center [104, 210] width 76 height 15
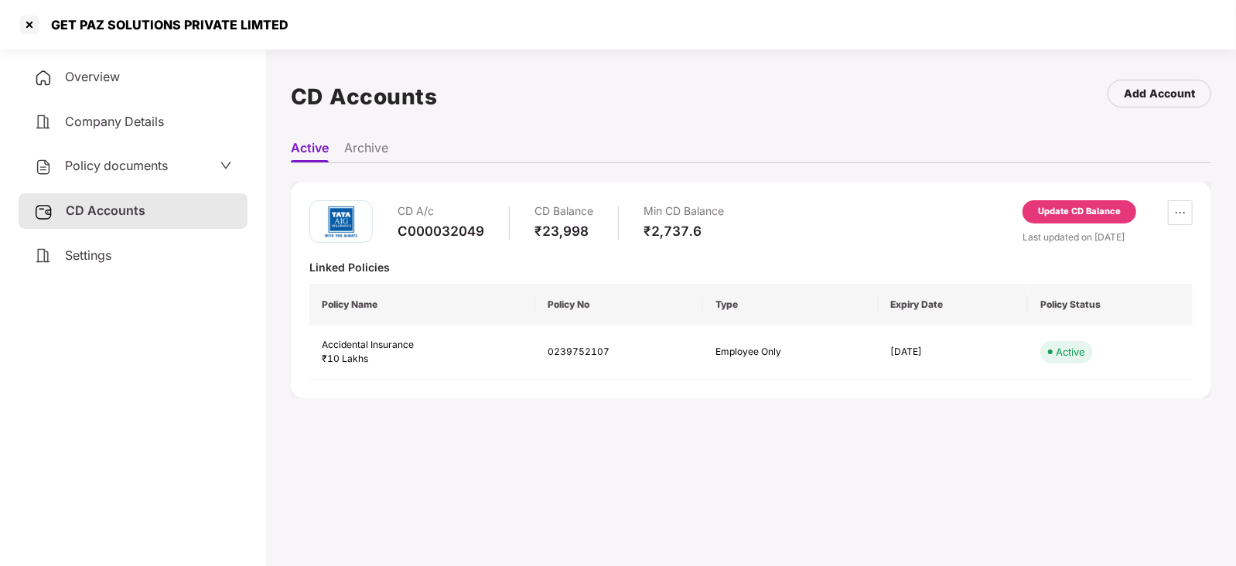
click at [1088, 212] on div "Update CD Balance" at bounding box center [1079, 212] width 83 height 14
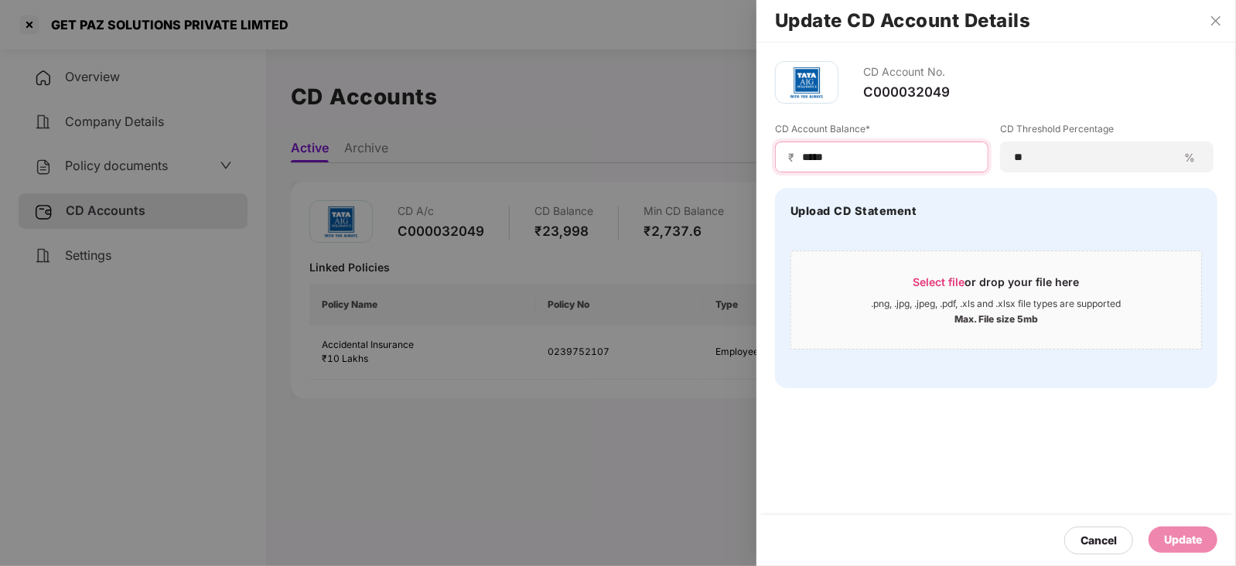
drag, startPoint x: 844, startPoint y: 160, endPoint x: 769, endPoint y: 152, distance: 75.5
click at [769, 152] on div "CD Account No. C000032049 CD Account Balance* ₹ ***** CD Threshold Percentage *…" at bounding box center [995, 225] width 479 height 364
paste input
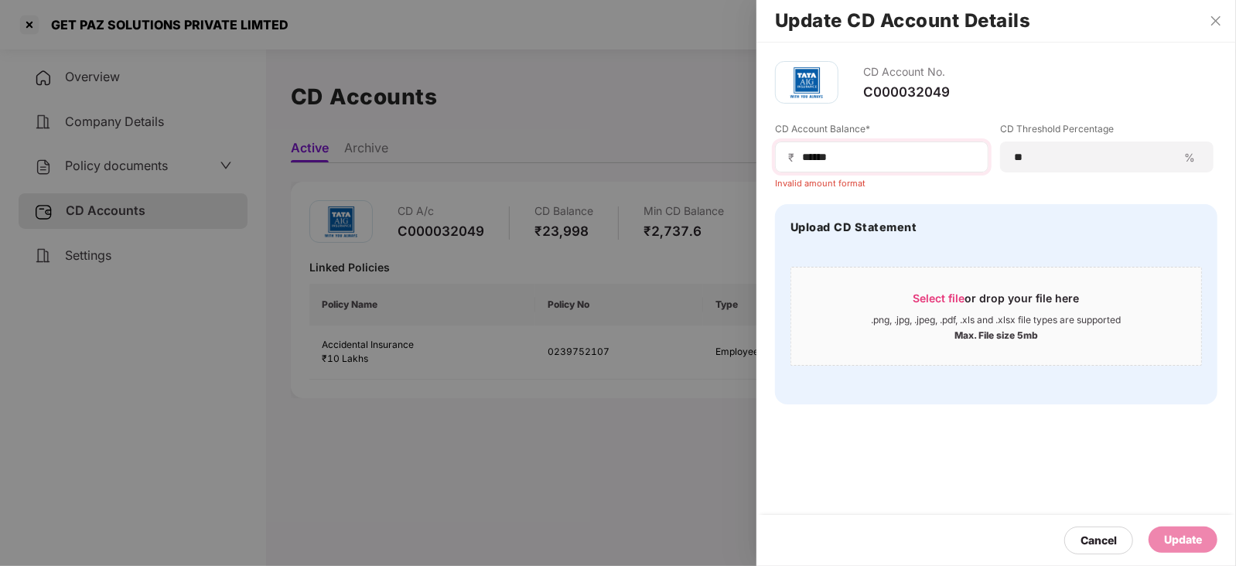
click at [799, 152] on span "₹" at bounding box center [794, 157] width 12 height 15
drag, startPoint x: 800, startPoint y: 159, endPoint x: 874, endPoint y: 241, distance: 110.1
click at [804, 164] on input "*****" at bounding box center [887, 157] width 175 height 16
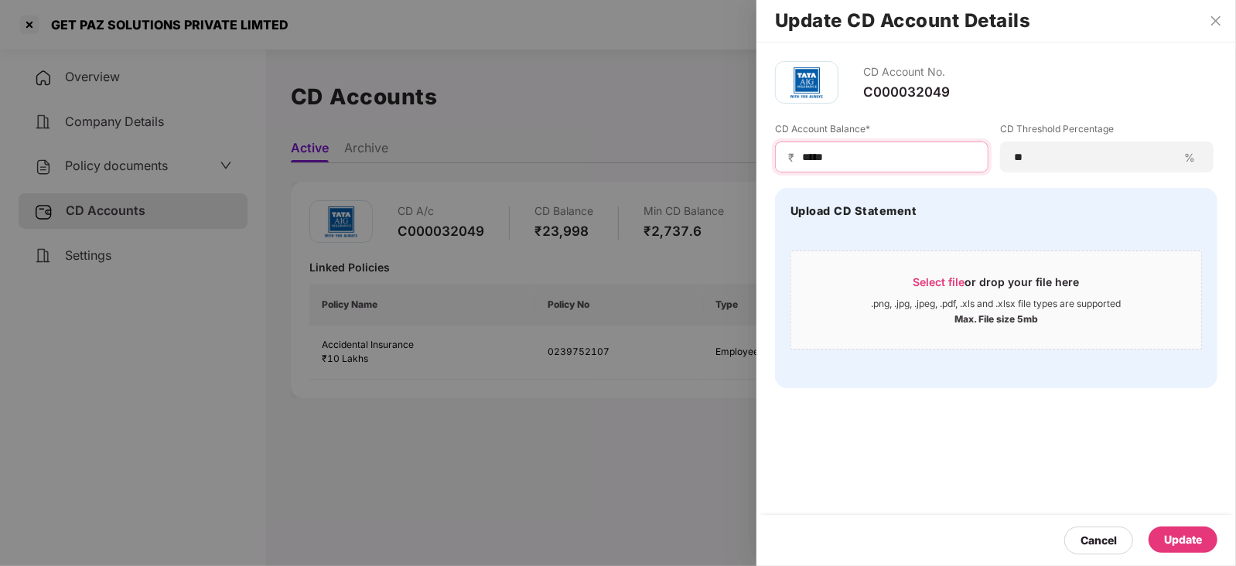
type input "*****"
click at [1199, 527] on div "Cancel Update" at bounding box center [995, 540] width 479 height 51
click at [1183, 533] on div "Update" at bounding box center [1183, 539] width 38 height 17
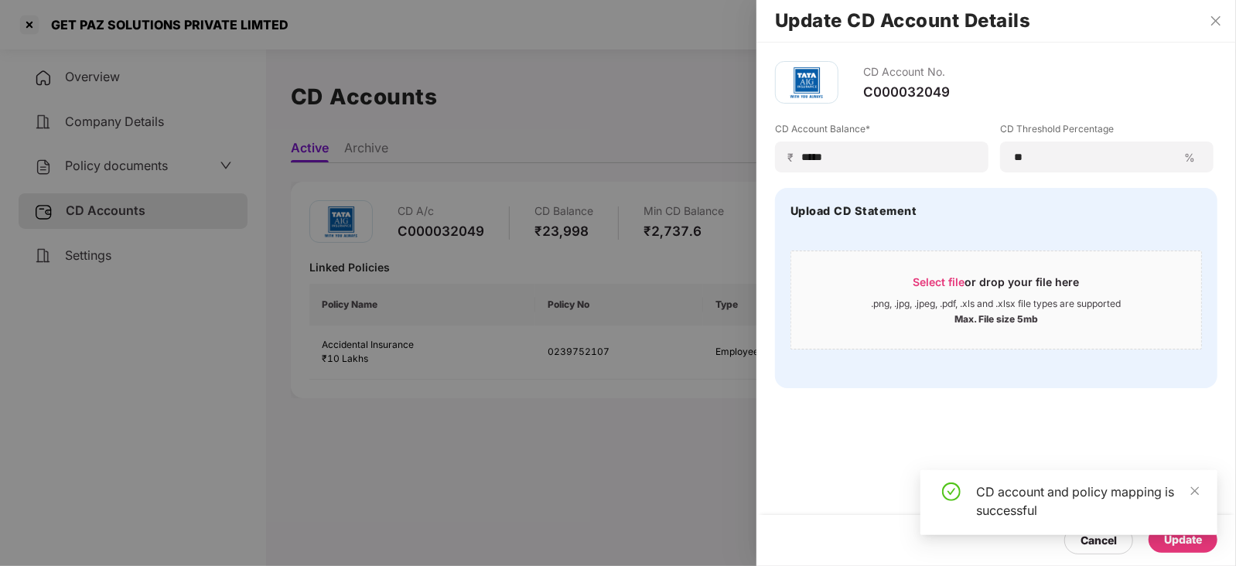
click at [133, 180] on div at bounding box center [618, 283] width 1236 height 566
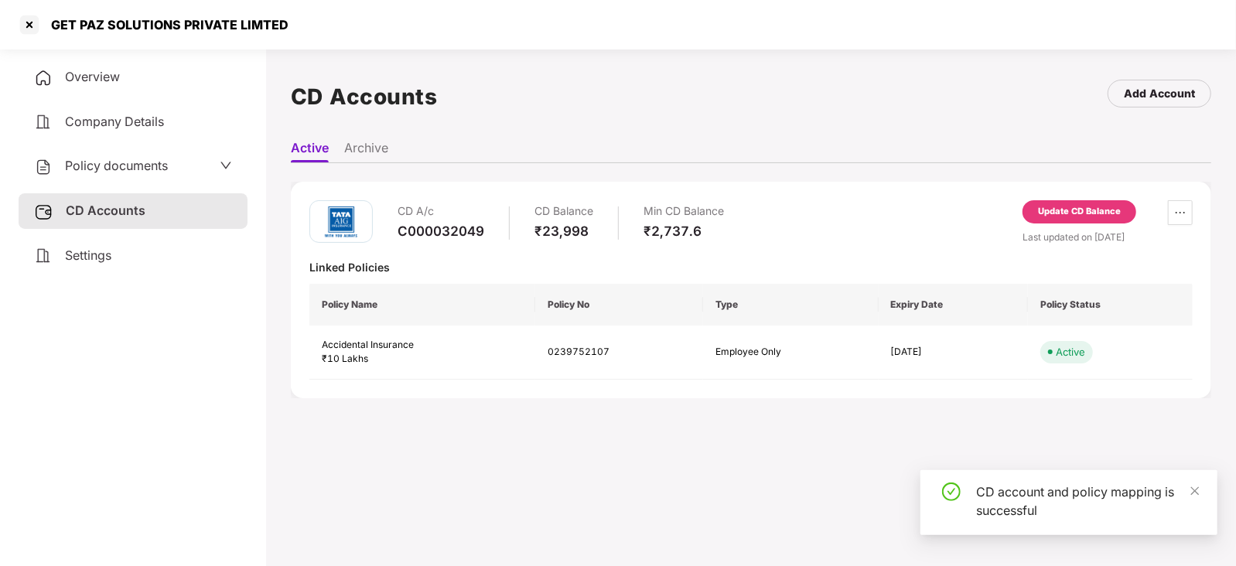
click at [124, 168] on span "Policy documents" at bounding box center [116, 165] width 103 height 15
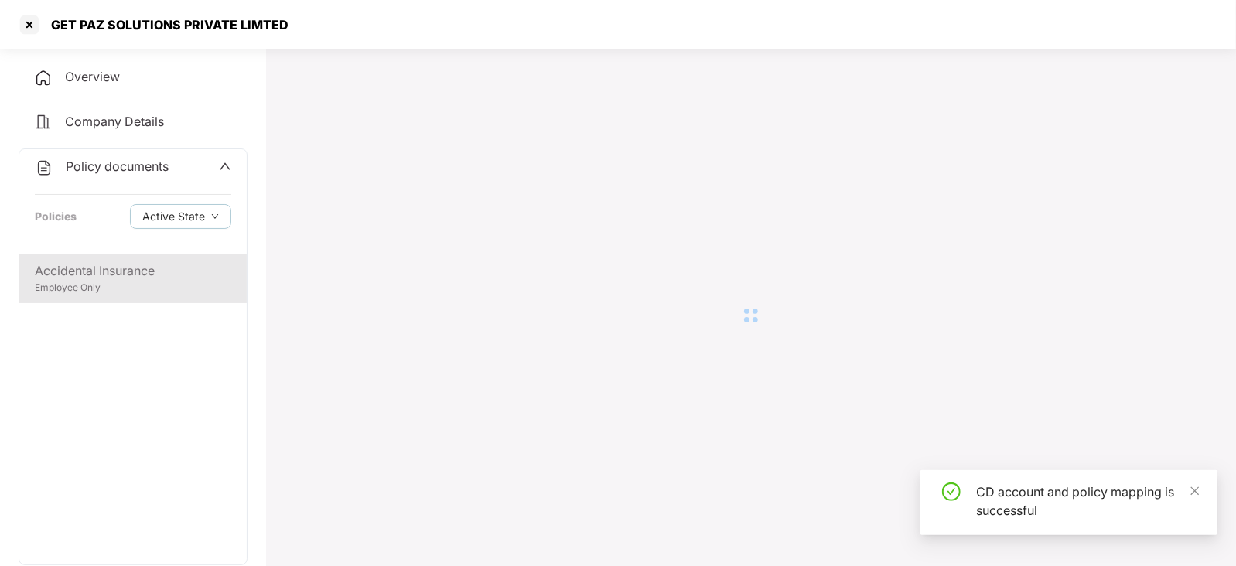
click at [120, 280] on div "Accidental Insurance" at bounding box center [133, 270] width 196 height 19
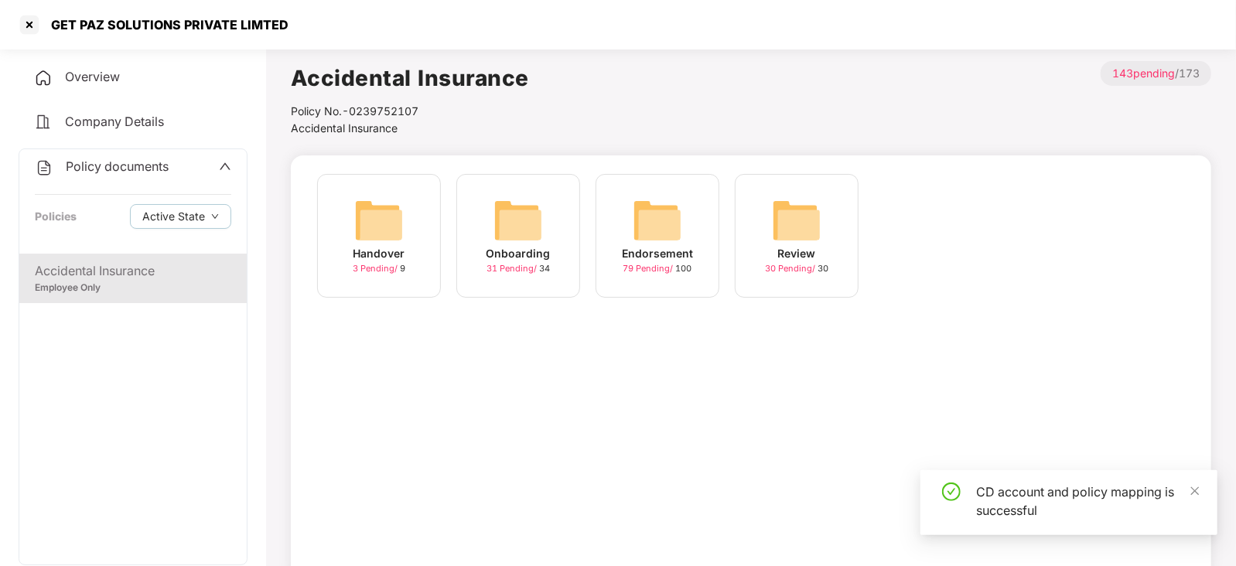
drag, startPoint x: 687, startPoint y: 213, endPoint x: 672, endPoint y: 220, distance: 17.3
click at [674, 219] on div "Endorsement 79 Pending / 100" at bounding box center [657, 236] width 124 height 124
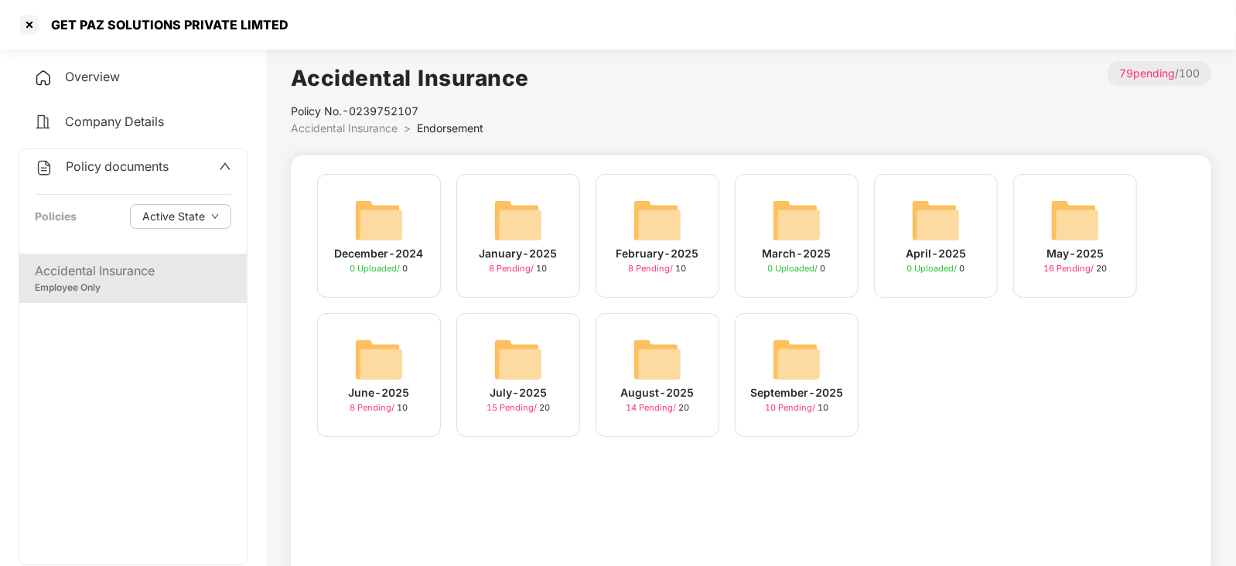
click at [773, 374] on img at bounding box center [796, 359] width 49 height 49
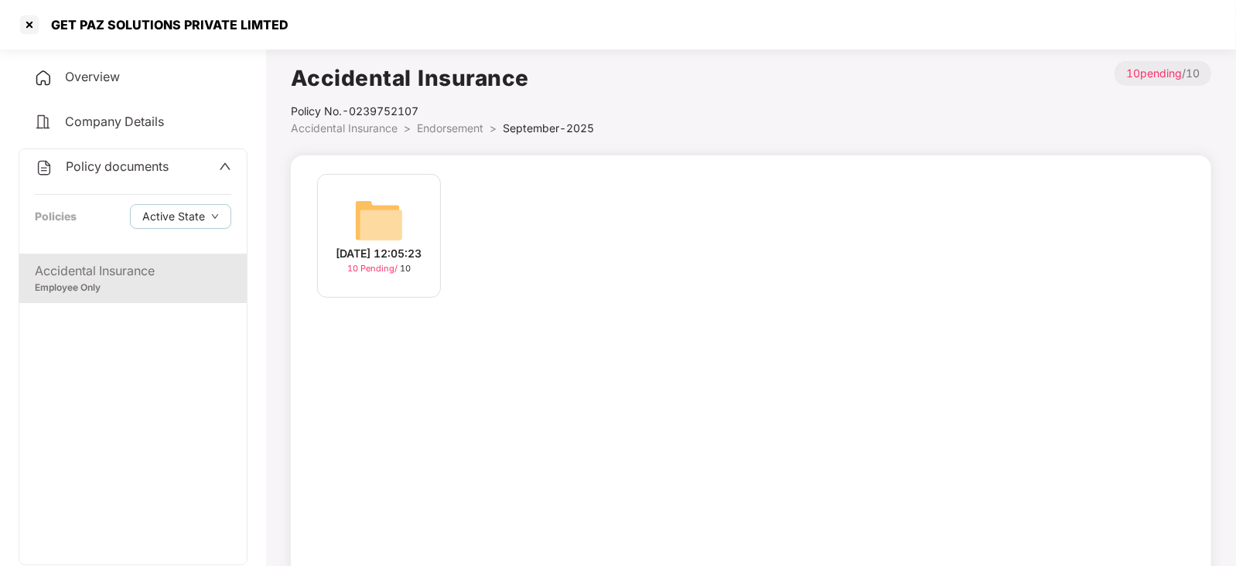
drag, startPoint x: 333, startPoint y: 203, endPoint x: 344, endPoint y: 210, distance: 13.9
click at [340, 210] on div "[DATE] 12:05:23 10 Pending / 10" at bounding box center [379, 236] width 124 height 124
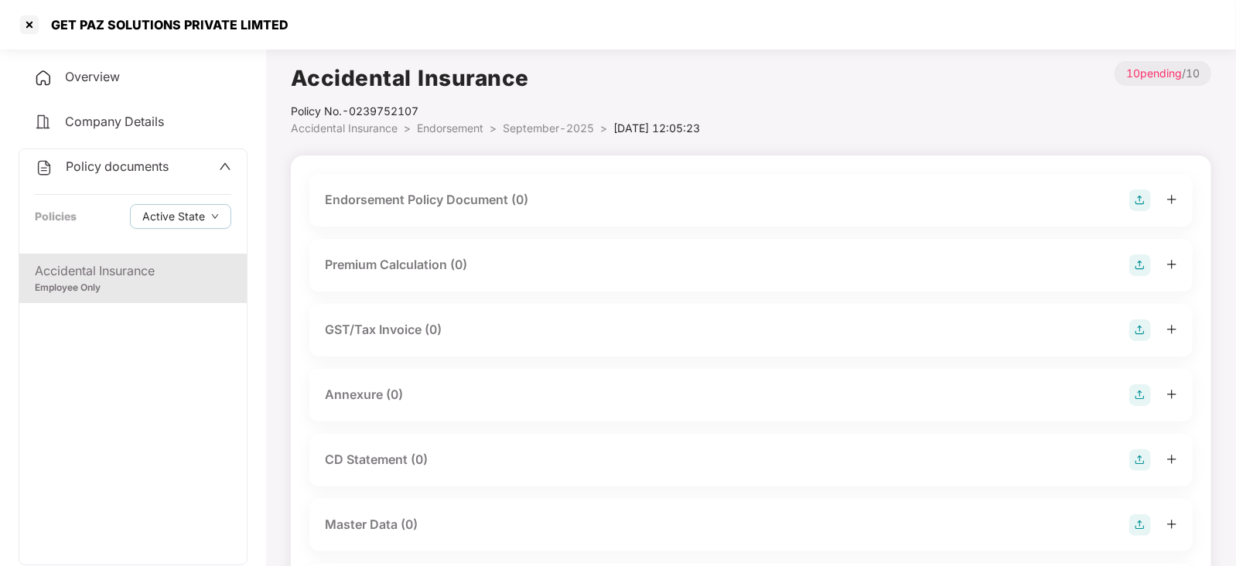
click at [1144, 195] on img at bounding box center [1140, 200] width 22 height 22
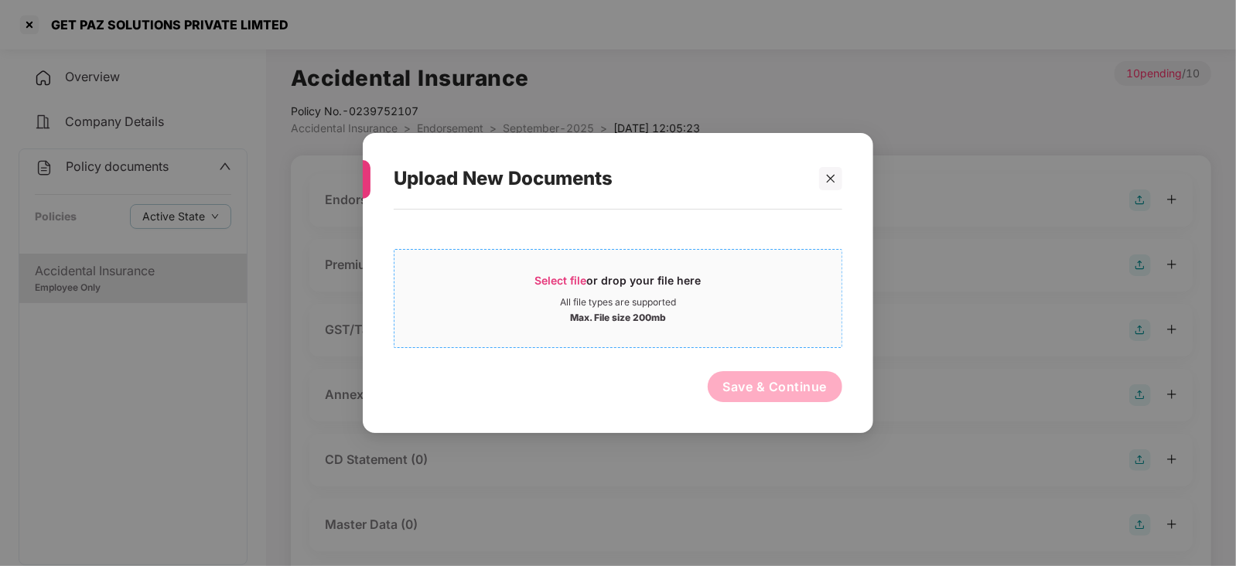
click at [582, 277] on span "Select file" at bounding box center [561, 280] width 52 height 13
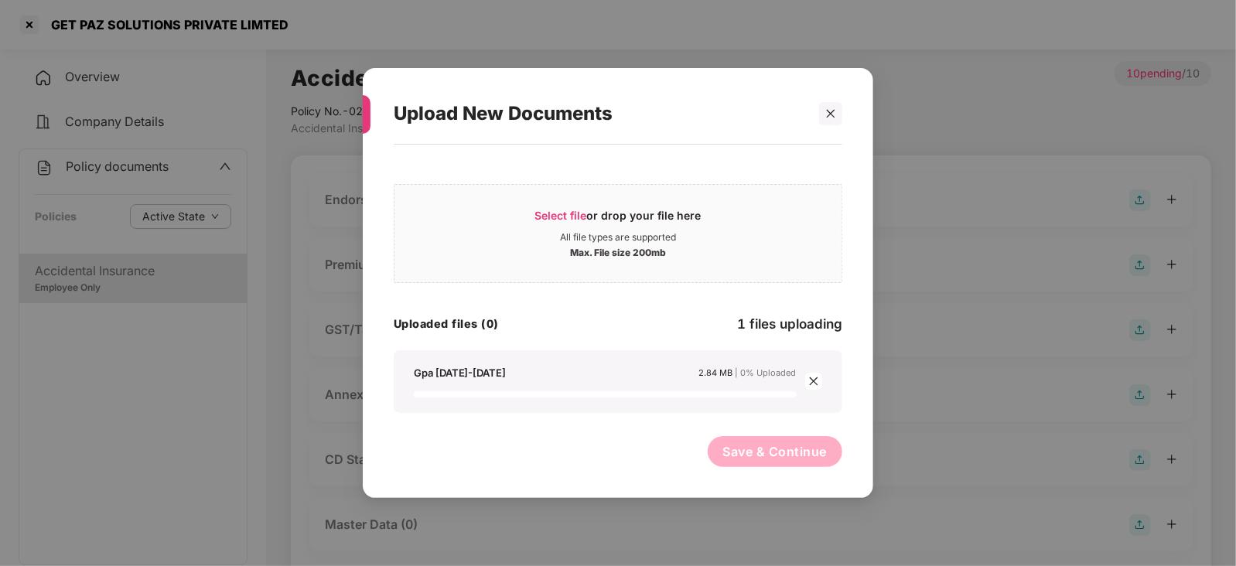
click at [807, 381] on div "Gpa [DATE]-[DATE] 2.84 MB | 0% Uploaded" at bounding box center [618, 382] width 418 height 32
click at [807, 381] on span "close" at bounding box center [813, 381] width 17 height 17
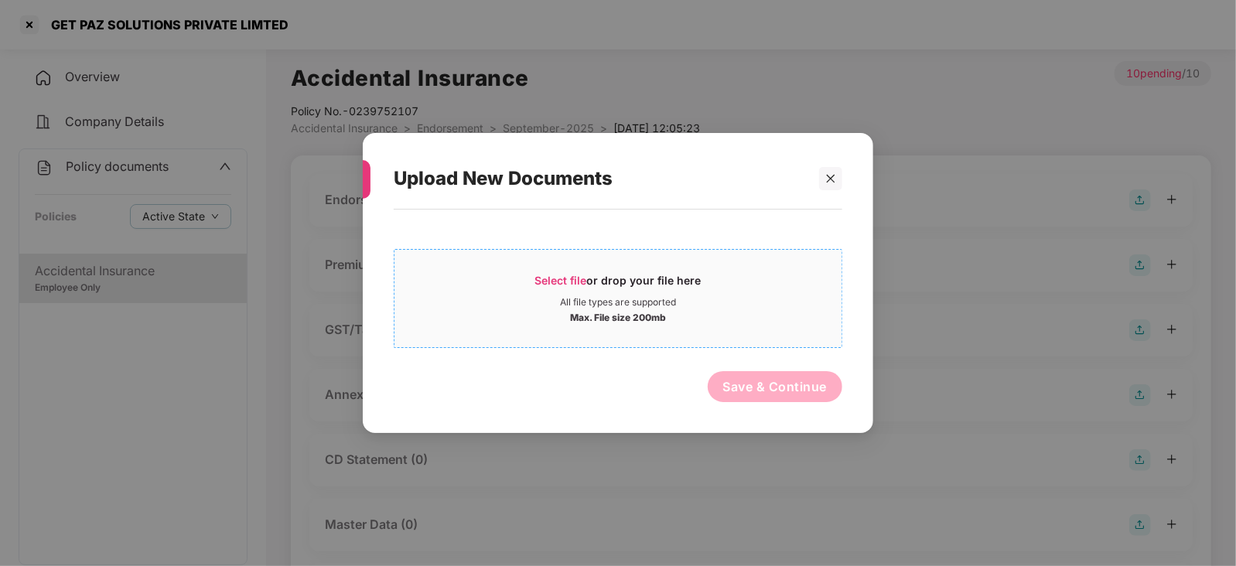
click at [596, 276] on div "Select file or drop your file here" at bounding box center [618, 284] width 166 height 23
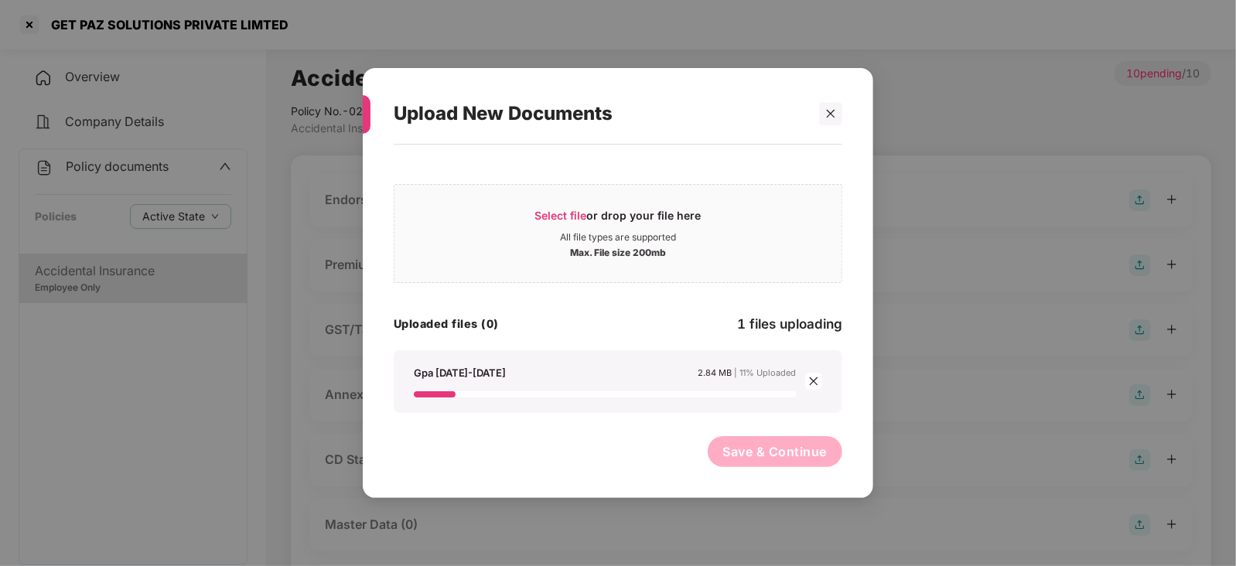
click at [813, 383] on icon "close" at bounding box center [813, 381] width 11 height 11
click at [834, 115] on icon "close" at bounding box center [830, 113] width 11 height 11
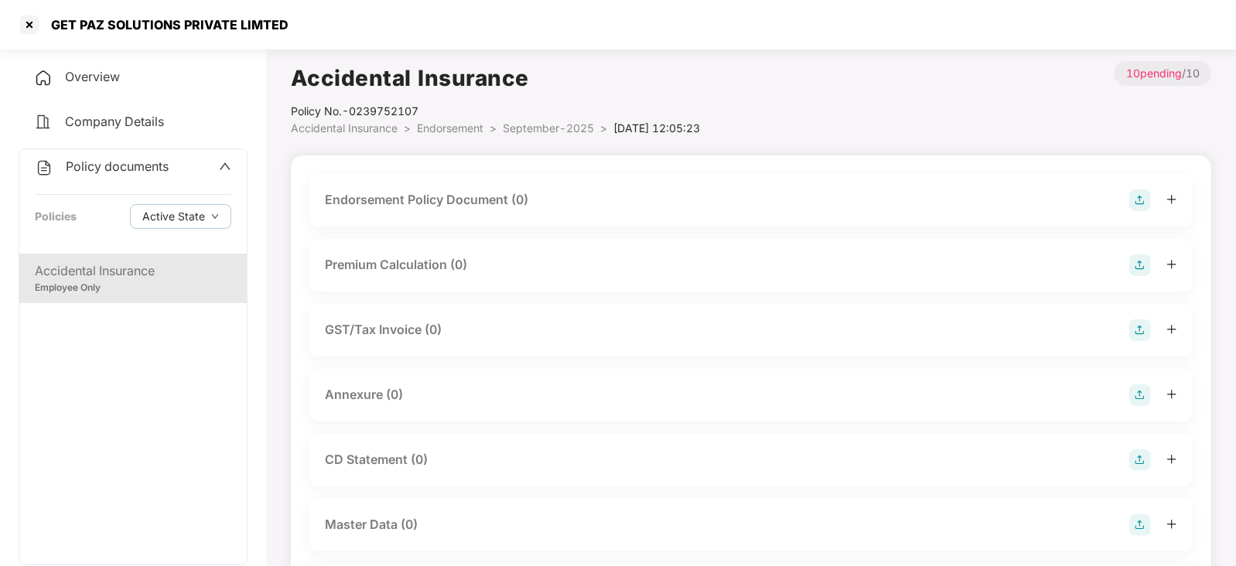
click at [1128, 210] on div "Endorsement Policy Document (0)" at bounding box center [751, 200] width 852 height 22
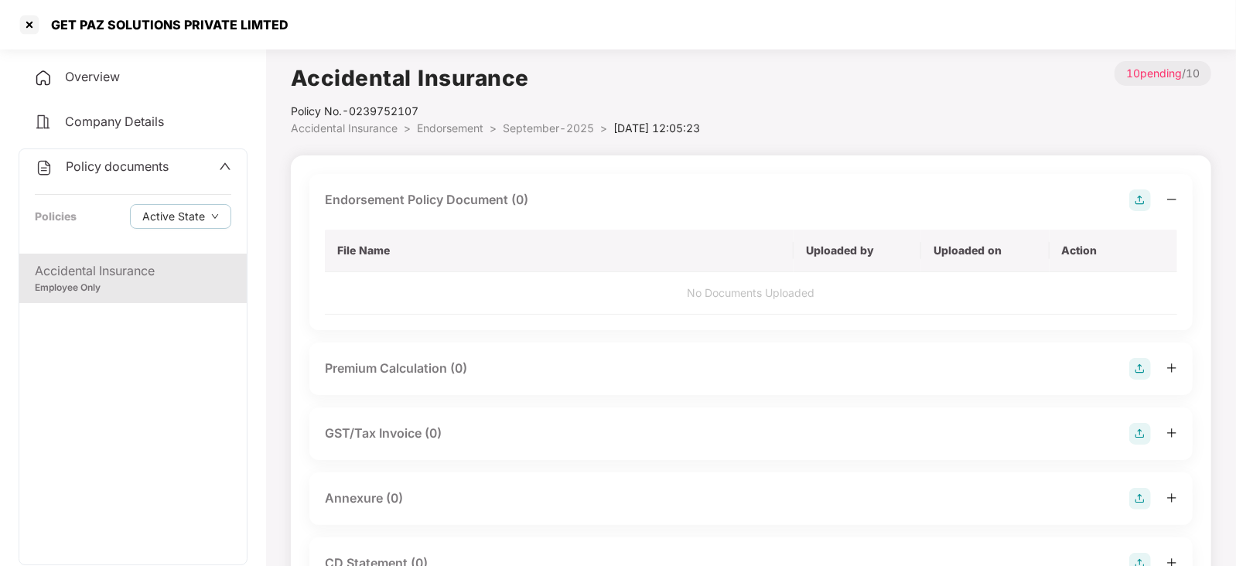
click at [1141, 204] on img at bounding box center [1140, 200] width 22 height 22
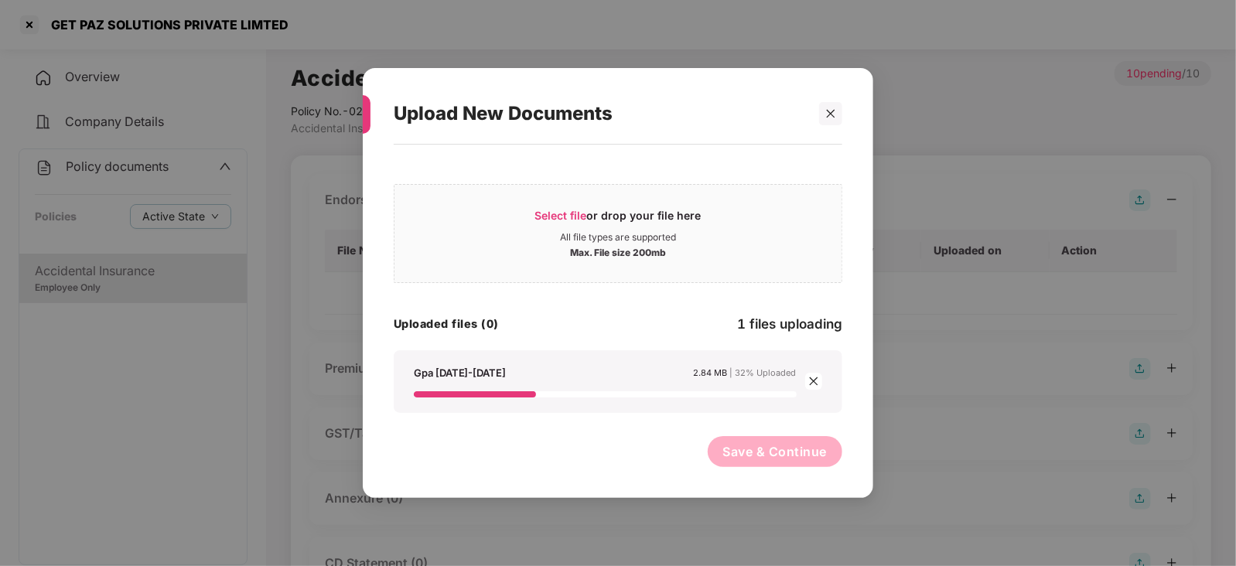
click at [822, 380] on div at bounding box center [814, 381] width 18 height 17
click at [816, 380] on icon "close" at bounding box center [813, 381] width 11 height 11
click at [815, 380] on icon "close" at bounding box center [813, 381] width 11 height 11
click at [572, 208] on div "Select file or drop your file here" at bounding box center [618, 219] width 166 height 23
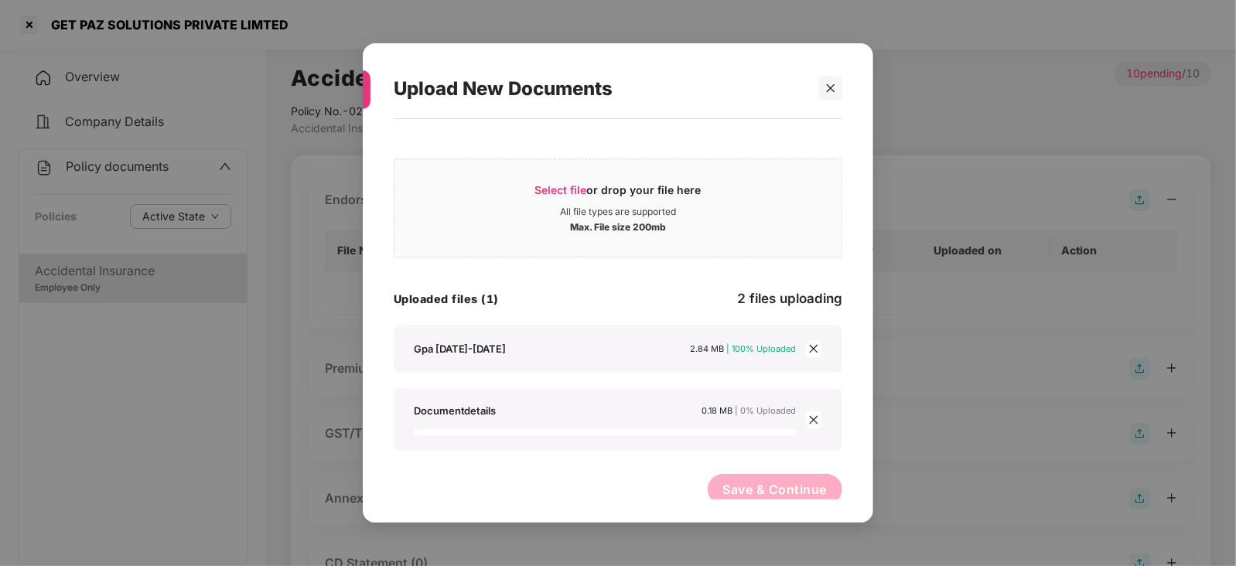
click at [817, 347] on icon "close" at bounding box center [813, 348] width 11 height 11
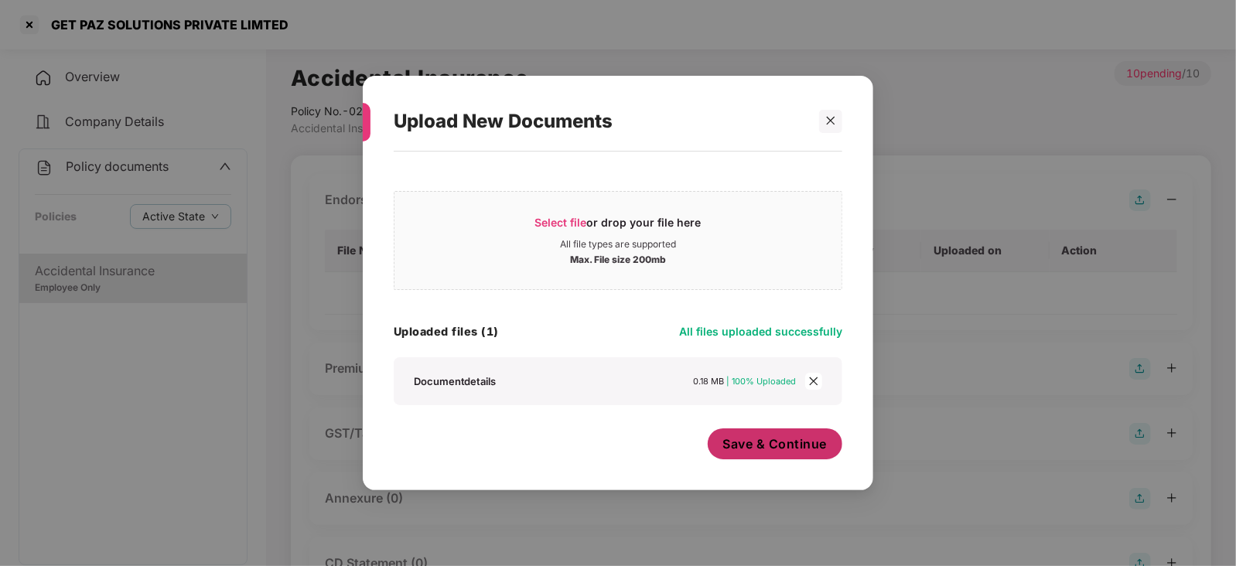
click at [753, 455] on button "Save & Continue" at bounding box center [775, 443] width 135 height 31
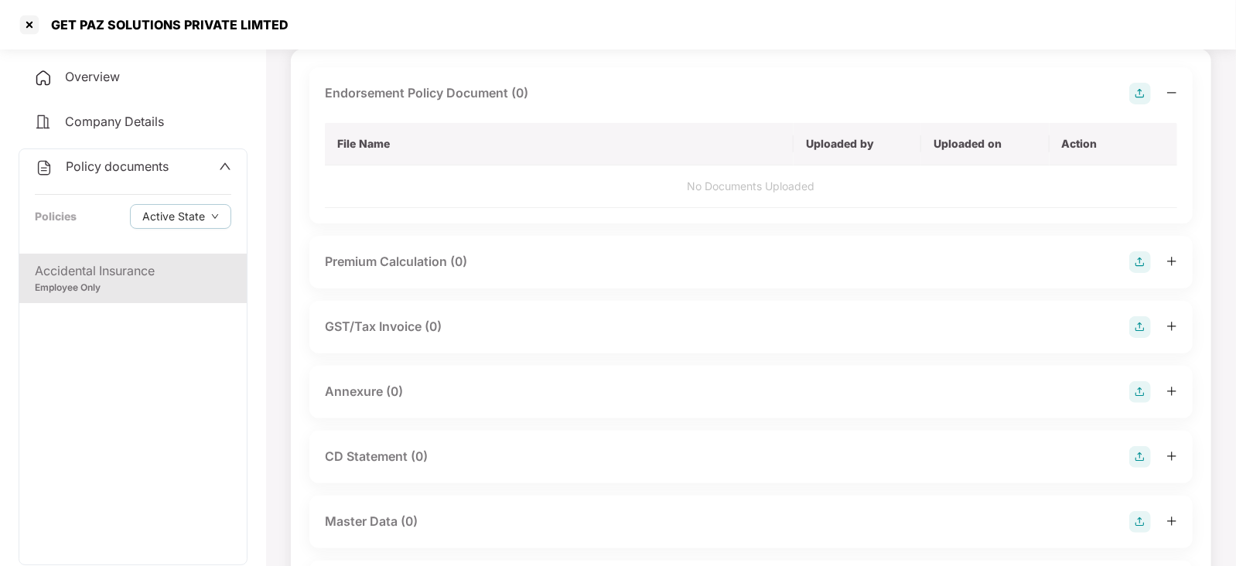
scroll to position [193, 0]
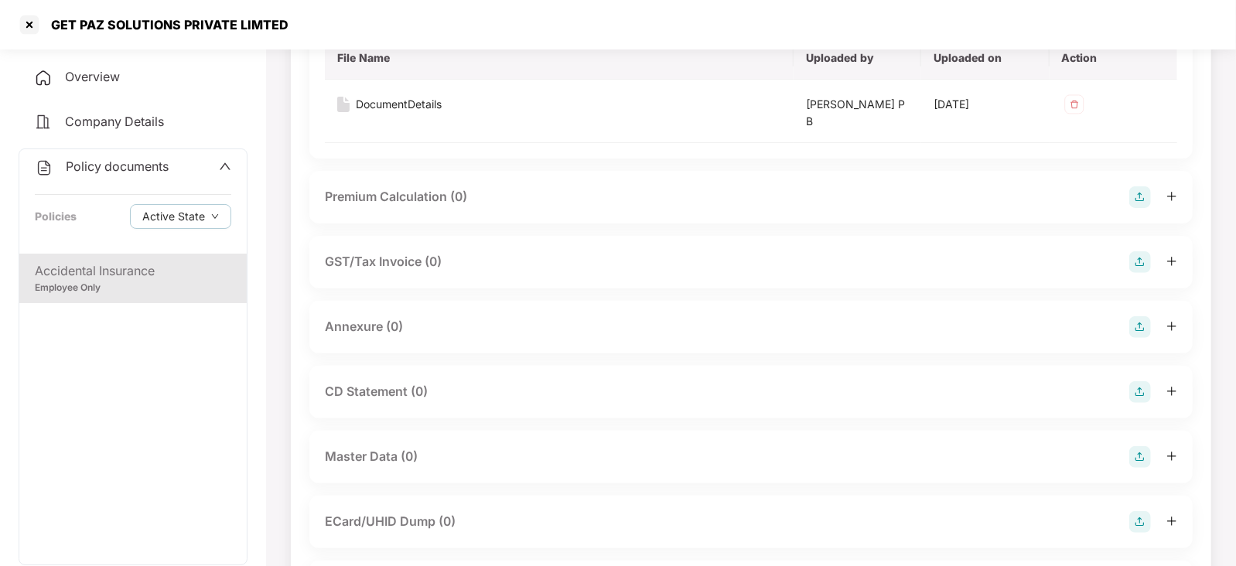
click at [1144, 194] on img at bounding box center [1140, 197] width 22 height 22
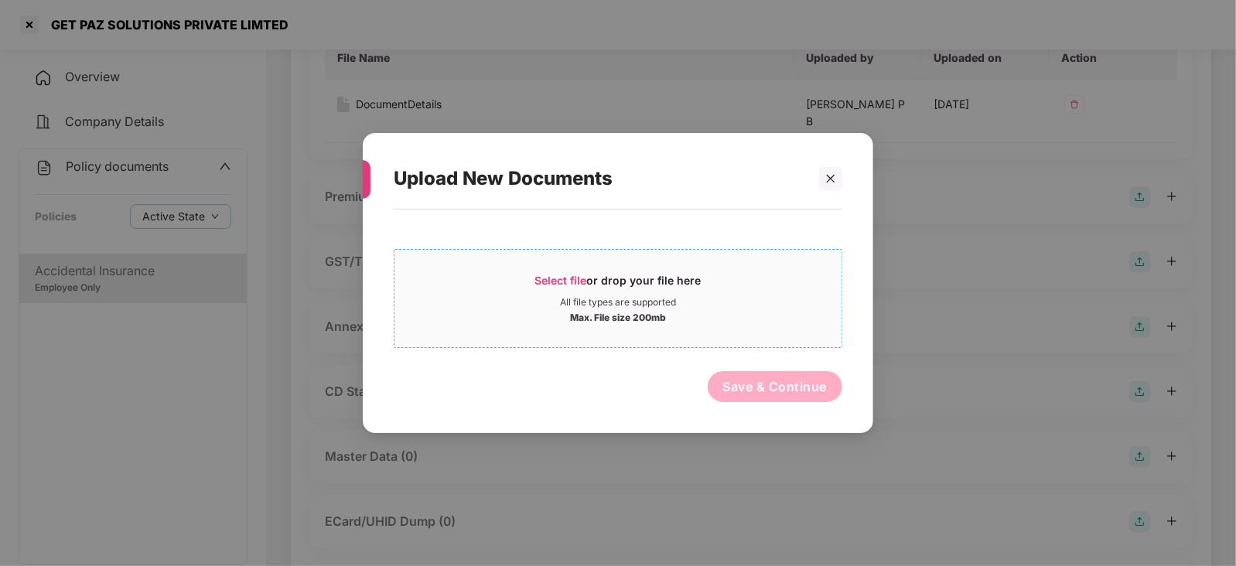
click at [578, 270] on span "Select file or drop your file here All file types are supported Max. File size …" at bounding box center [617, 298] width 447 height 74
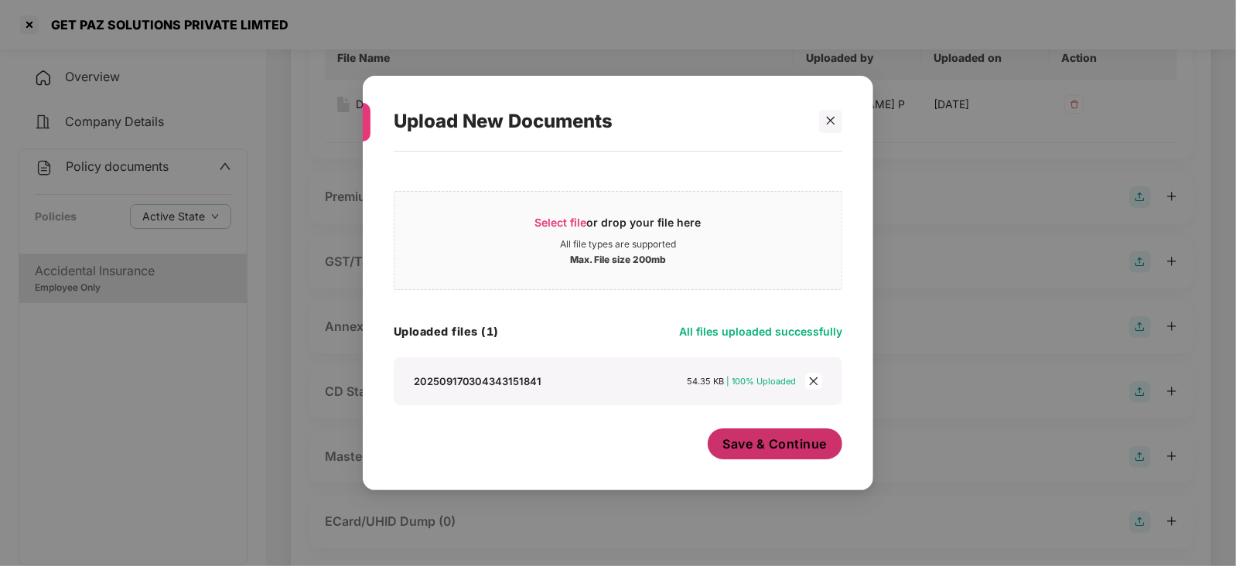
click at [766, 450] on span "Save & Continue" at bounding box center [775, 443] width 104 height 17
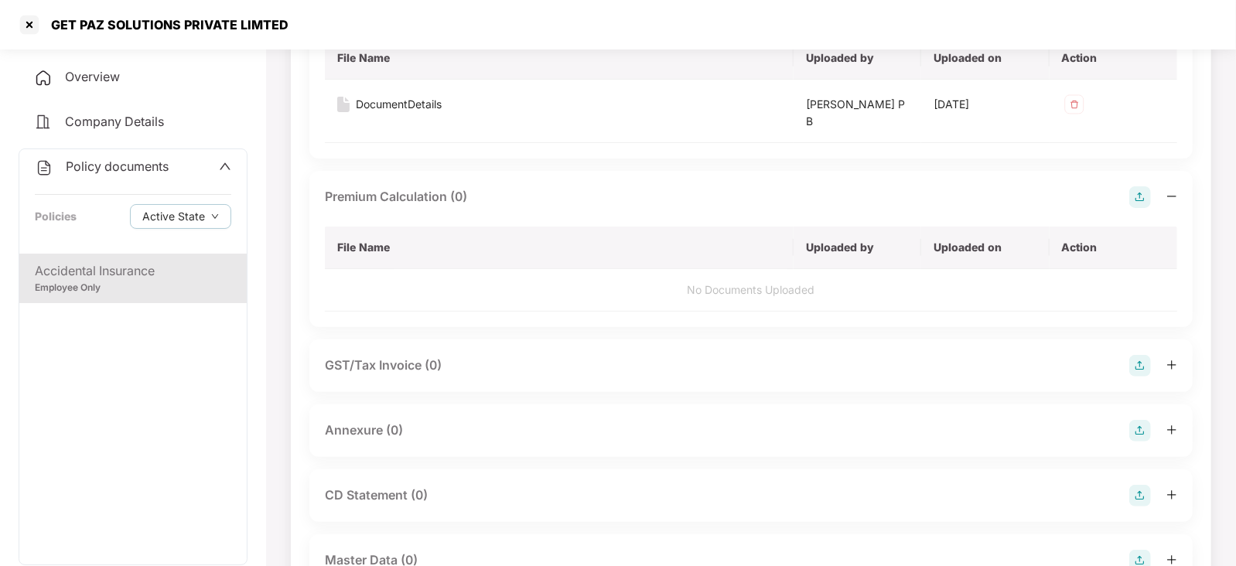
drag, startPoint x: 1125, startPoint y: 427, endPoint x: 1134, endPoint y: 425, distance: 9.6
click at [1127, 427] on div "Annexure (0)" at bounding box center [751, 431] width 852 height 22
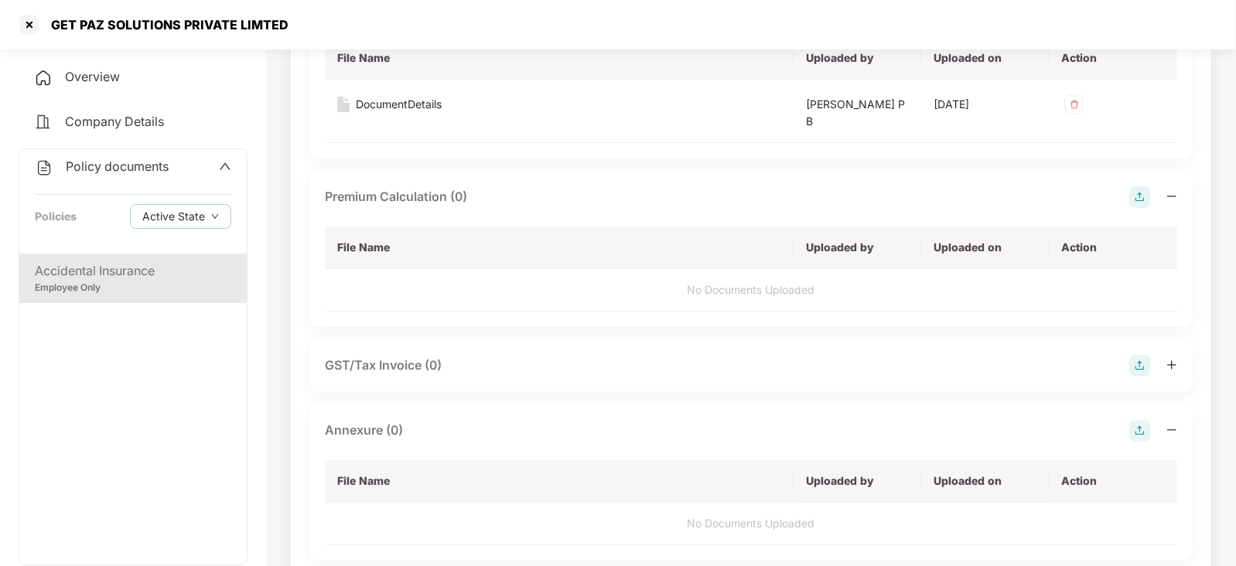
click at [1128, 423] on div "Annexure (0)" at bounding box center [751, 431] width 852 height 22
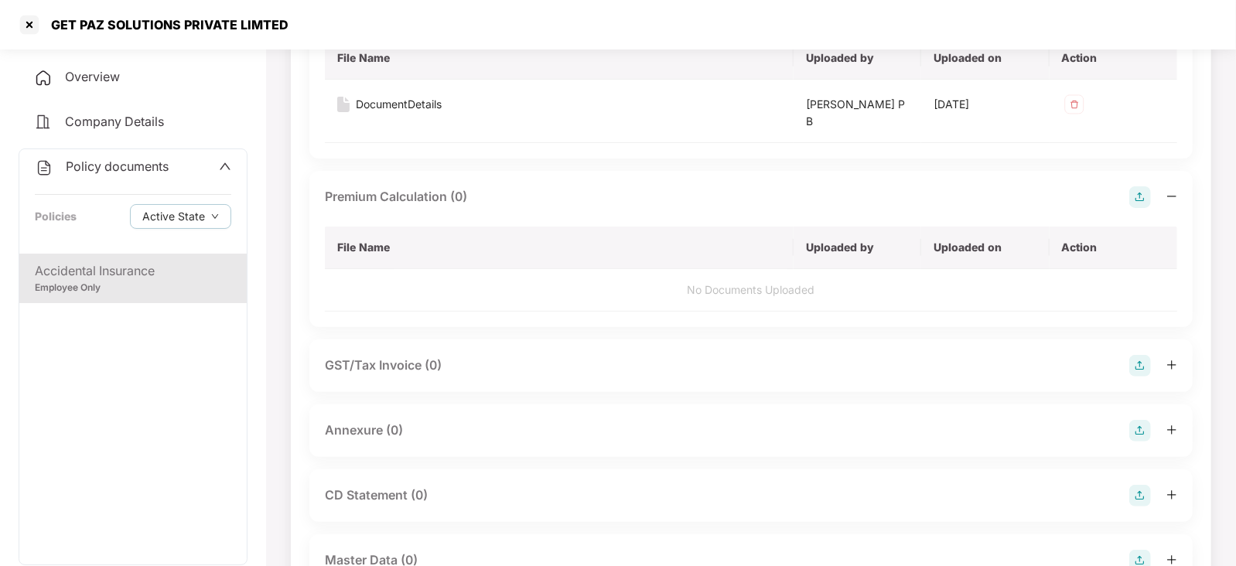
click at [1146, 427] on img at bounding box center [1140, 431] width 22 height 22
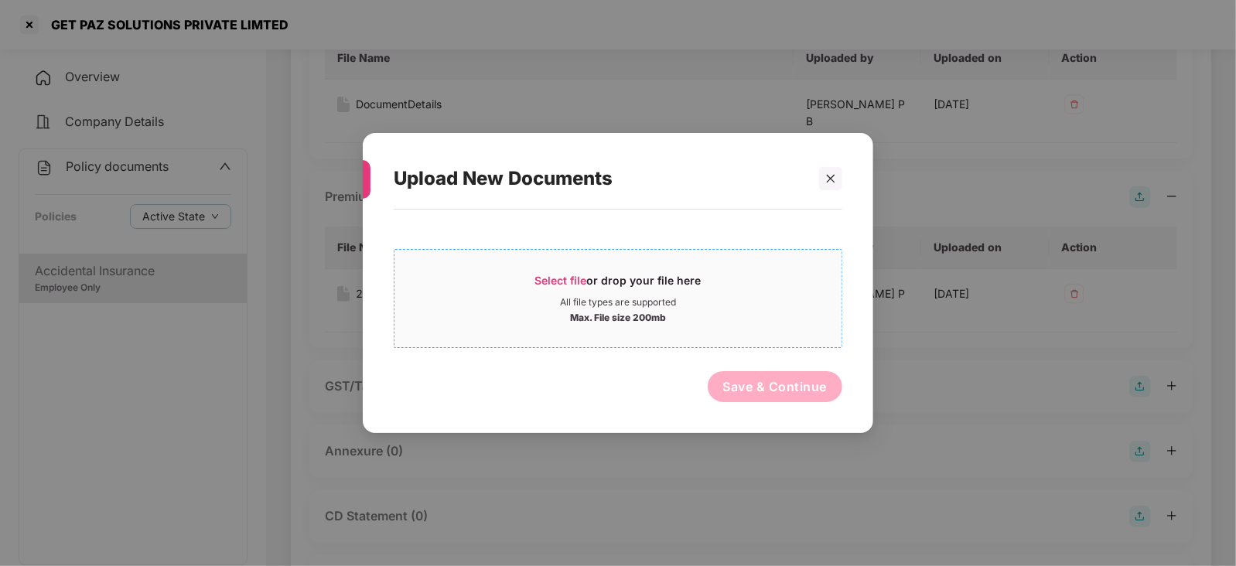
click at [559, 286] on div "Select file or drop your file here" at bounding box center [618, 284] width 166 height 23
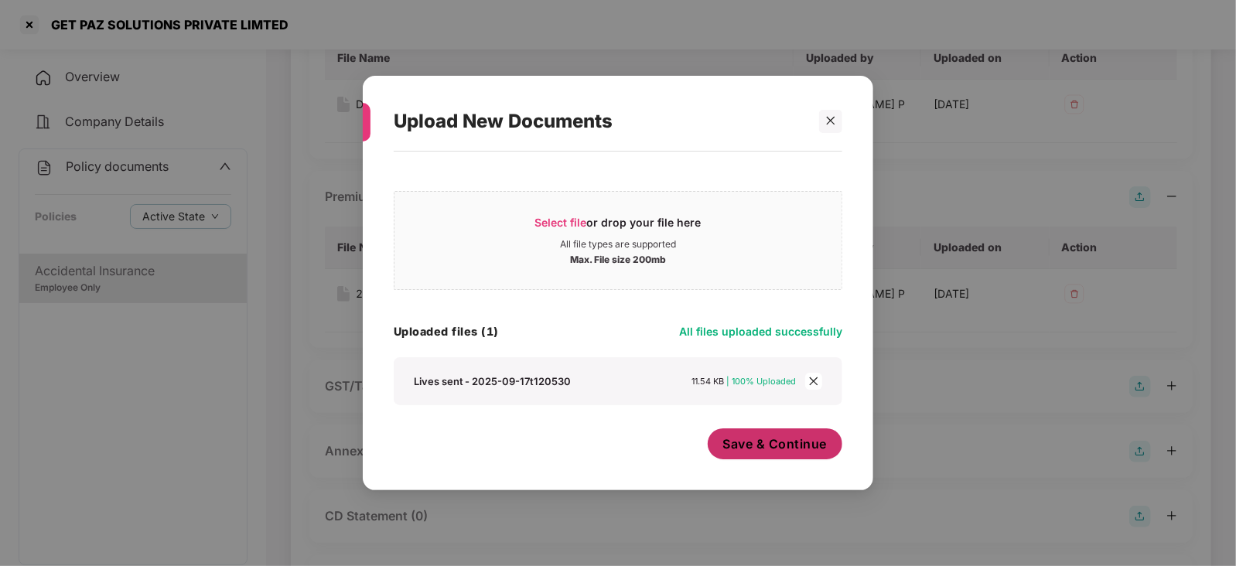
click at [760, 455] on button "Save & Continue" at bounding box center [775, 443] width 135 height 31
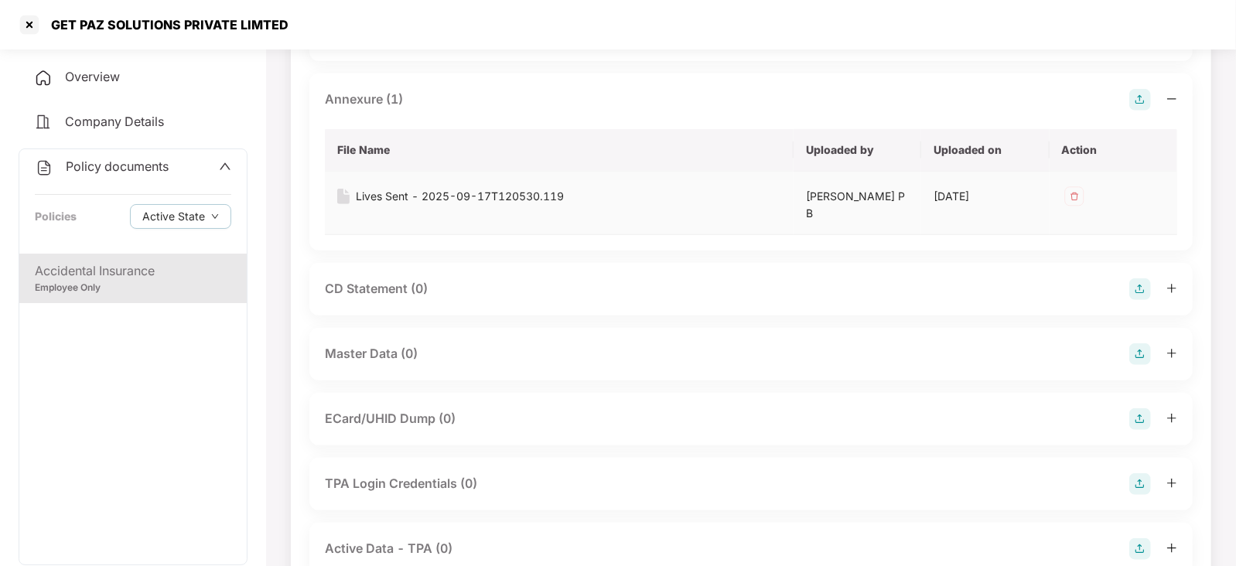
scroll to position [580, 0]
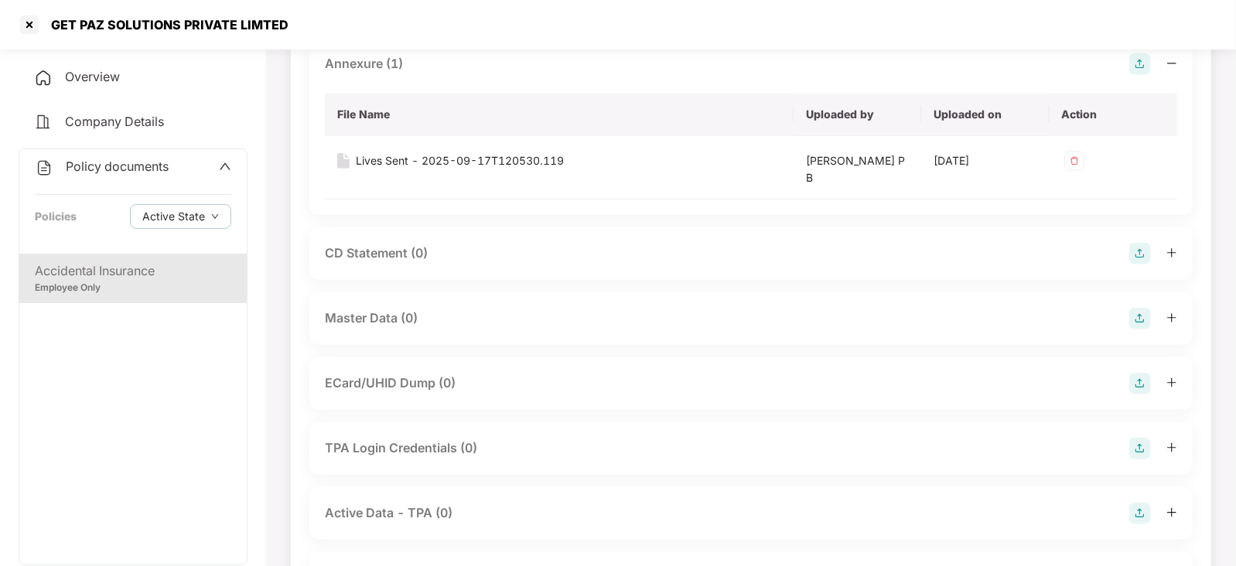
click at [1144, 326] on img at bounding box center [1140, 319] width 22 height 22
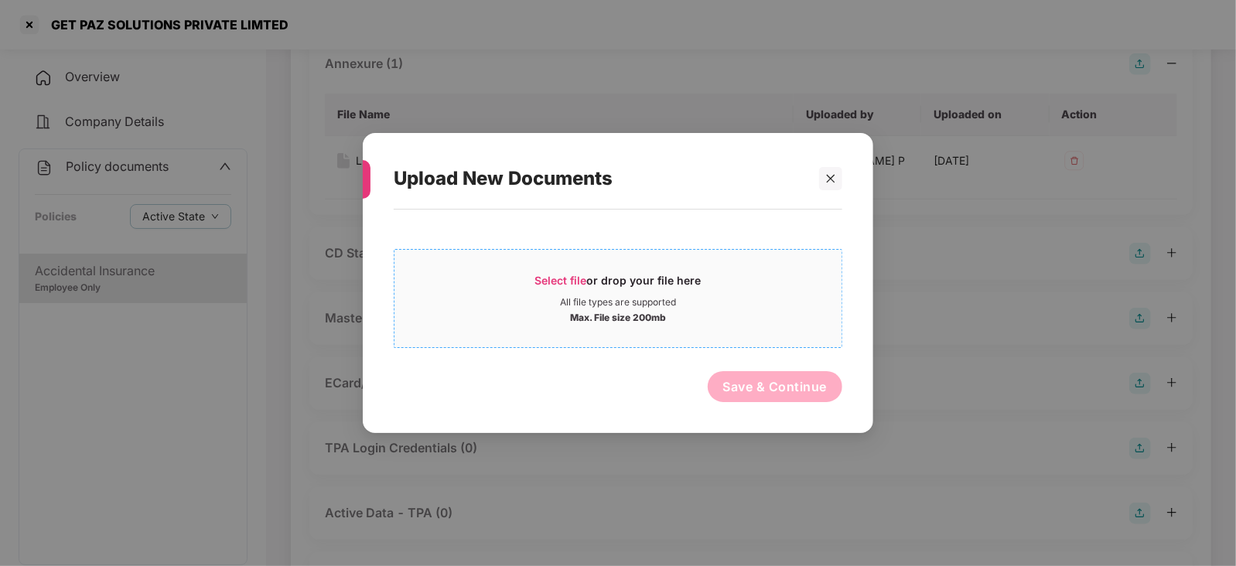
click at [537, 279] on span "Select file" at bounding box center [561, 280] width 52 height 13
click at [584, 276] on span "Select file" at bounding box center [561, 280] width 52 height 13
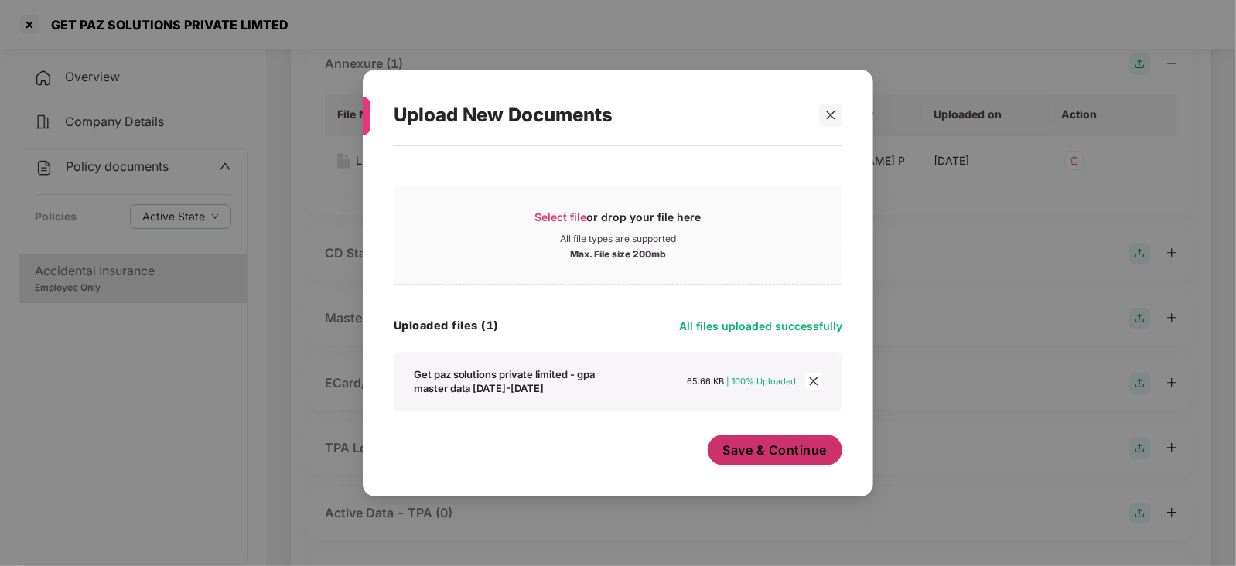
click at [765, 438] on button "Save & Continue" at bounding box center [775, 450] width 135 height 31
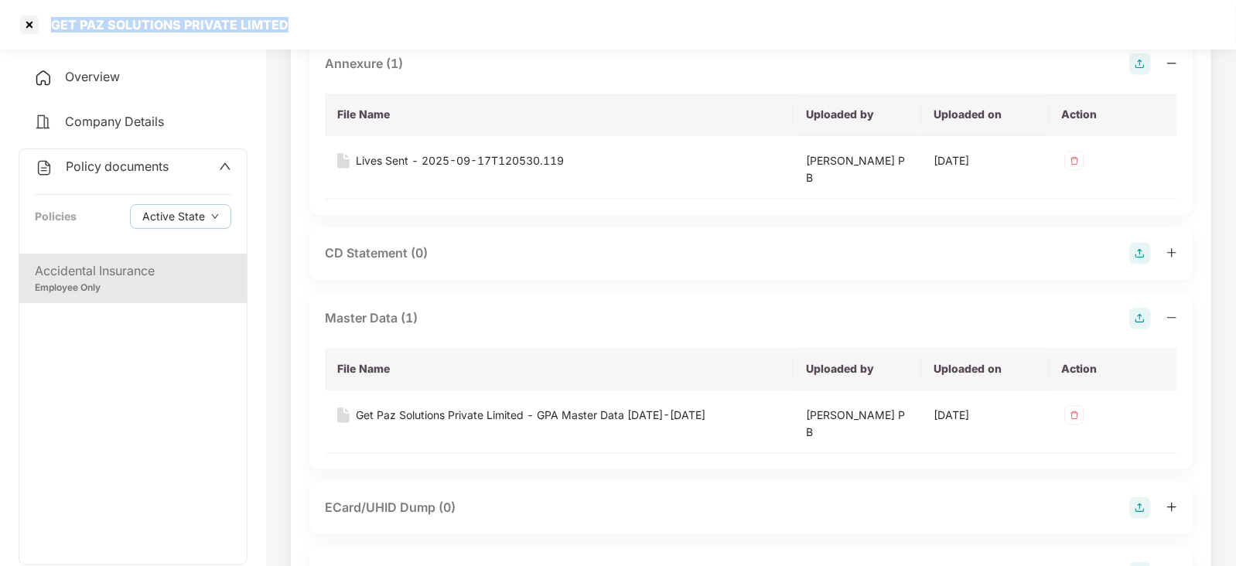
drag, startPoint x: 50, startPoint y: 25, endPoint x: 285, endPoint y: 24, distance: 234.3
click at [285, 24] on div "GET PAZ SOLUTIONS PRIVATE LIMTED" at bounding box center [618, 24] width 1236 height 49
copy div "GET PAZ SOLUTIONS PRIVATE LIMTED"
click at [19, 27] on div at bounding box center [29, 24] width 25 height 25
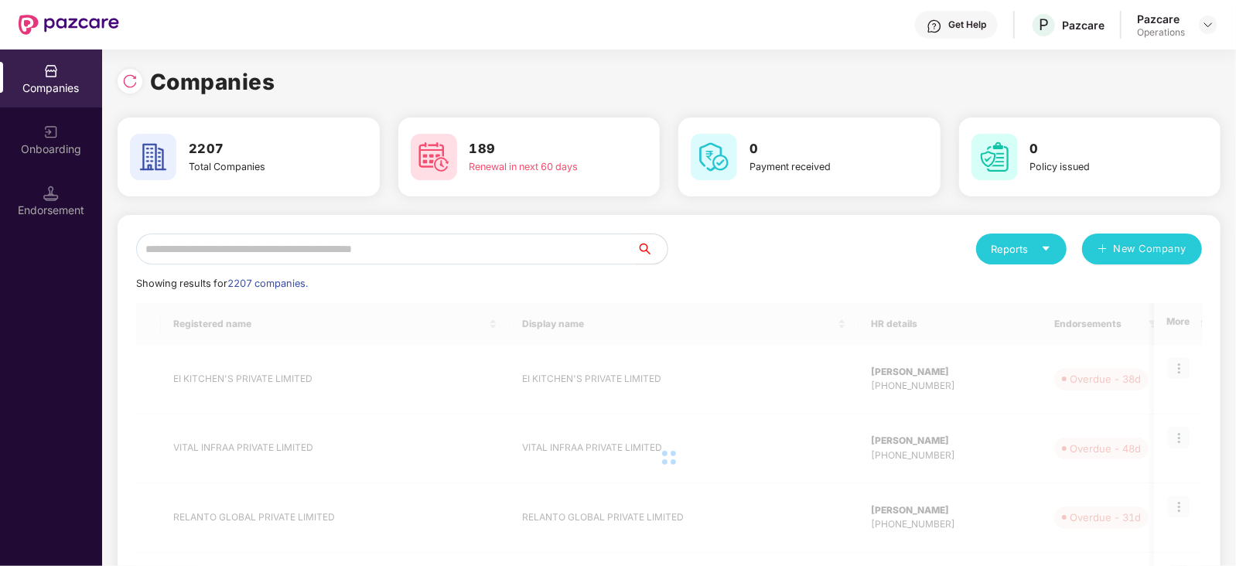
scroll to position [0, 0]
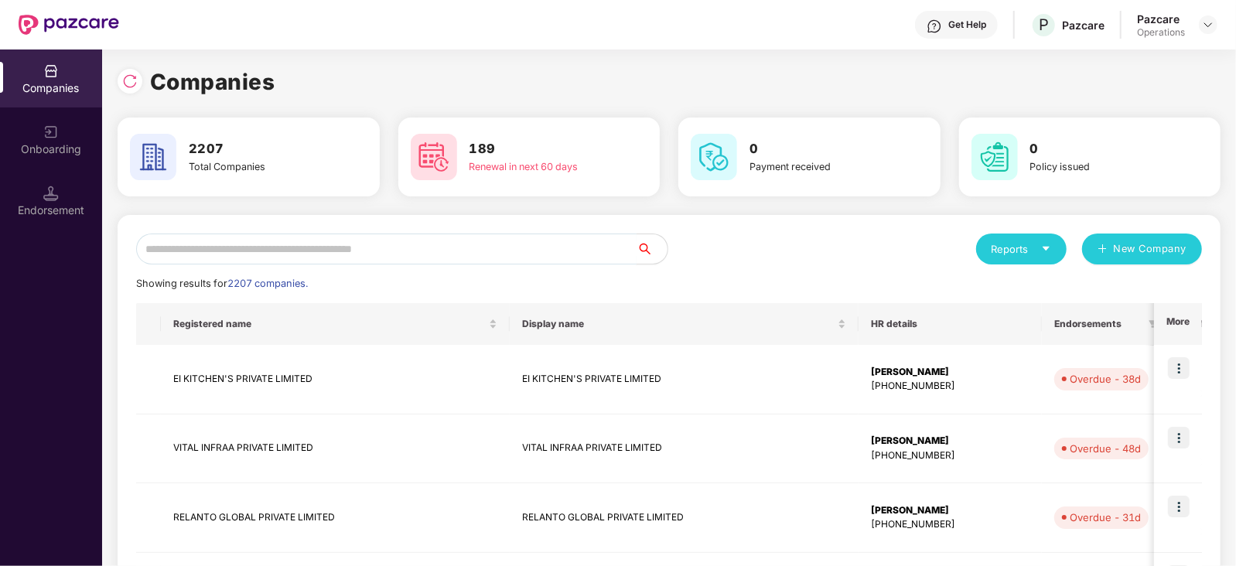
click at [305, 237] on input "text" at bounding box center [386, 249] width 500 height 31
paste input "**********"
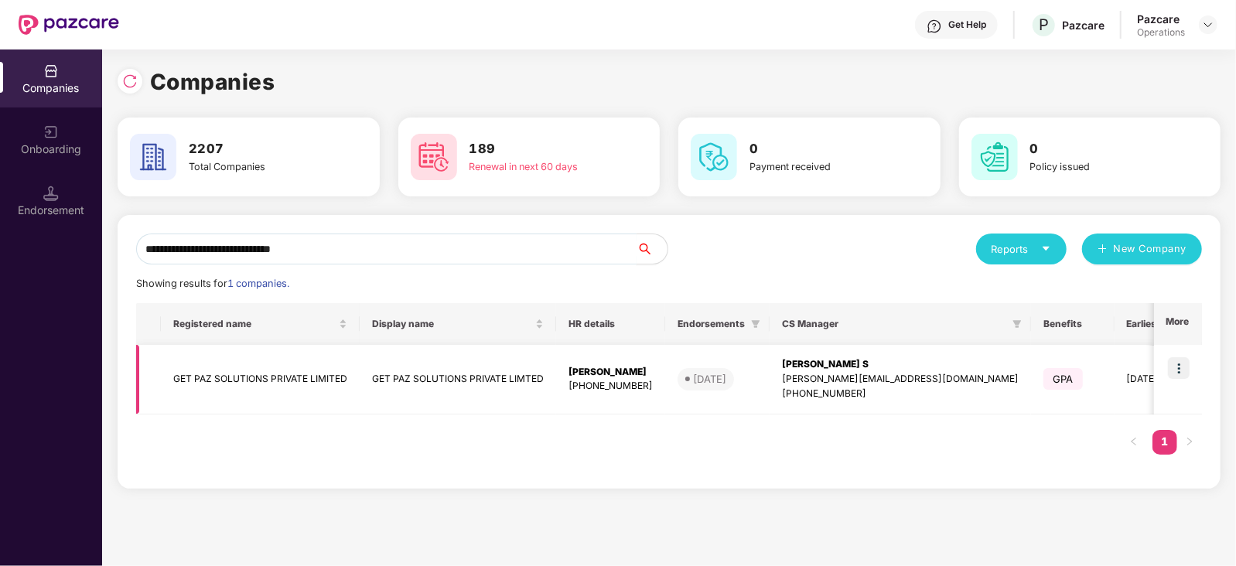
type input "**********"
click at [1183, 374] on img at bounding box center [1179, 368] width 22 height 22
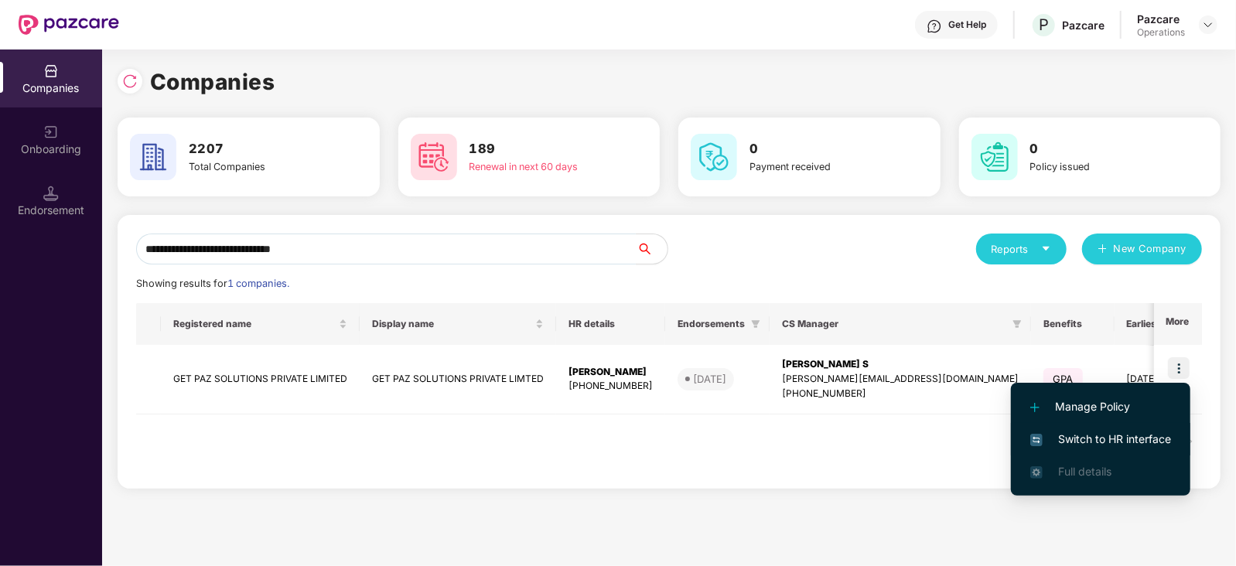
click at [1137, 431] on span "Switch to HR interface" at bounding box center [1100, 439] width 141 height 17
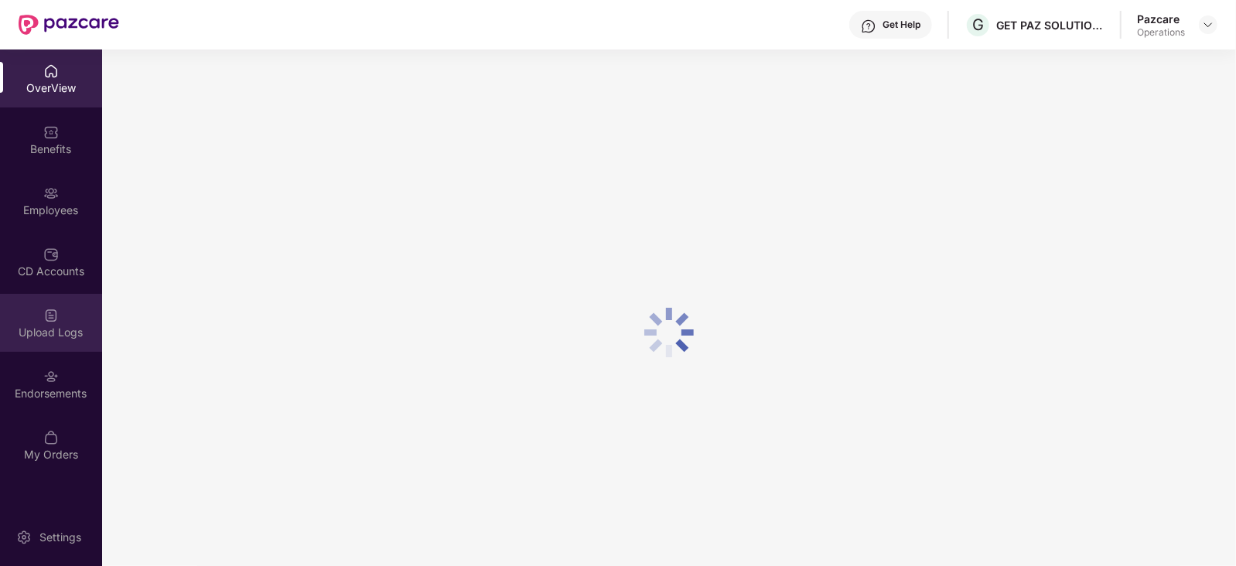
click at [77, 338] on div "Upload Logs" at bounding box center [51, 332] width 102 height 15
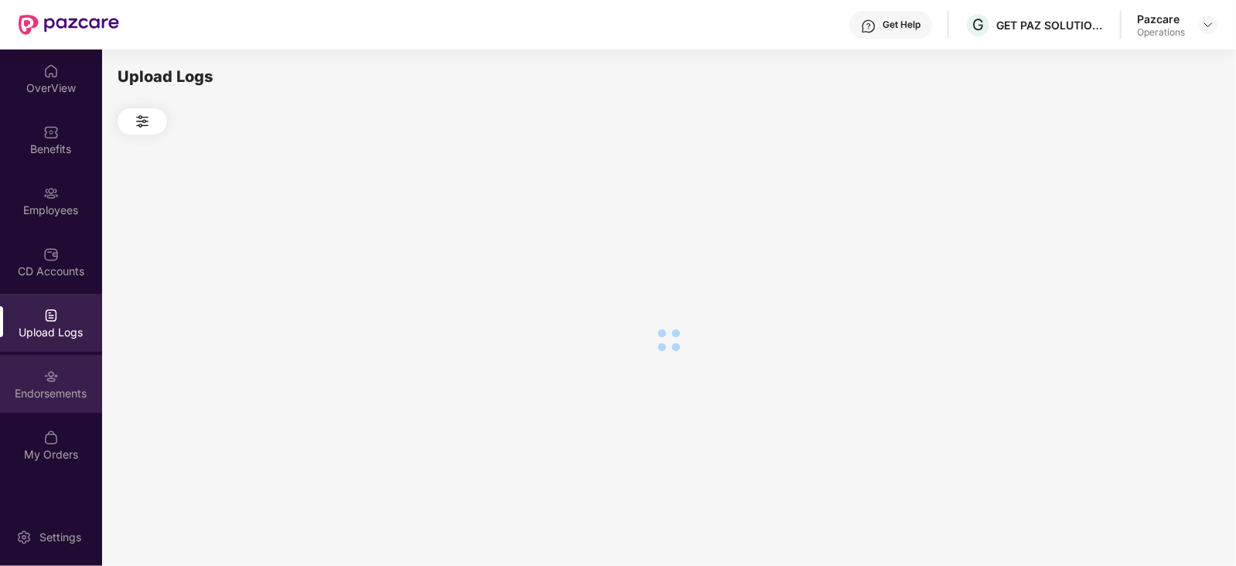
click at [84, 391] on div "Endorsements" at bounding box center [51, 393] width 102 height 15
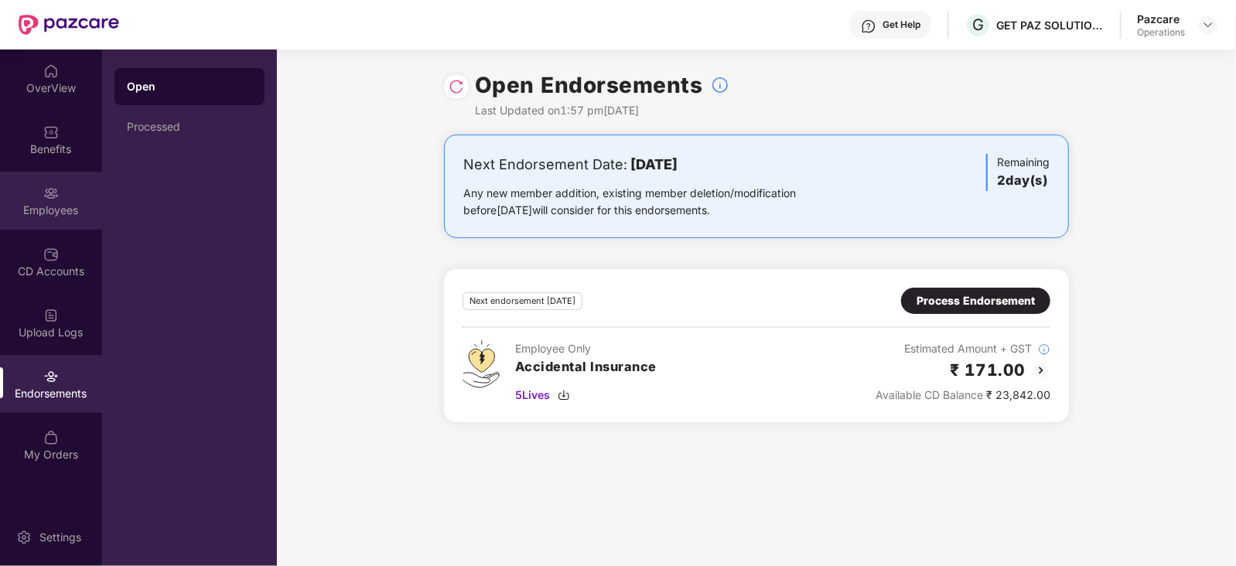
click at [64, 199] on div "Employees" at bounding box center [51, 201] width 102 height 58
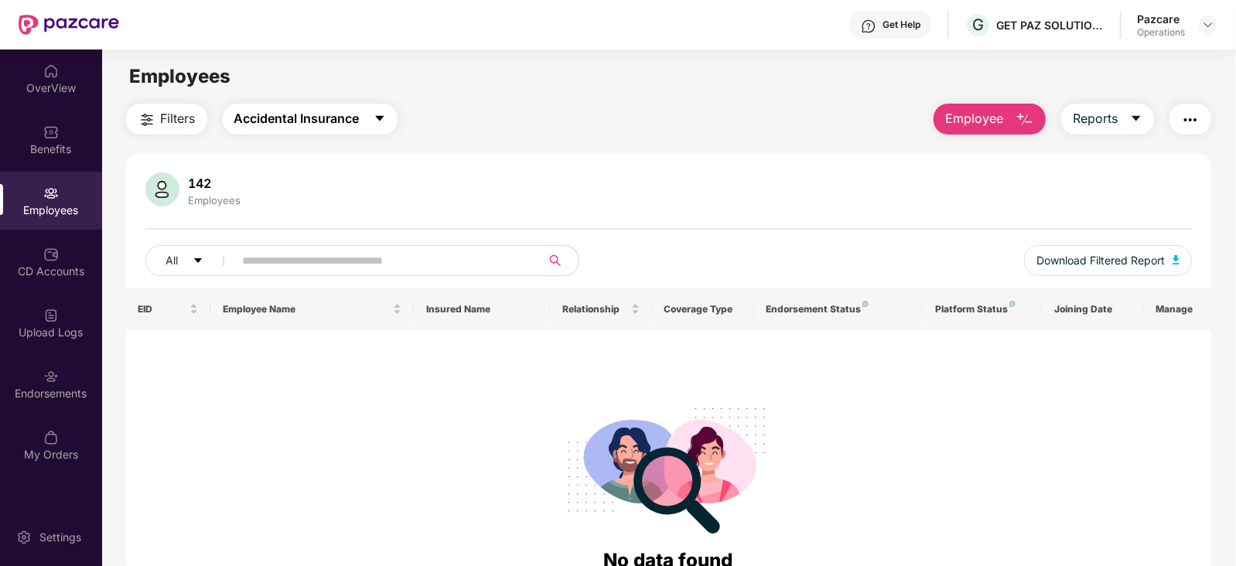
click at [302, 127] on span "Accidental Insurance" at bounding box center [296, 118] width 125 height 19
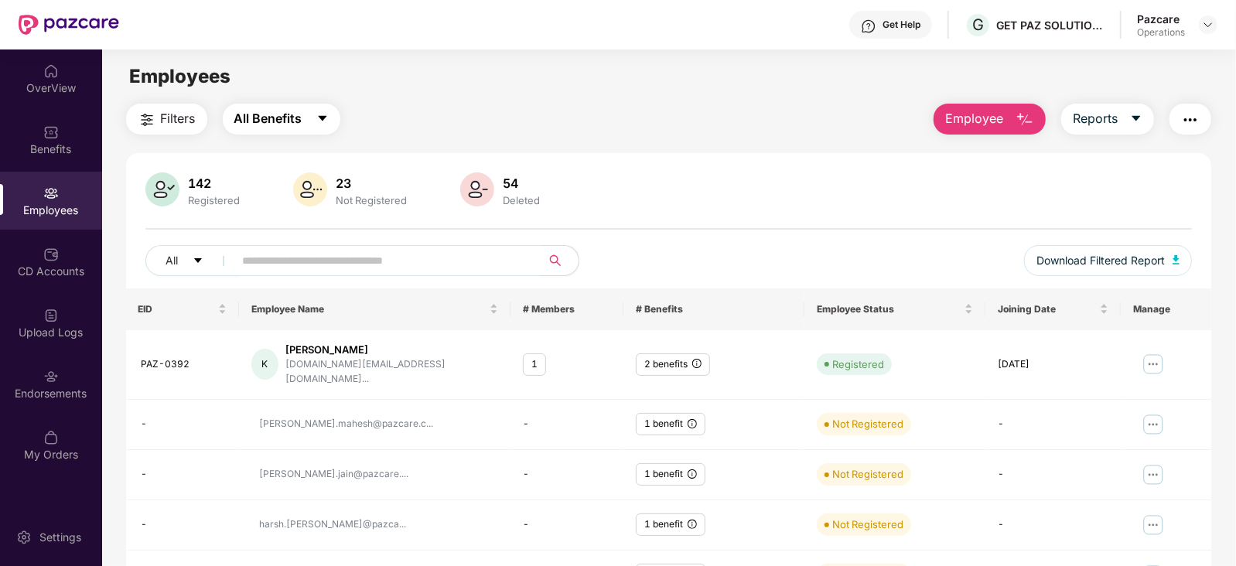
click at [285, 122] on span "All Benefits" at bounding box center [268, 118] width 68 height 19
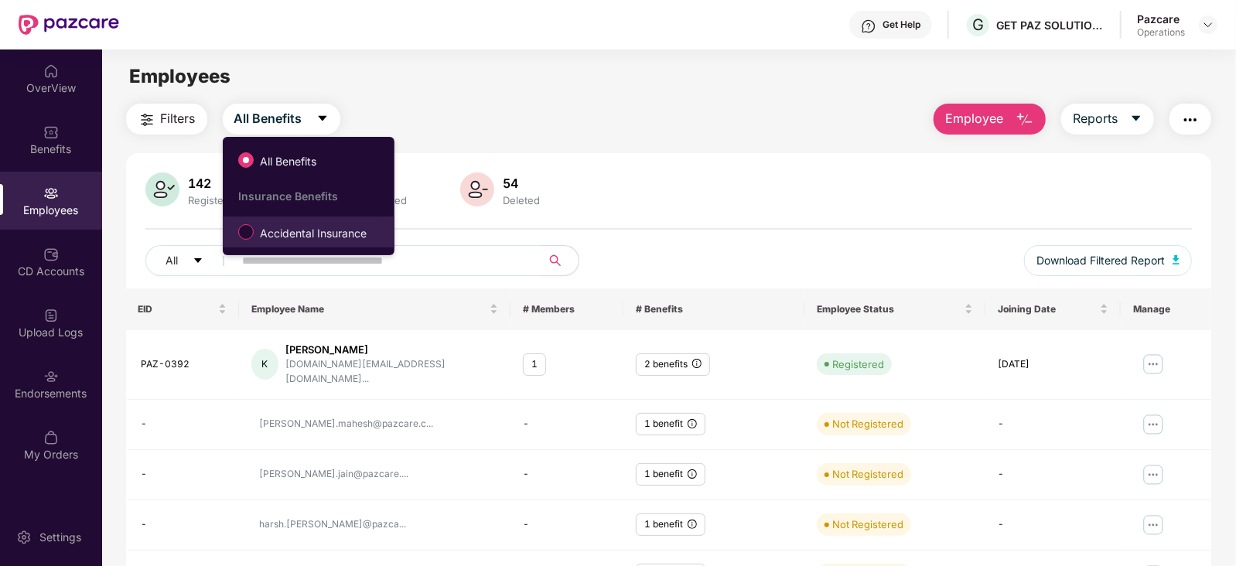
click at [288, 227] on span "Accidental Insurance" at bounding box center [313, 233] width 119 height 17
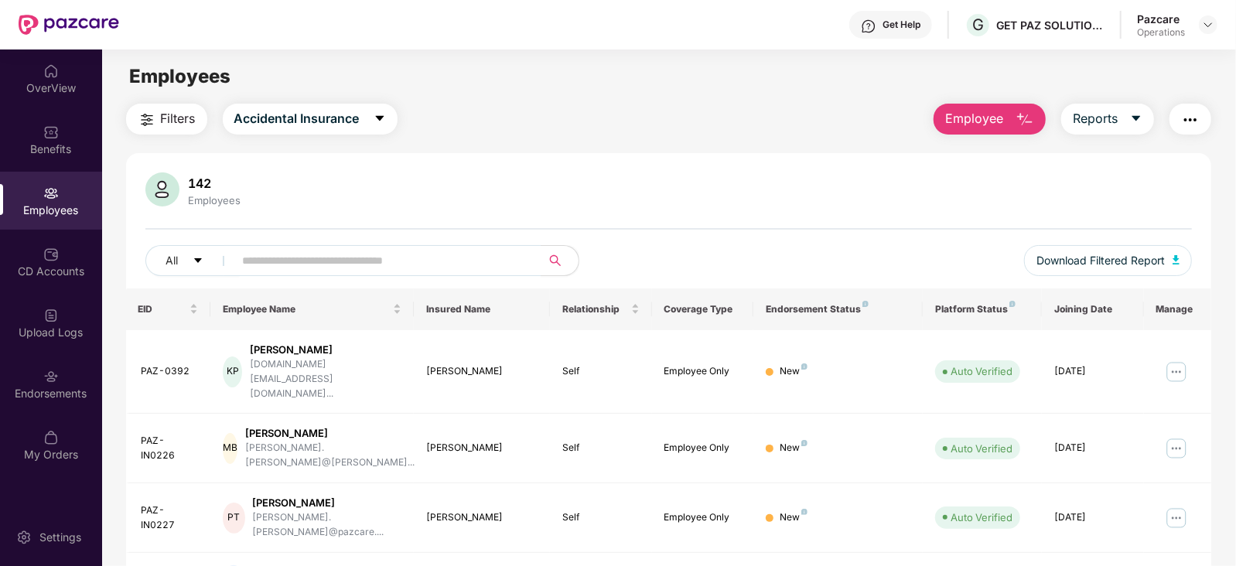
click at [163, 132] on button "Filters" at bounding box center [166, 119] width 81 height 31
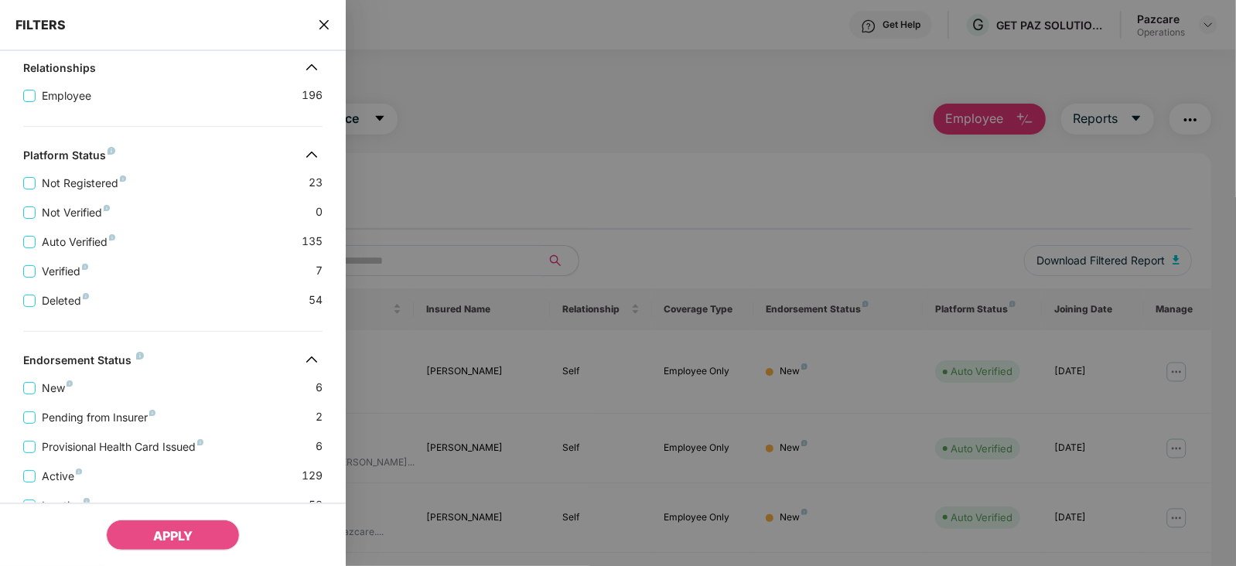
scroll to position [355, 0]
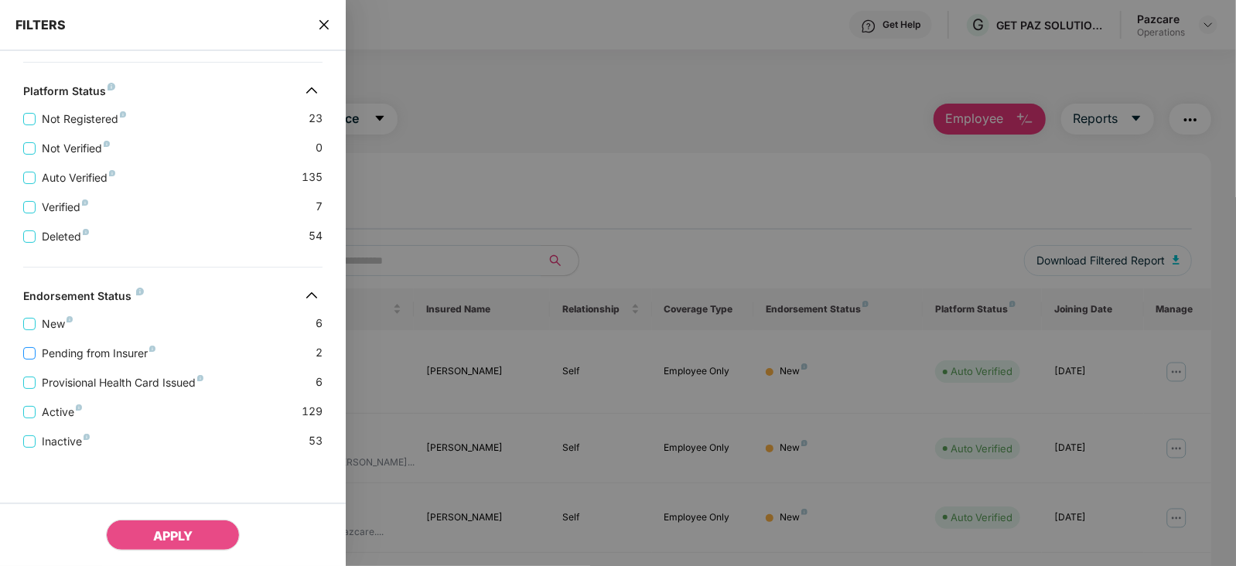
click at [107, 357] on span "Pending from Insurer" at bounding box center [99, 353] width 126 height 17
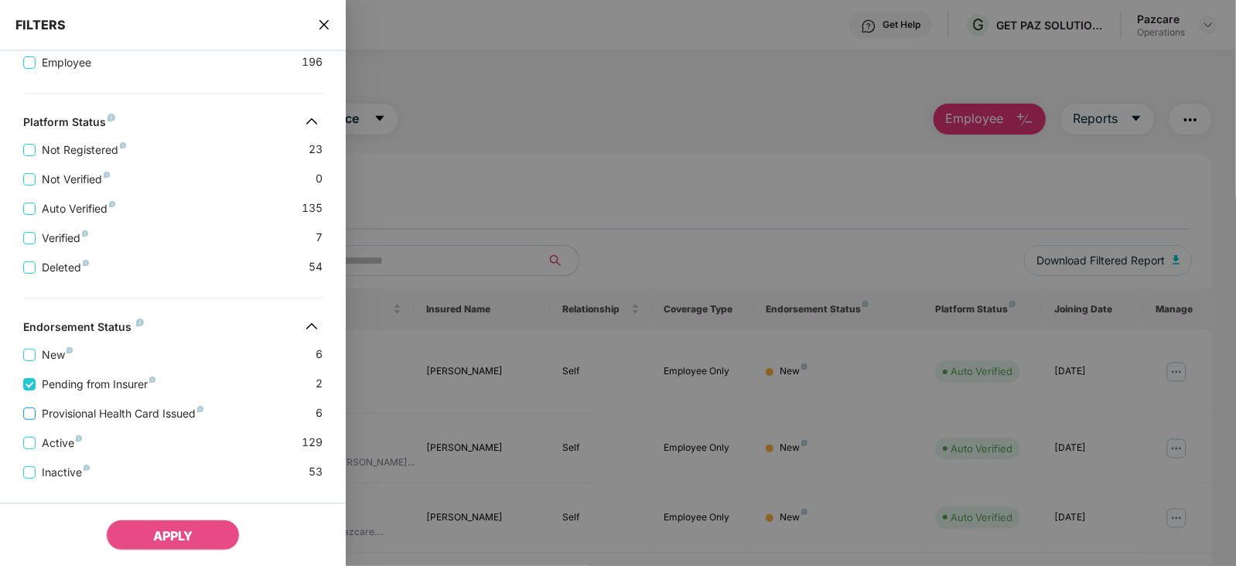
click at [128, 416] on span "Provisional Health Card Issued" at bounding box center [123, 413] width 174 height 17
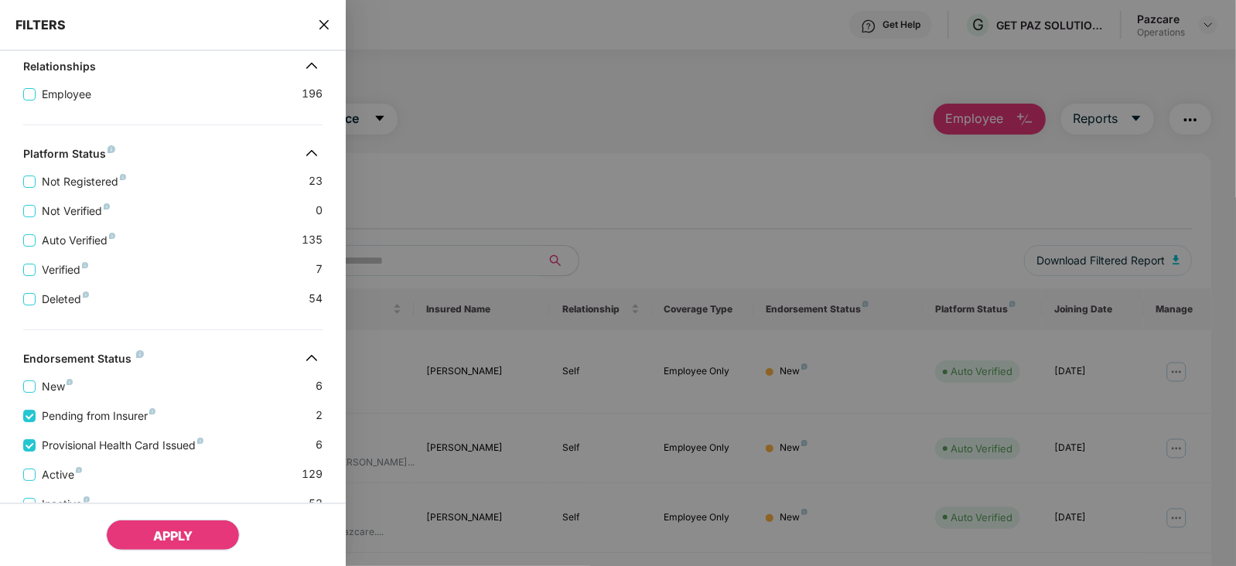
click at [133, 536] on button "APPLY" at bounding box center [173, 535] width 134 height 31
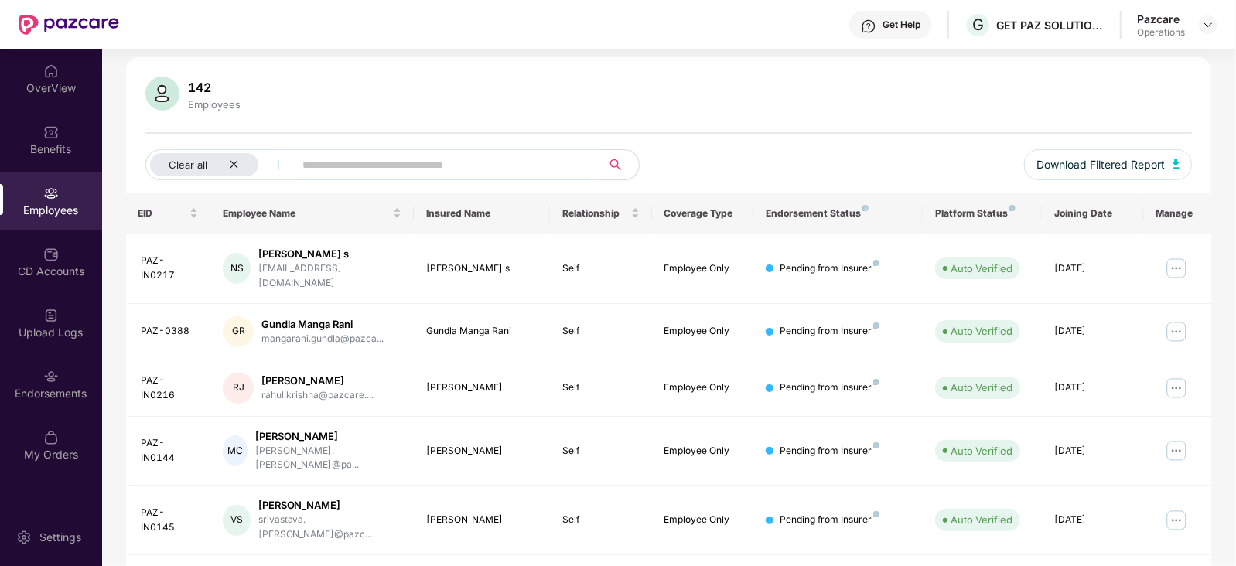
scroll to position [0, 0]
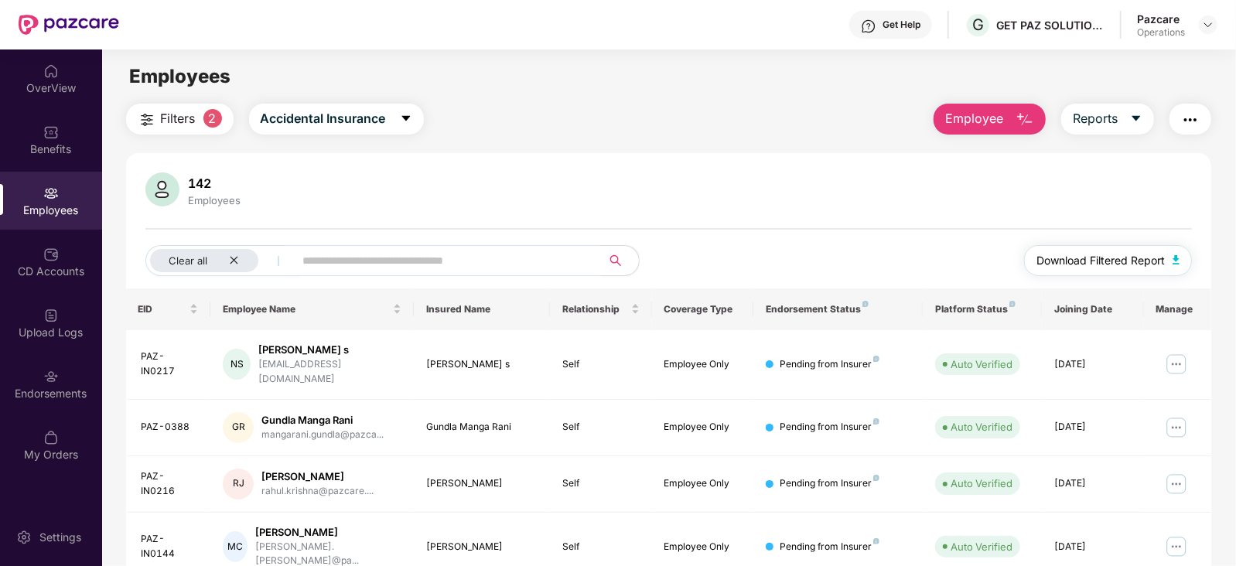
click at [1172, 257] on img "button" at bounding box center [1176, 259] width 8 height 9
click at [1187, 129] on button "button" at bounding box center [1190, 119] width 42 height 31
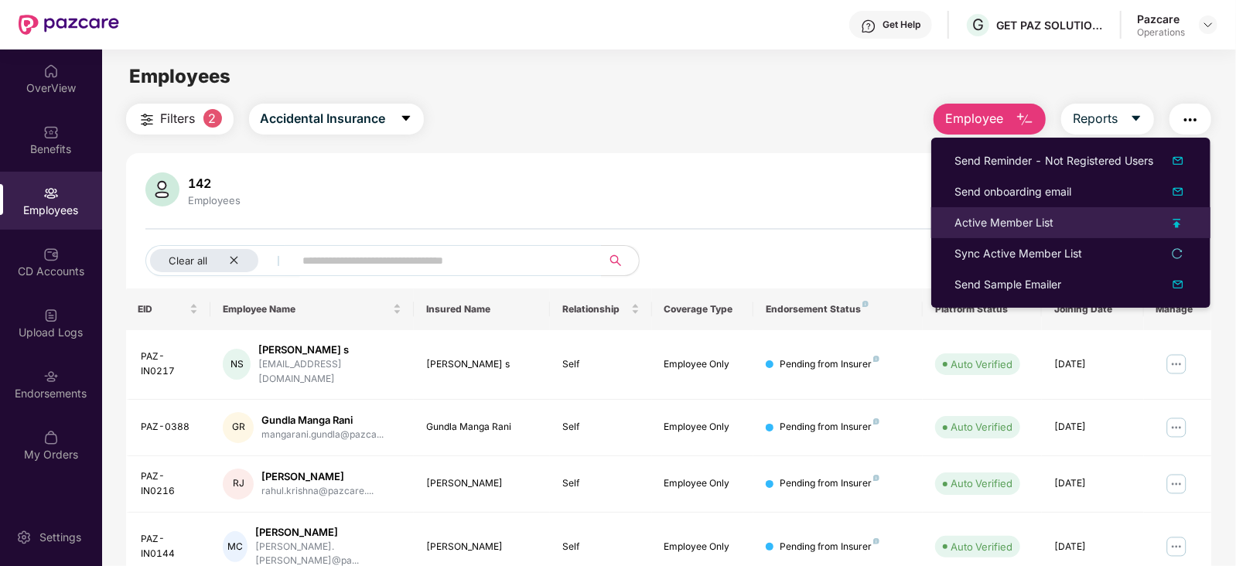
click at [1008, 223] on div "Active Member List" at bounding box center [1003, 222] width 99 height 17
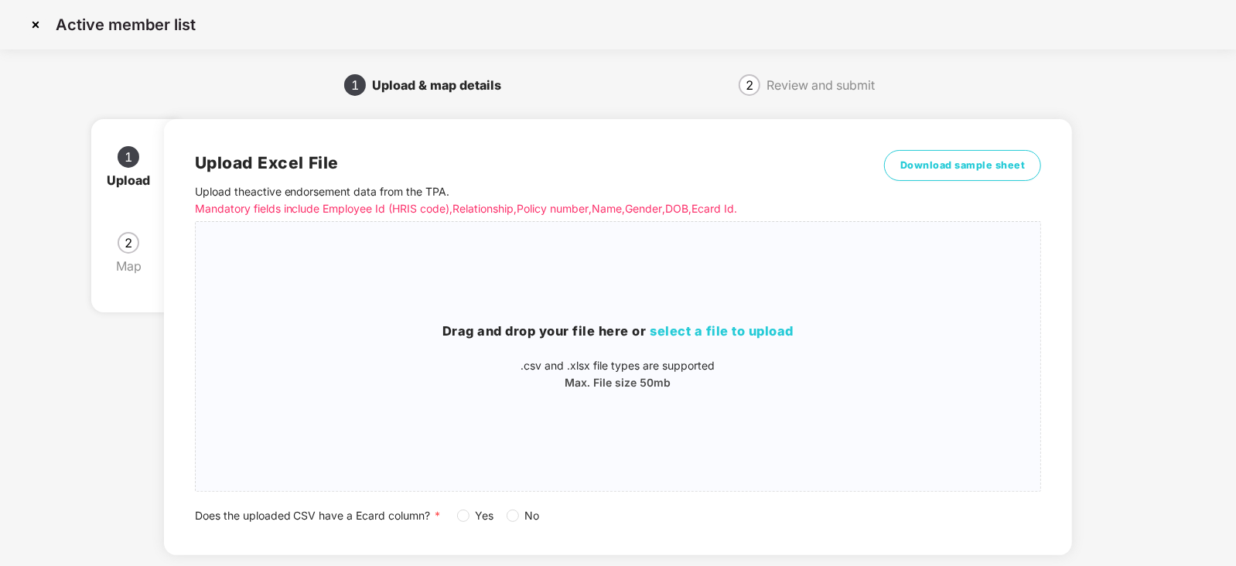
click at [522, 513] on span "No" at bounding box center [532, 515] width 27 height 17
click at [673, 334] on span "select a file to upload" at bounding box center [722, 330] width 144 height 15
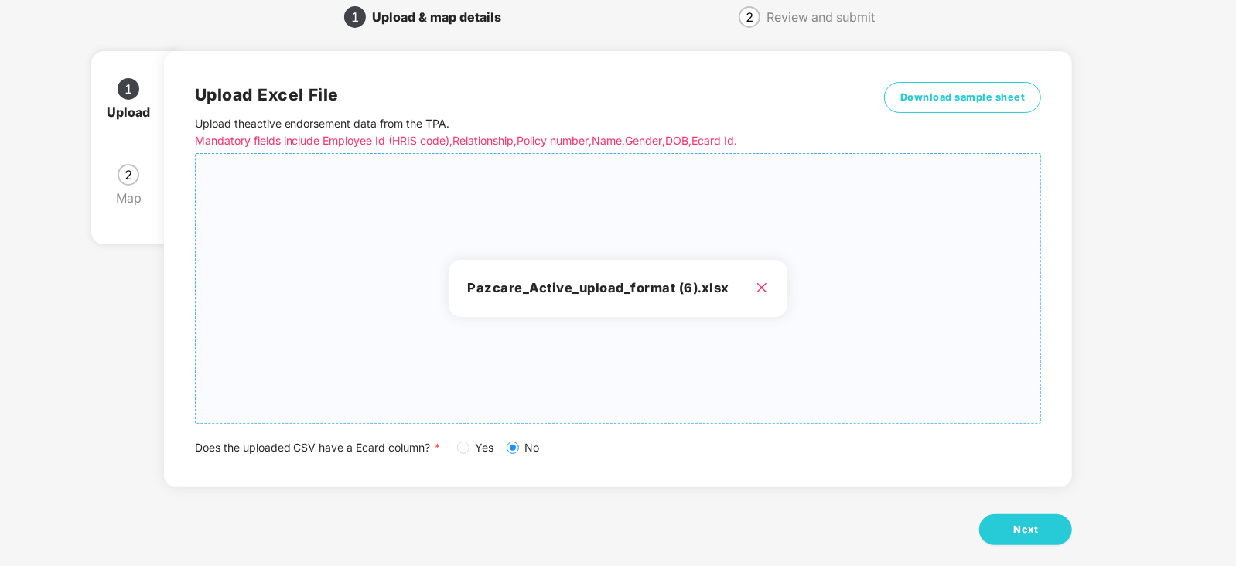
scroll to position [86, 0]
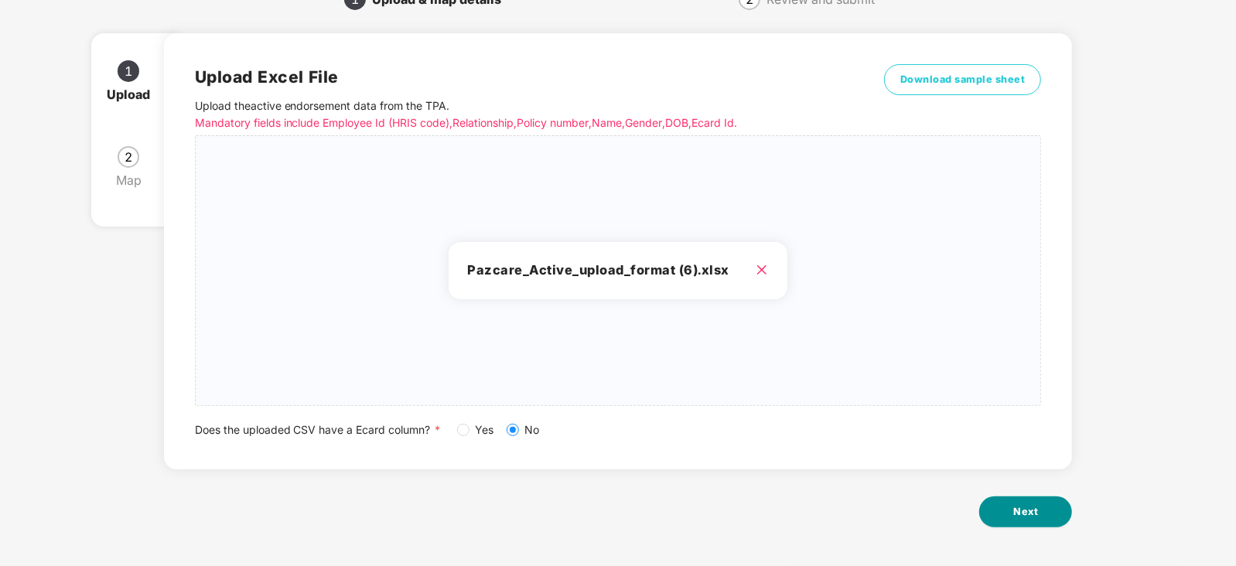
click at [1031, 501] on button "Next" at bounding box center [1025, 511] width 93 height 31
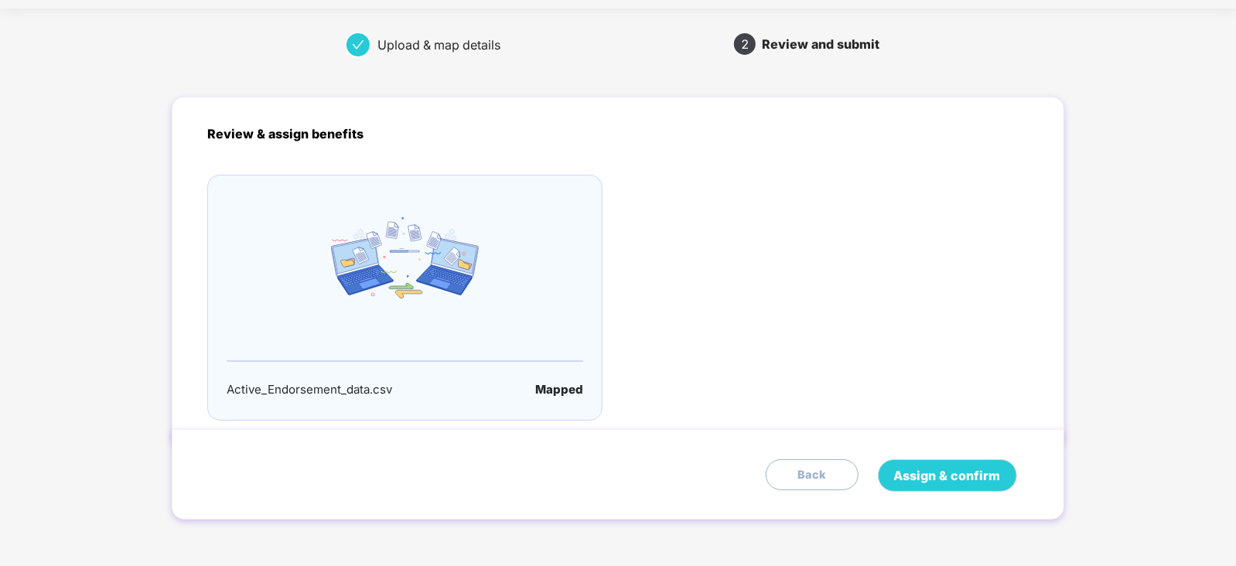
scroll to position [0, 0]
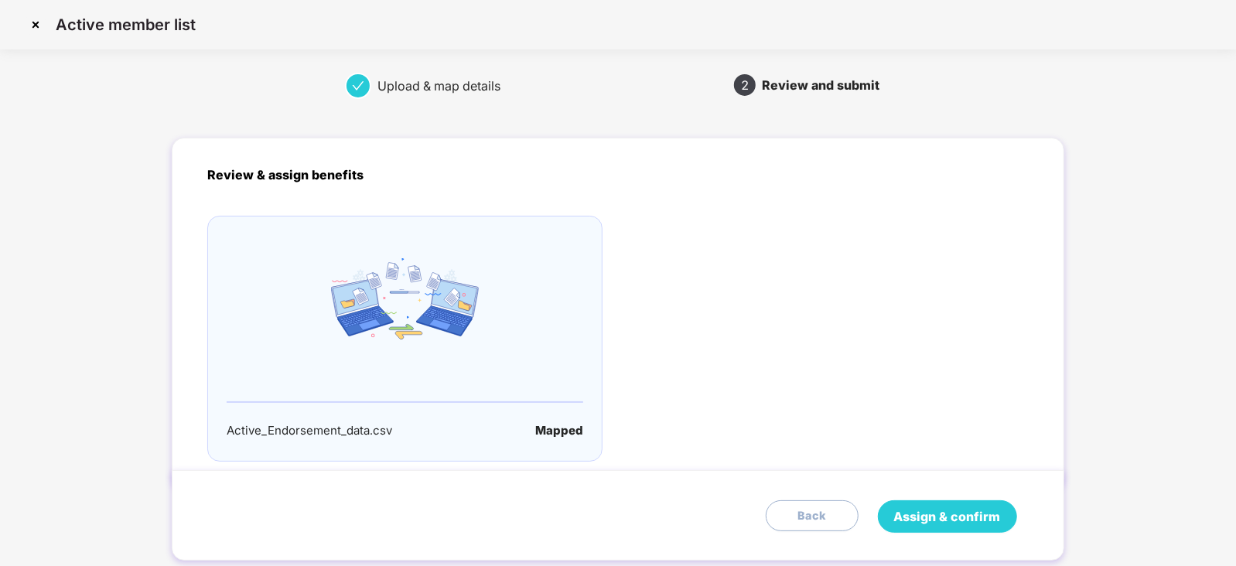
click at [969, 508] on span "Assign & confirm" at bounding box center [947, 516] width 107 height 19
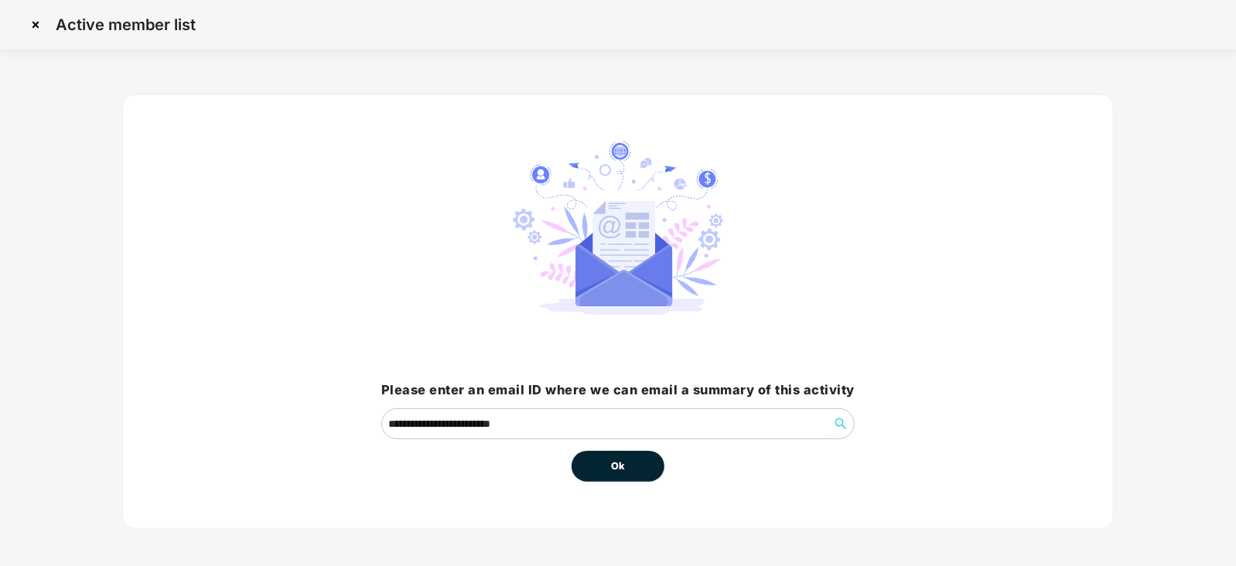
drag, startPoint x: 657, startPoint y: 483, endPoint x: 642, endPoint y: 483, distance: 14.7
click at [650, 483] on div "**********" at bounding box center [617, 311] width 991 height 435
click at [623, 475] on button "Ok" at bounding box center [617, 466] width 93 height 31
click at [619, 471] on span "Ok" at bounding box center [618, 466] width 14 height 15
click at [631, 459] on button "Ok" at bounding box center [617, 466] width 93 height 31
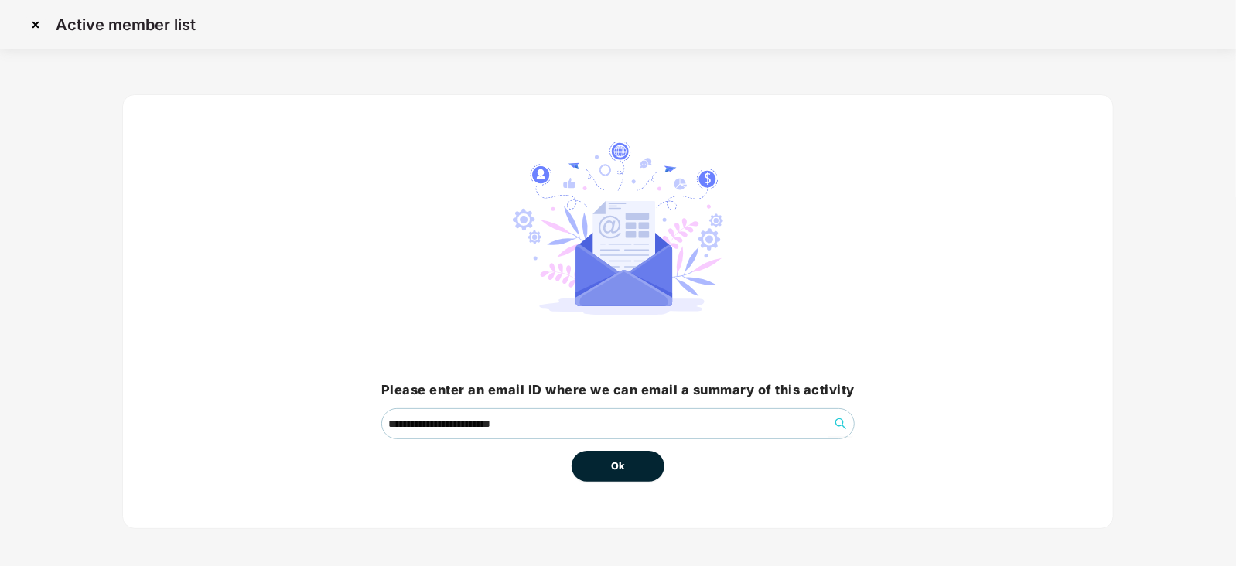
click at [631, 459] on button "Ok" at bounding box center [617, 466] width 93 height 31
click at [620, 466] on span "Ok" at bounding box center [618, 466] width 14 height 15
click at [619, 467] on span "Ok" at bounding box center [618, 466] width 14 height 15
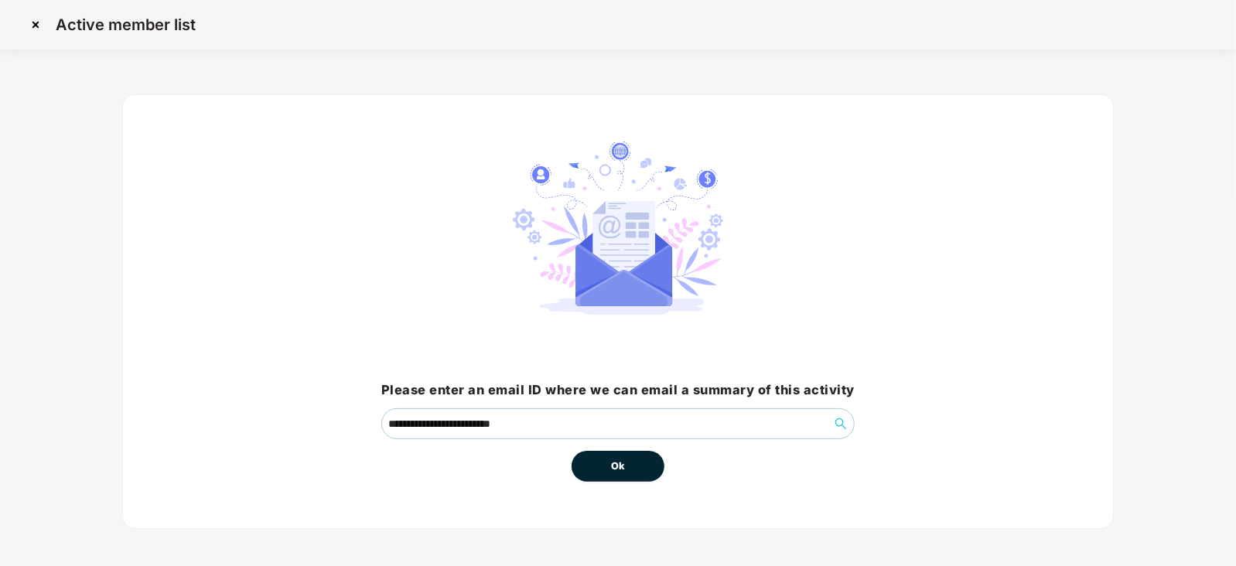
click at [619, 467] on span "Ok" at bounding box center [618, 466] width 14 height 15
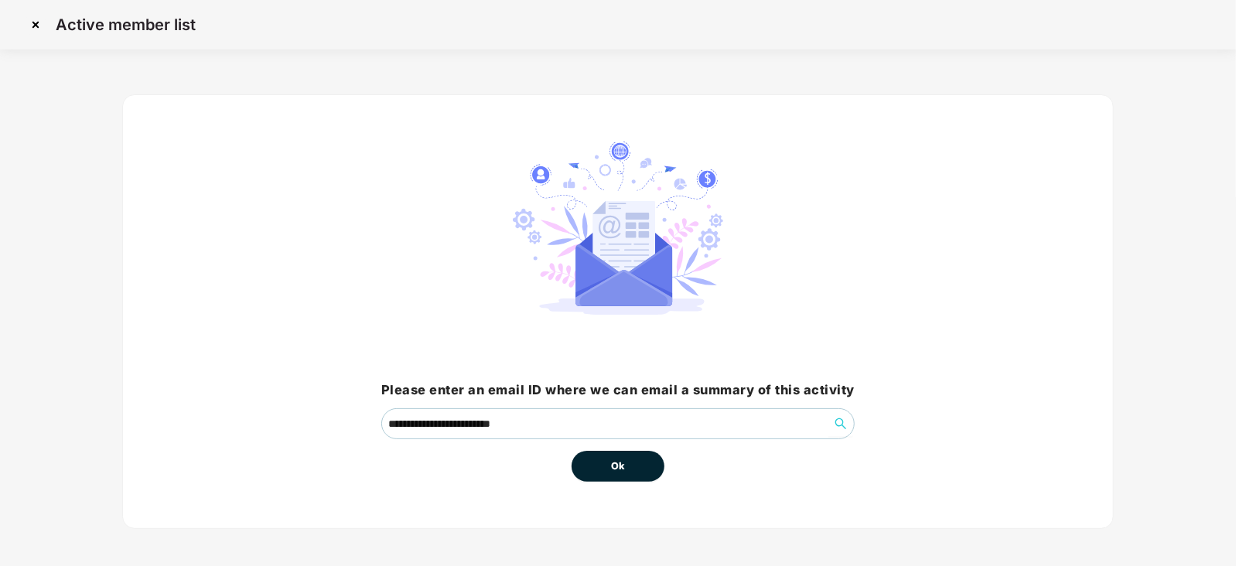
click at [619, 467] on span "Ok" at bounding box center [618, 466] width 14 height 15
drag, startPoint x: 619, startPoint y: 466, endPoint x: 132, endPoint y: 31, distance: 652.8
click at [615, 462] on span "Ok" at bounding box center [618, 466] width 14 height 15
click at [633, 472] on button "Ok" at bounding box center [617, 466] width 93 height 31
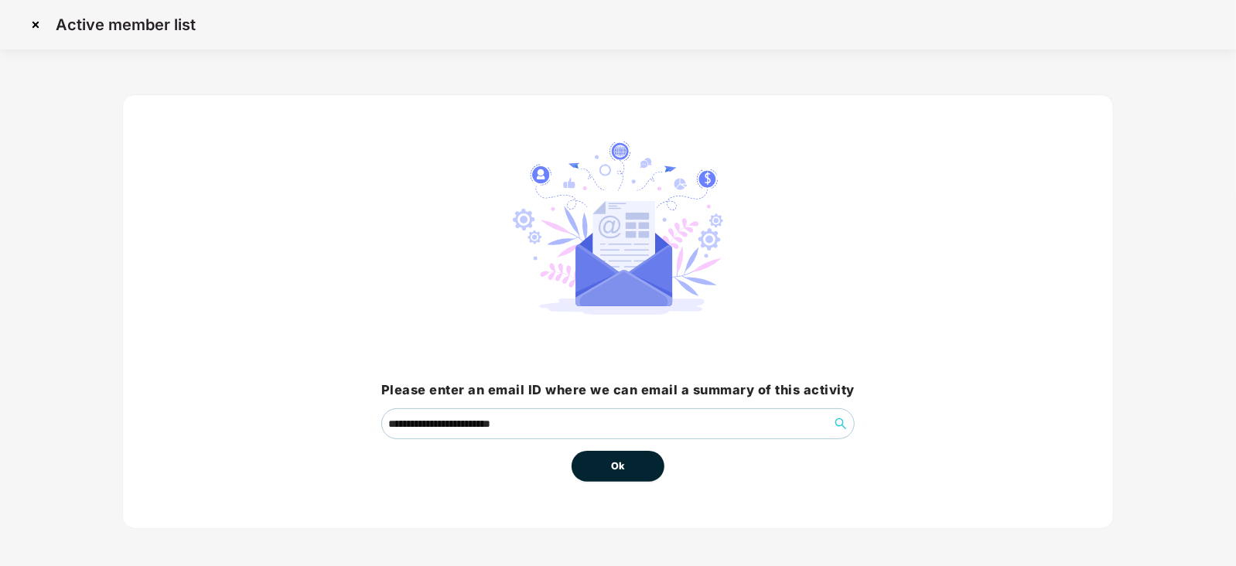
click at [633, 472] on button "Ok" at bounding box center [617, 466] width 93 height 31
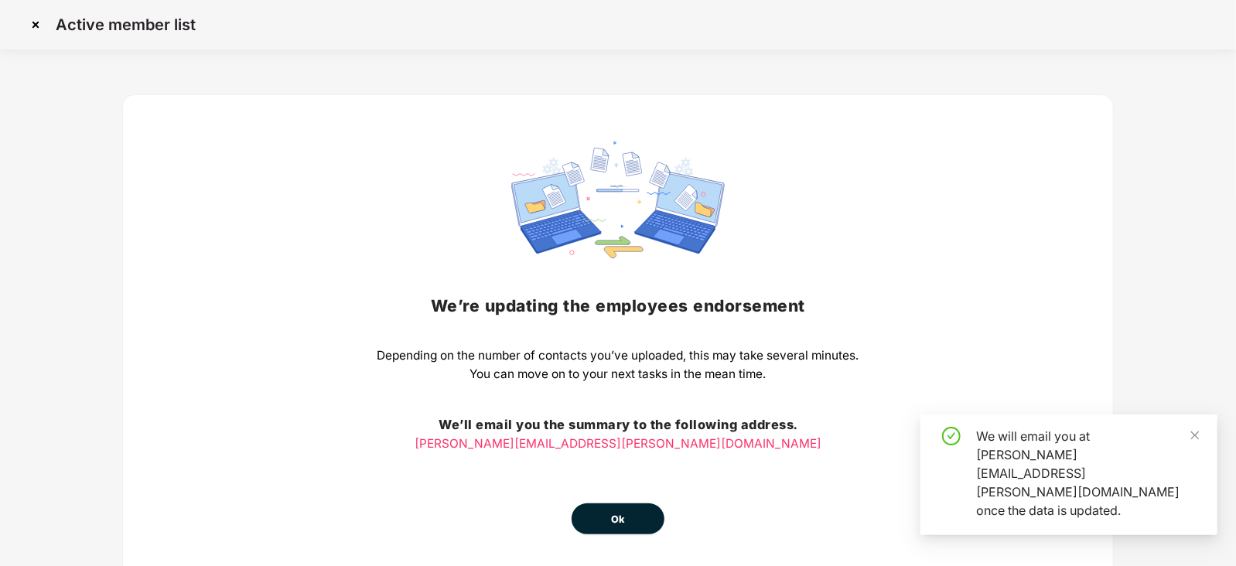
click at [616, 526] on span "Ok" at bounding box center [618, 519] width 14 height 15
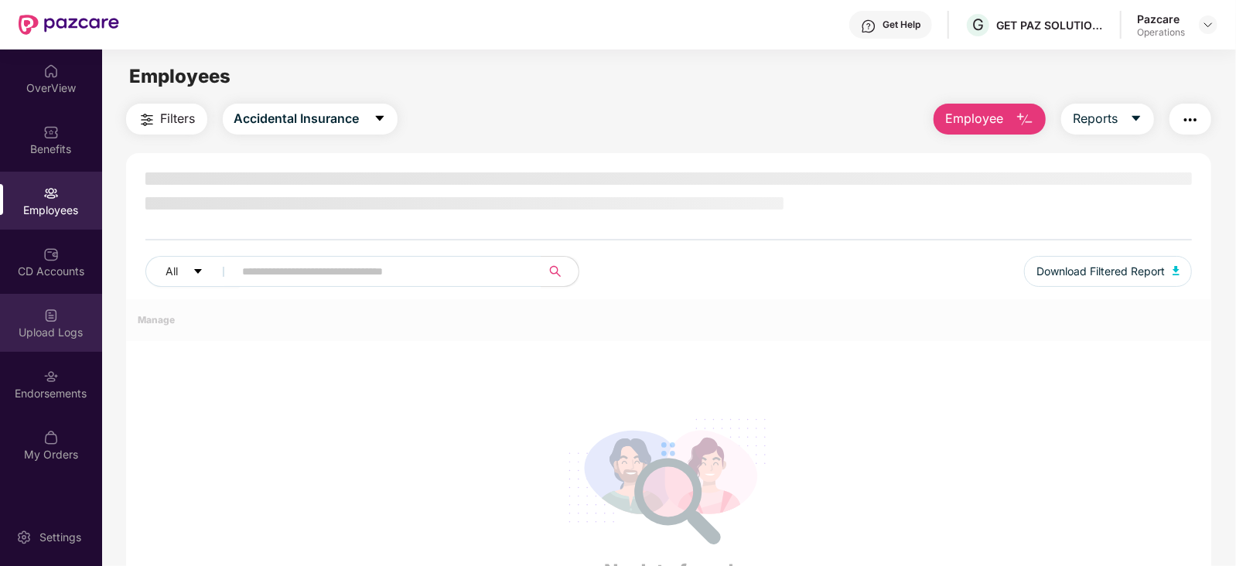
click at [67, 337] on div "Upload Logs" at bounding box center [51, 332] width 102 height 15
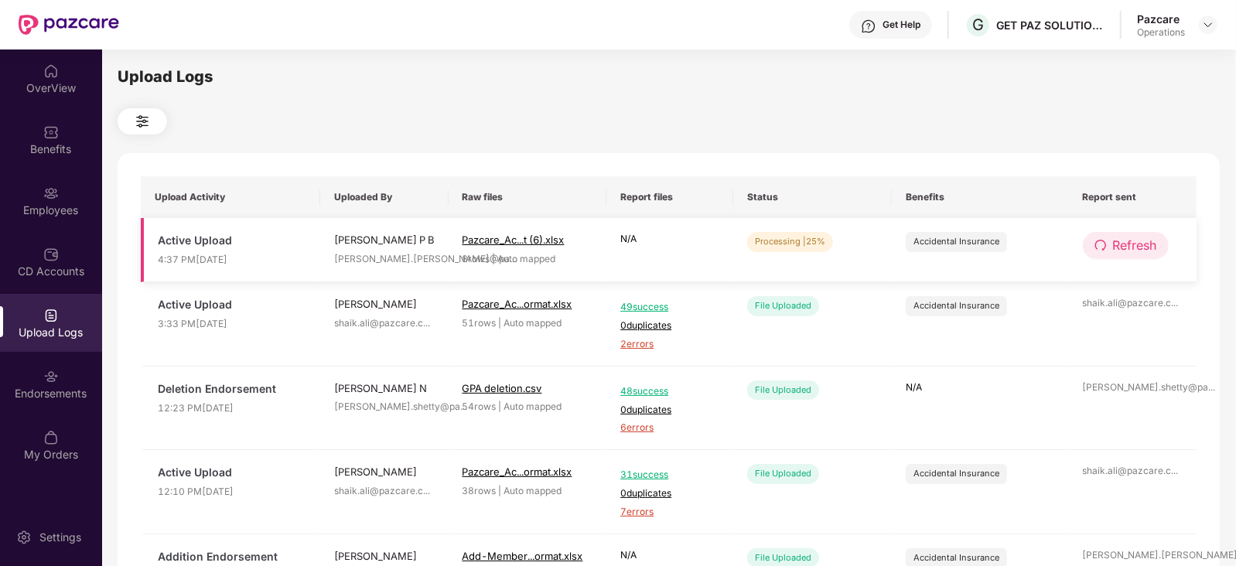
click at [1107, 250] on button "Refresh" at bounding box center [1126, 245] width 86 height 27
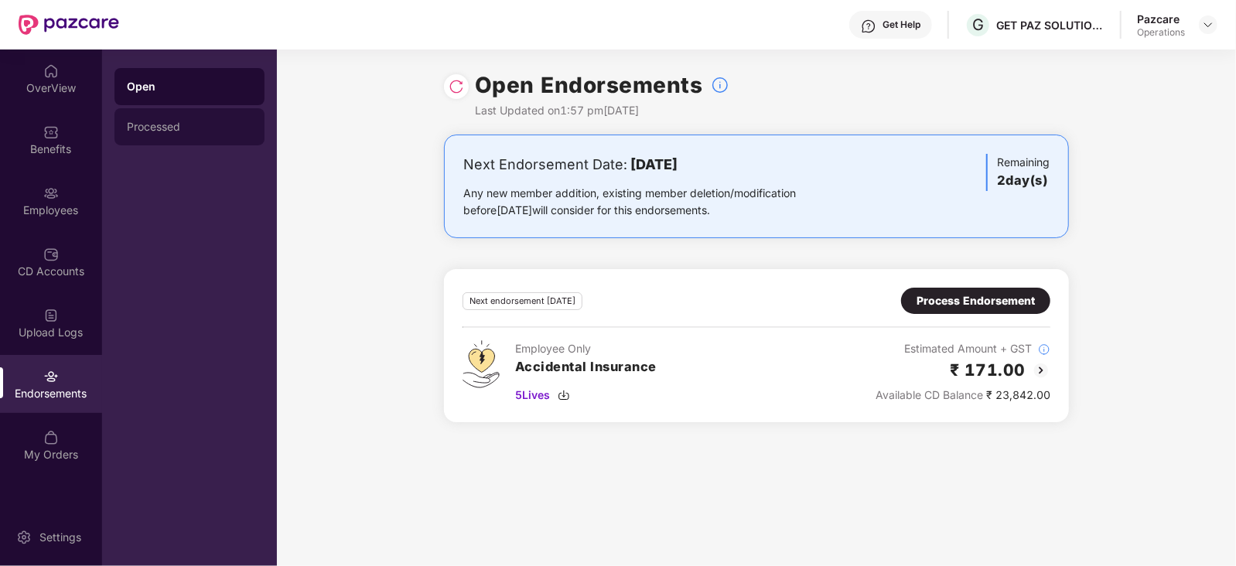
click at [159, 128] on div "Processed" at bounding box center [189, 127] width 125 height 12
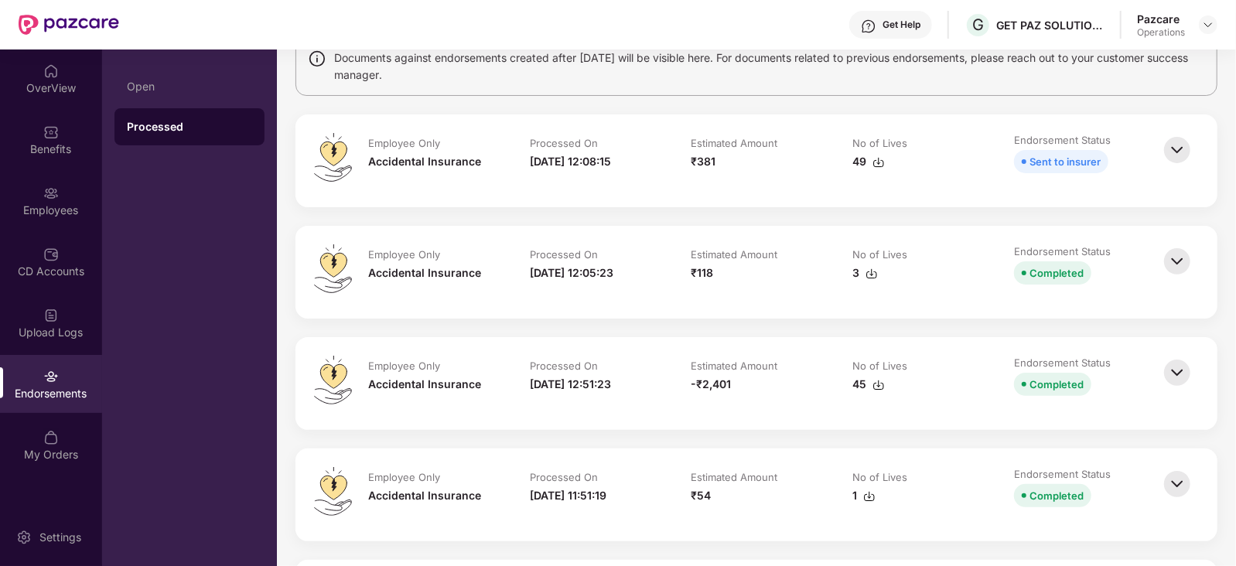
scroll to position [96, 0]
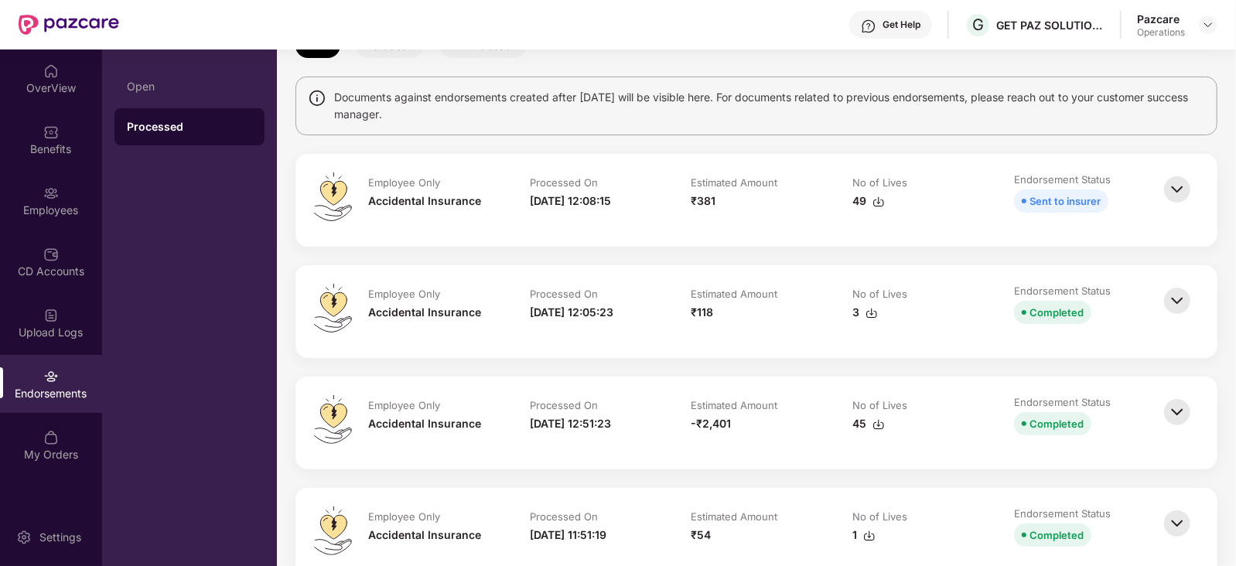
click at [1190, 298] on img at bounding box center [1177, 301] width 34 height 34
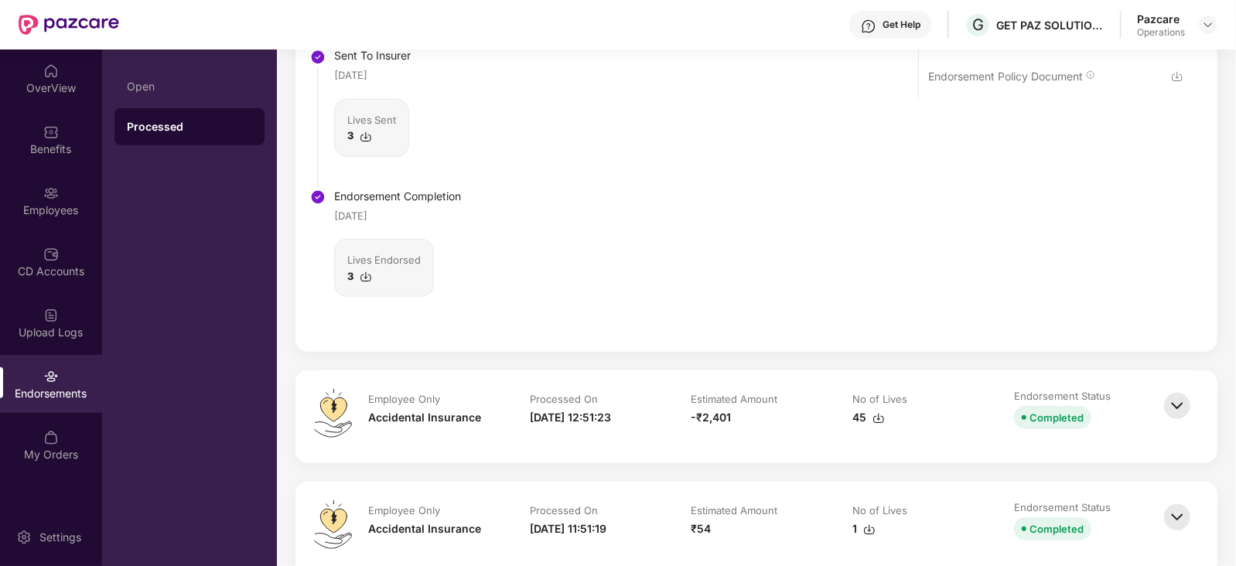
scroll to position [967, 0]
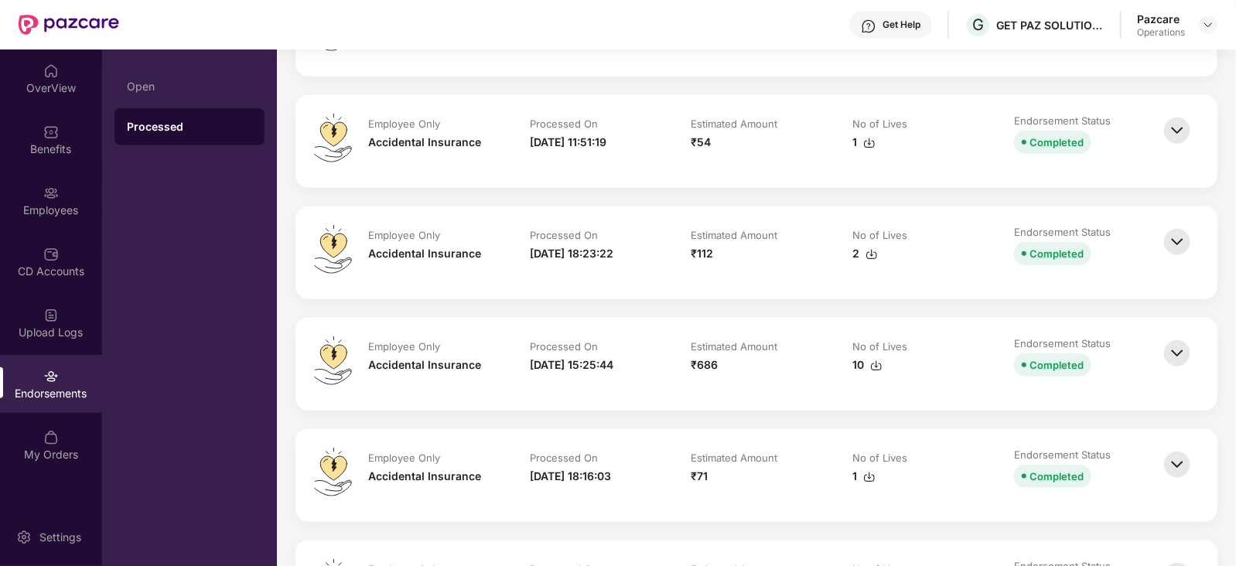
click at [1175, 131] on img at bounding box center [1177, 131] width 34 height 34
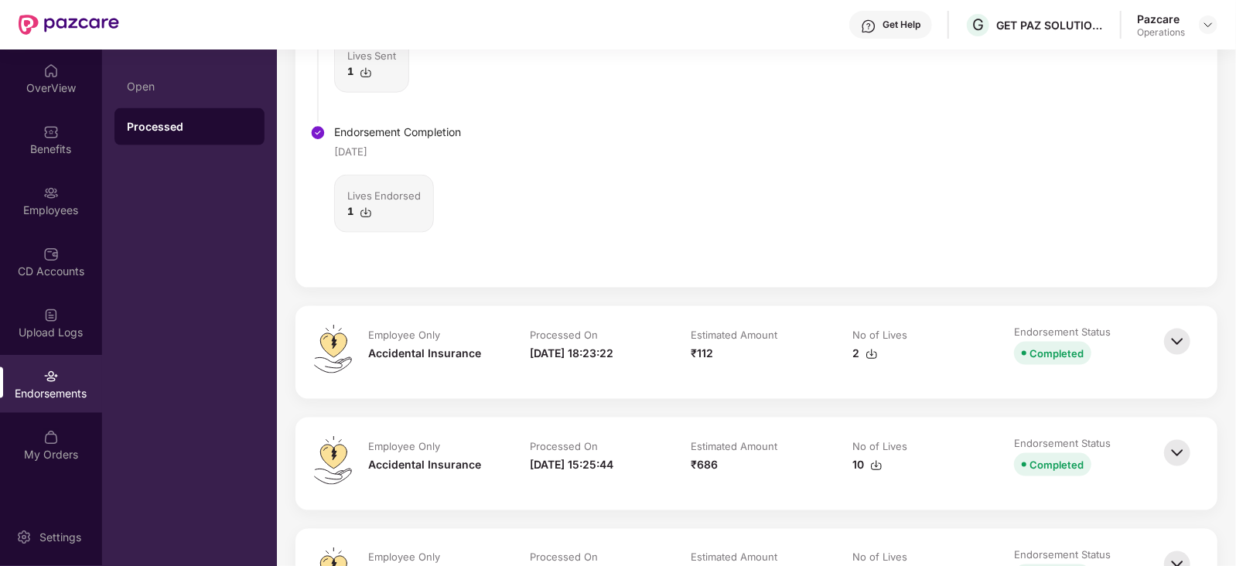
scroll to position [1353, 0]
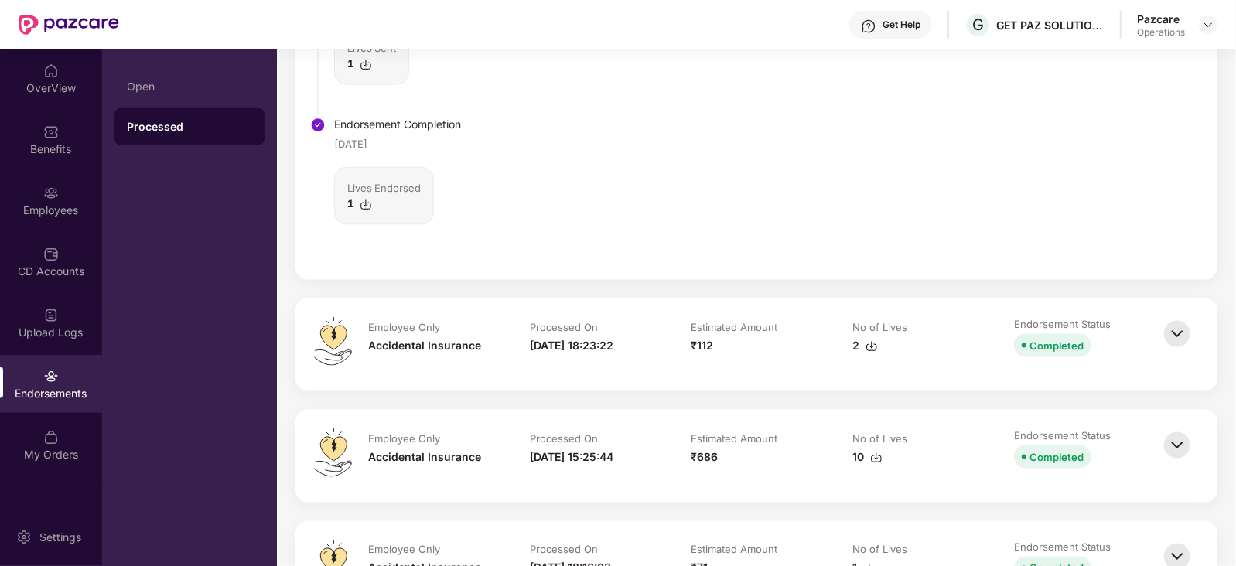
click at [1175, 333] on img at bounding box center [1177, 334] width 34 height 34
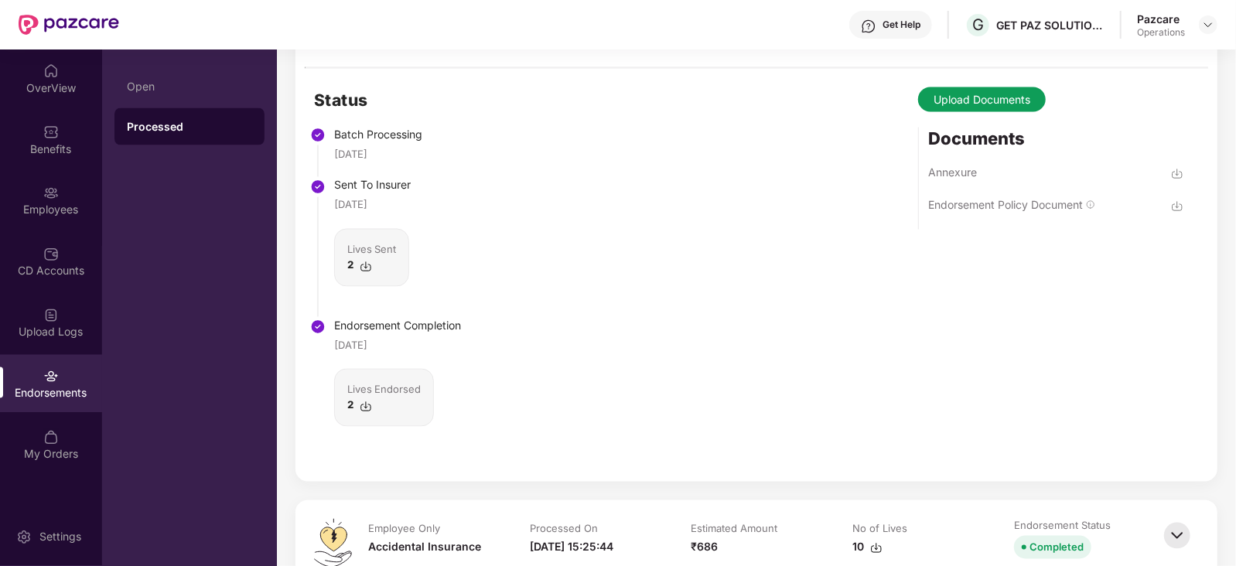
scroll to position [1837, 0]
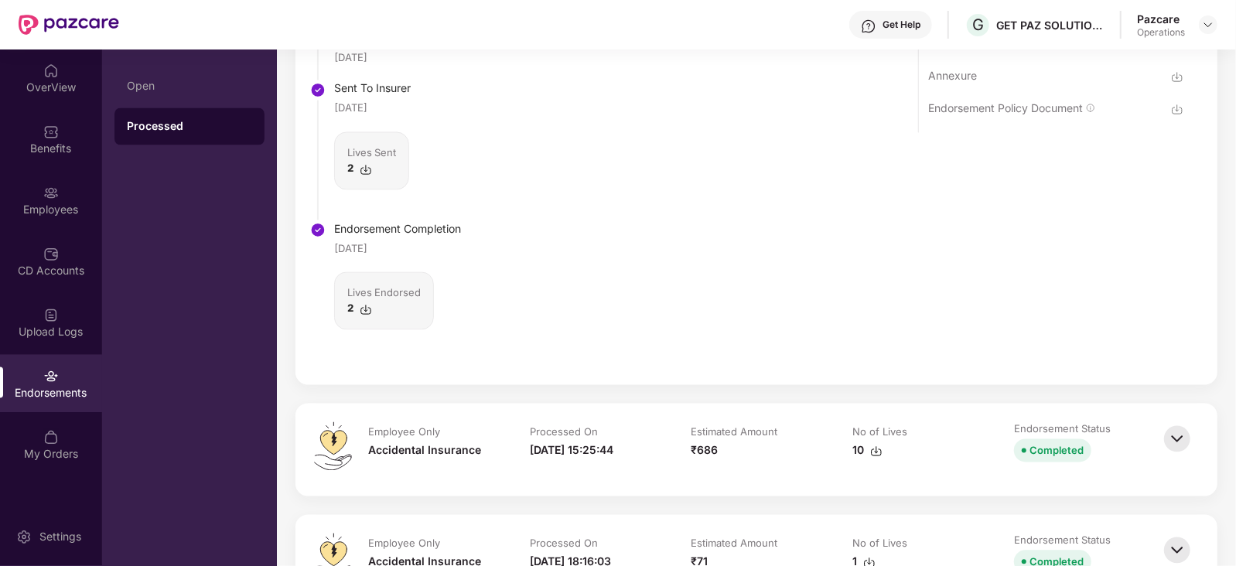
click at [1176, 422] on img at bounding box center [1177, 439] width 34 height 34
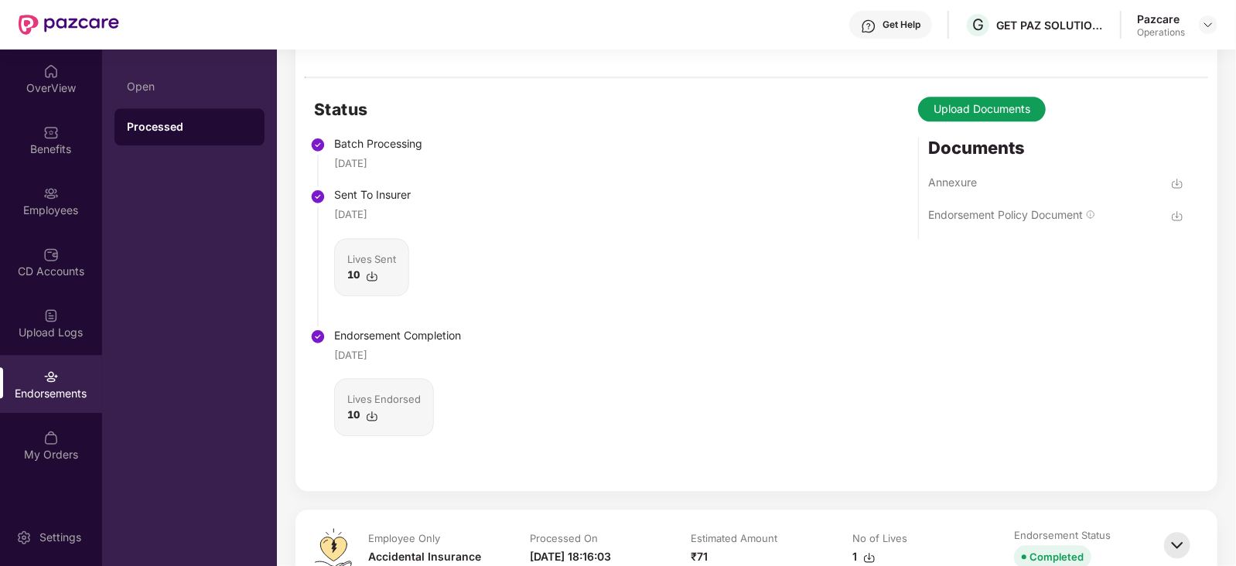
scroll to position [2609, 0]
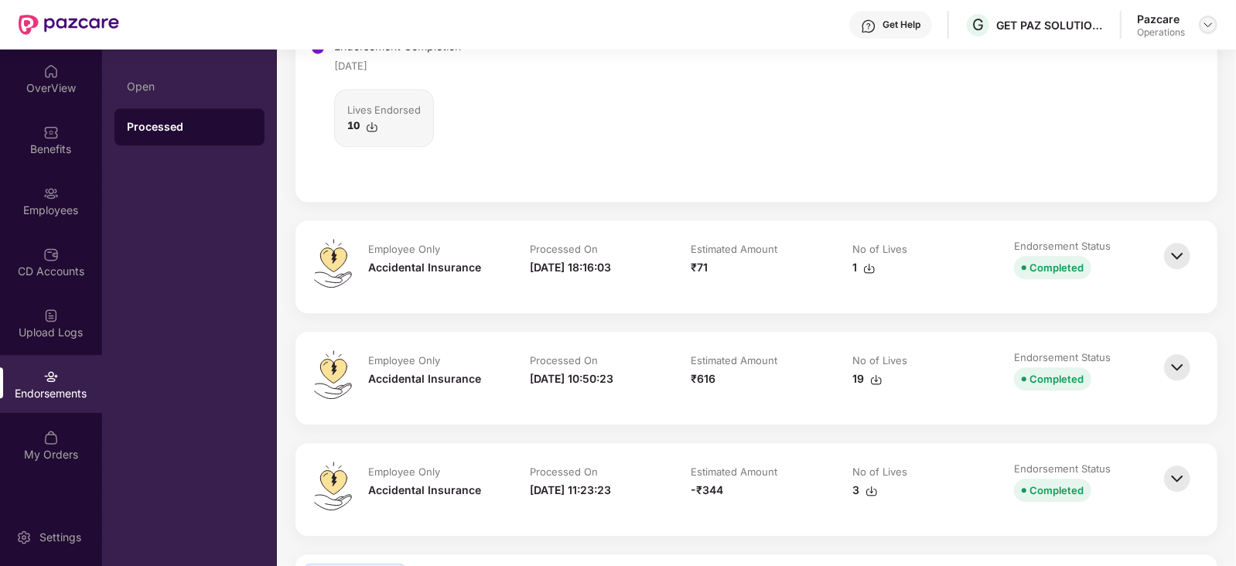
click at [1213, 25] on img at bounding box center [1208, 25] width 12 height 12
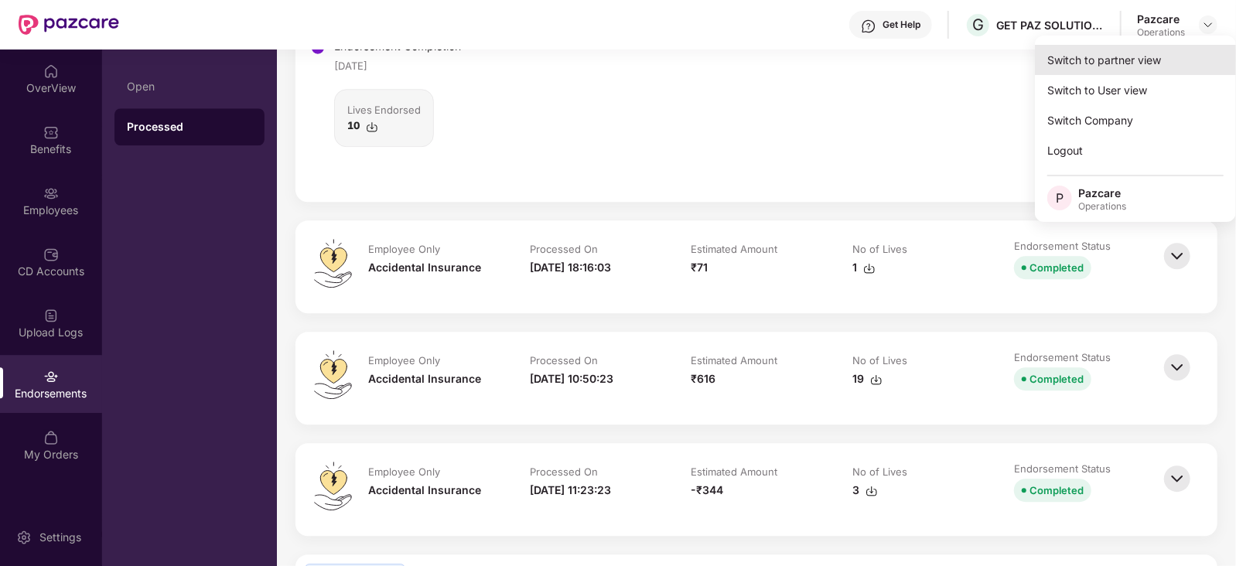
click at [1160, 51] on div "Switch to partner view" at bounding box center [1135, 60] width 201 height 30
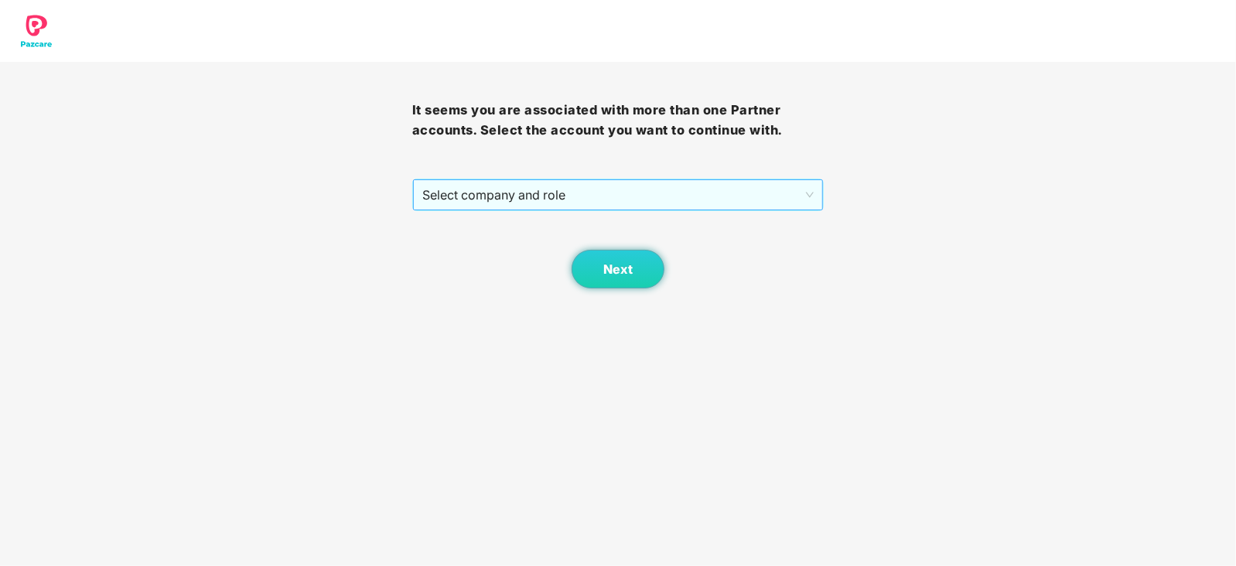
click at [507, 197] on span "Select company and role" at bounding box center [618, 194] width 392 height 29
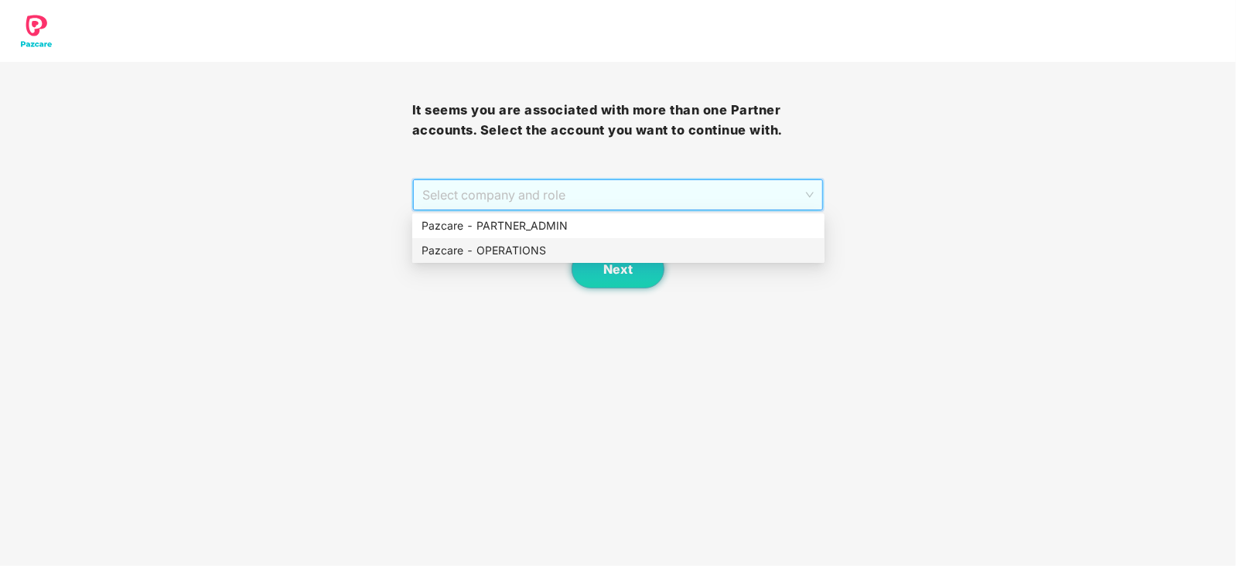
click at [484, 253] on div "Pazcare - OPERATIONS" at bounding box center [618, 250] width 394 height 17
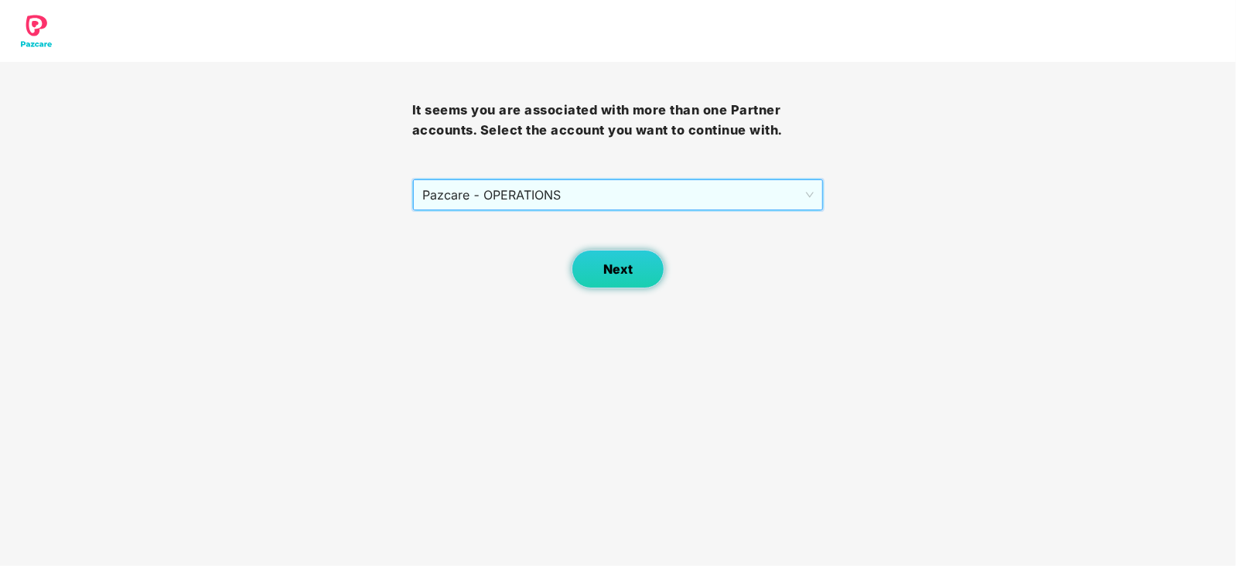
click at [599, 272] on button "Next" at bounding box center [617, 269] width 93 height 39
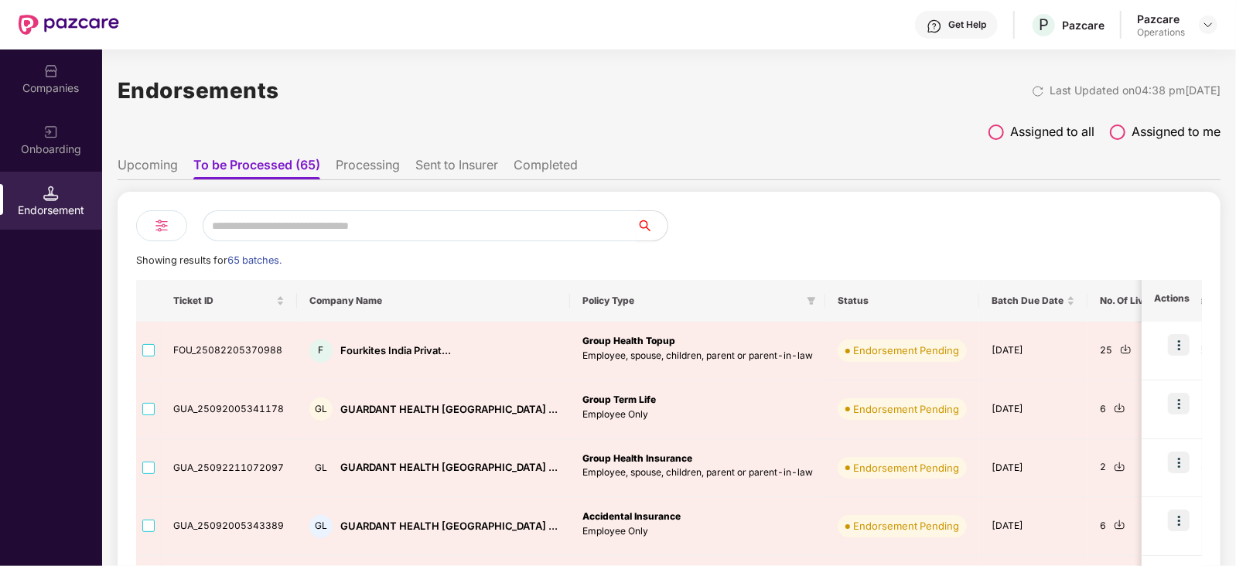
click at [278, 239] on input "text" at bounding box center [420, 225] width 434 height 31
paste input "**********"
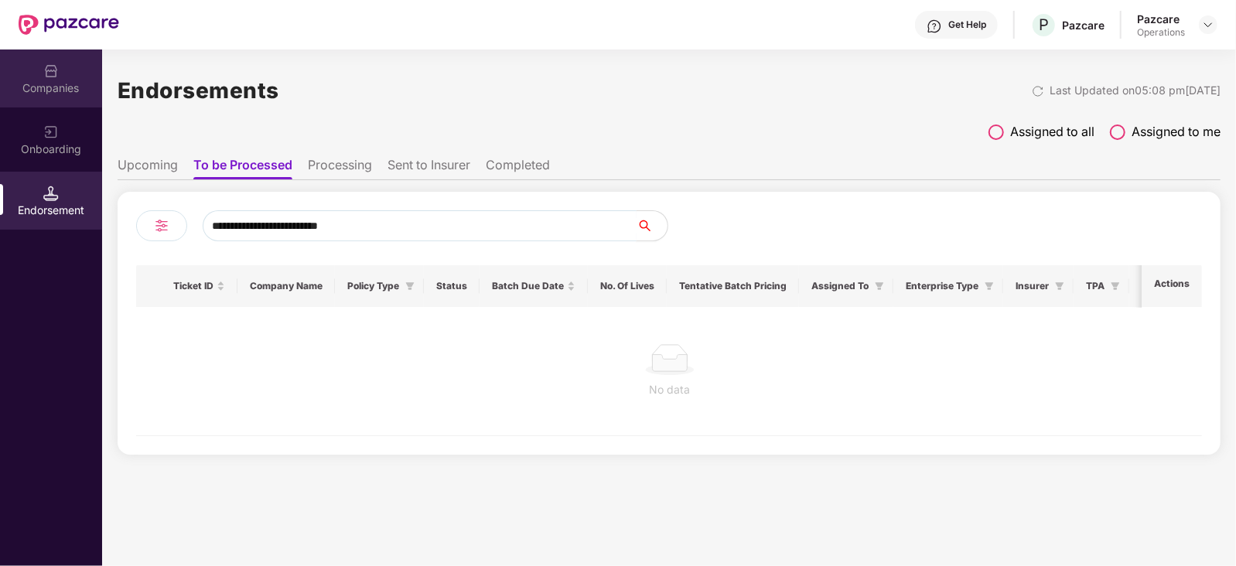
type input "**********"
click at [55, 84] on div "Companies" at bounding box center [51, 87] width 102 height 15
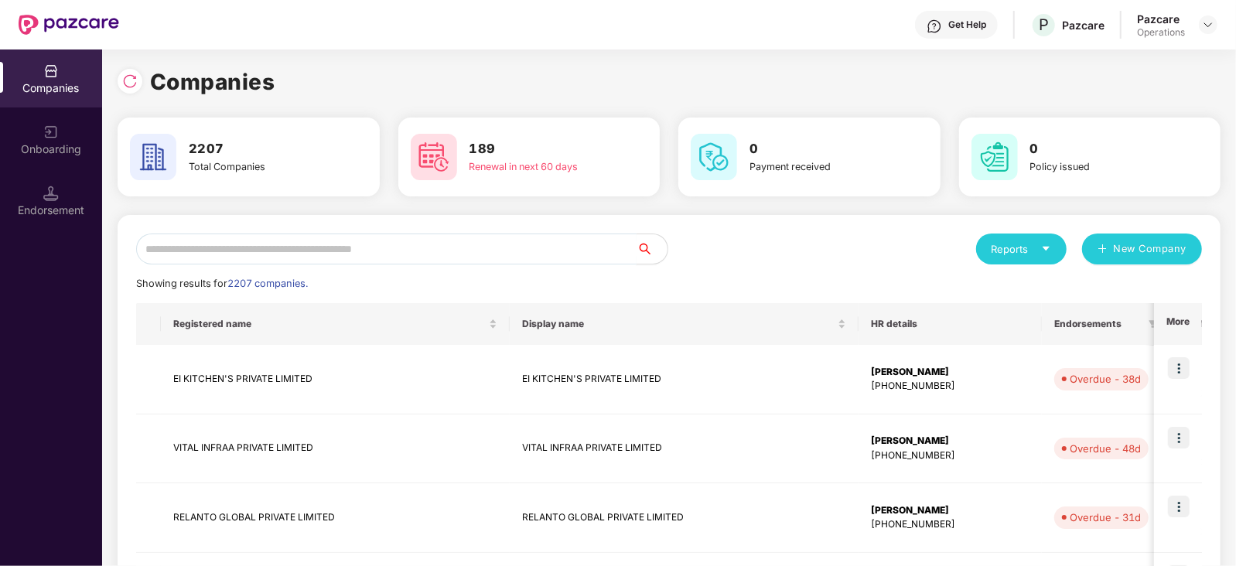
click at [254, 258] on input "text" at bounding box center [386, 249] width 500 height 31
paste input "**********"
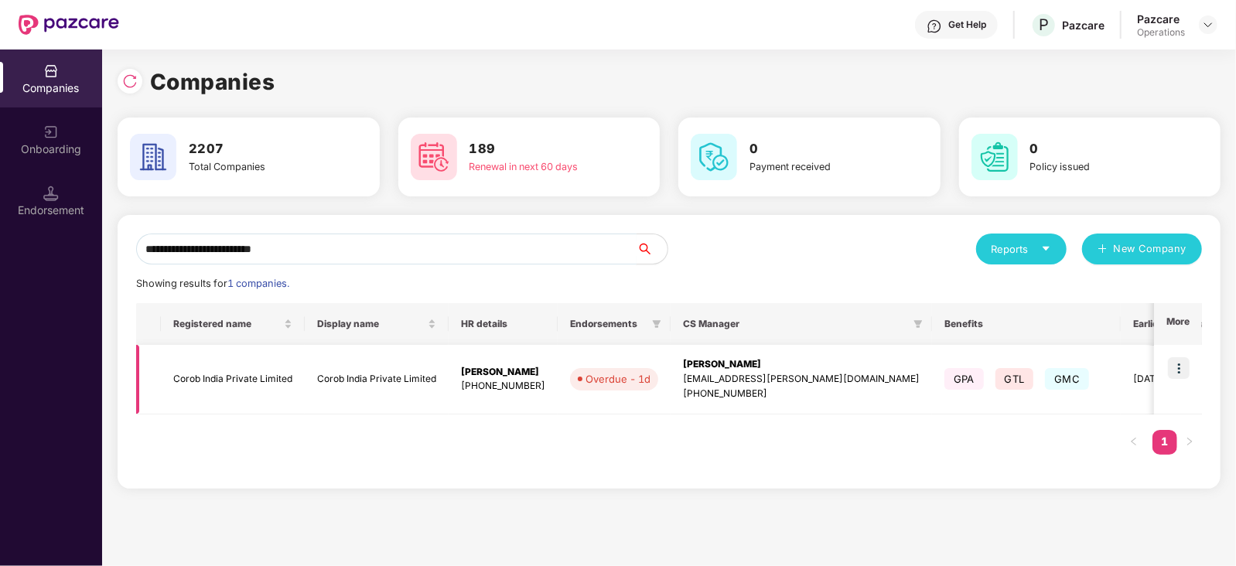
type input "**********"
click at [217, 380] on td "Corob India Private Limited" at bounding box center [233, 380] width 144 height 70
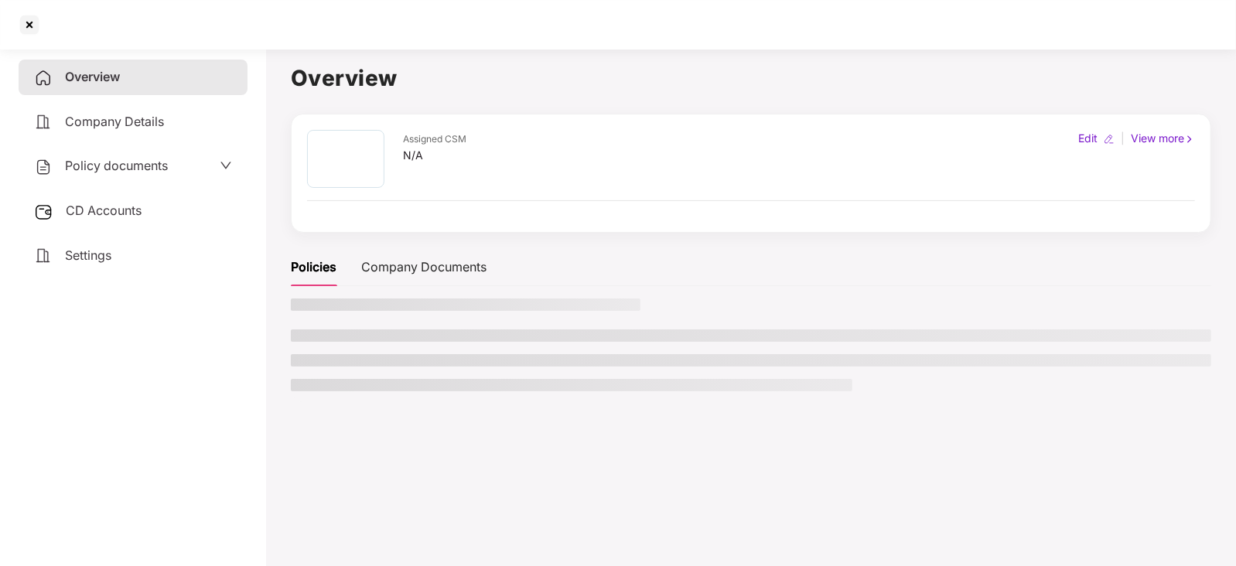
click at [113, 211] on span "CD Accounts" at bounding box center [104, 210] width 76 height 15
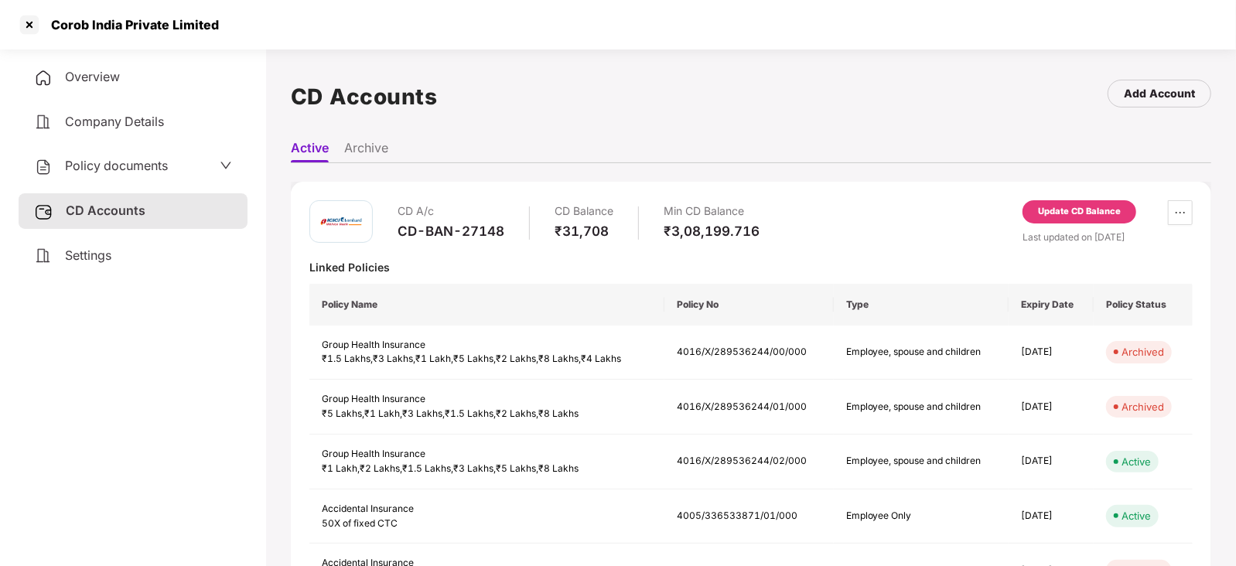
click at [1083, 209] on div "Update CD Balance" at bounding box center [1079, 212] width 83 height 14
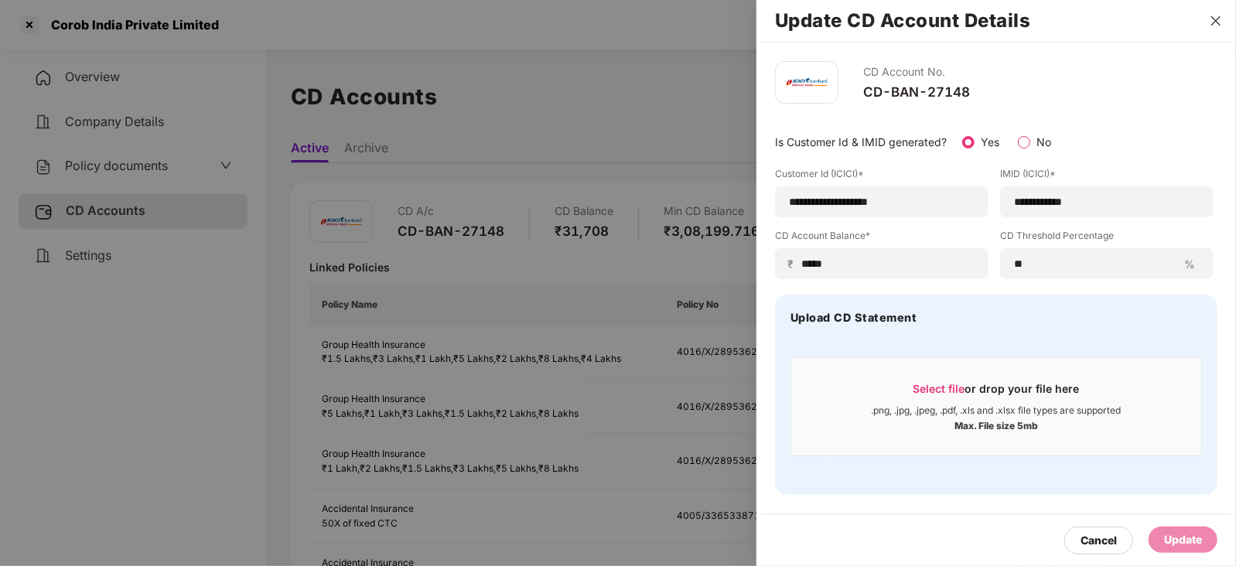
click at [1218, 22] on icon "close" at bounding box center [1215, 20] width 9 height 9
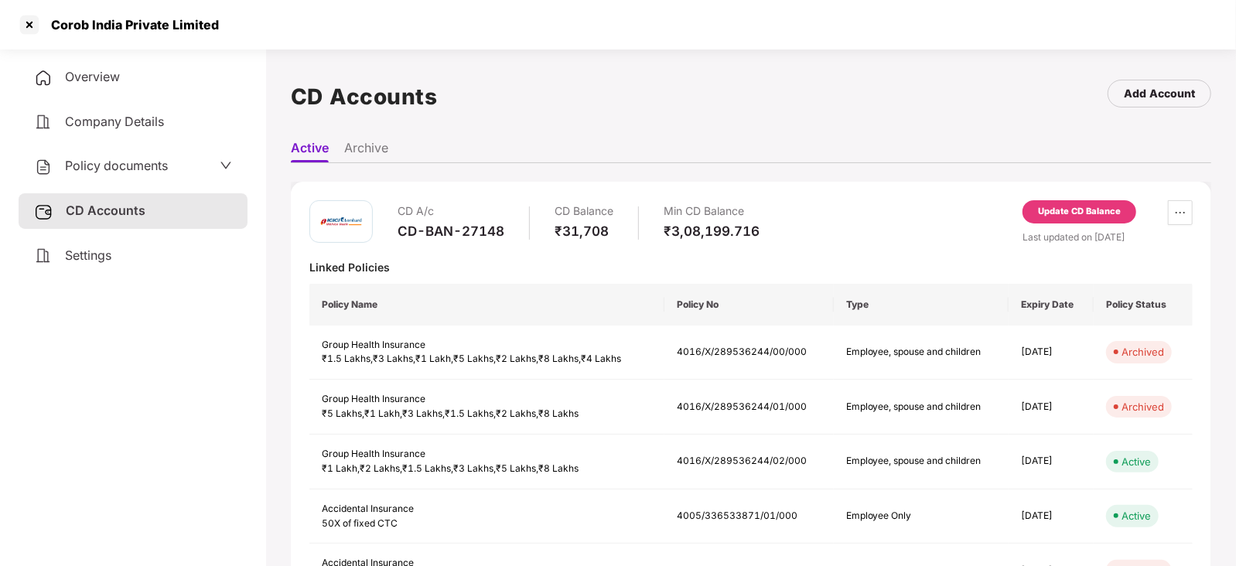
click at [139, 171] on span "Policy documents" at bounding box center [116, 165] width 103 height 15
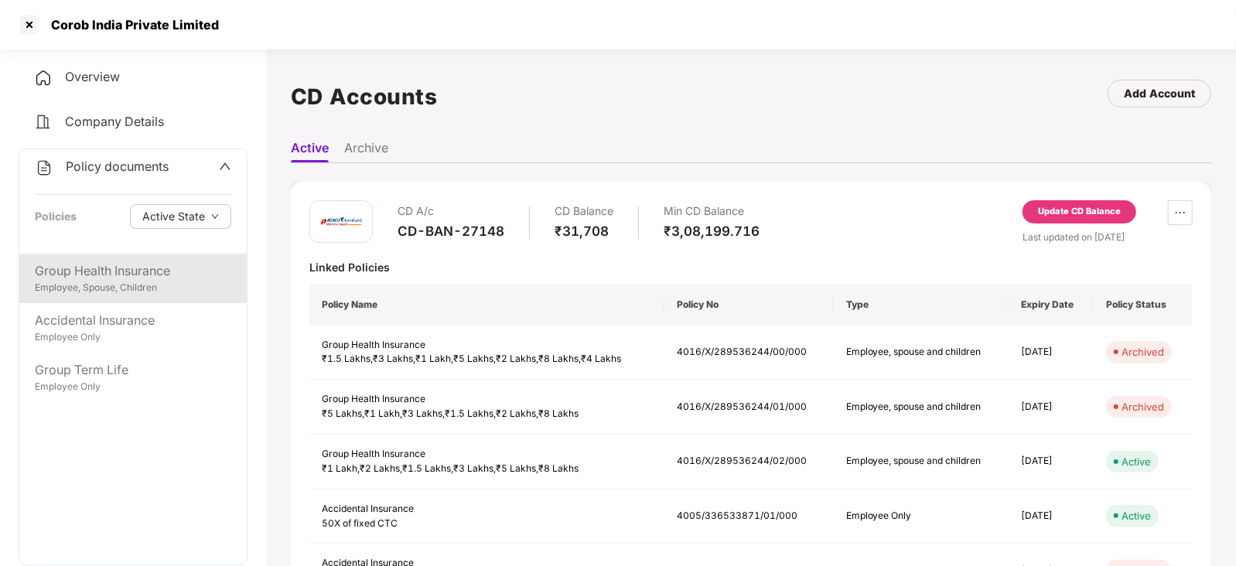
click at [132, 258] on div "Group Health Insurance Employee, Spouse, Children" at bounding box center [132, 278] width 227 height 49
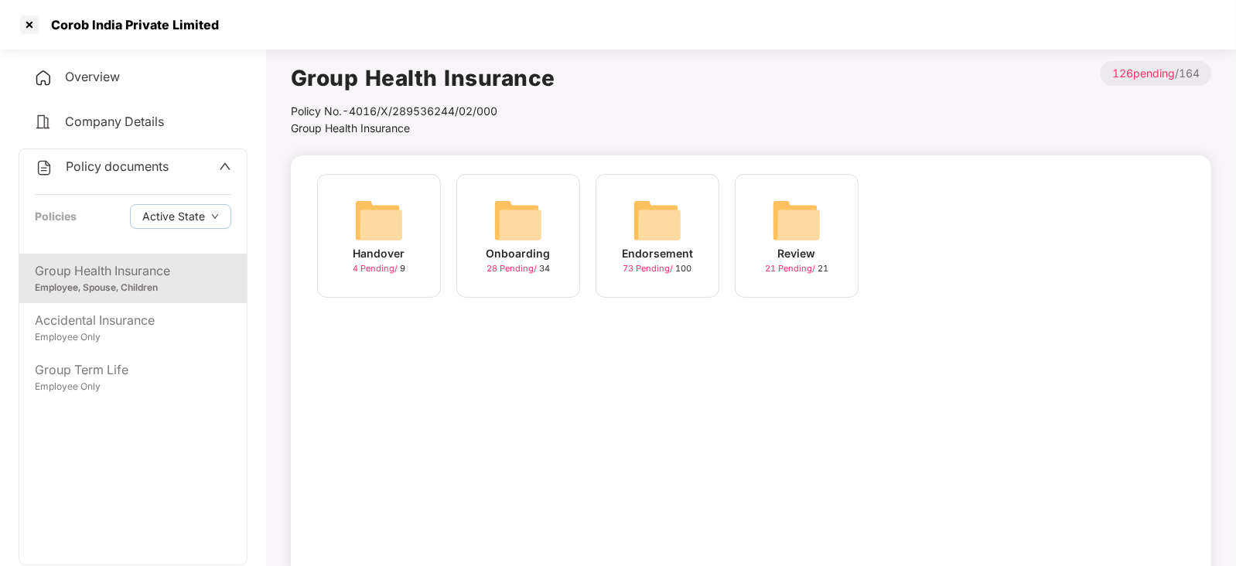
click at [663, 226] on img at bounding box center [657, 220] width 49 height 49
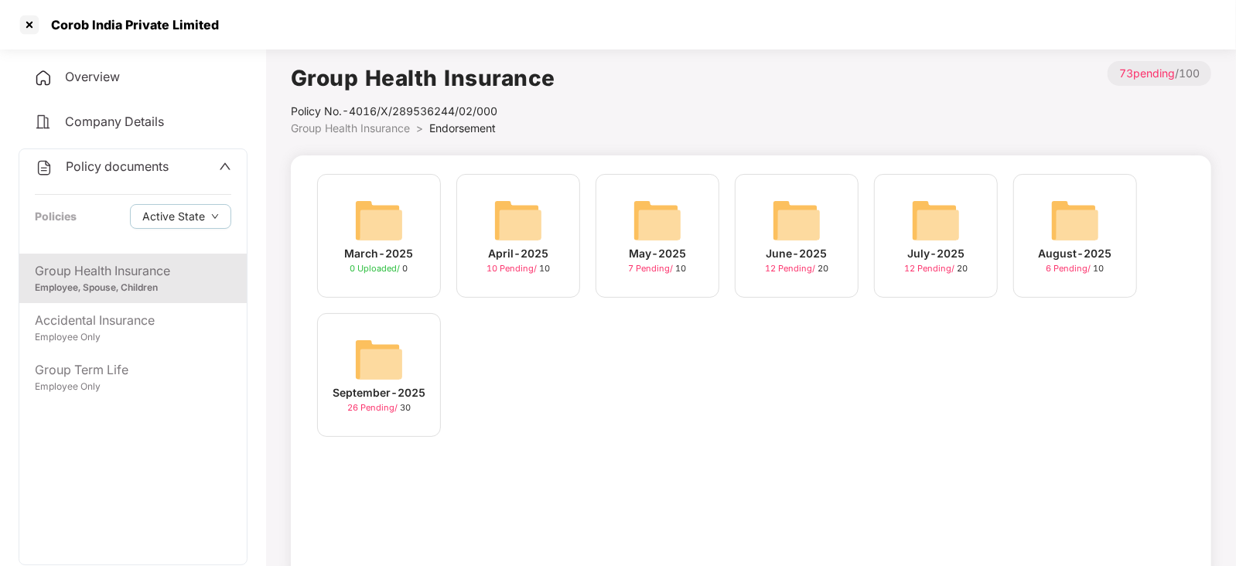
click at [1067, 210] on img at bounding box center [1074, 220] width 49 height 49
click at [391, 370] on img at bounding box center [378, 359] width 49 height 49
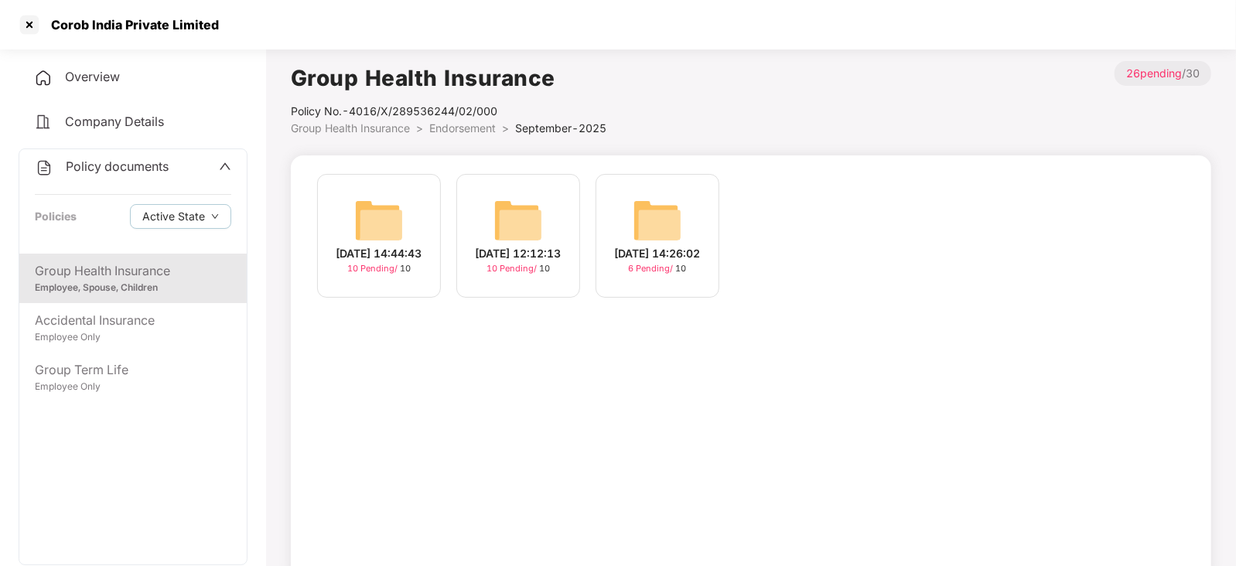
click at [391, 370] on div "22-Sep-2025 14:44:43 10 Pending / 10 17-Sep-2025 12:12:13 10 Pending / 10 08-Se…" at bounding box center [751, 367] width 920 height 425
click at [507, 206] on img at bounding box center [517, 220] width 49 height 49
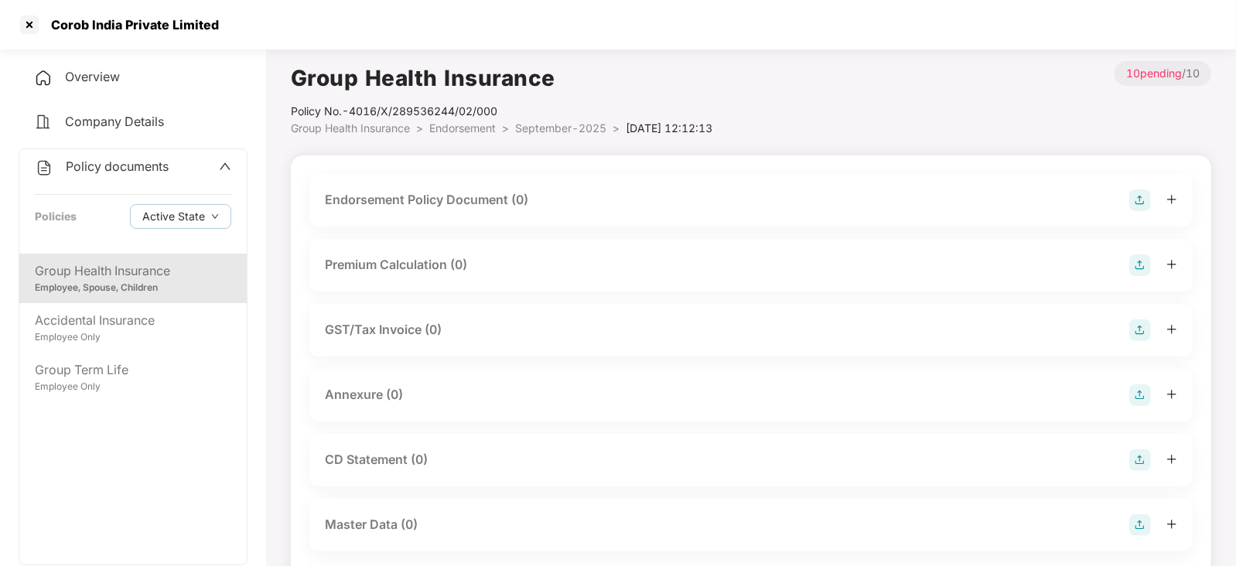
click at [1144, 206] on img at bounding box center [1140, 200] width 22 height 22
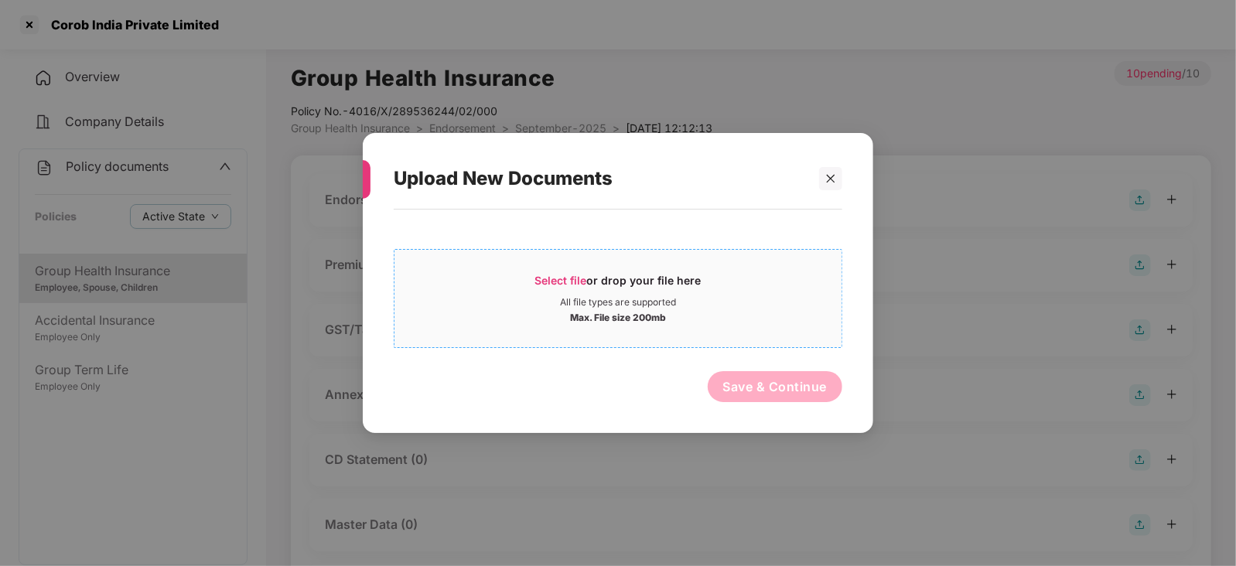
click at [567, 287] on div "Select file or drop your file here" at bounding box center [618, 284] width 166 height 23
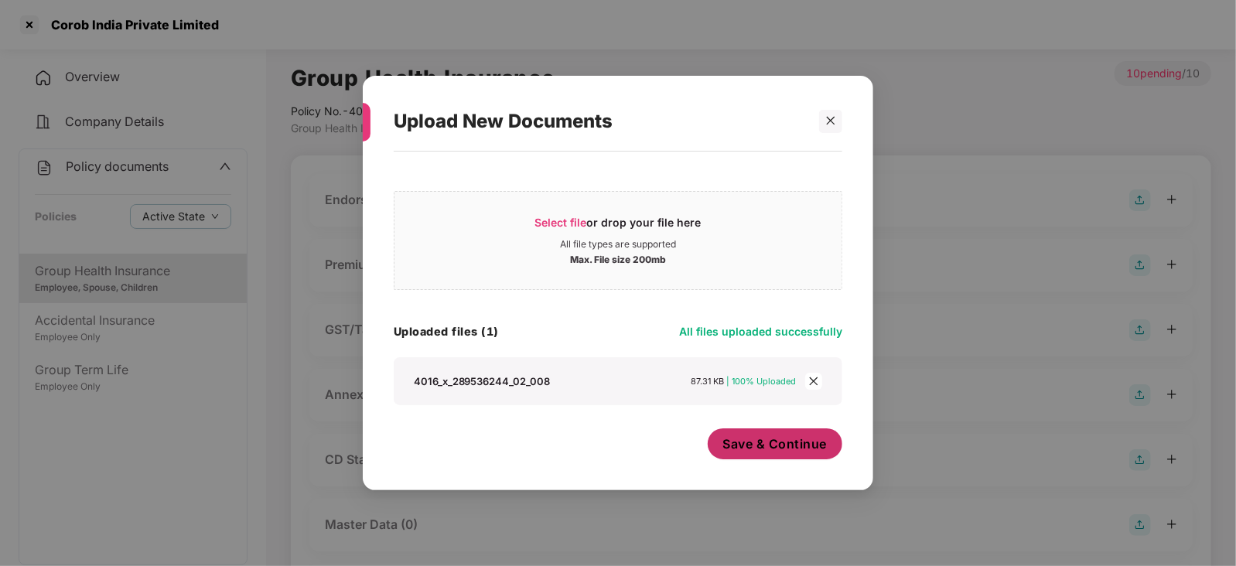
click at [761, 449] on span "Save & Continue" at bounding box center [775, 443] width 104 height 17
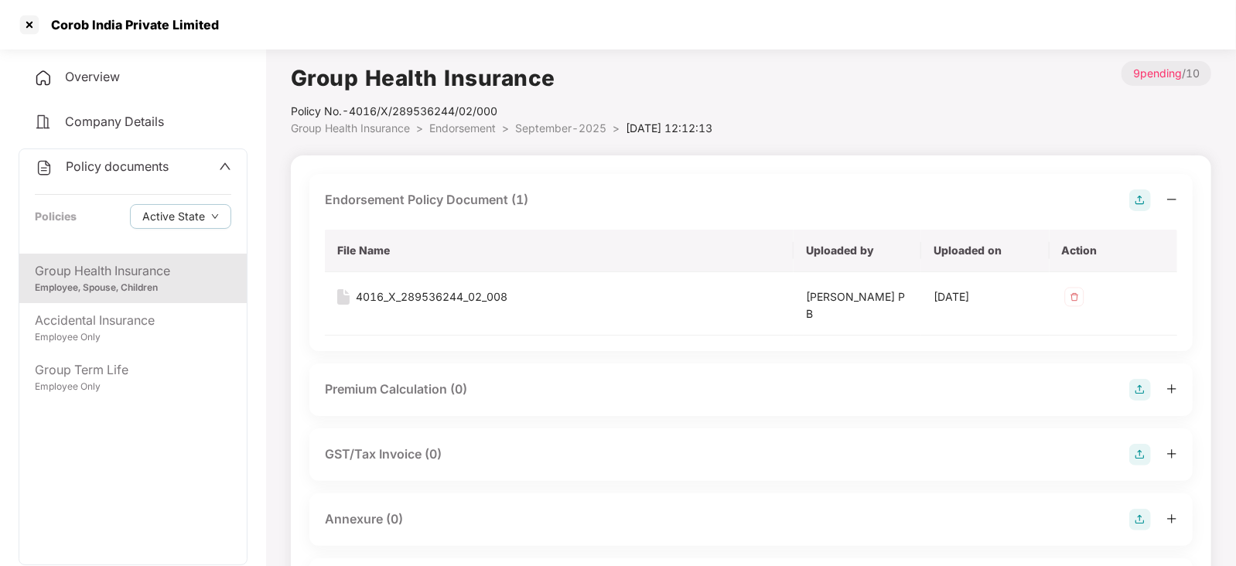
click at [1139, 391] on img at bounding box center [1140, 390] width 22 height 22
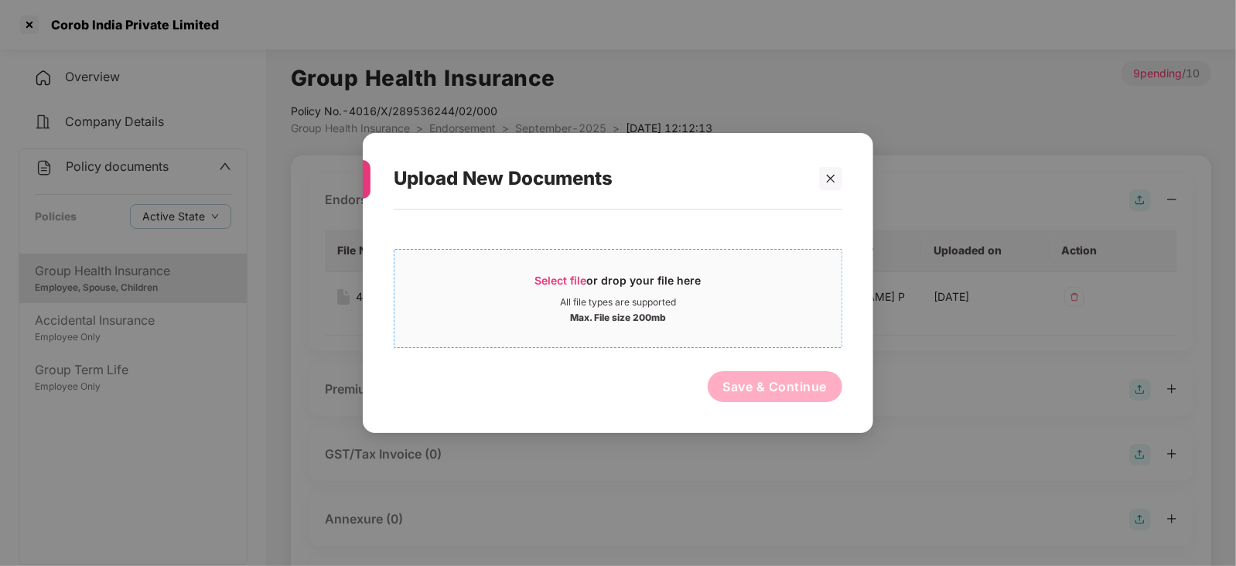
click at [556, 276] on span "Select file" at bounding box center [561, 280] width 52 height 13
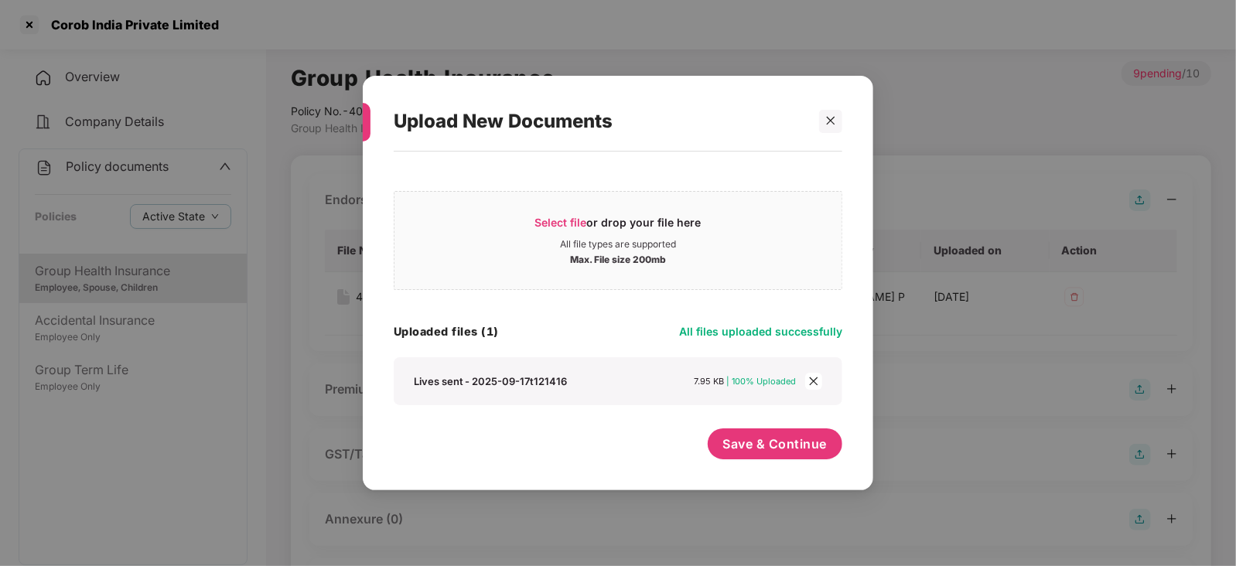
click at [769, 464] on div "Save & Continue" at bounding box center [775, 447] width 135 height 39
click at [768, 462] on div "Save & Continue" at bounding box center [775, 447] width 135 height 39
click at [766, 455] on button "Save & Continue" at bounding box center [775, 443] width 135 height 31
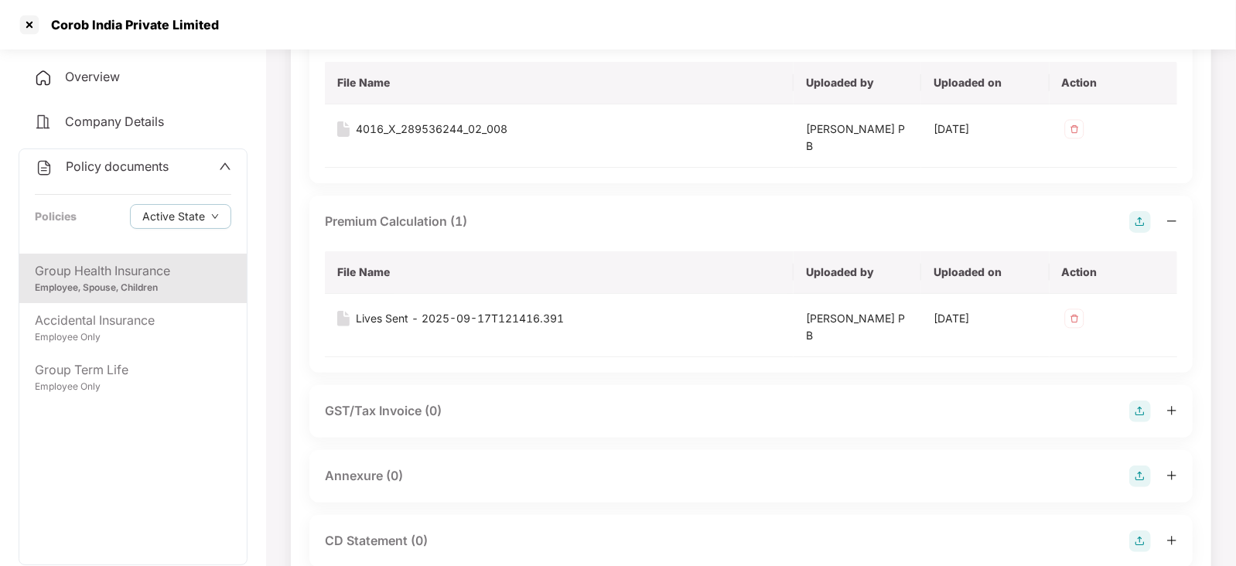
scroll to position [193, 0]
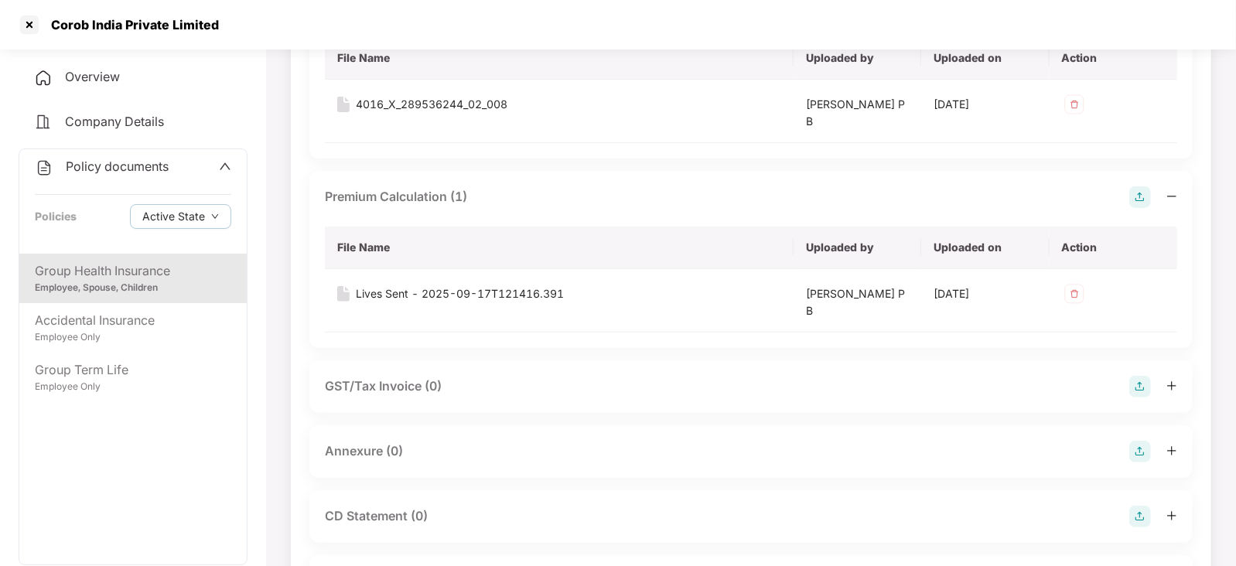
click at [1133, 451] on img at bounding box center [1140, 452] width 22 height 22
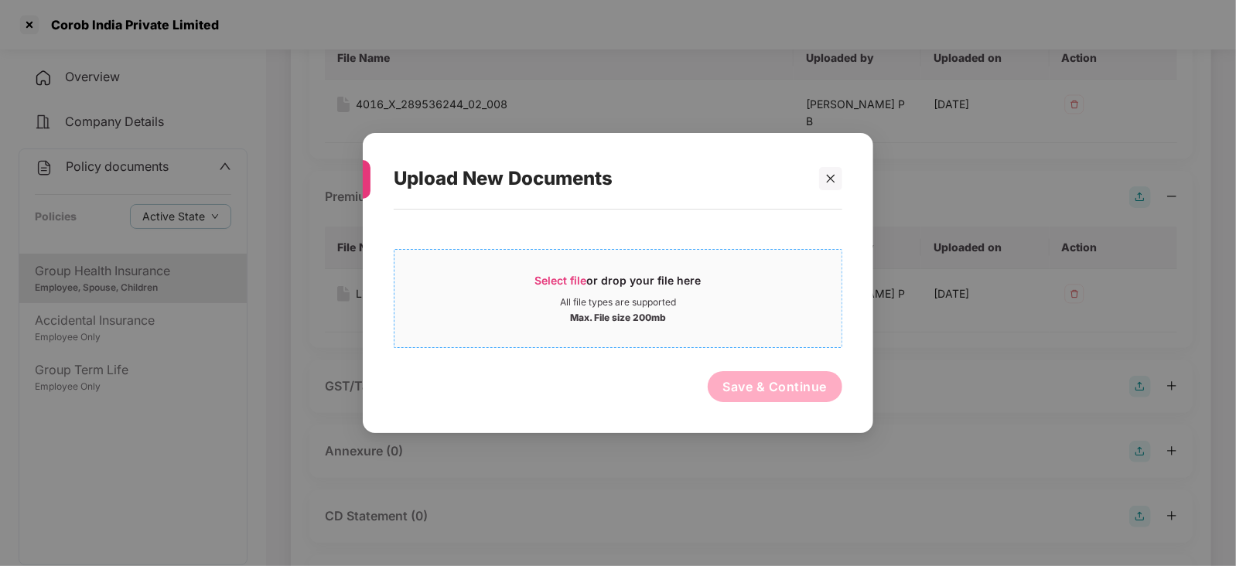
click at [573, 292] on div "Select file or drop your file here" at bounding box center [618, 284] width 166 height 23
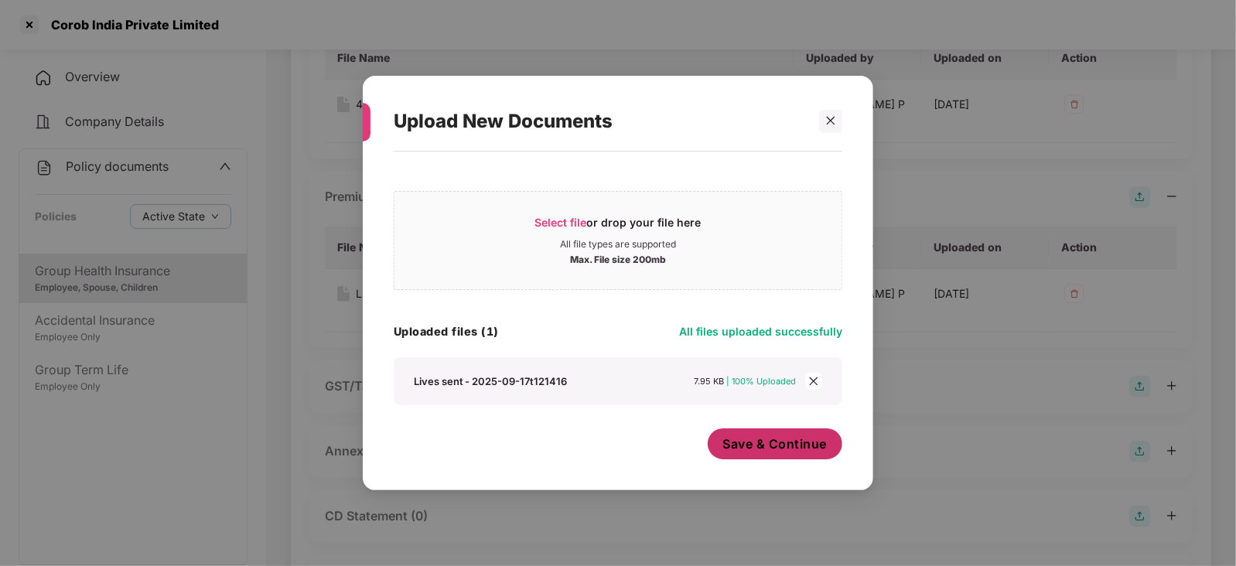
click at [754, 452] on span "Save & Continue" at bounding box center [775, 443] width 104 height 17
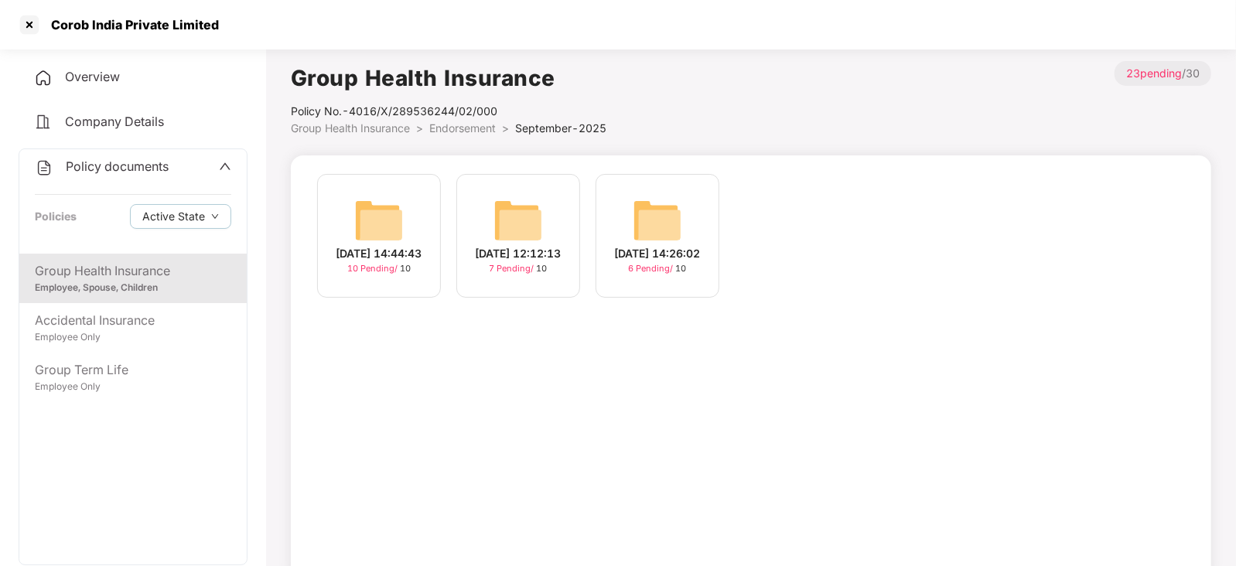
click at [381, 203] on img at bounding box center [378, 220] width 49 height 49
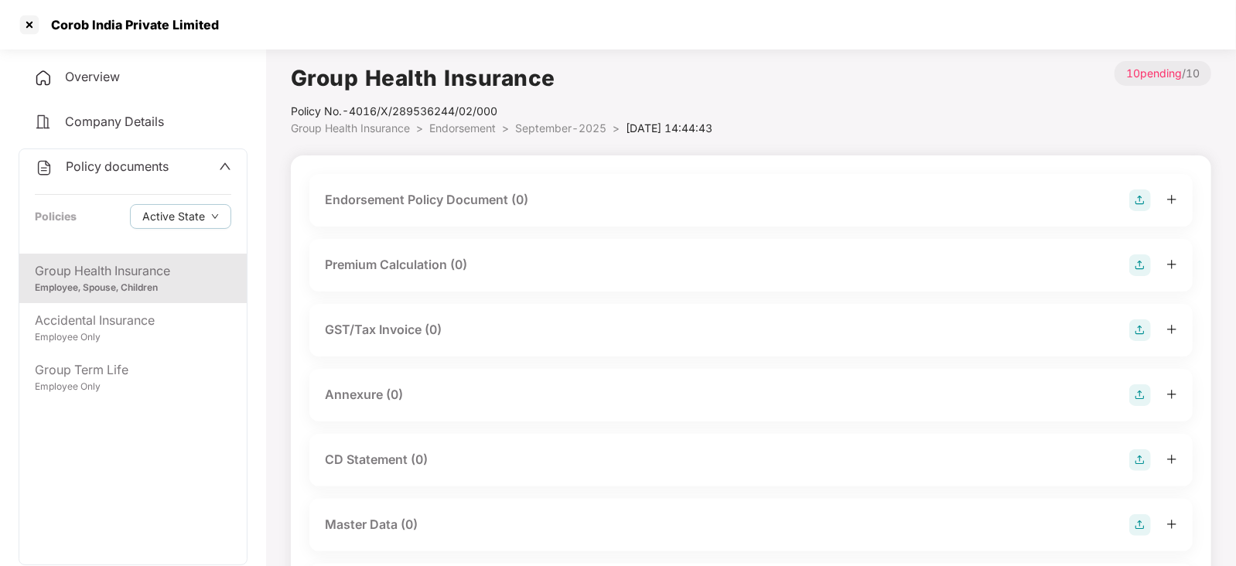
click at [1149, 200] on img at bounding box center [1140, 200] width 22 height 22
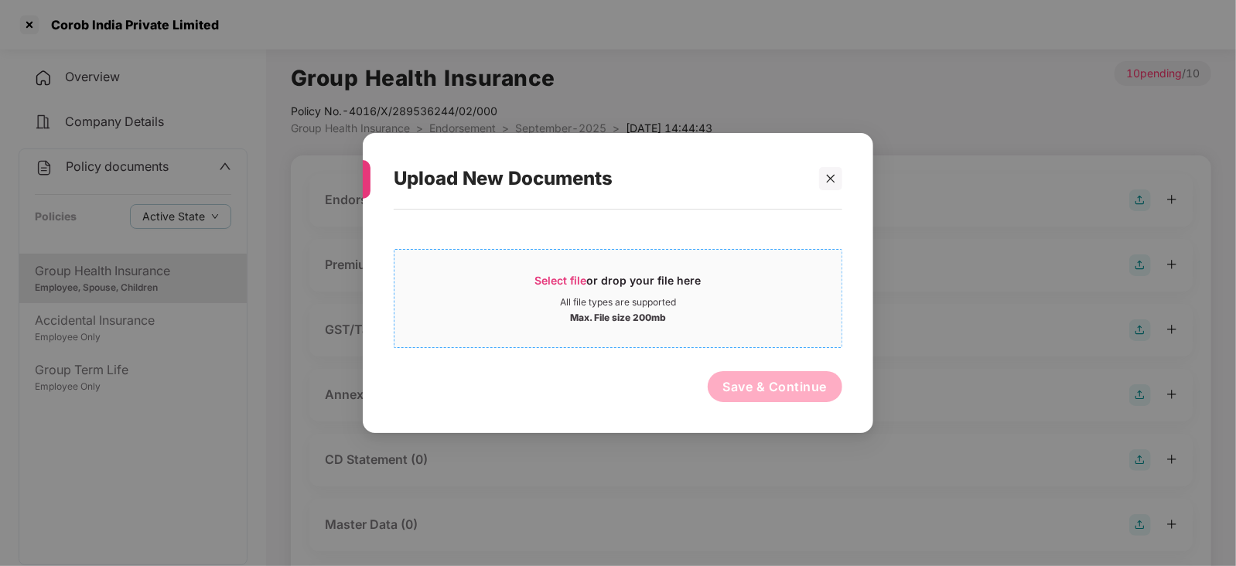
click at [572, 281] on span "Select file" at bounding box center [561, 280] width 52 height 13
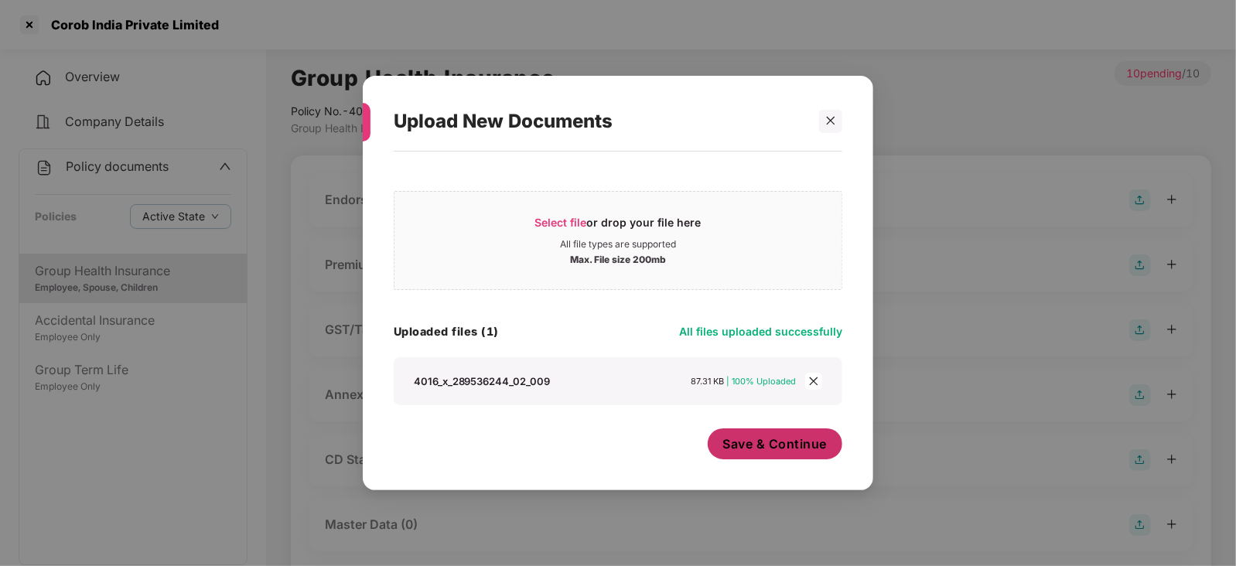
click at [752, 452] on span "Save & Continue" at bounding box center [775, 443] width 104 height 17
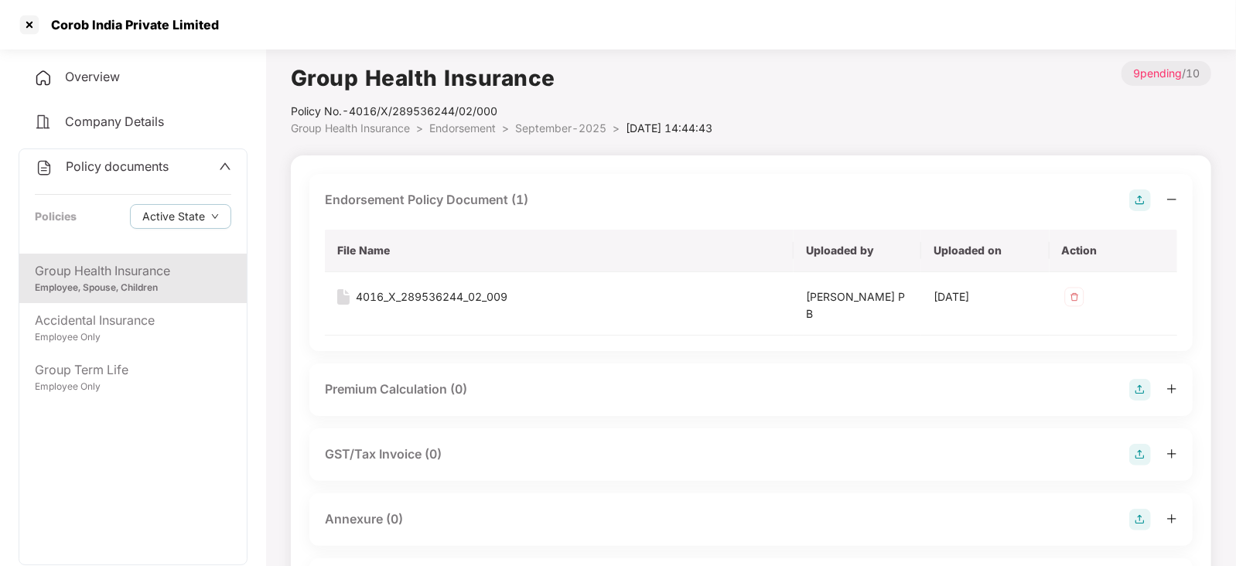
click at [1134, 394] on img at bounding box center [1140, 390] width 22 height 22
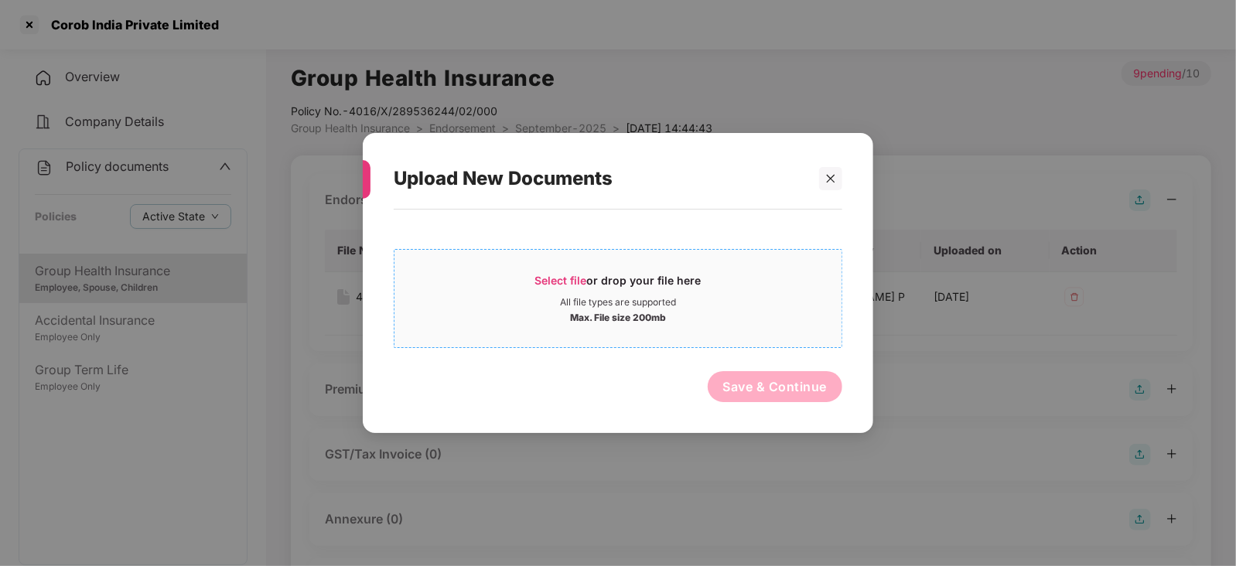
click at [576, 268] on span "Select file or drop your file here All file types are supported Max. File size …" at bounding box center [617, 298] width 447 height 74
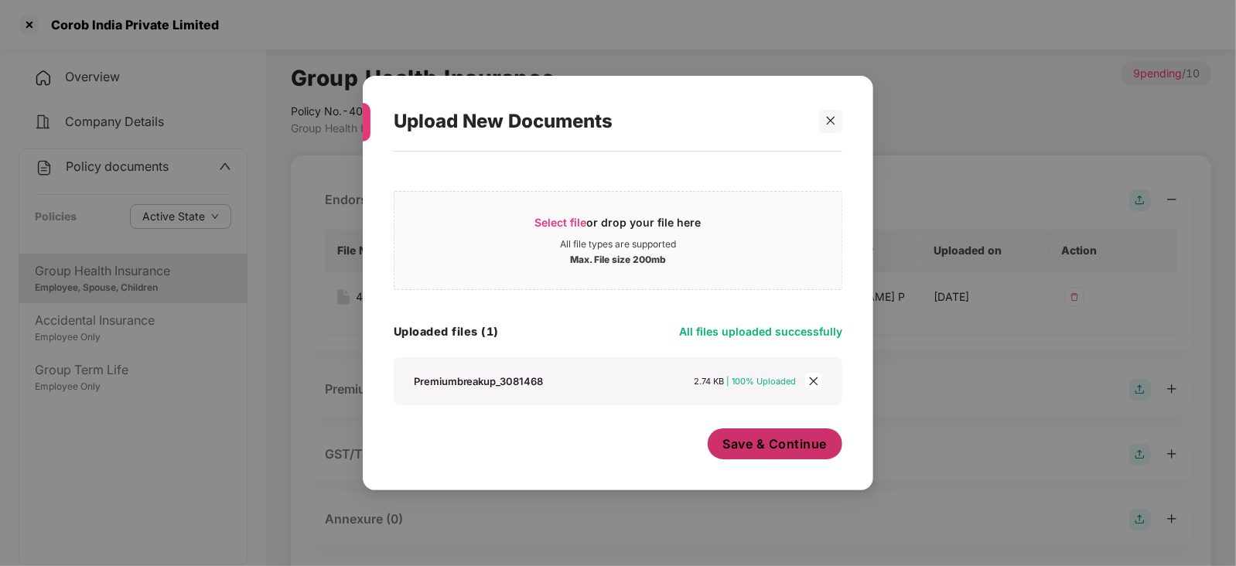
click at [750, 455] on button "Save & Continue" at bounding box center [775, 443] width 135 height 31
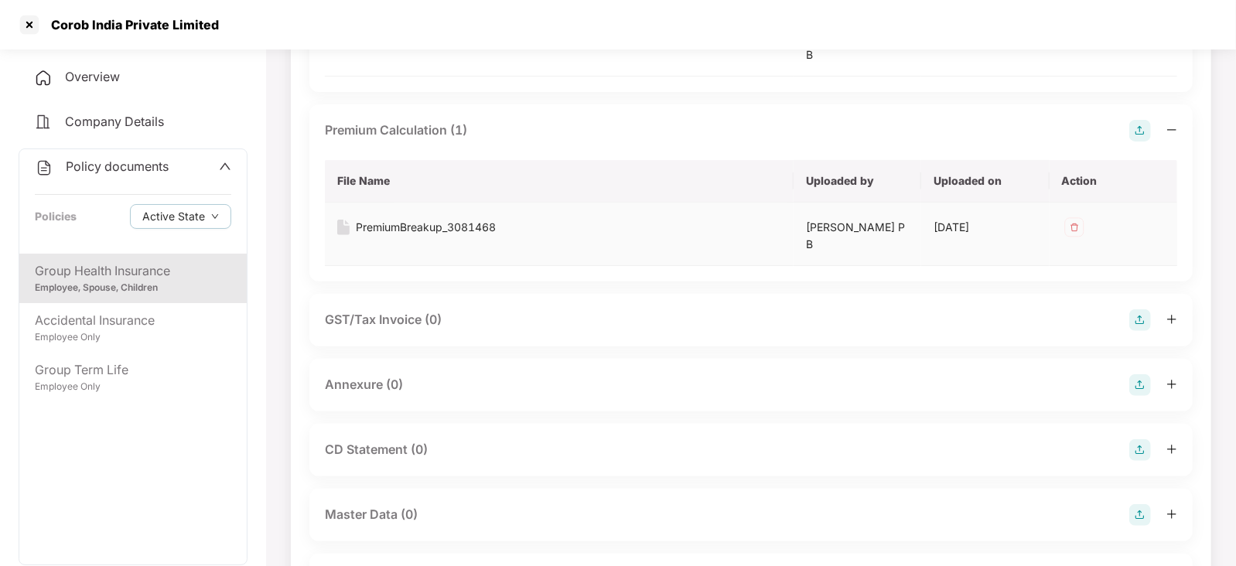
scroll to position [290, 0]
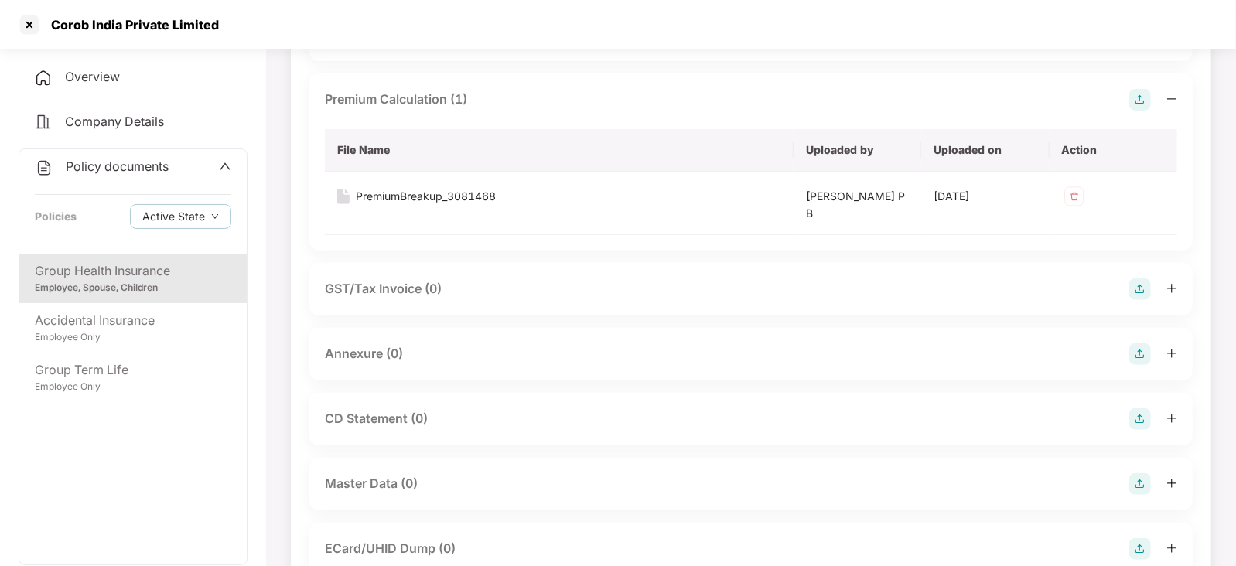
click at [1147, 346] on img at bounding box center [1140, 354] width 22 height 22
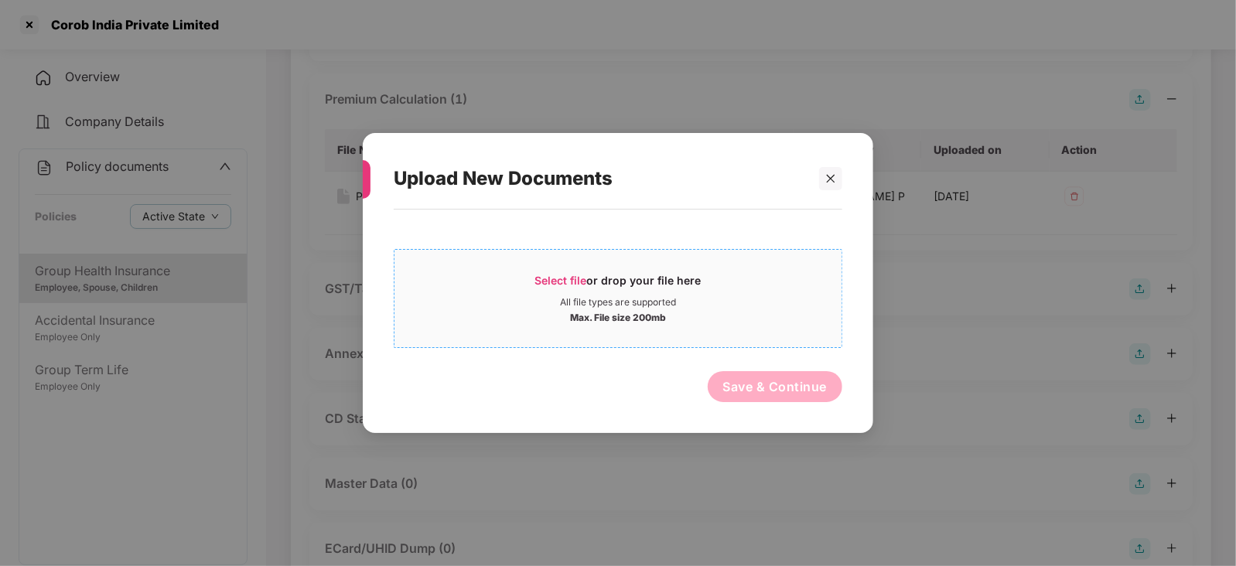
click at [564, 281] on span "Select file" at bounding box center [561, 280] width 52 height 13
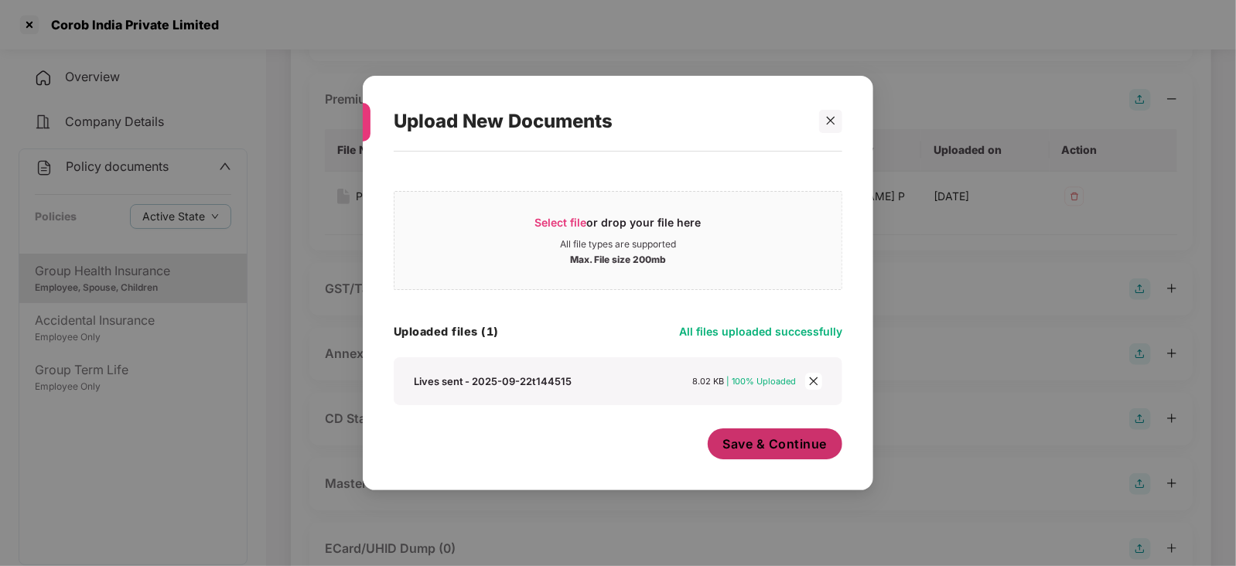
click at [742, 445] on span "Save & Continue" at bounding box center [775, 443] width 104 height 17
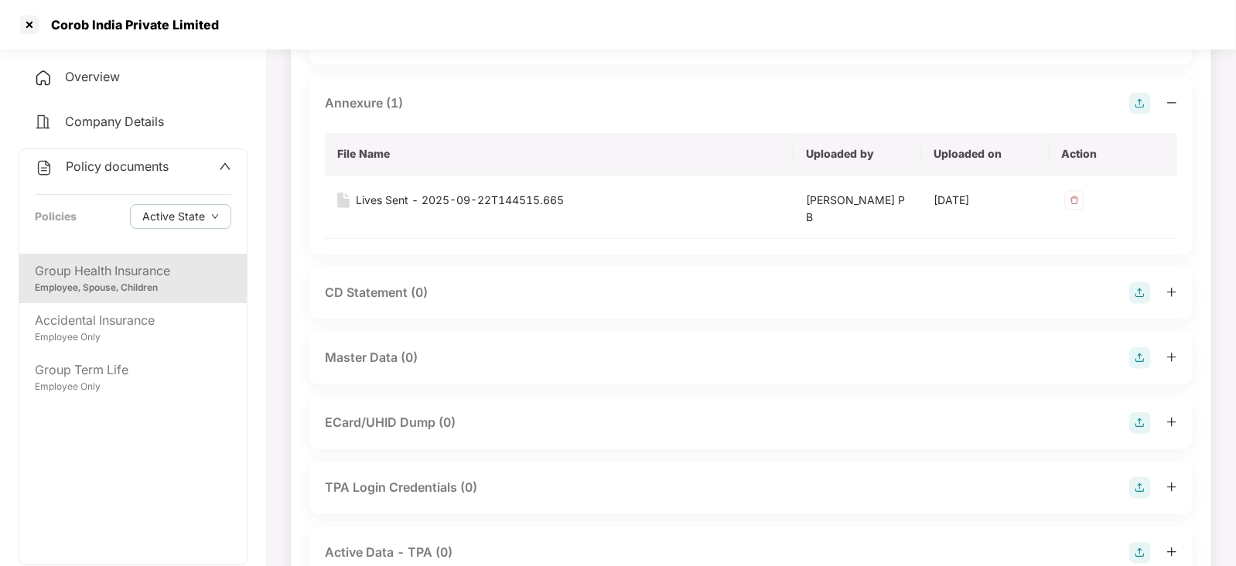
scroll to position [580, 0]
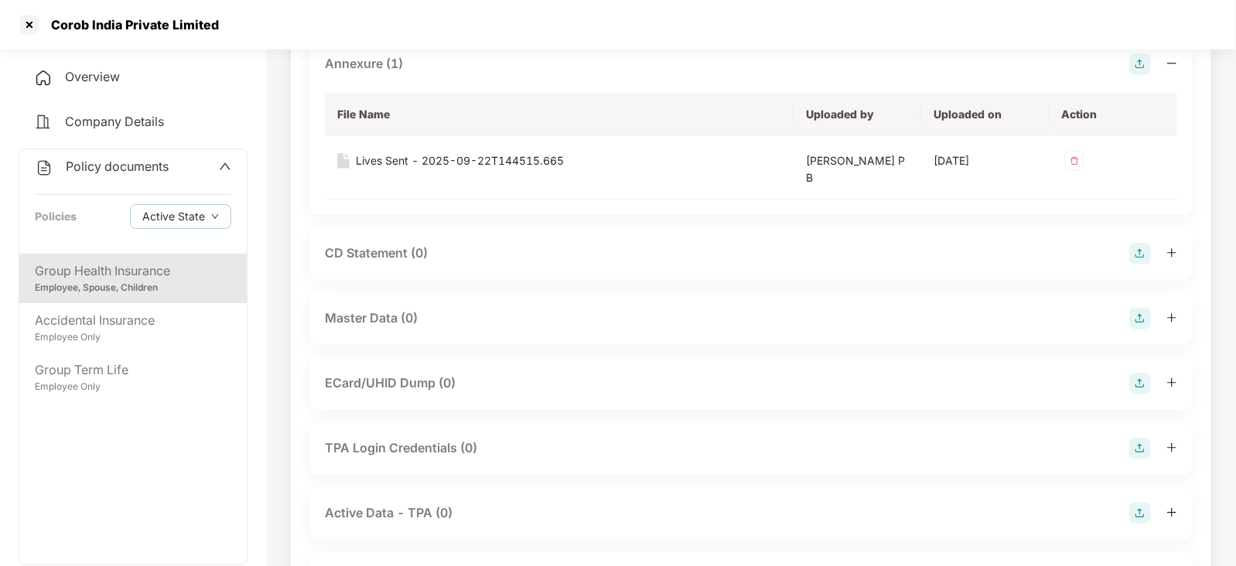
click at [1146, 311] on img at bounding box center [1140, 319] width 22 height 22
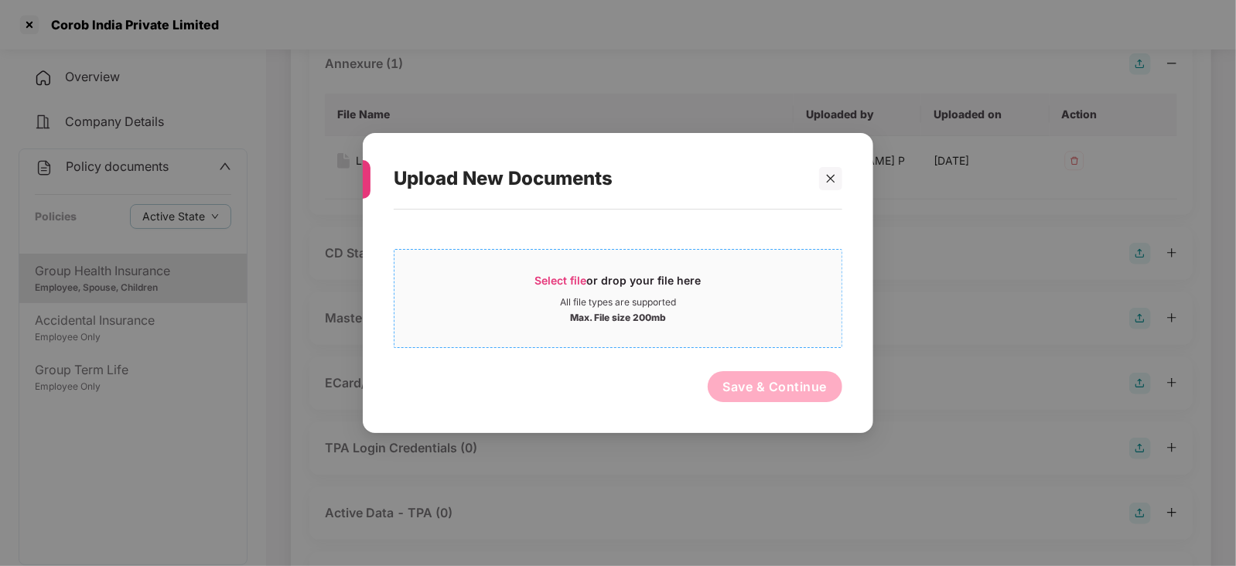
click at [538, 281] on span "Select file" at bounding box center [561, 280] width 52 height 13
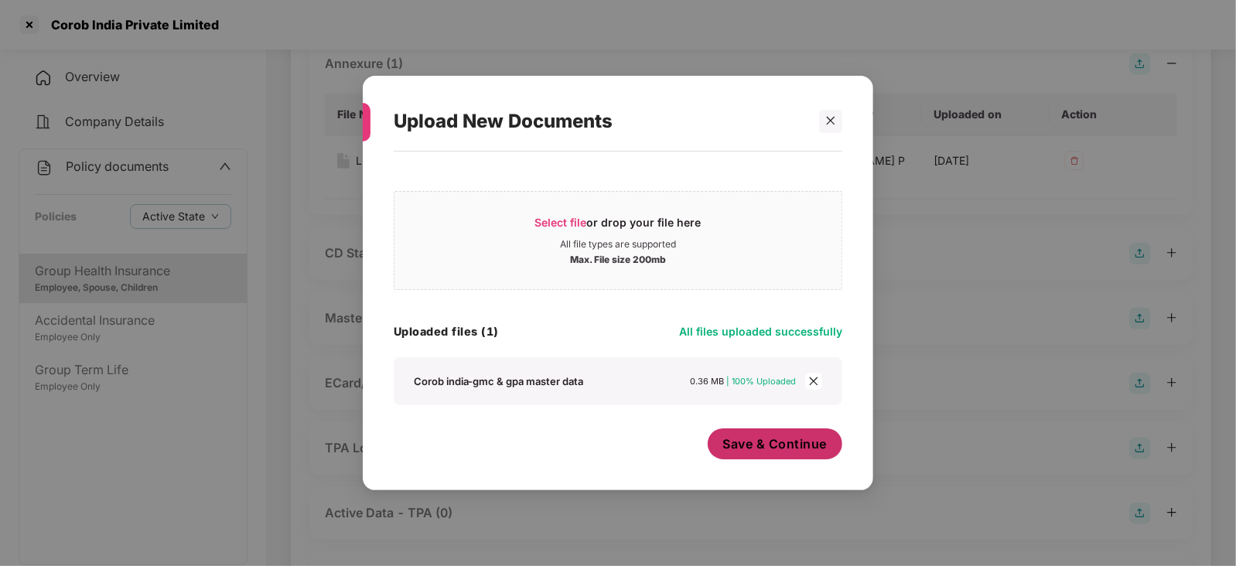
click at [735, 446] on span "Save & Continue" at bounding box center [775, 443] width 104 height 17
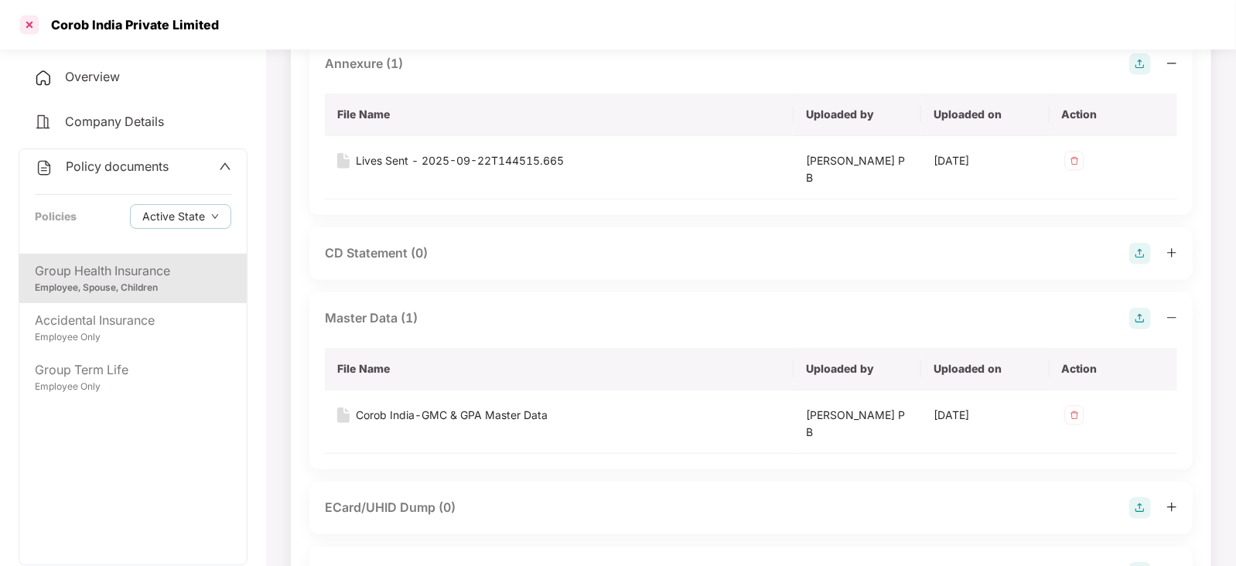
click at [34, 29] on div at bounding box center [29, 24] width 25 height 25
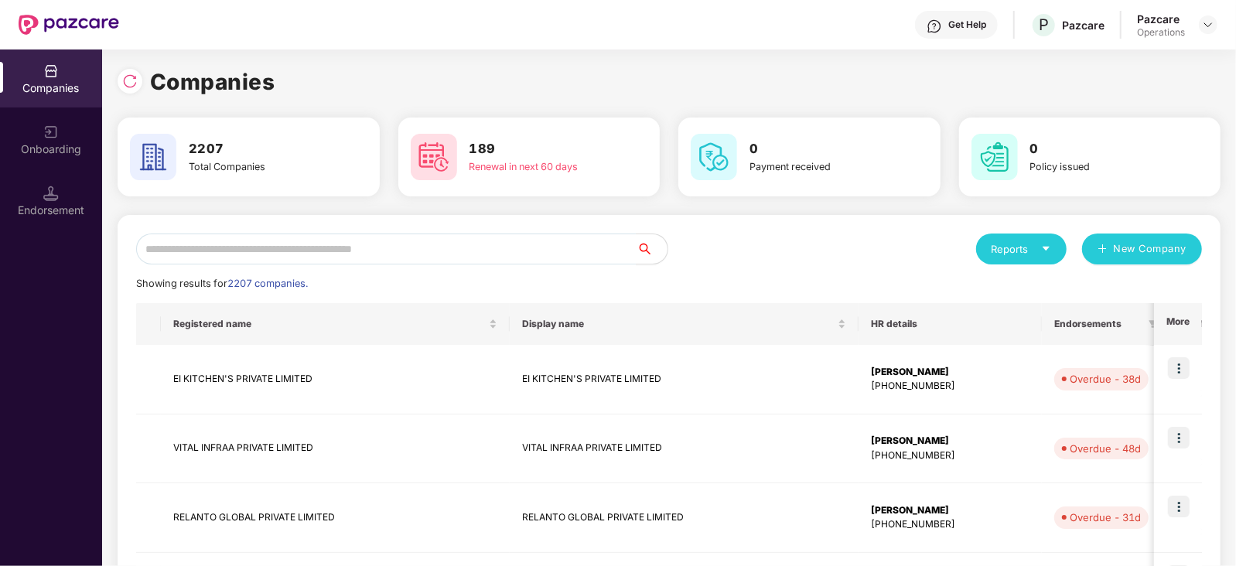
scroll to position [0, 0]
click at [228, 253] on input "text" at bounding box center [386, 249] width 500 height 31
paste input "**********"
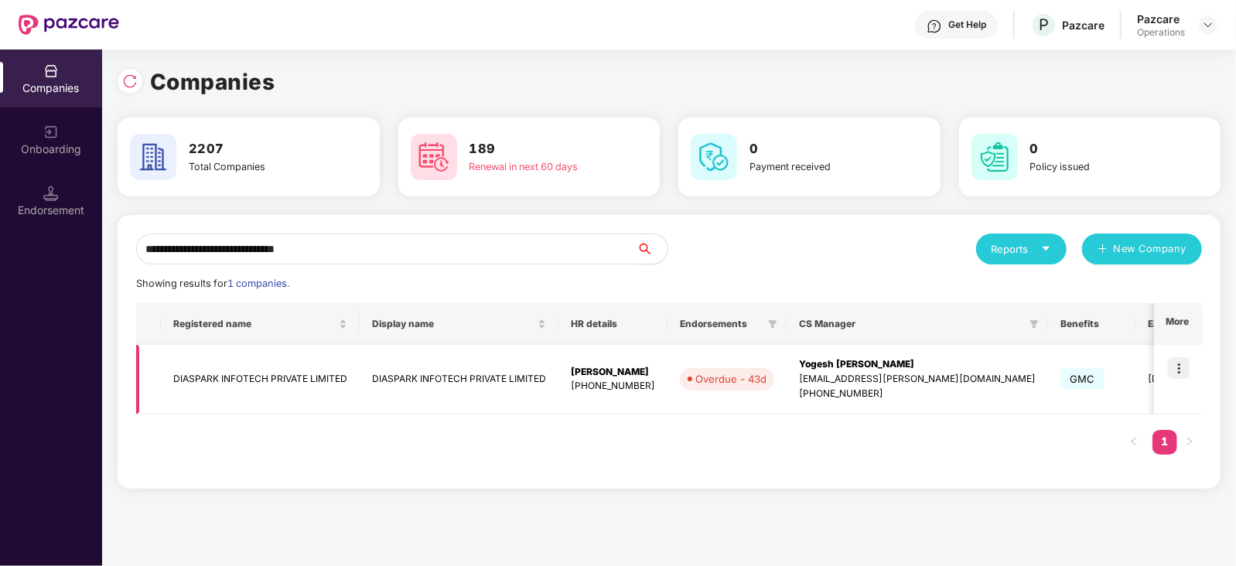
type input "**********"
click at [1181, 374] on img at bounding box center [1179, 368] width 22 height 22
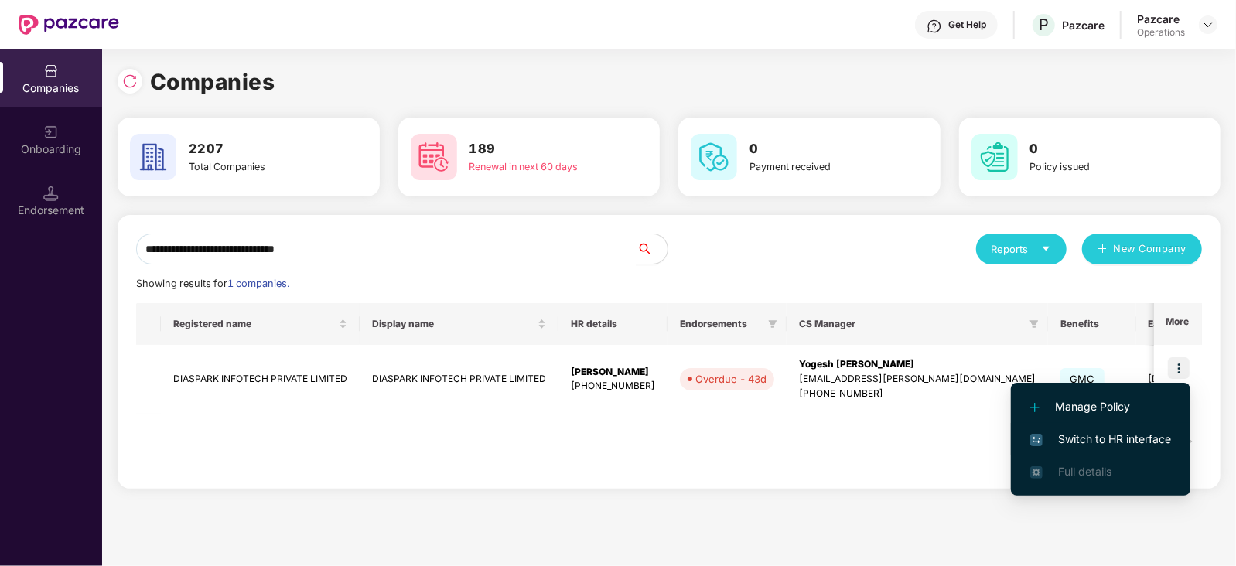
click at [1147, 438] on span "Switch to HR interface" at bounding box center [1100, 439] width 141 height 17
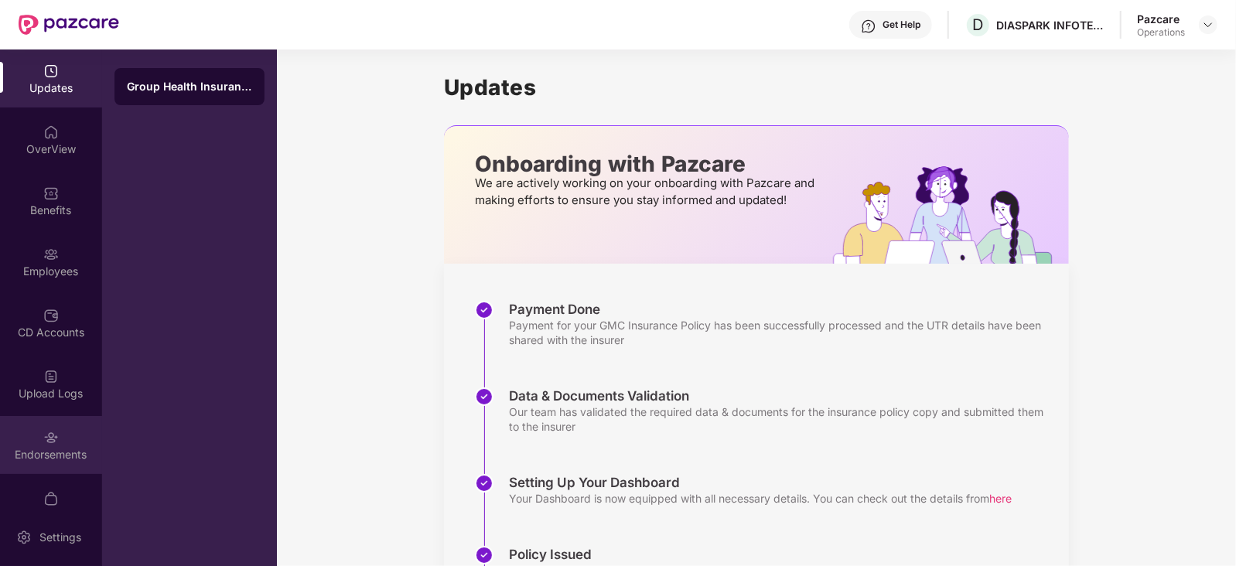
click at [75, 431] on div "Endorsements" at bounding box center [51, 445] width 102 height 58
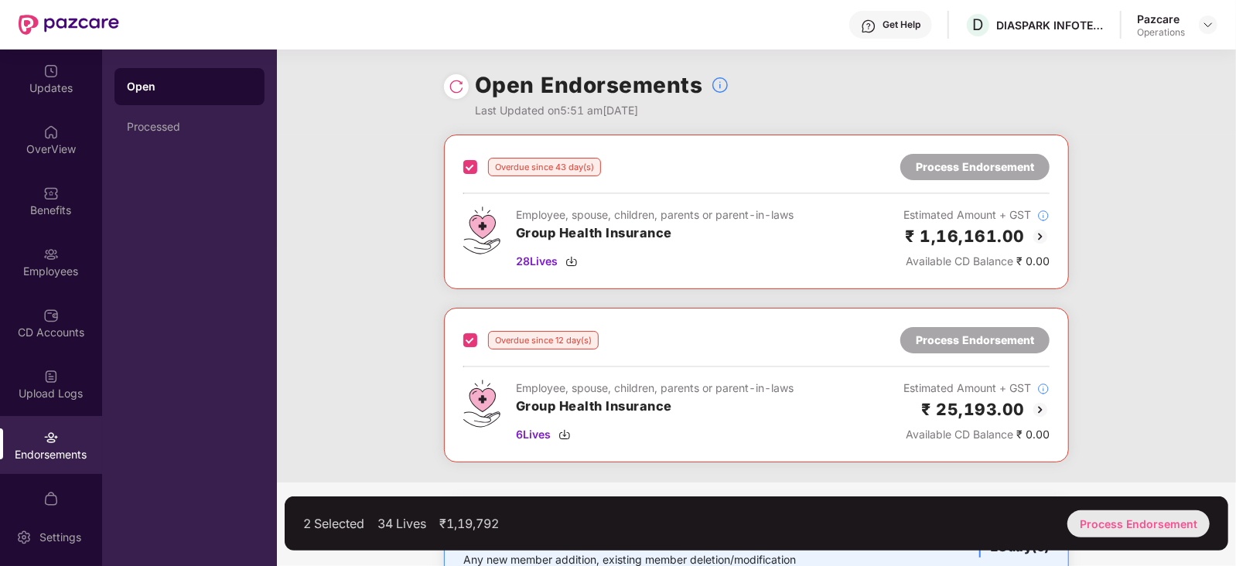
click at [1144, 535] on div "Process Endorsement" at bounding box center [1138, 523] width 142 height 27
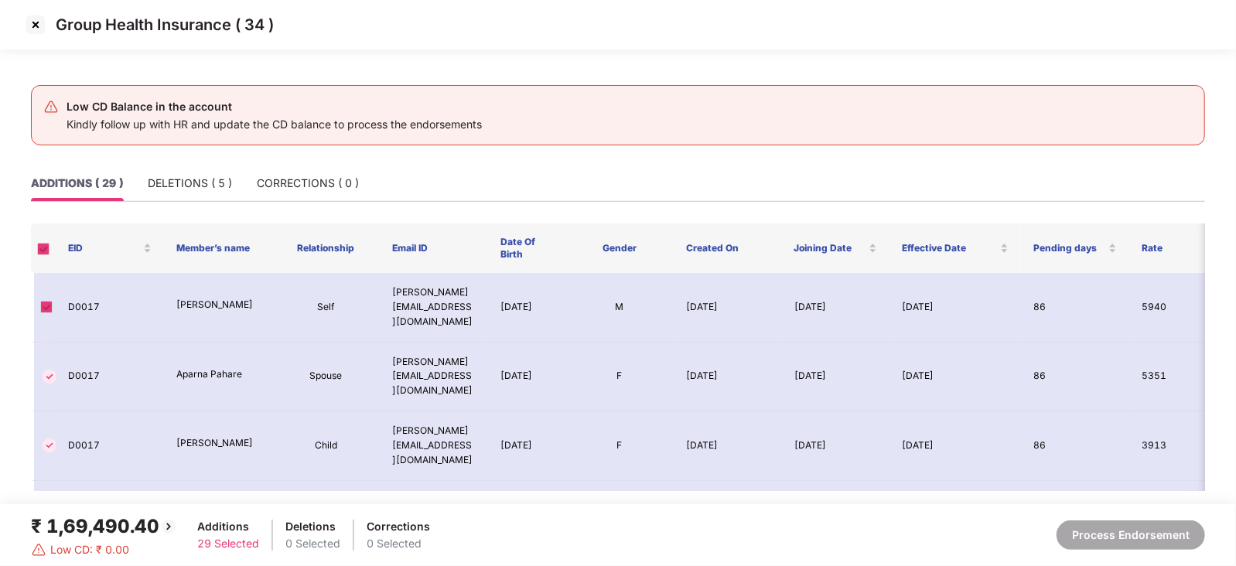
click at [38, 34] on img at bounding box center [35, 24] width 25 height 25
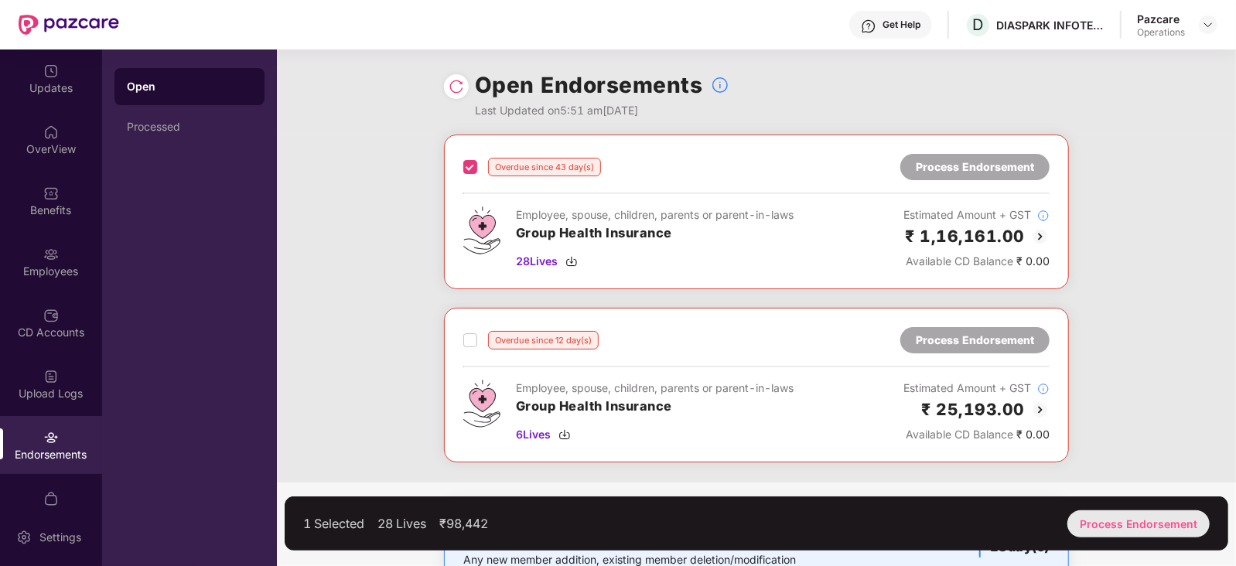
click at [1116, 535] on div "Process Endorsement" at bounding box center [1138, 523] width 142 height 27
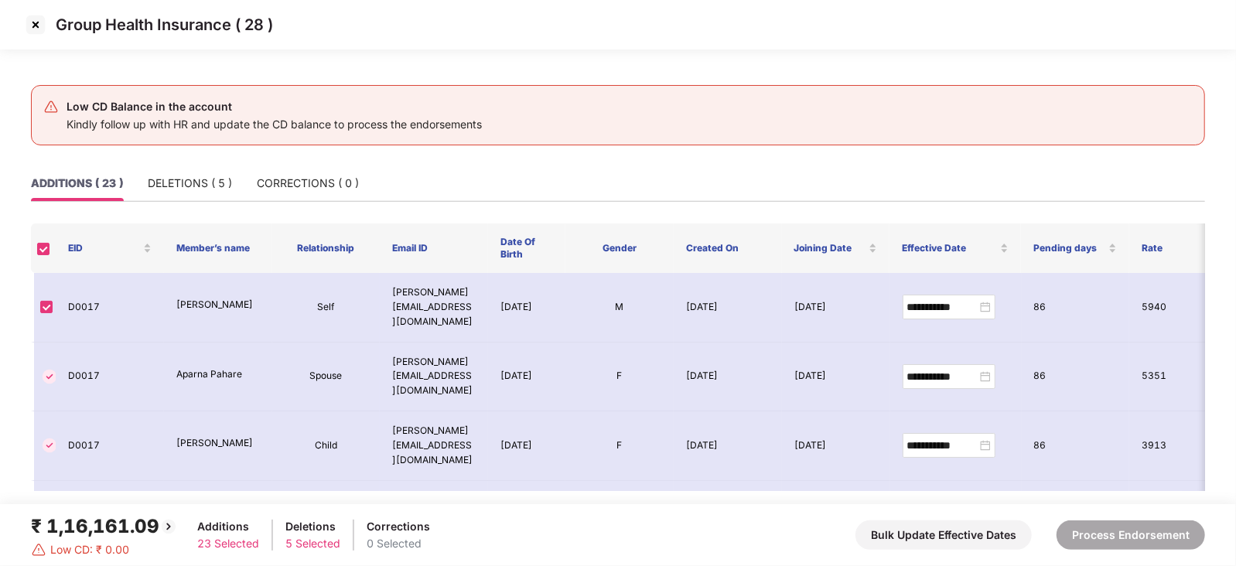
click at [41, 22] on img at bounding box center [35, 24] width 25 height 25
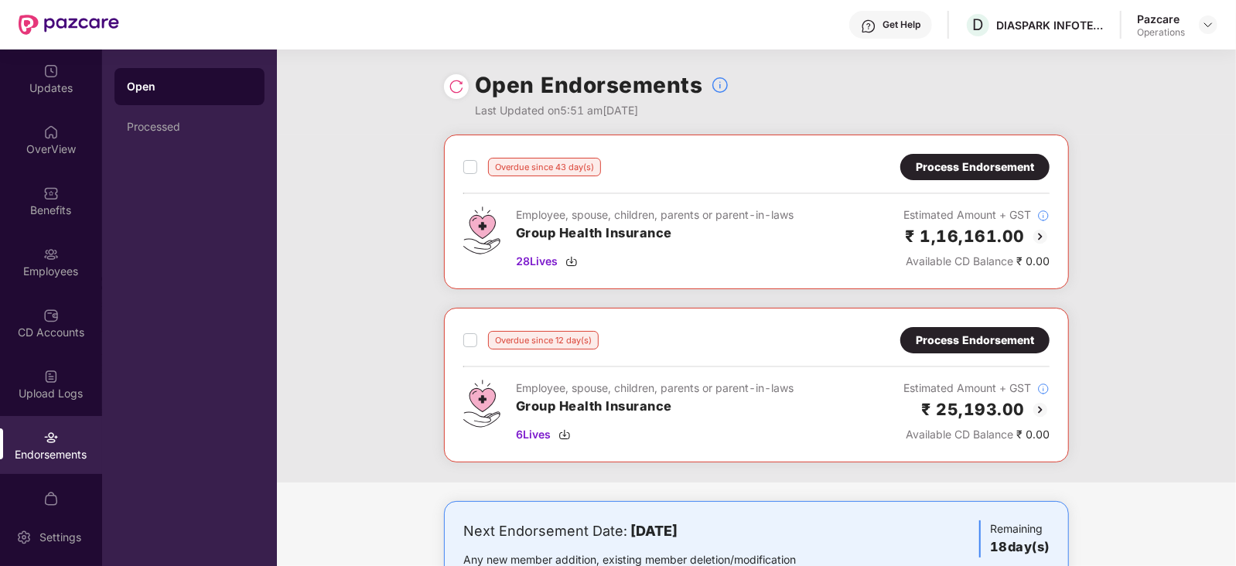
click at [994, 338] on div "Process Endorsement" at bounding box center [975, 340] width 118 height 17
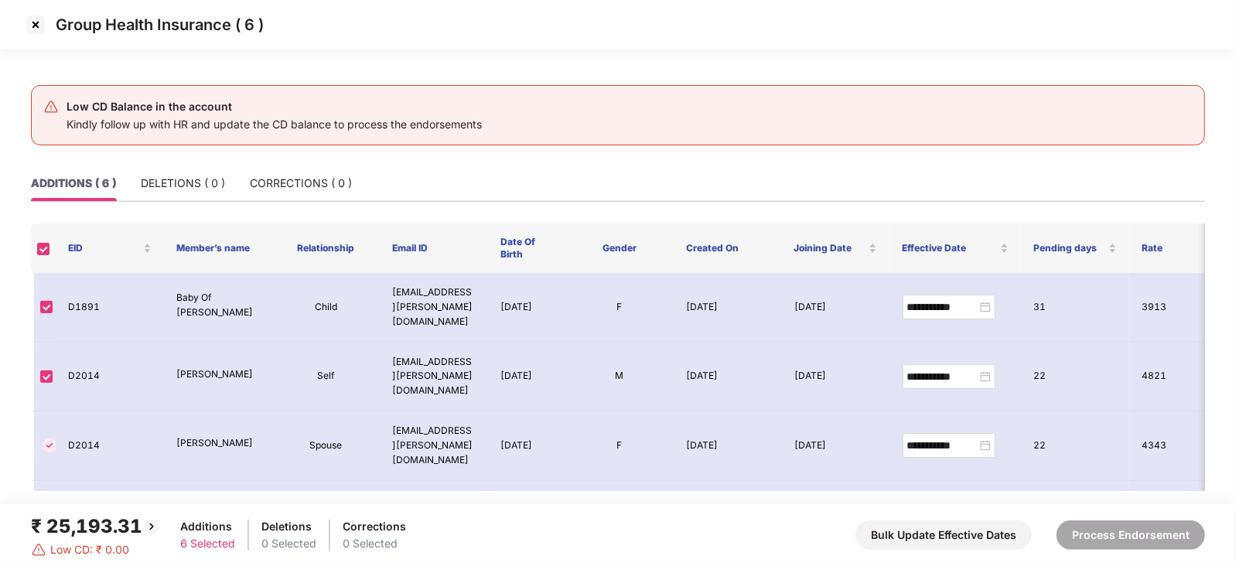
click at [28, 26] on img at bounding box center [35, 24] width 25 height 25
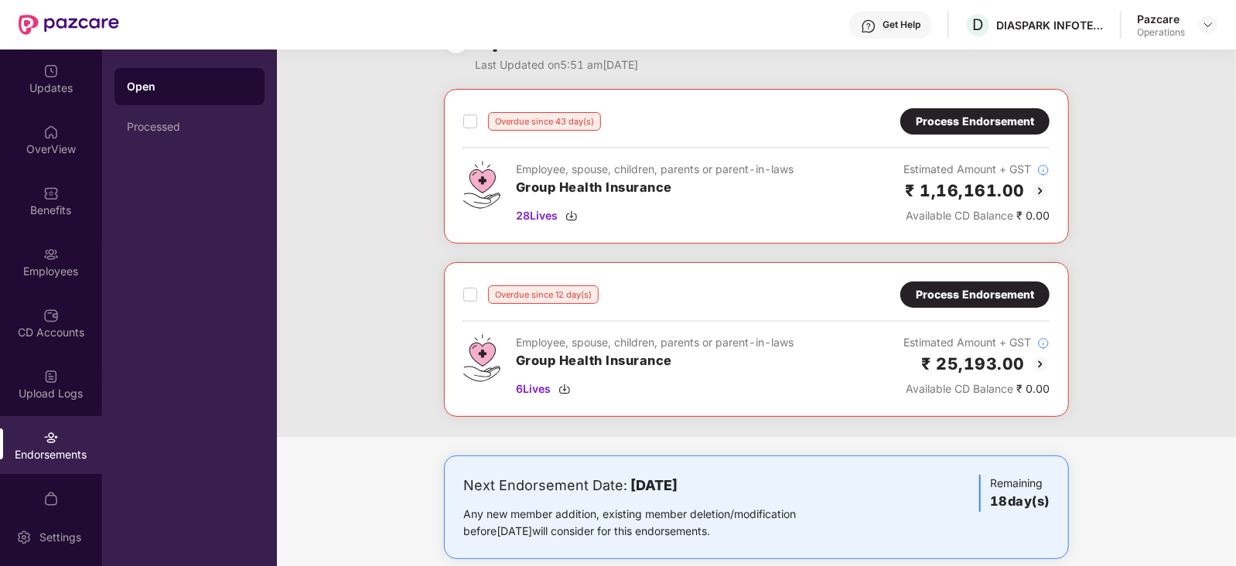
scroll to position [68, 0]
